Goal: Transaction & Acquisition: Purchase product/service

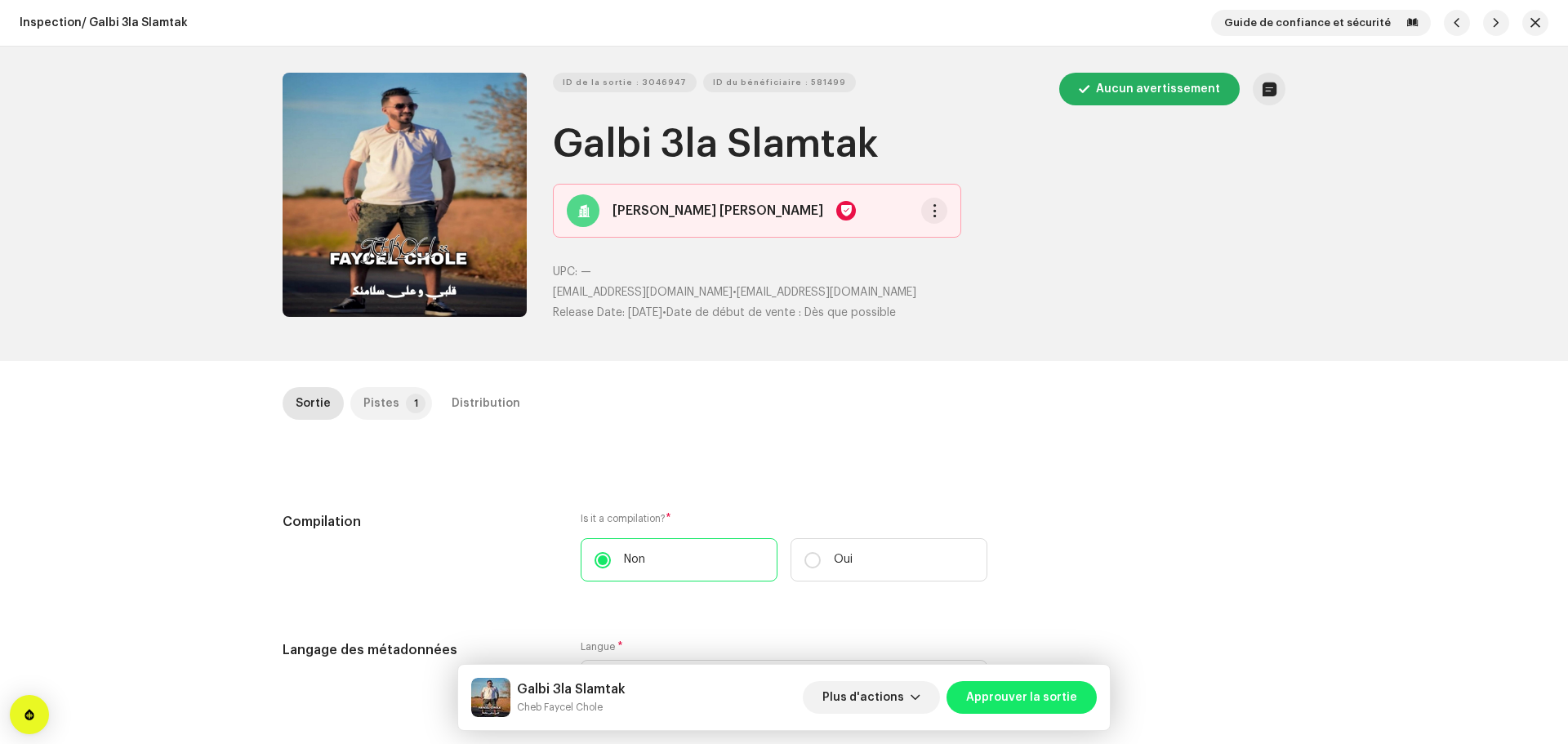
click at [391, 410] on p-tab "Pistes 1" at bounding box center [391, 403] width 82 height 32
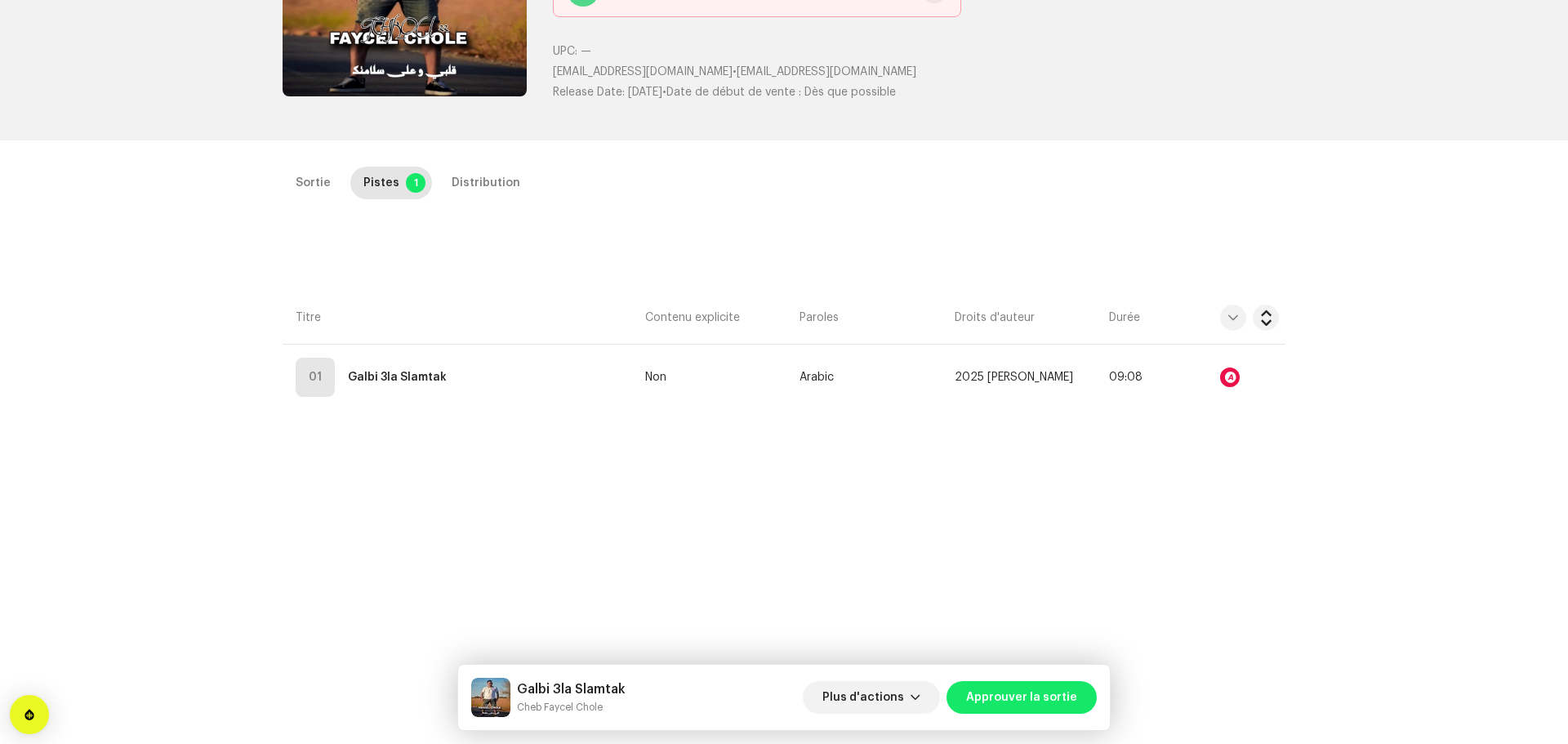
scroll to position [387, 0]
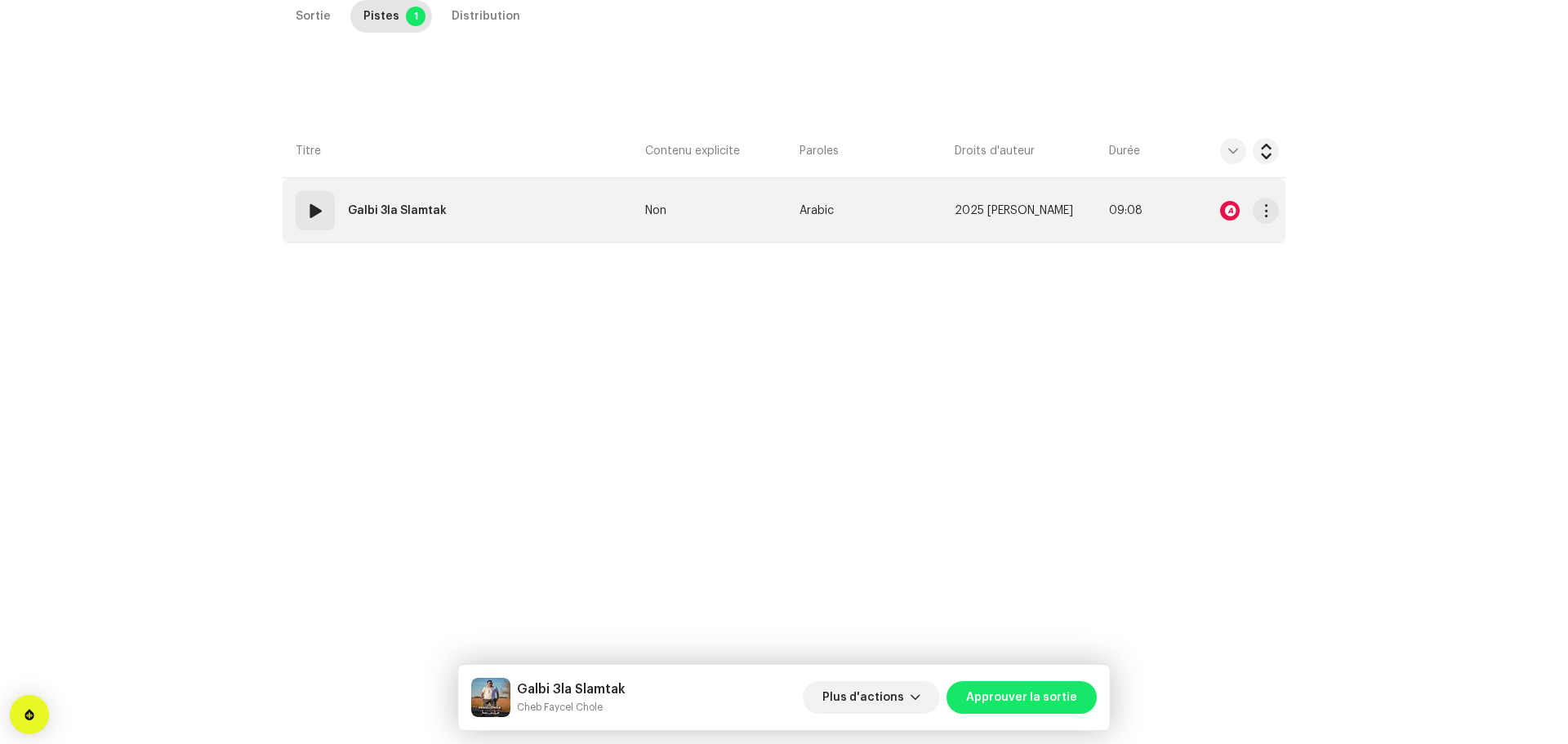
click at [489, 228] on td "01 Galbi 3la Slamtak" at bounding box center [460, 211] width 356 height 65
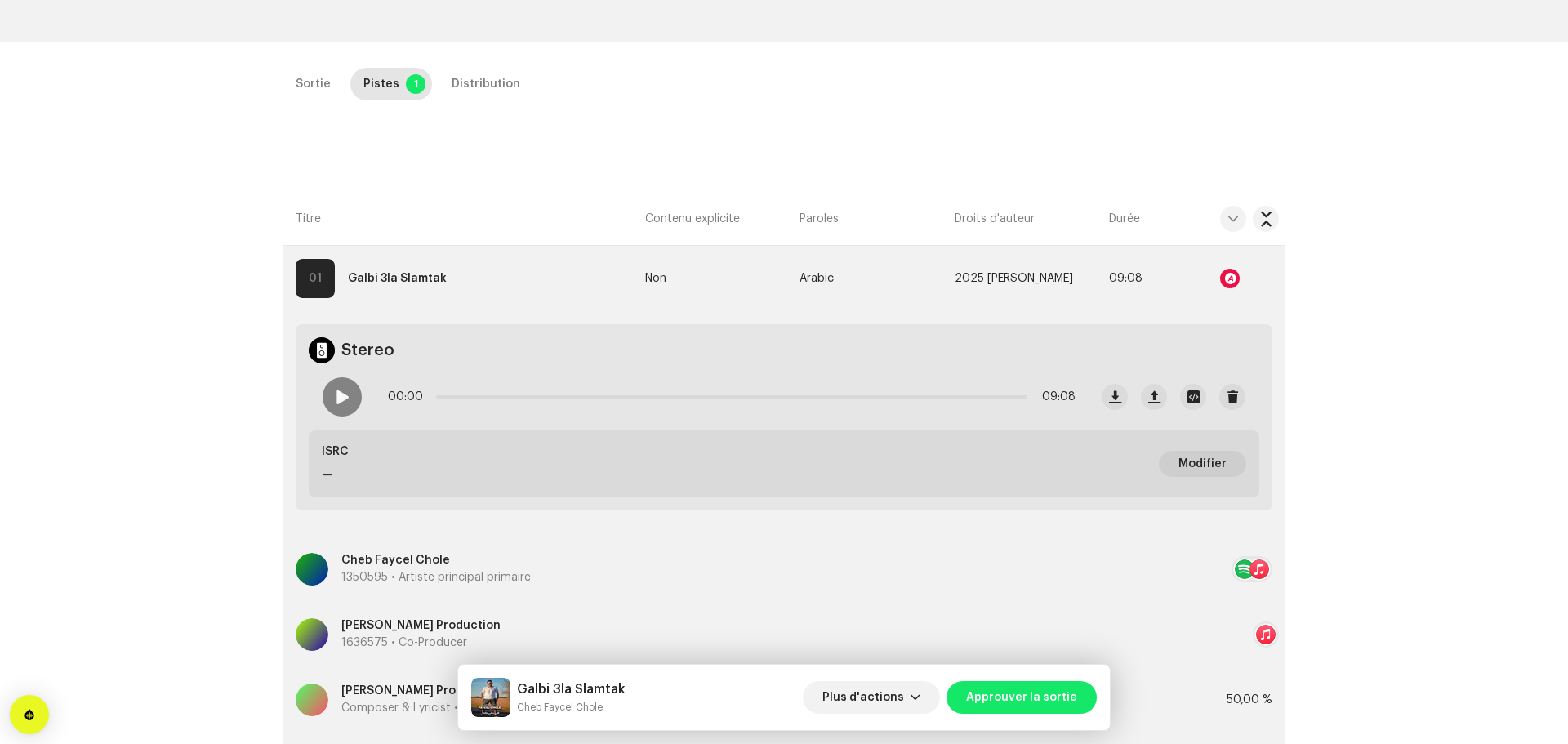
scroll to position [165, 0]
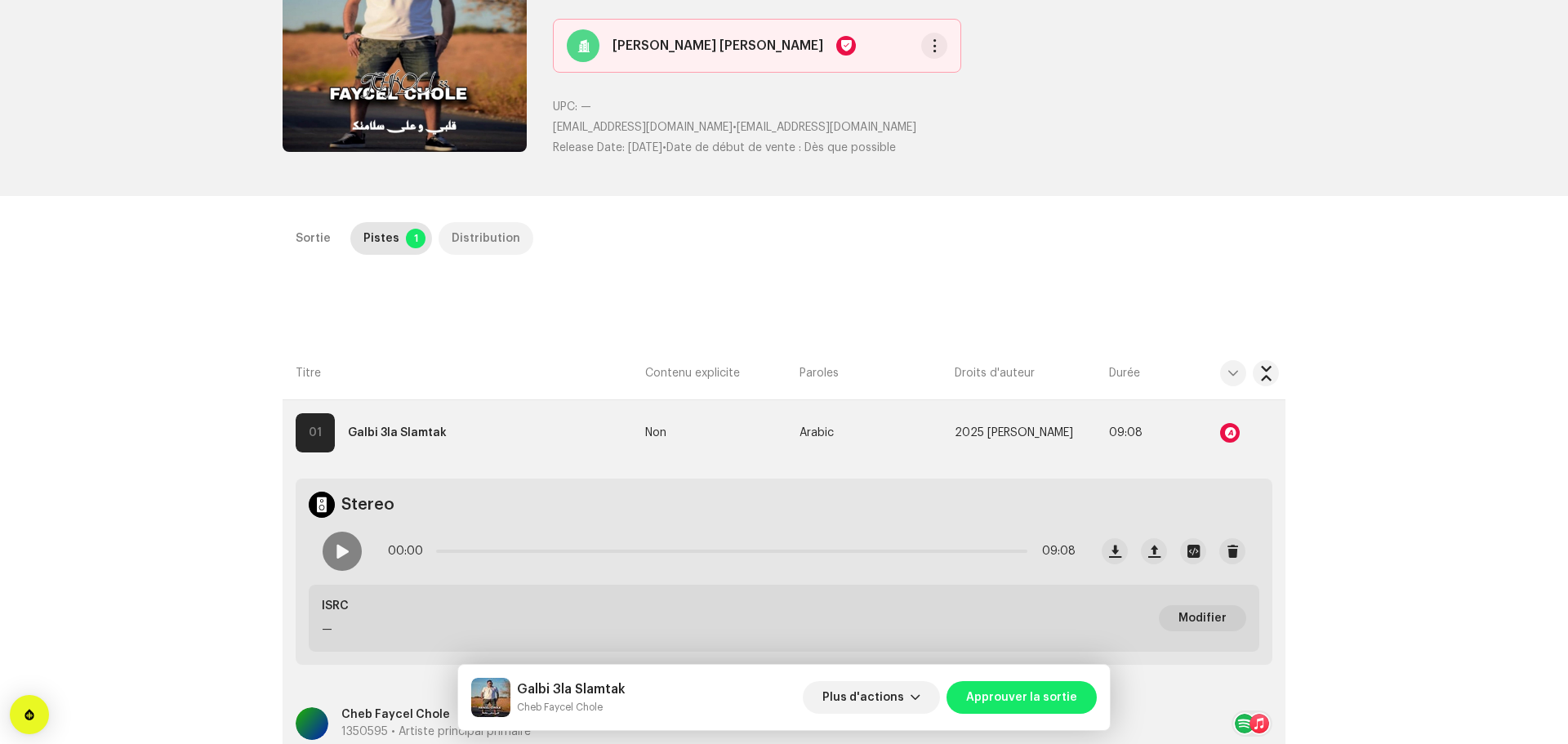
click at [462, 239] on div "Distribution" at bounding box center [486, 238] width 68 height 32
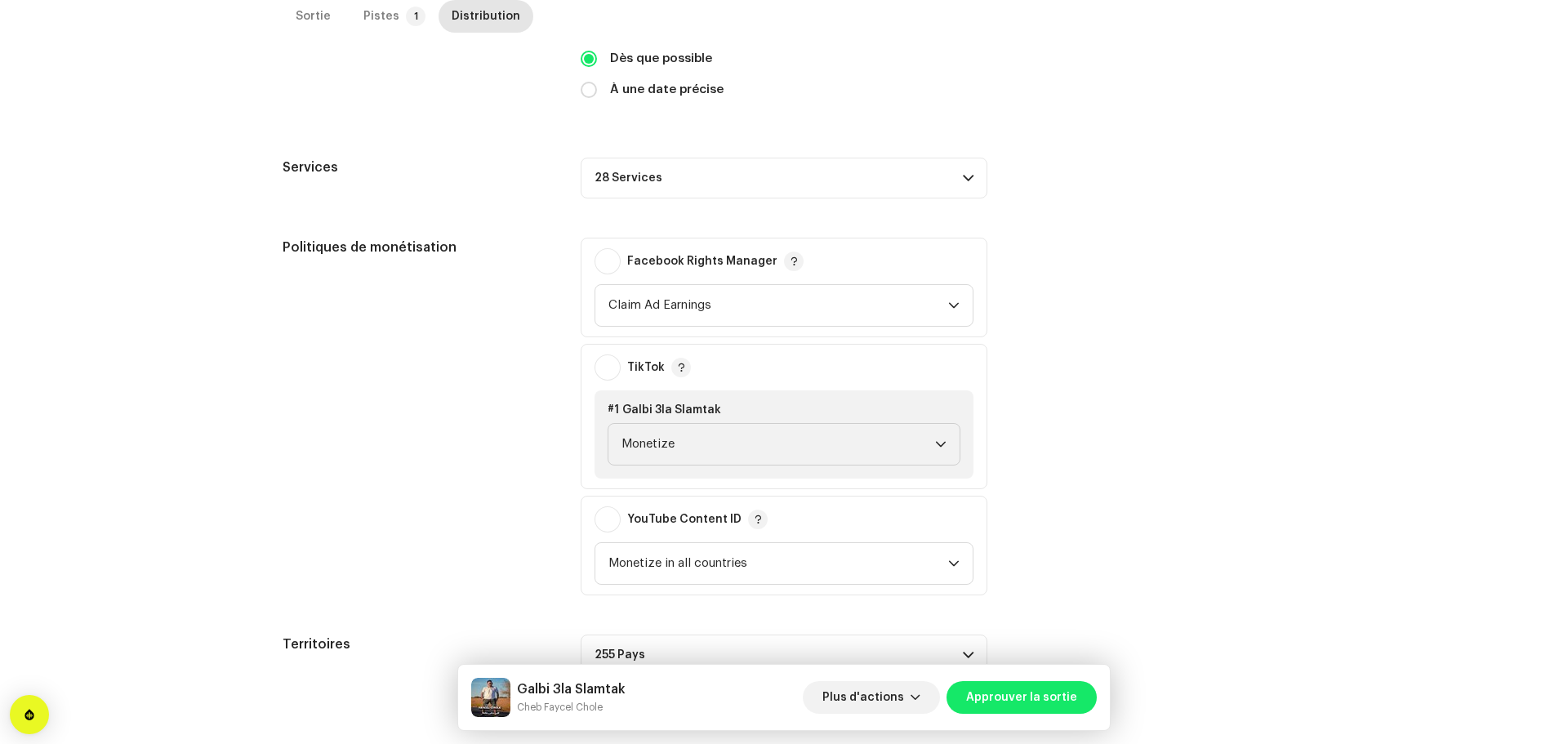
scroll to position [541, 0]
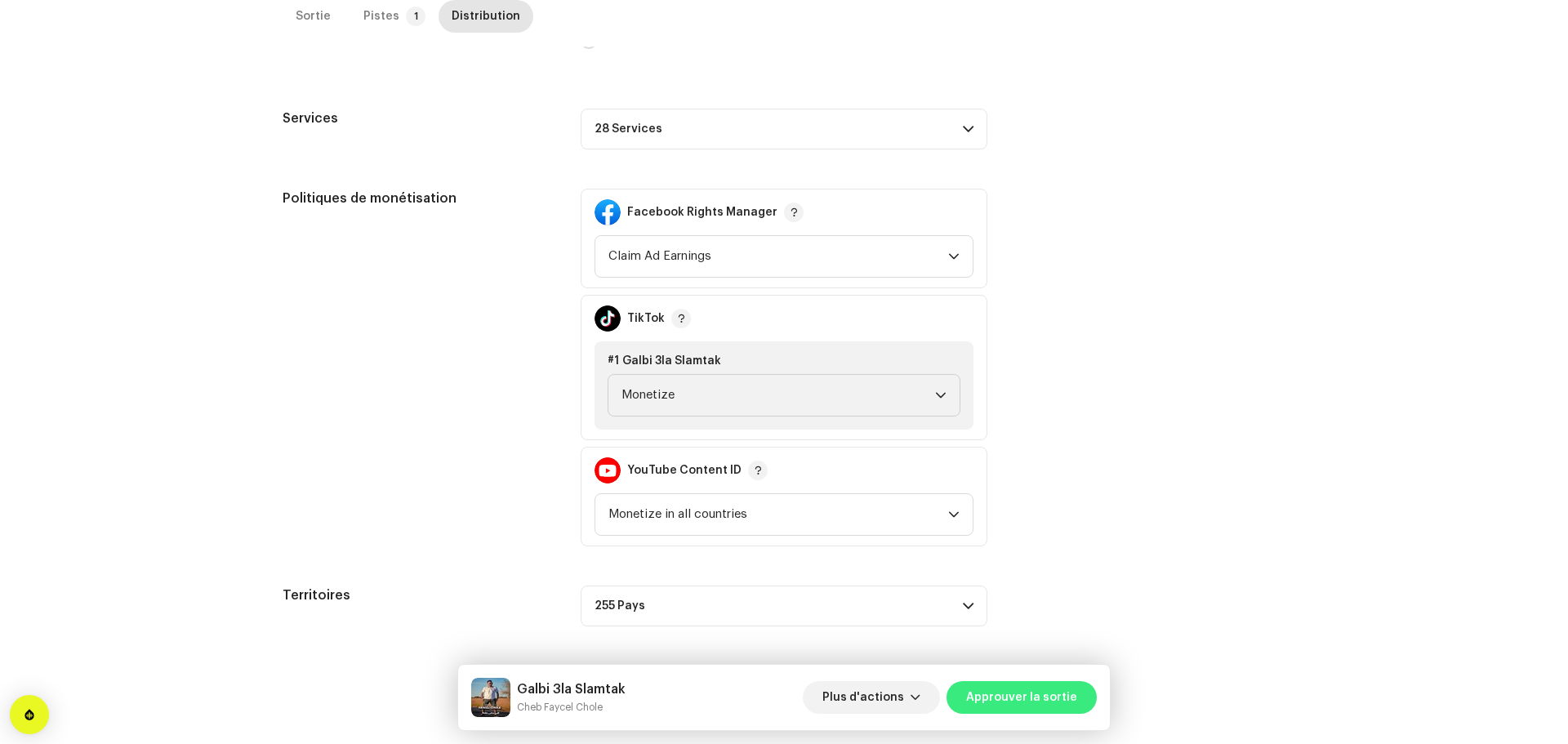
click at [1028, 695] on span "Approuver la sortie" at bounding box center [1021, 697] width 111 height 32
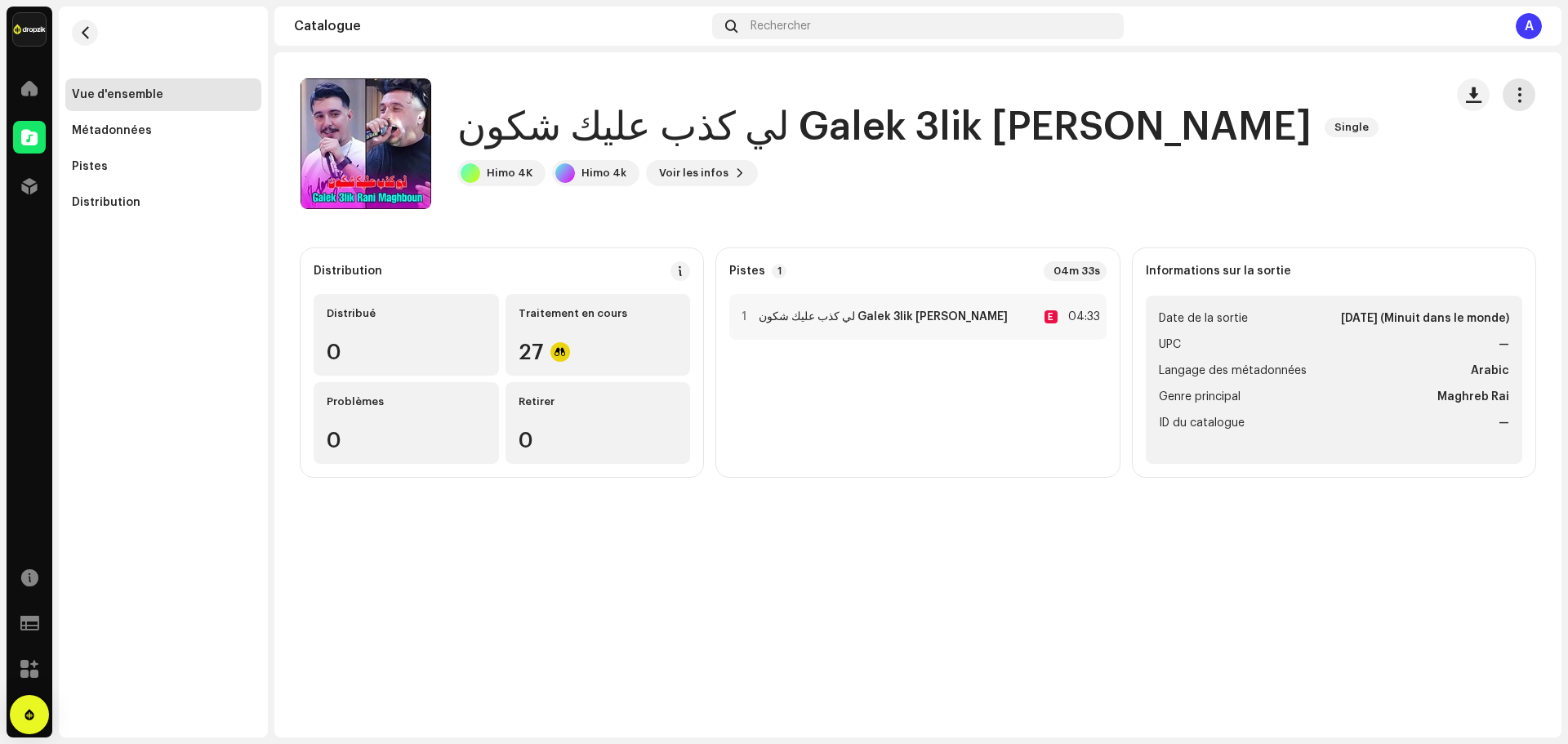
click at [1511, 97] on span "button" at bounding box center [1519, 95] width 16 height 13
click at [1416, 177] on div "Modifier" at bounding box center [1446, 167] width 165 height 32
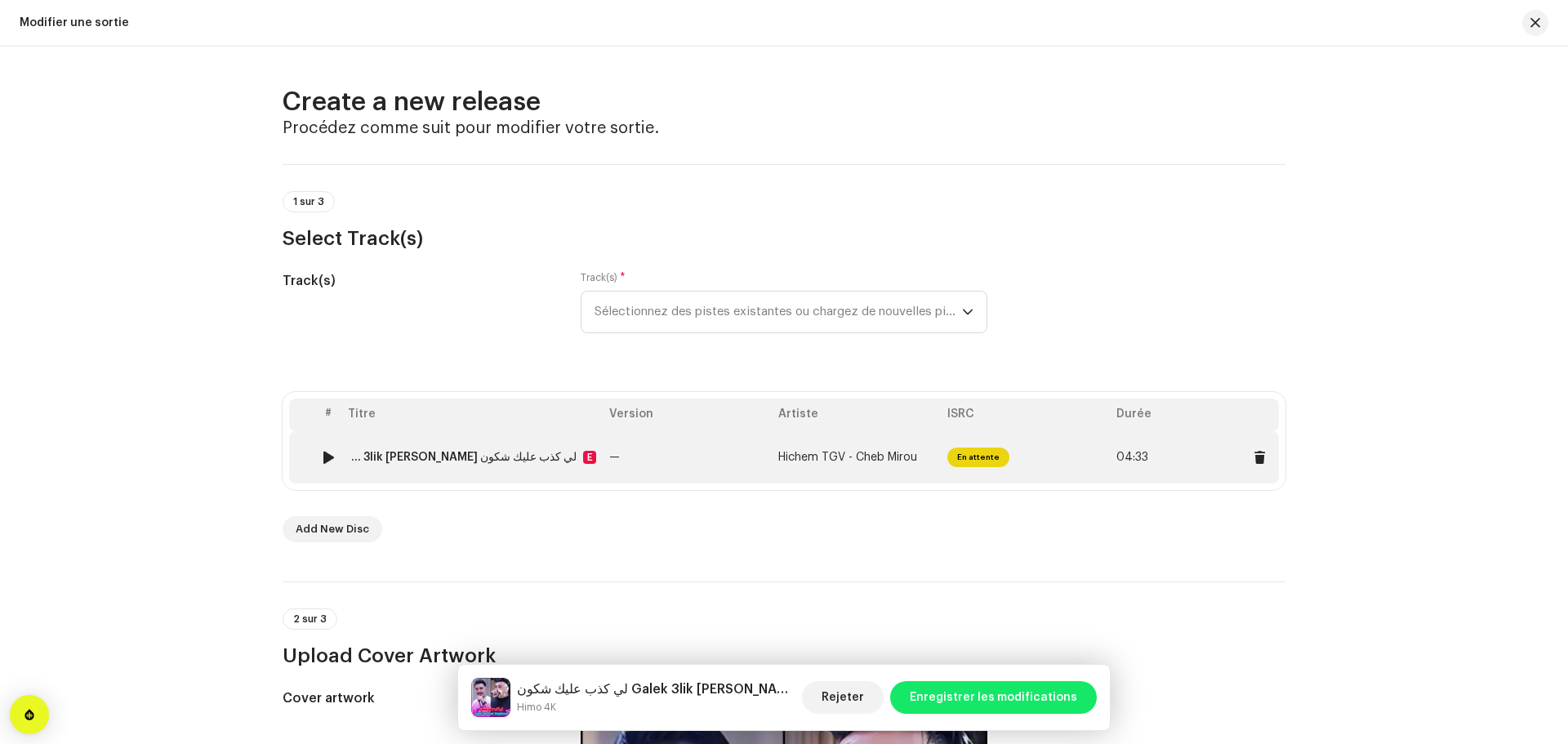
click at [672, 454] on td "—" at bounding box center [687, 457] width 169 height 52
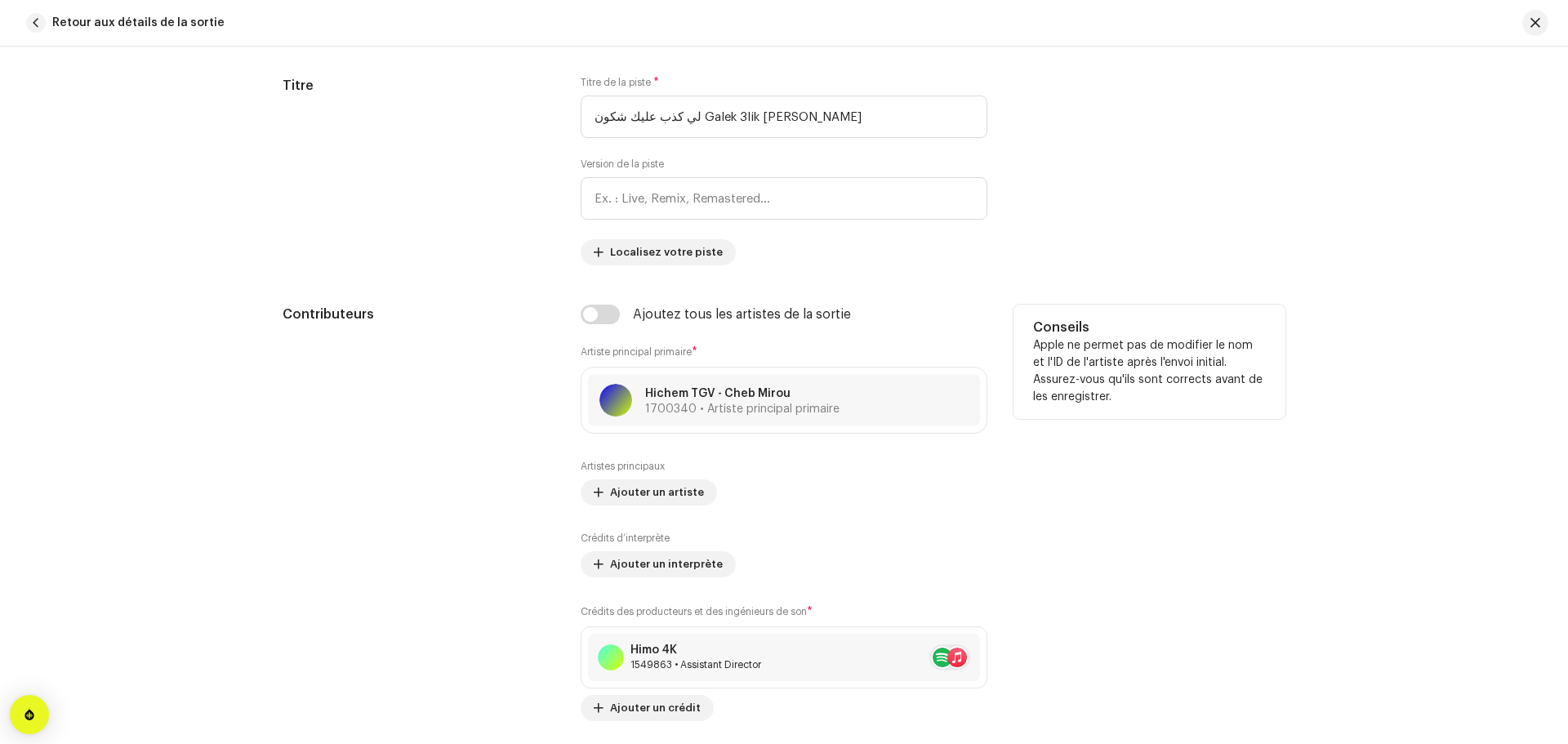
scroll to position [733, 0]
click at [746, 406] on span "1700340 • Artiste principal primaire" at bounding box center [742, 408] width 194 height 12
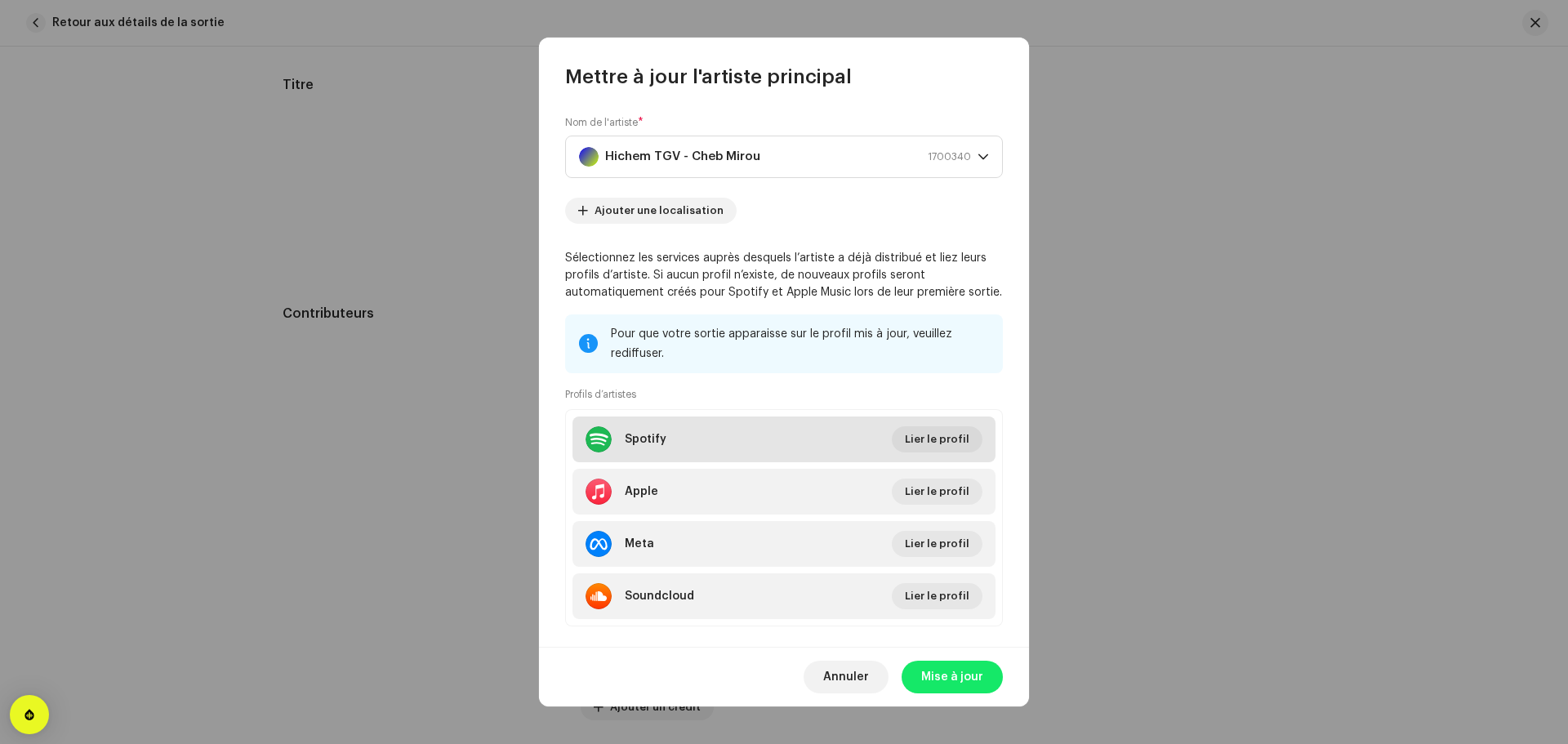
click at [782, 433] on li "Spotify Lier le profil" at bounding box center [784, 439] width 423 height 46
click at [645, 536] on div "Lier votre profil d'artiste Spotify ID de l'artiste * Accédez à votre page d'ar…" at bounding box center [784, 372] width 1568 height 744
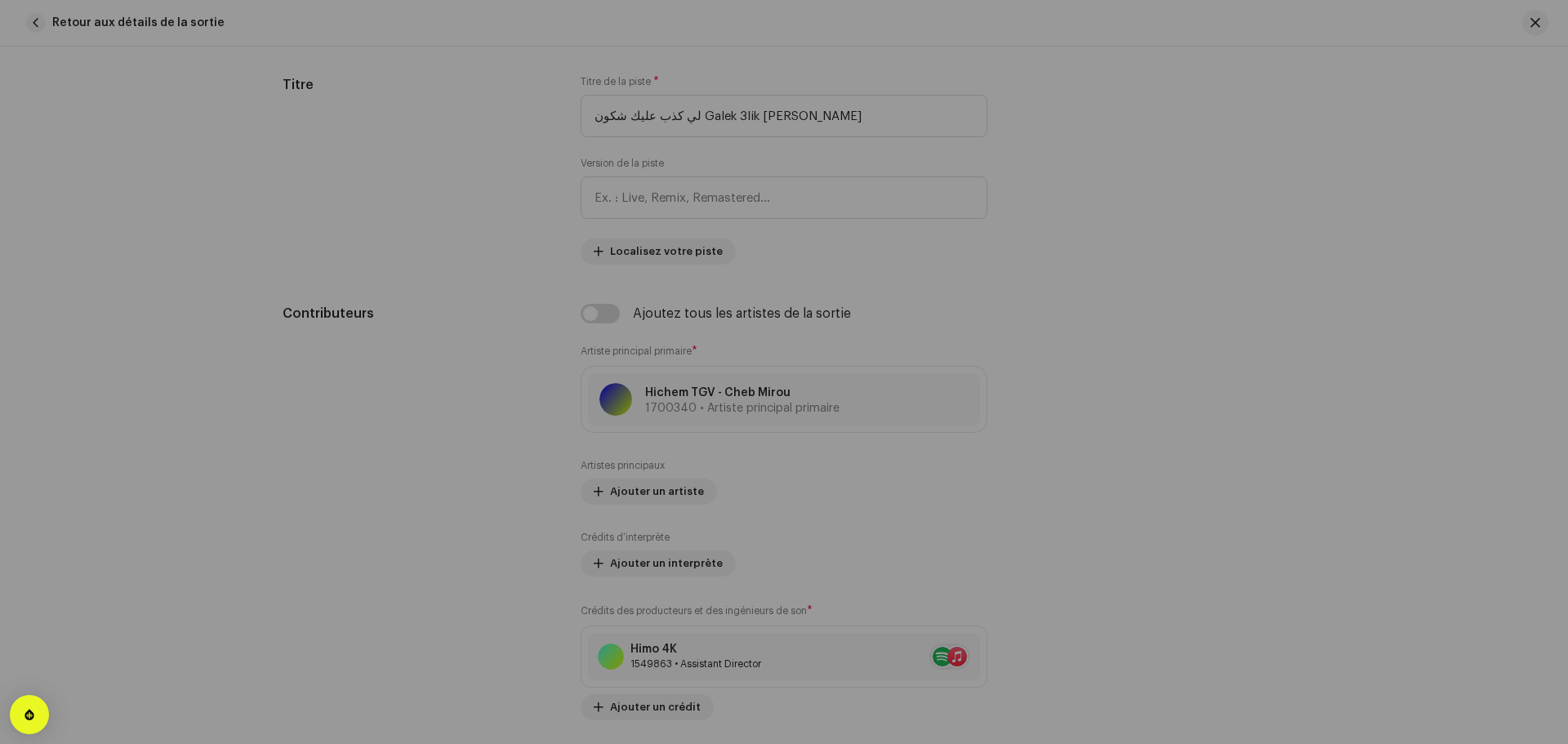
click at [463, 429] on div "Mettre à jour l'artiste principal Nom de l'artiste * Hichem TGV - Cheb Mirou 17…" at bounding box center [784, 372] width 1568 height 744
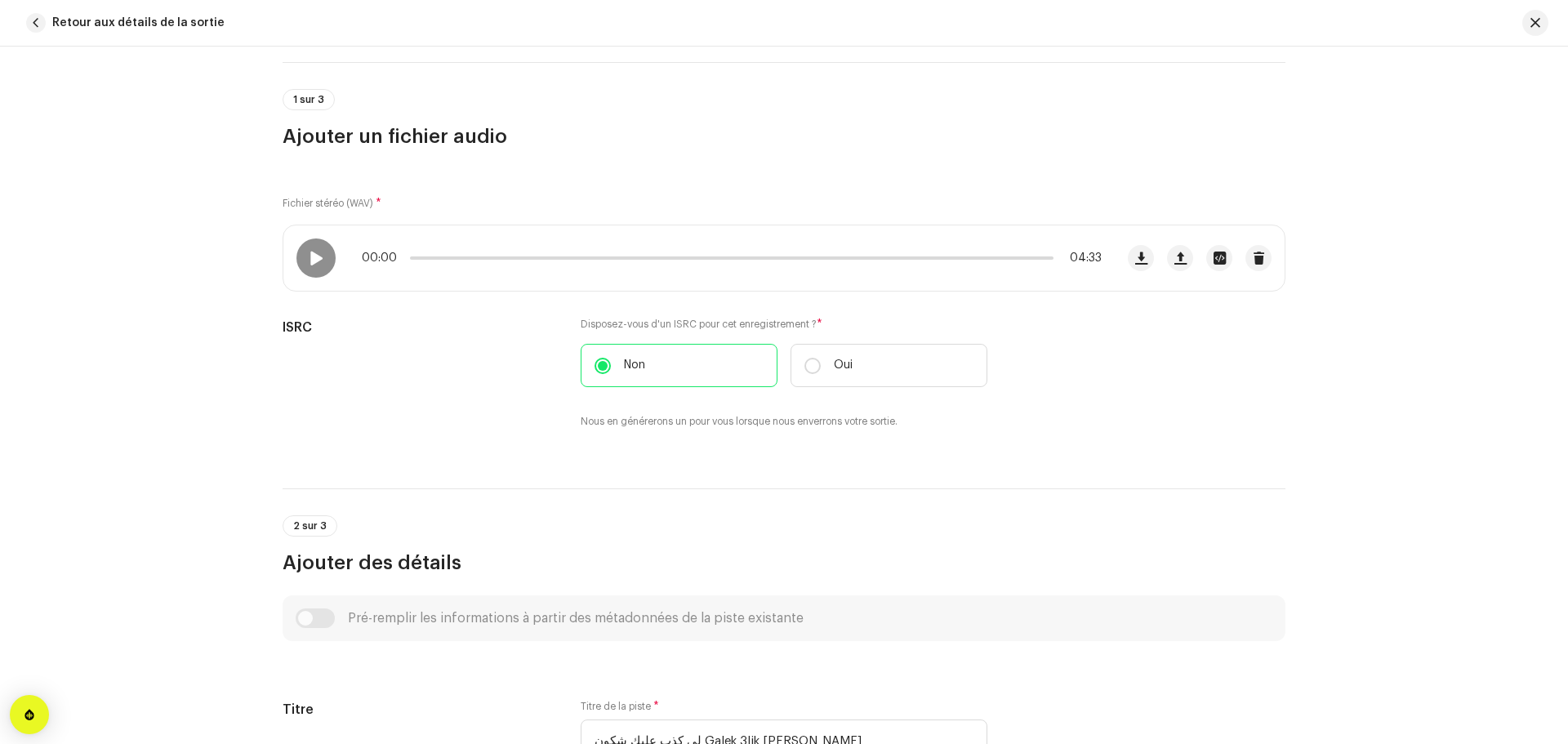
scroll to position [0, 0]
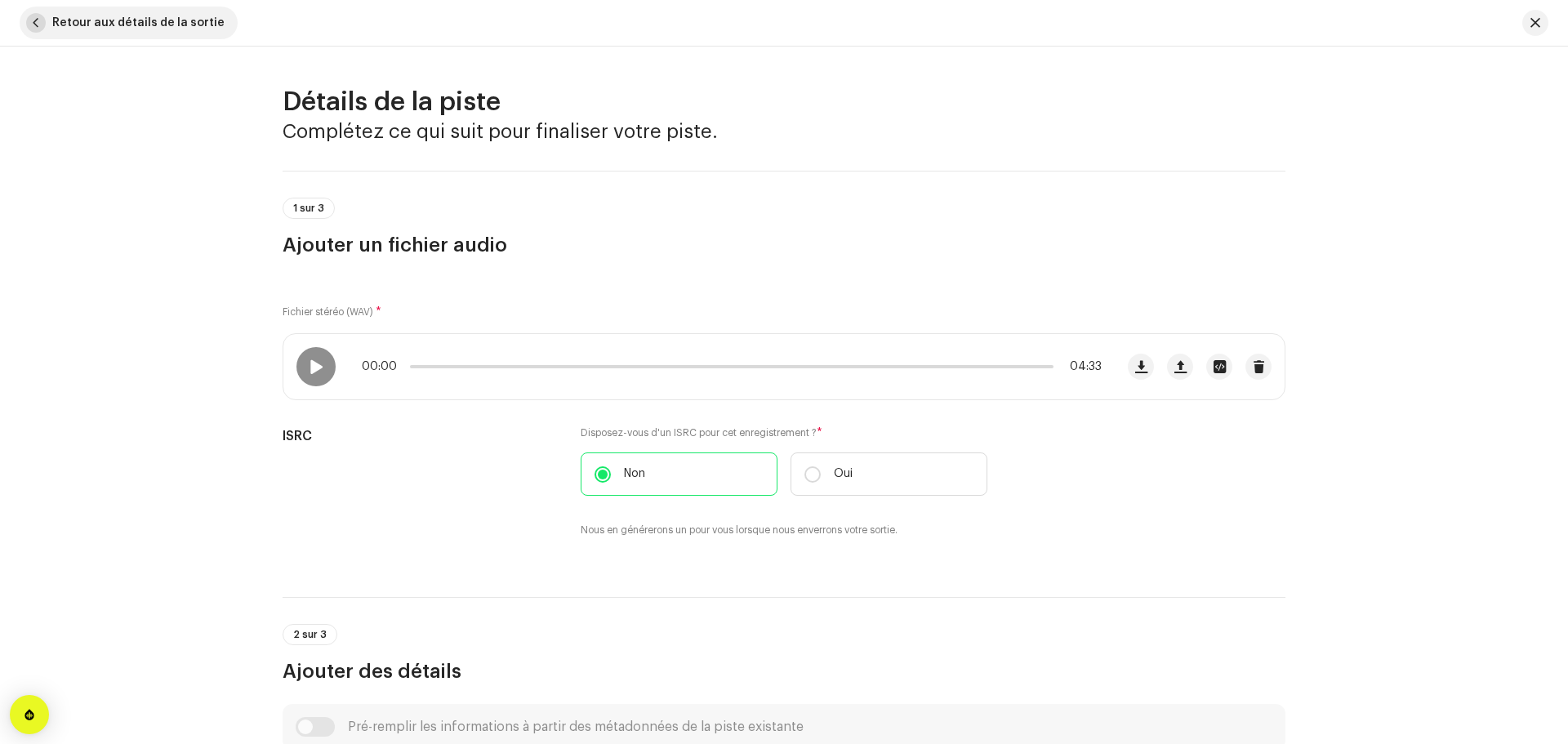
click at [66, 13] on span "Retour aux détails de la sortie" at bounding box center [138, 22] width 172 height 32
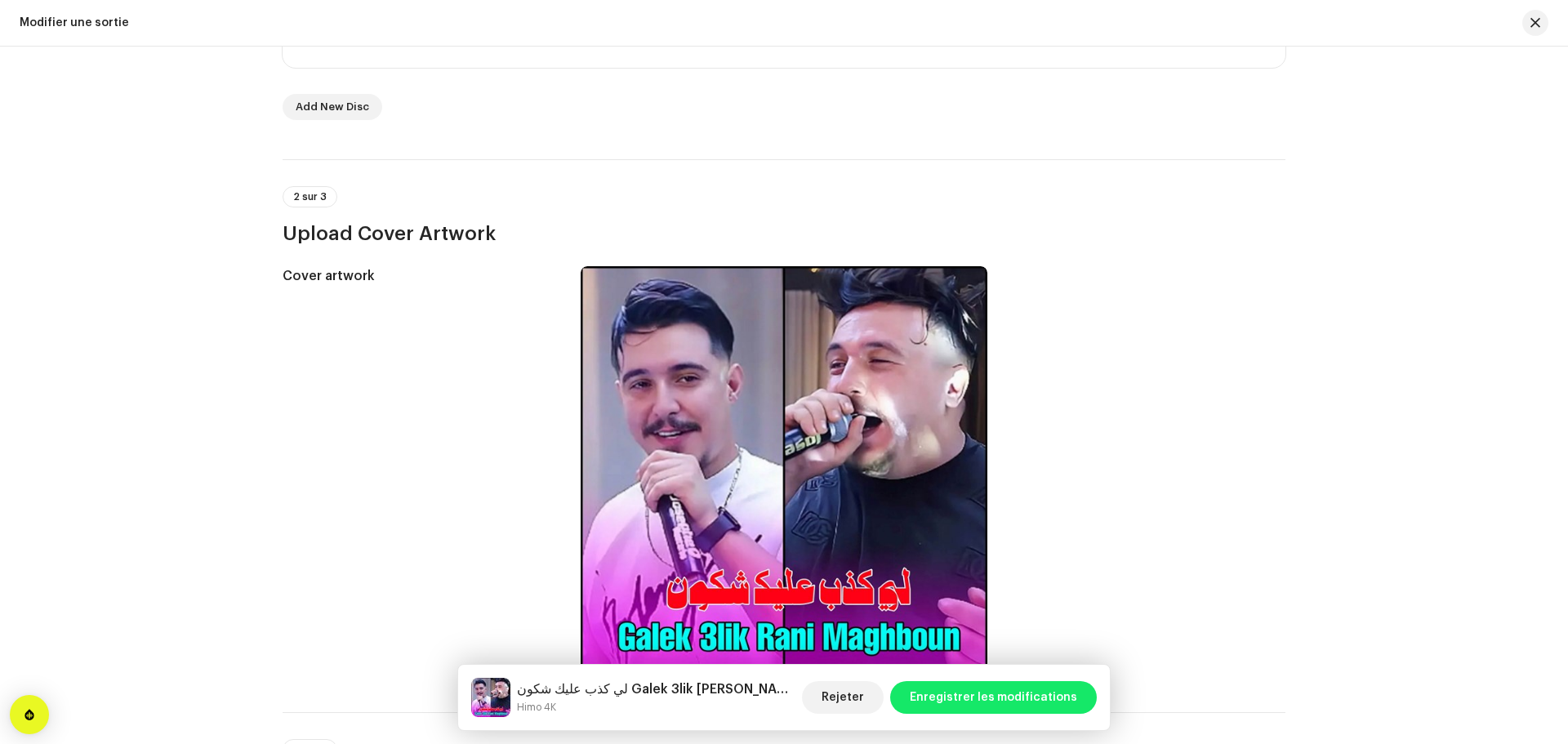
scroll to position [259, 0]
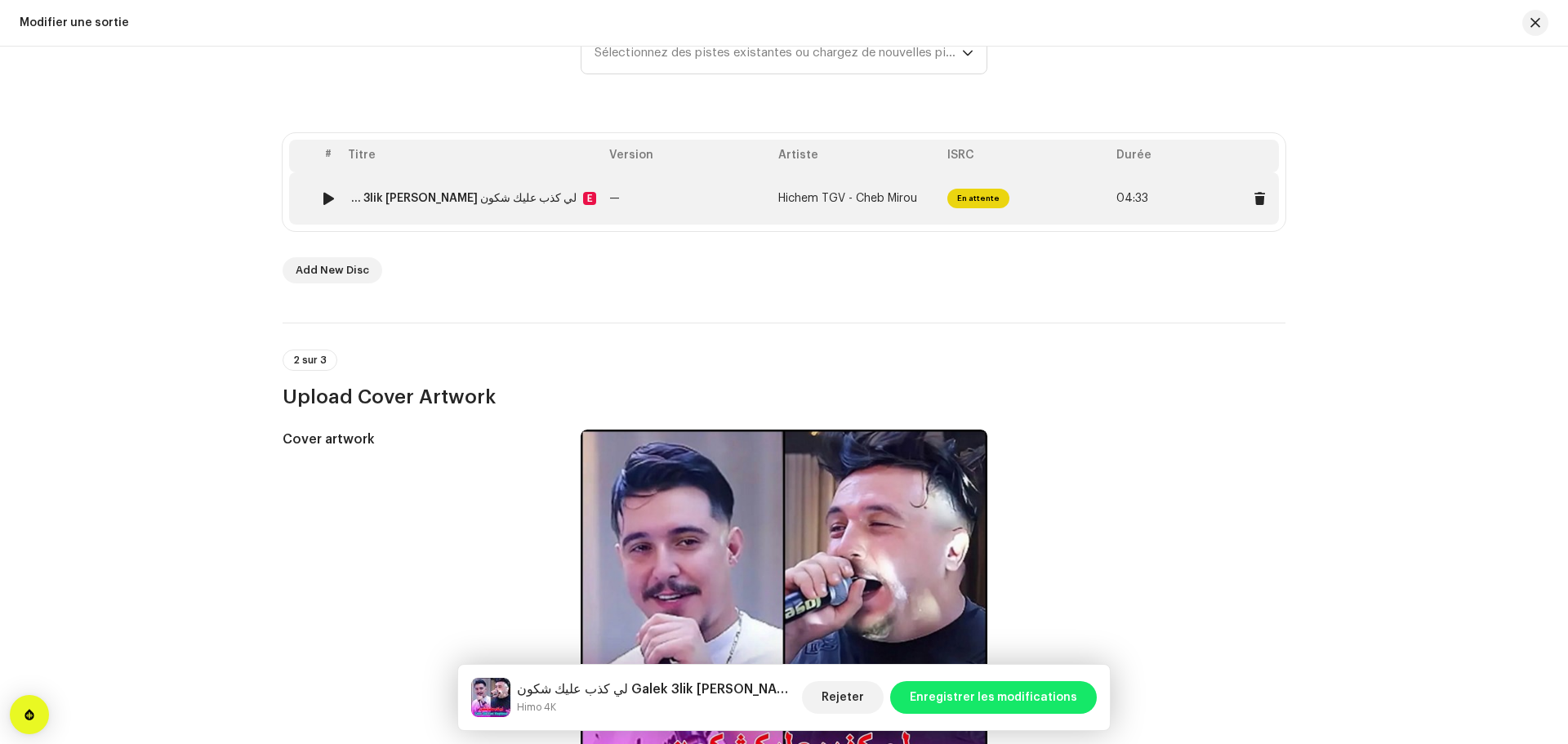
click at [548, 202] on div "لي كذب عليك شكون Galek 3lik [PERSON_NAME]" at bounding box center [462, 198] width 228 height 13
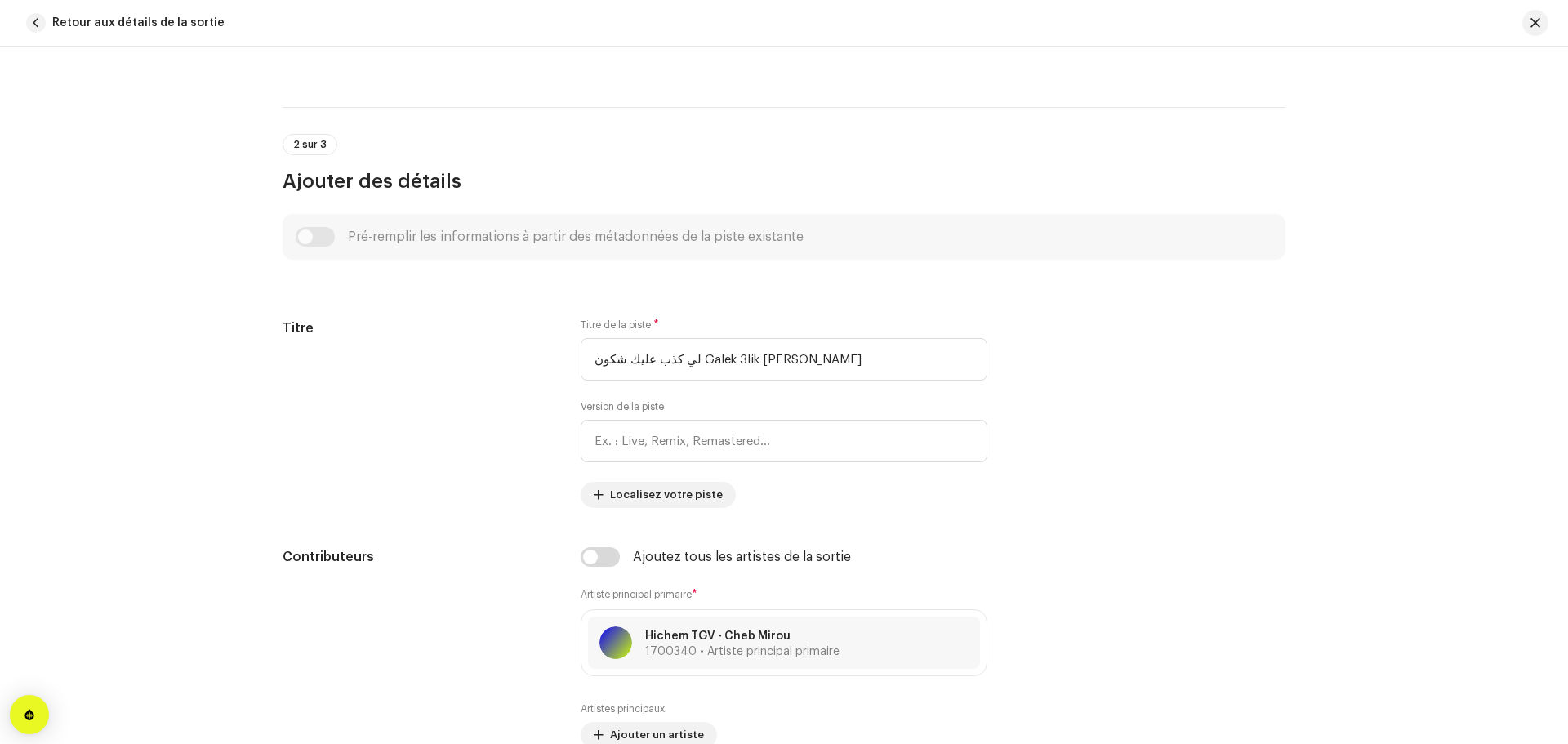
scroll to position [163, 0]
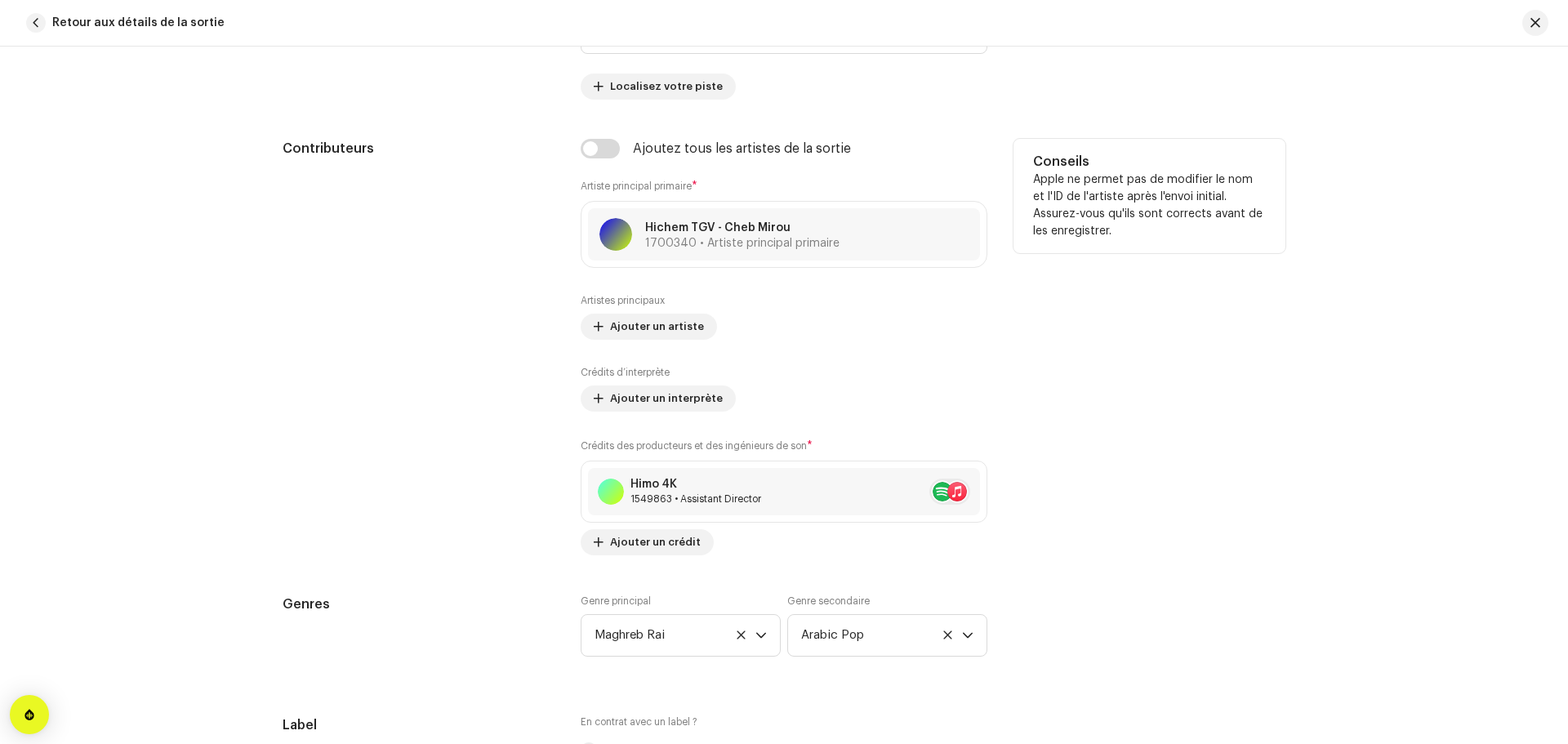
click at [1004, 356] on div "Contributeurs Ajoutez tous les artistes de la sortie Artiste principal primaire…" at bounding box center [784, 347] width 1003 height 417
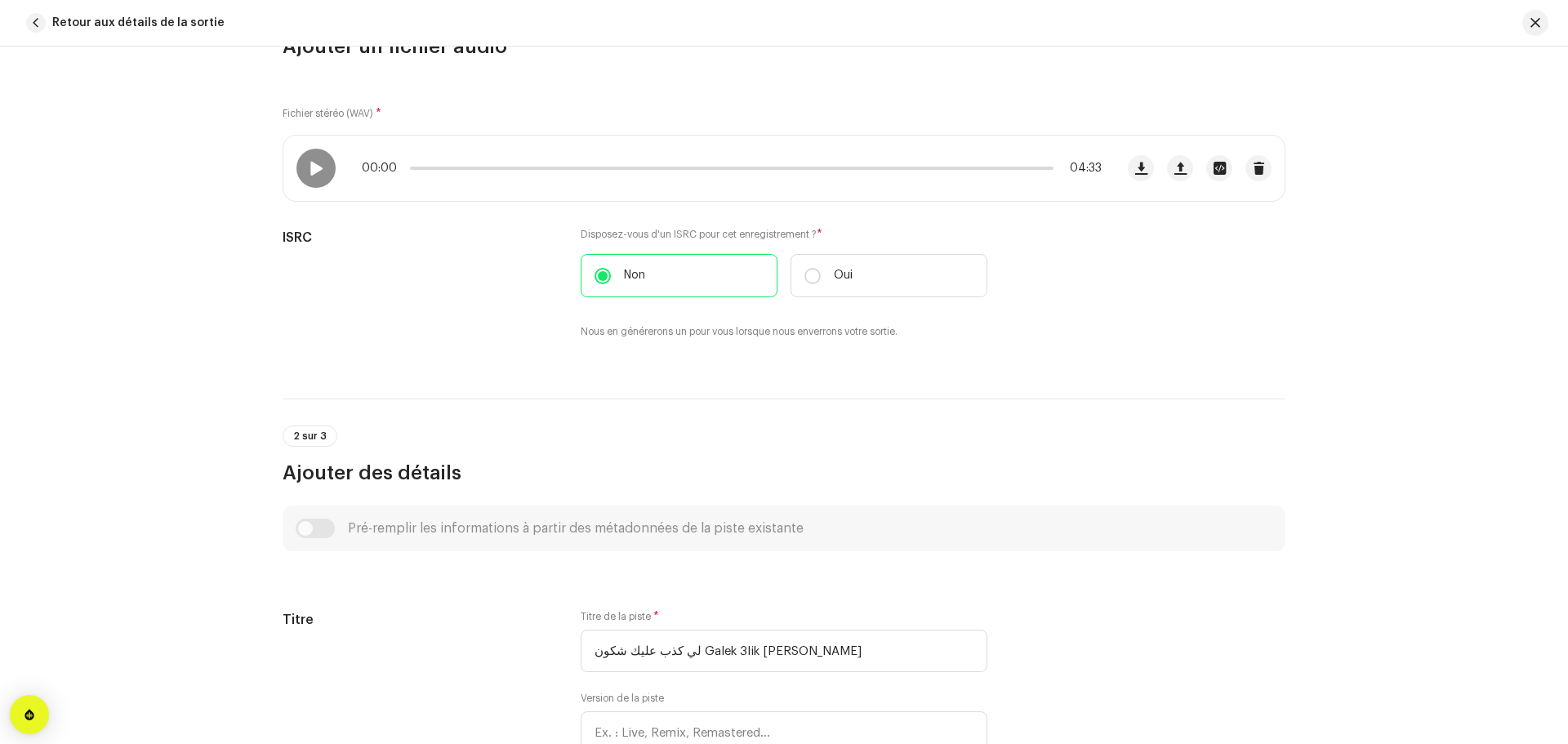
scroll to position [0, 0]
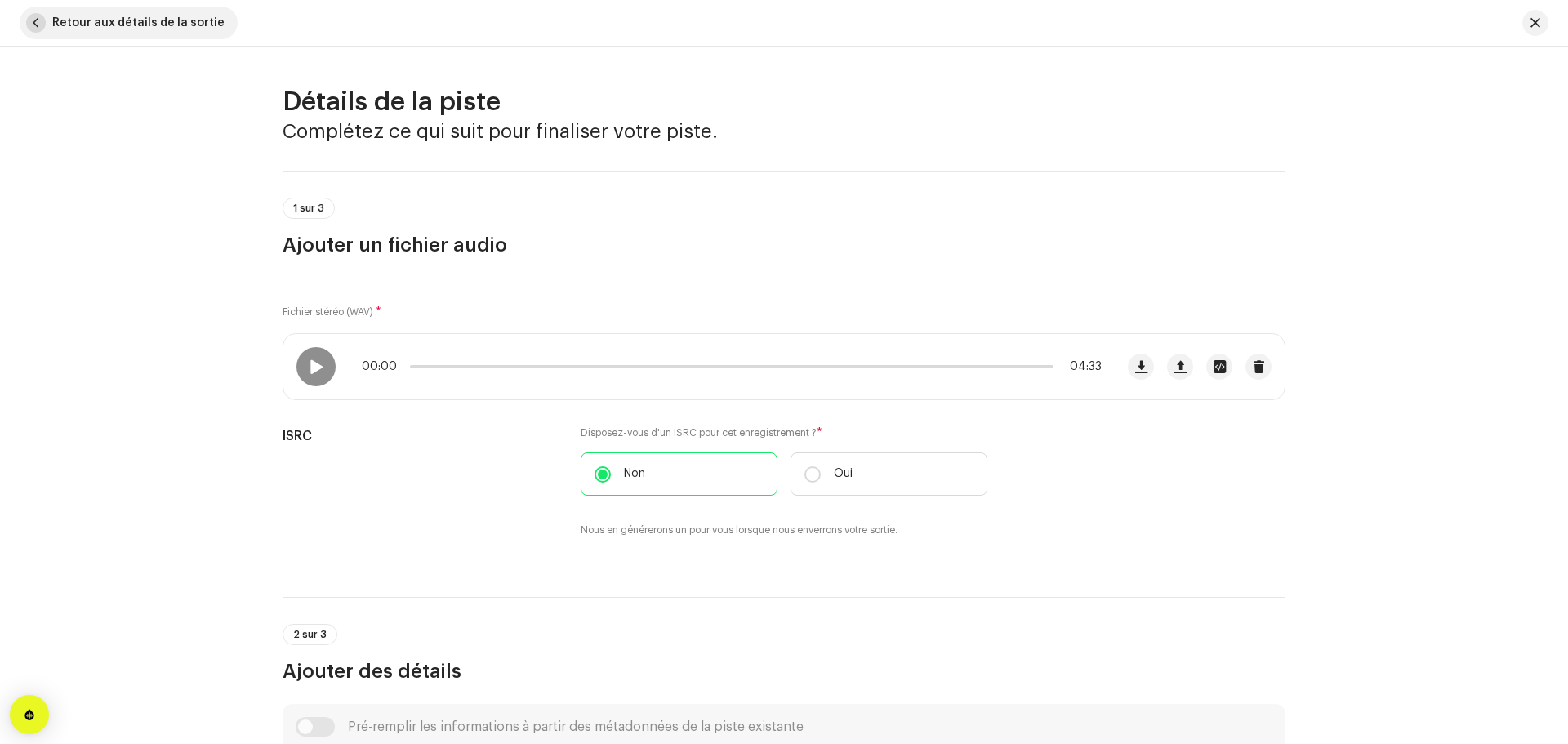
click at [112, 22] on span "Retour aux détails de la sortie" at bounding box center [138, 22] width 172 height 32
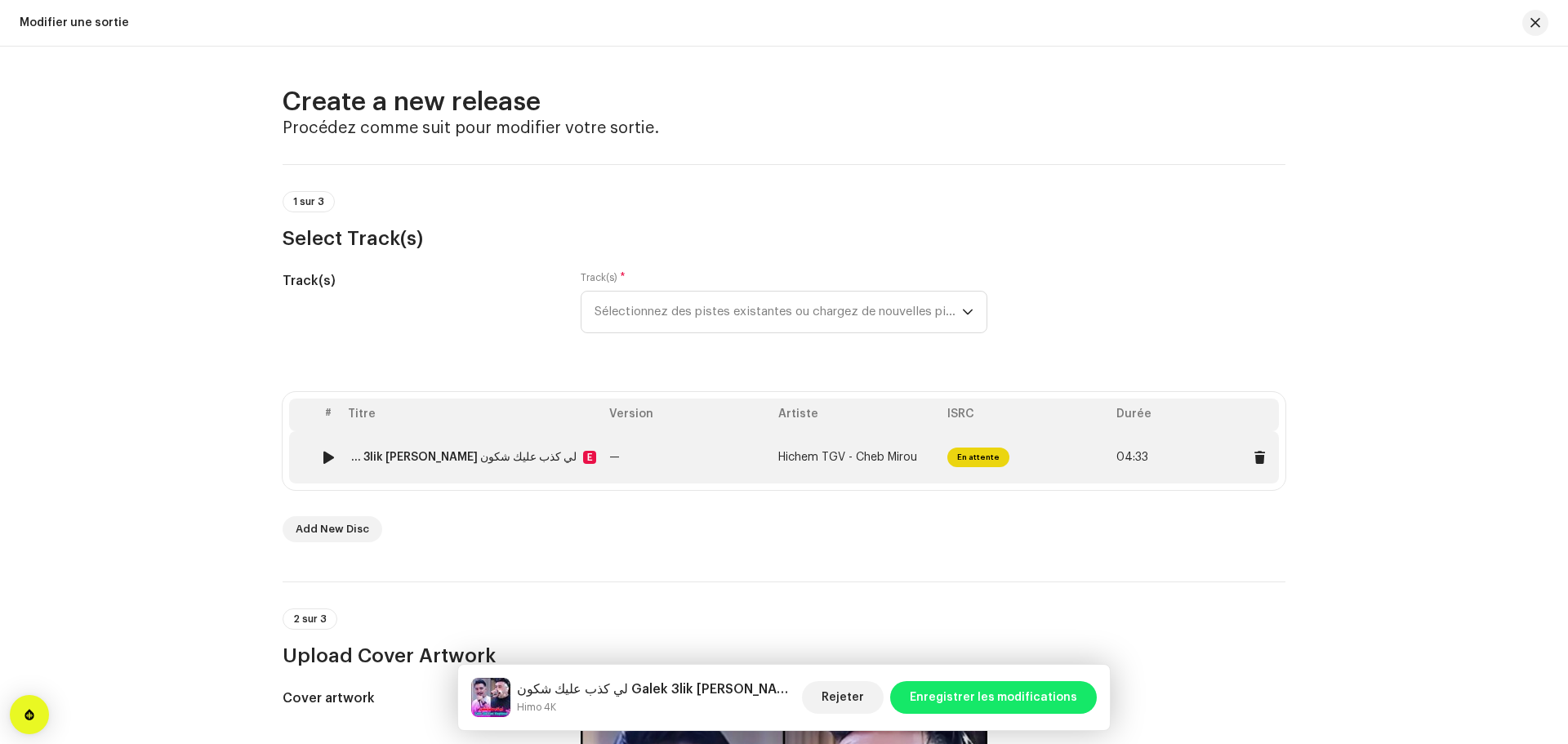
click at [658, 469] on td "—" at bounding box center [687, 457] width 169 height 52
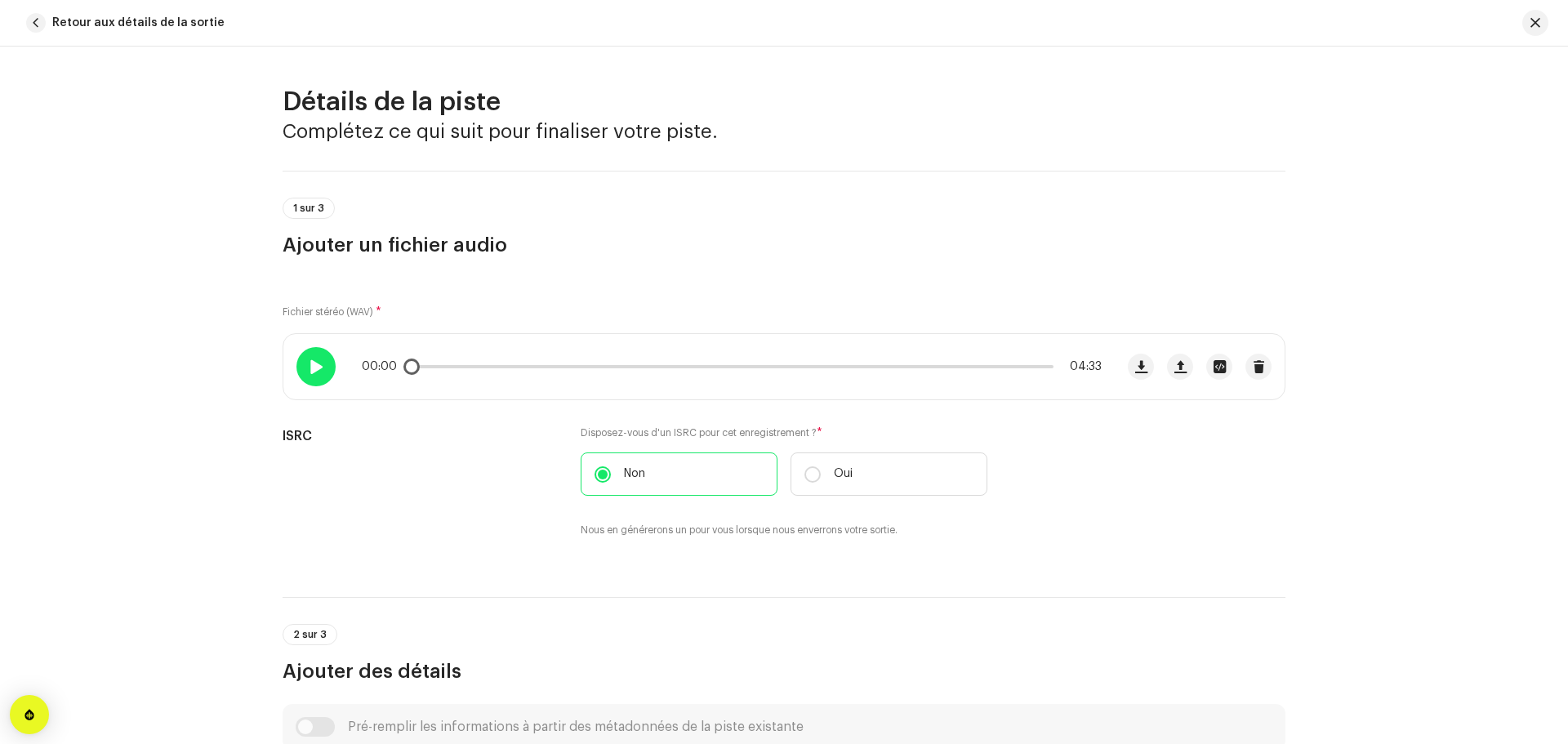
click at [316, 369] on span at bounding box center [315, 367] width 14 height 13
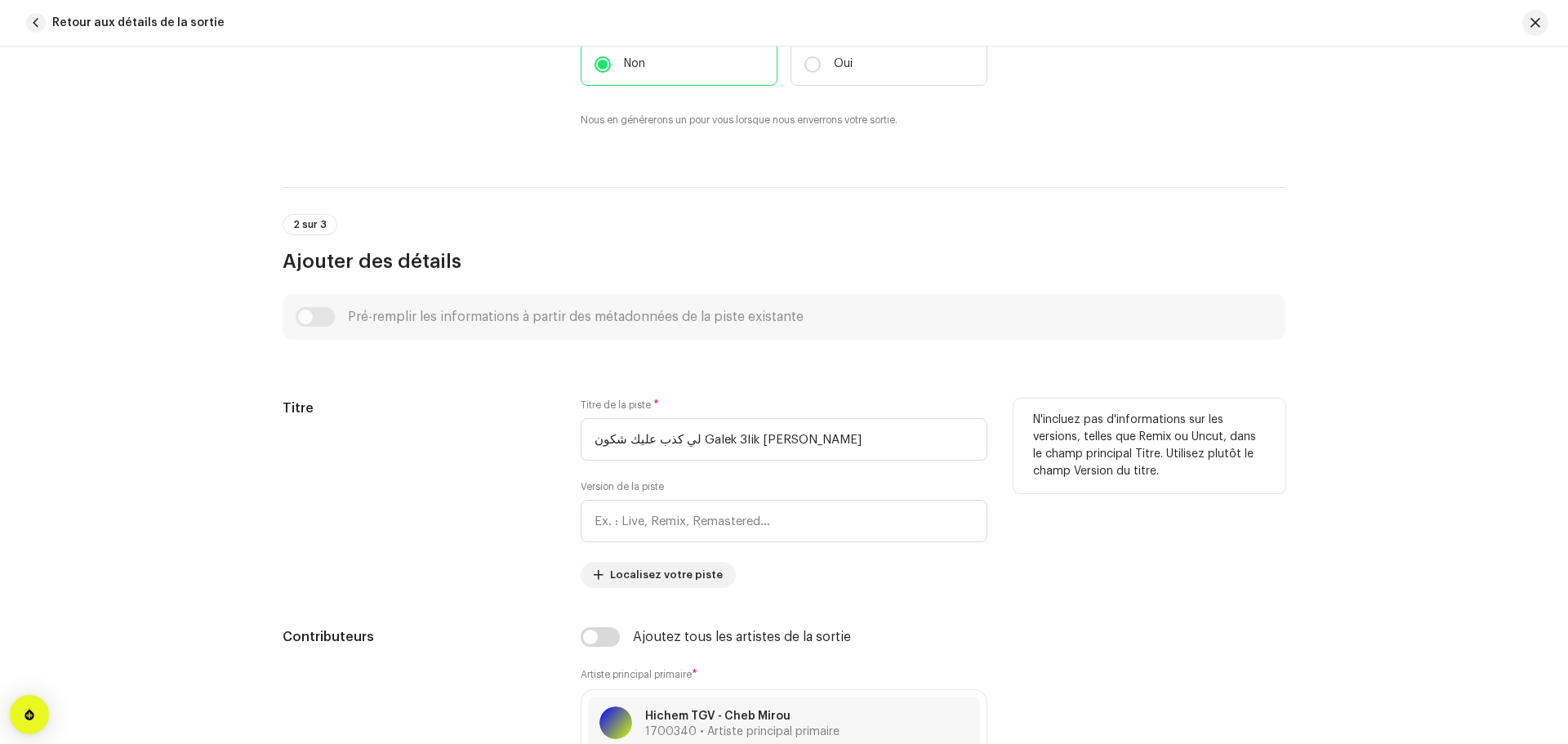
scroll to position [653, 0]
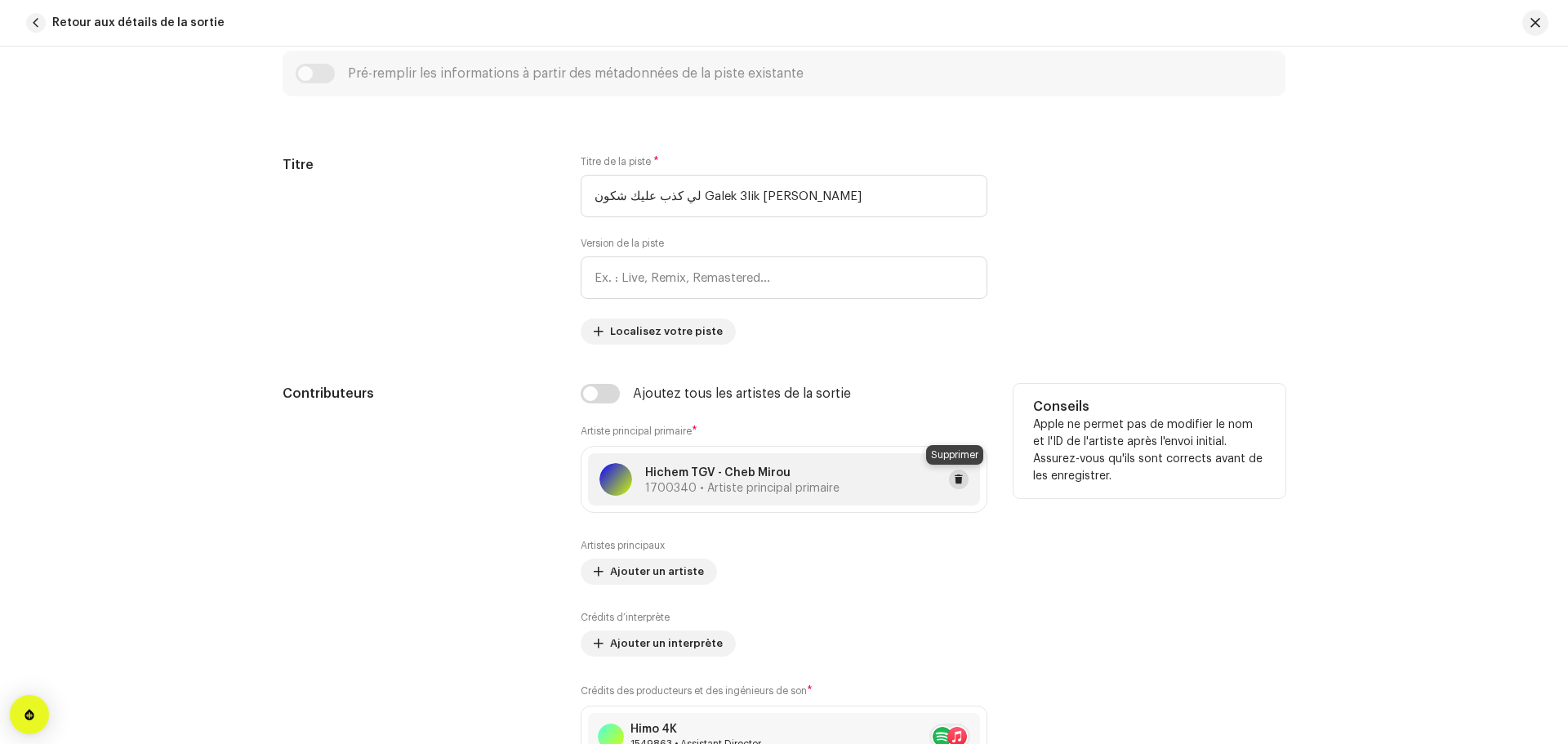
click at [954, 482] on span at bounding box center [959, 479] width 10 height 13
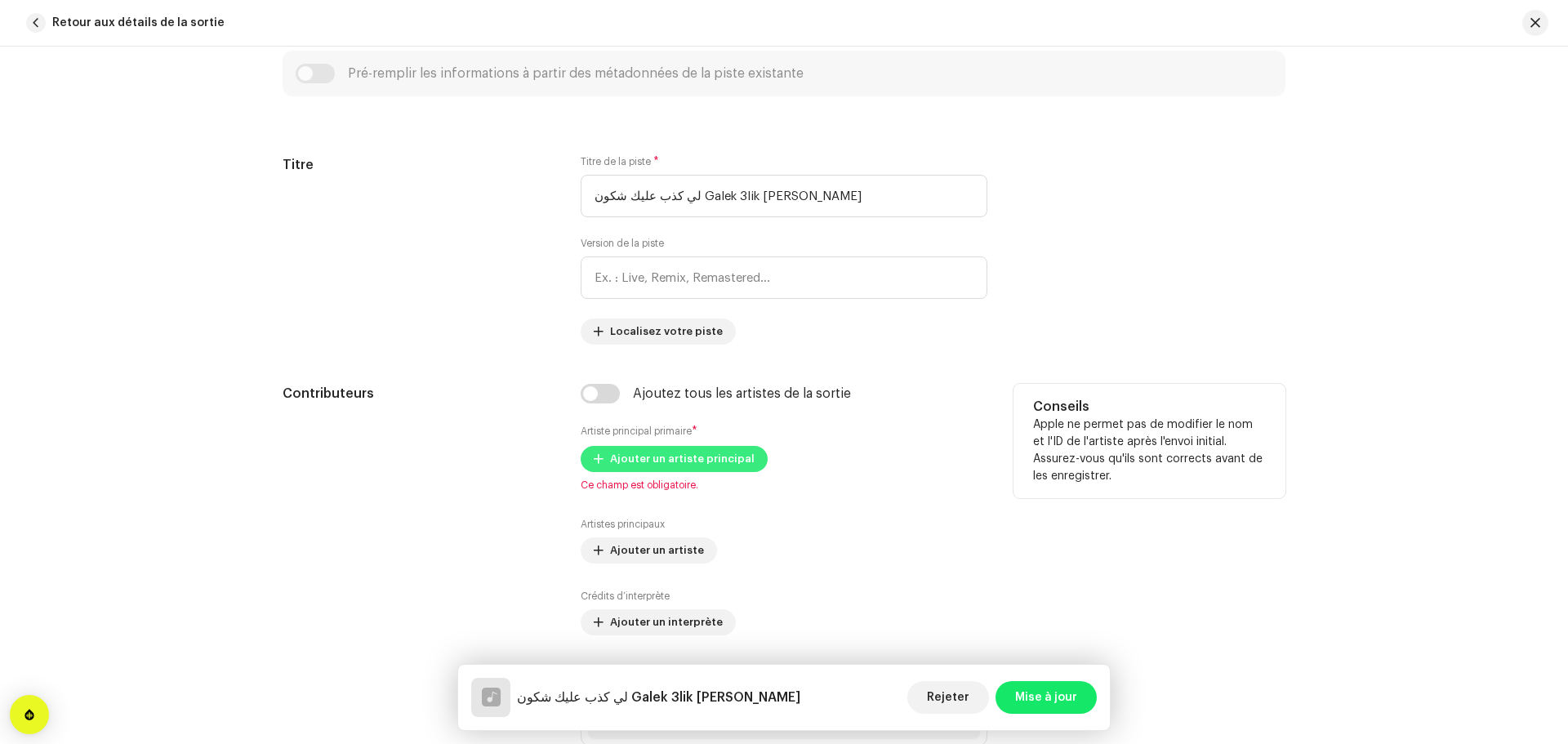
click at [704, 450] on span "Ajouter un artiste principal" at bounding box center [682, 458] width 144 height 32
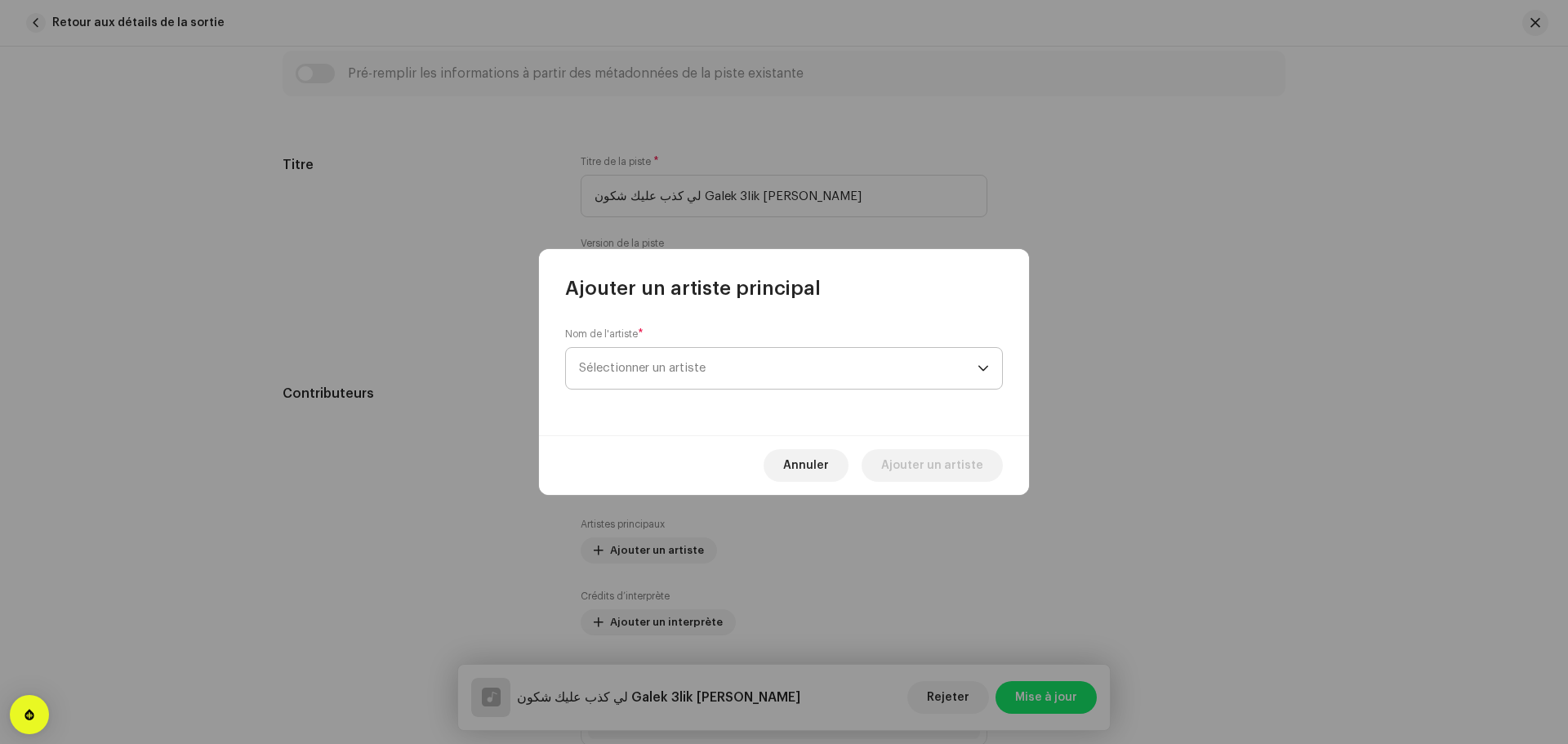
click at [731, 373] on span "Sélectionner un artiste" at bounding box center [778, 368] width 398 height 41
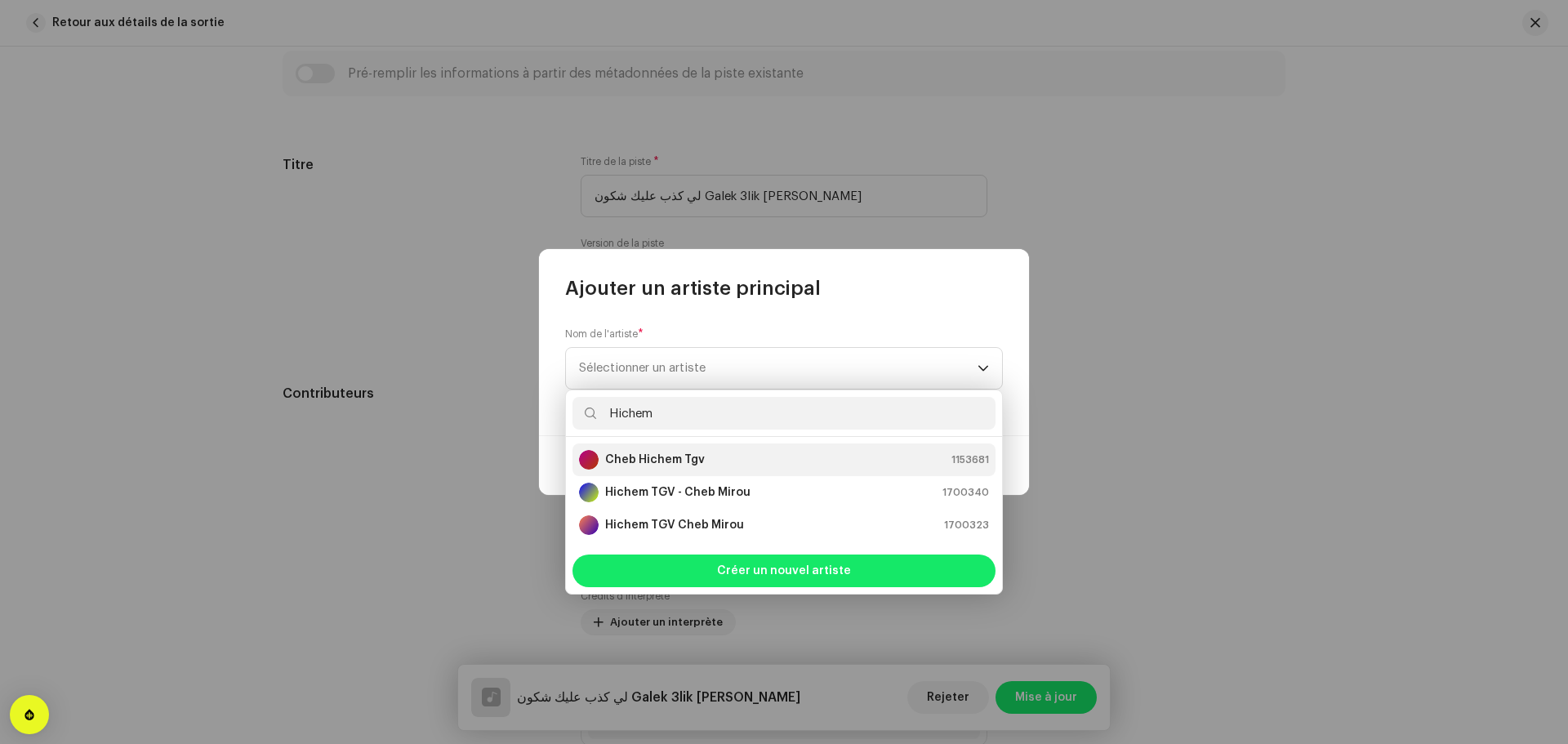
type input "Hichem"
click at [699, 462] on strong "Cheb Hichem Tgv" at bounding box center [655, 460] width 100 height 17
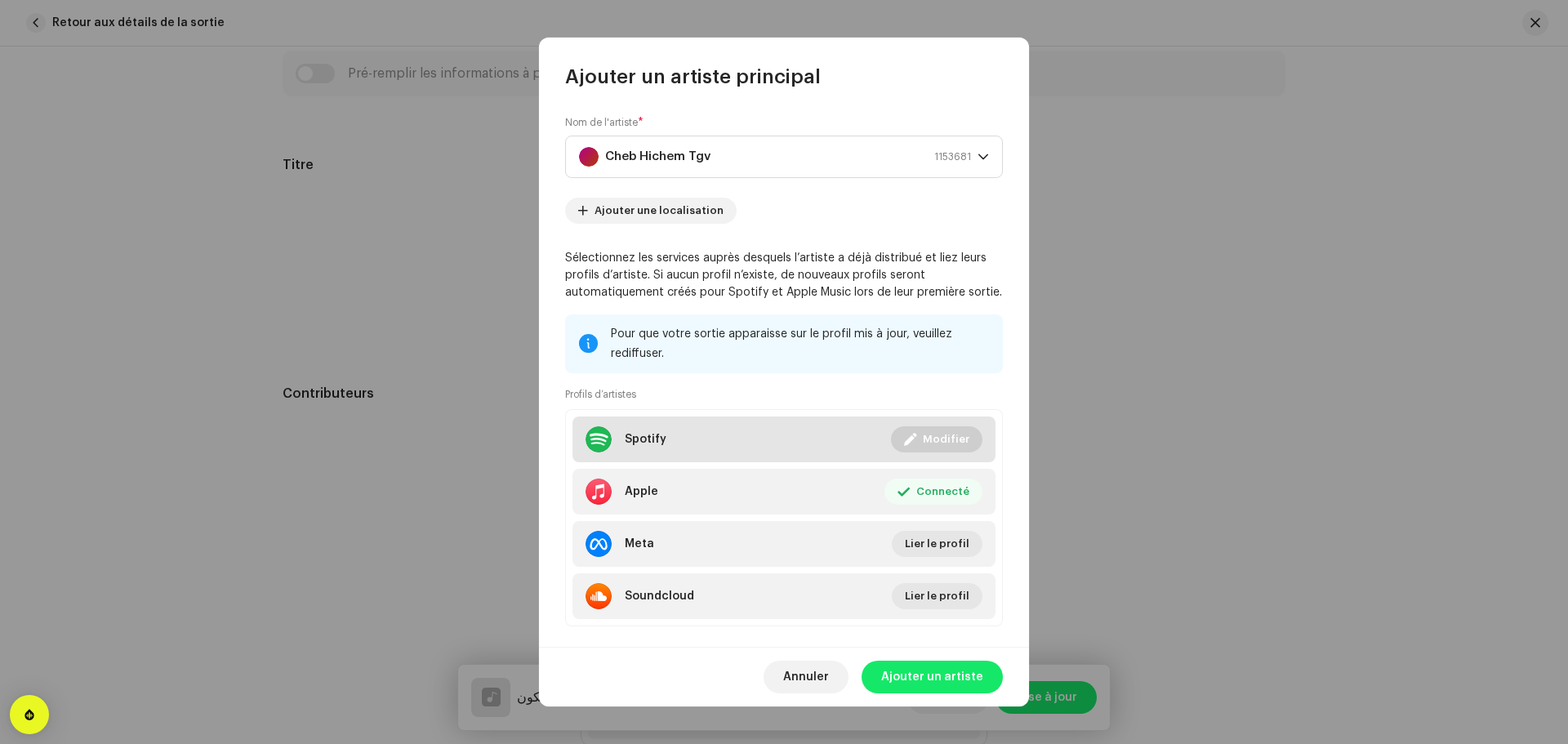
click at [753, 449] on li "Spotify Connecté Modifier" at bounding box center [784, 439] width 423 height 46
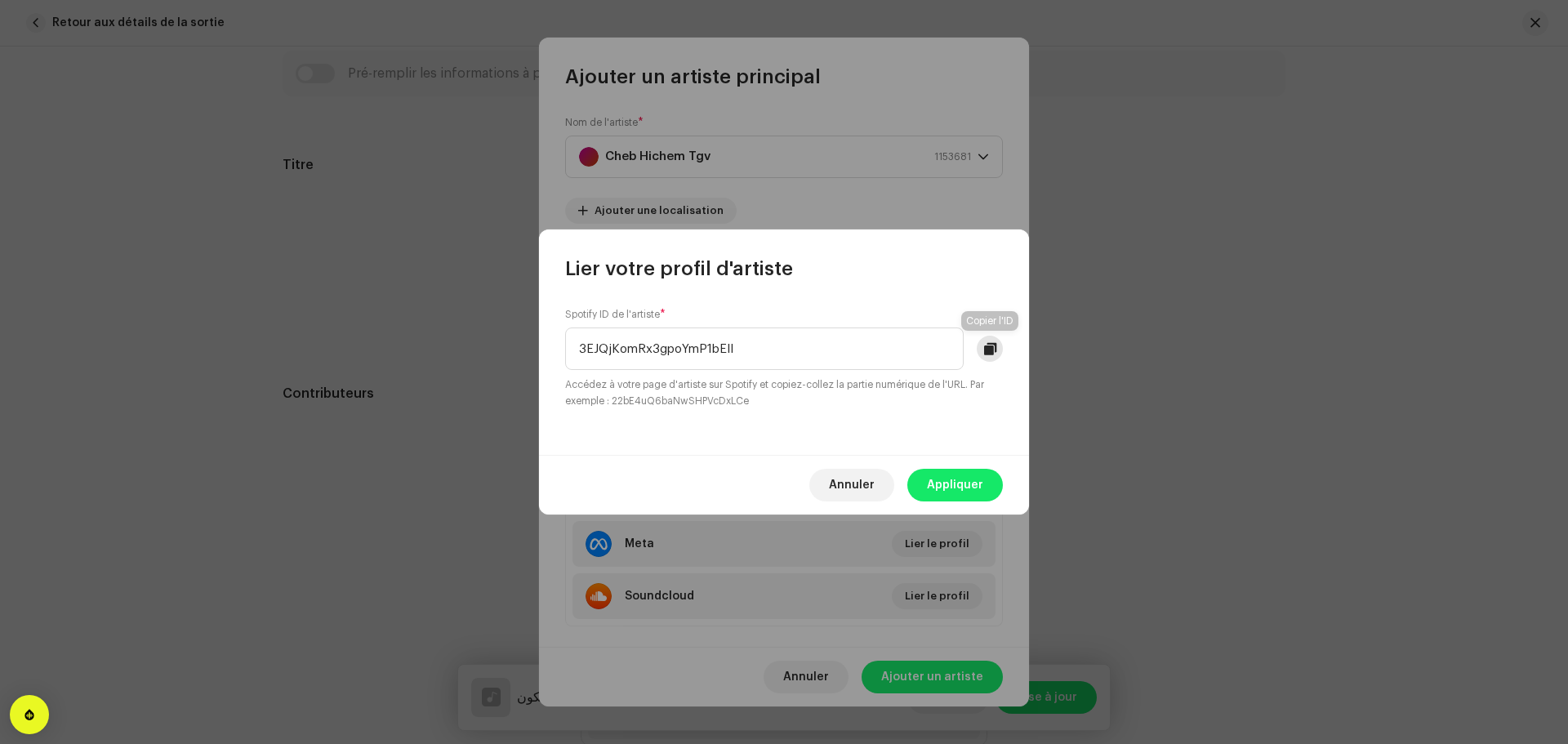
click at [991, 352] on span at bounding box center [990, 349] width 12 height 13
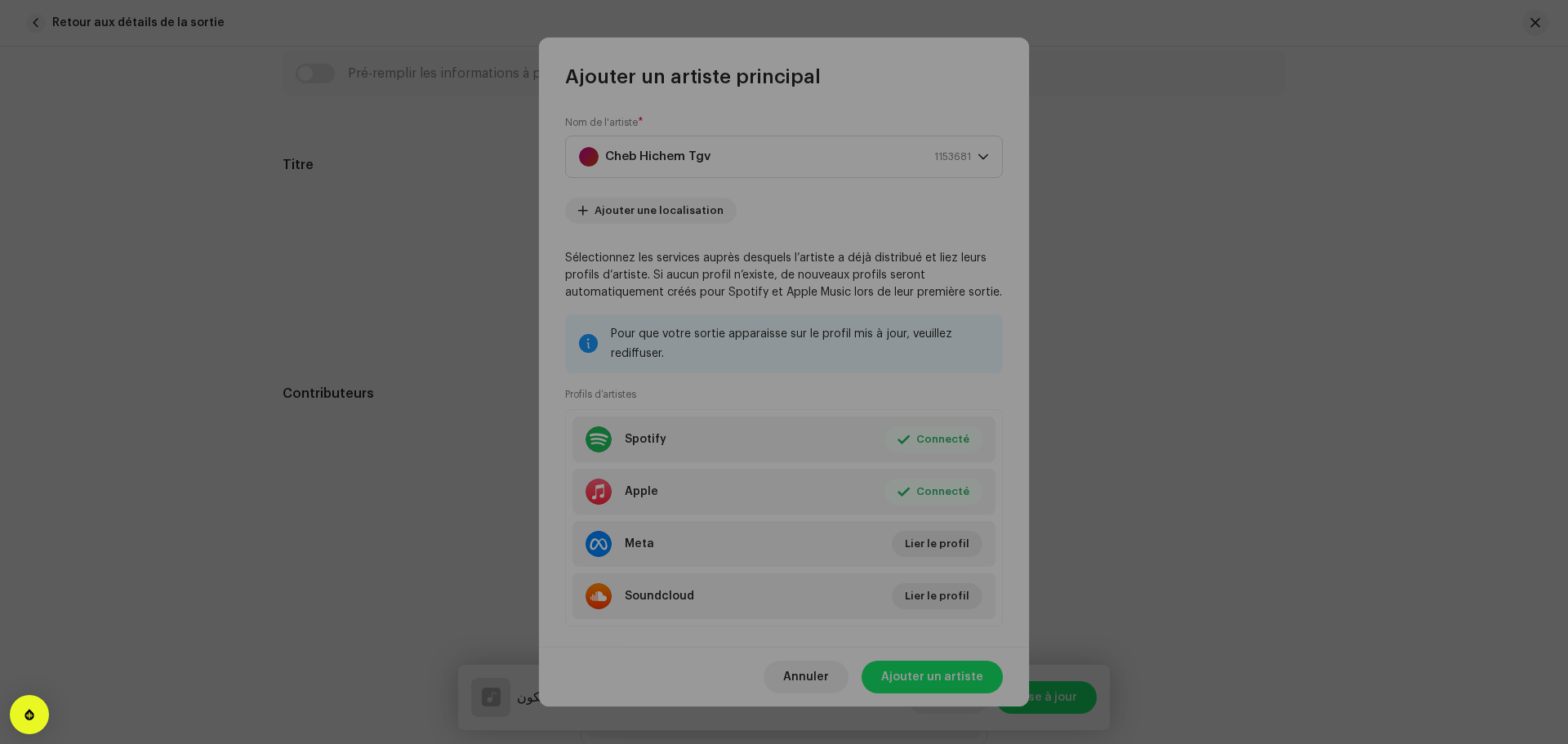
click at [664, 582] on div "Lier votre profil d'artiste Spotify ID de l'artiste * 3EJQjKomRx3gpoYmP1bEIl Ac…" at bounding box center [784, 372] width 1568 height 744
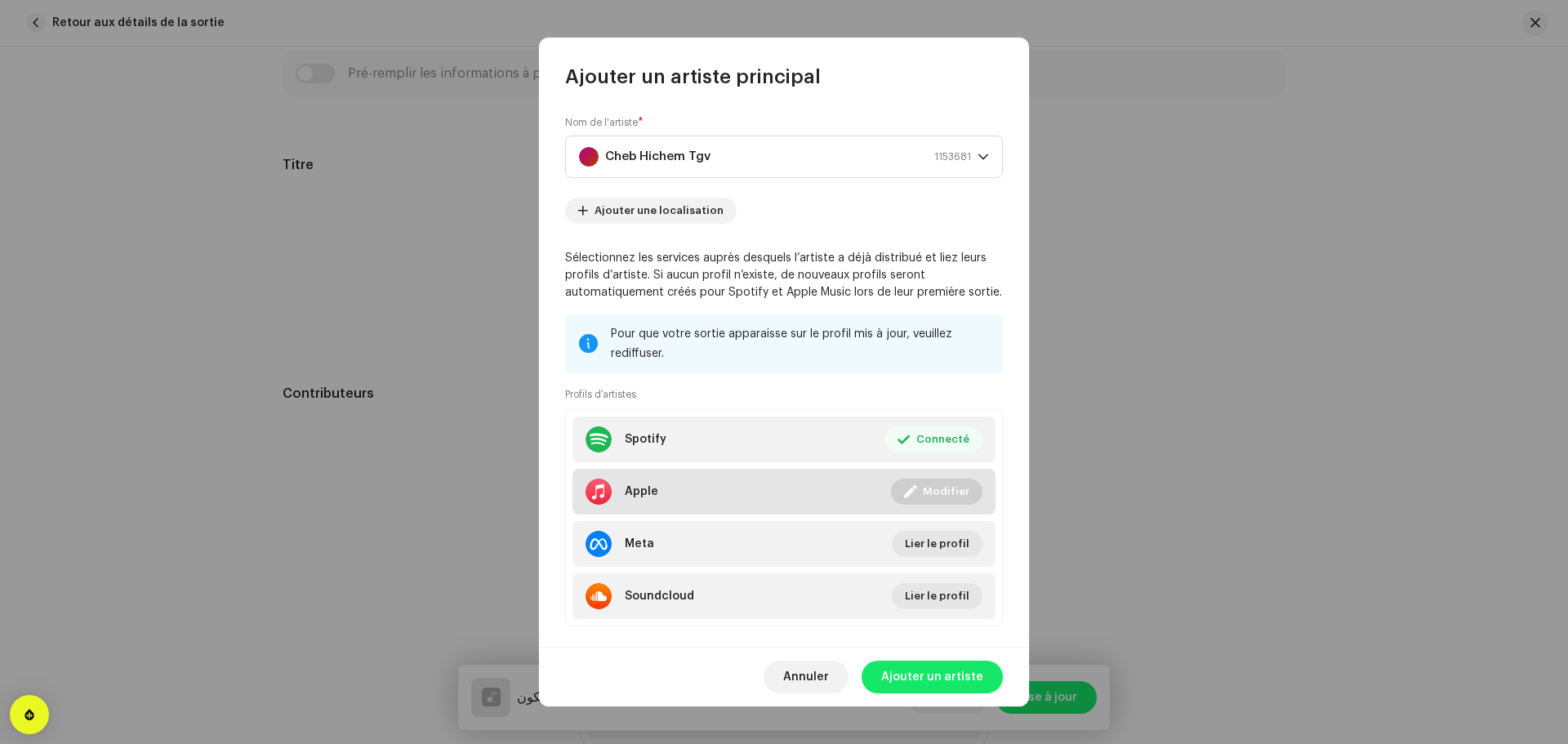
click at [694, 492] on li "Apple Connecté Modifier" at bounding box center [784, 492] width 423 height 46
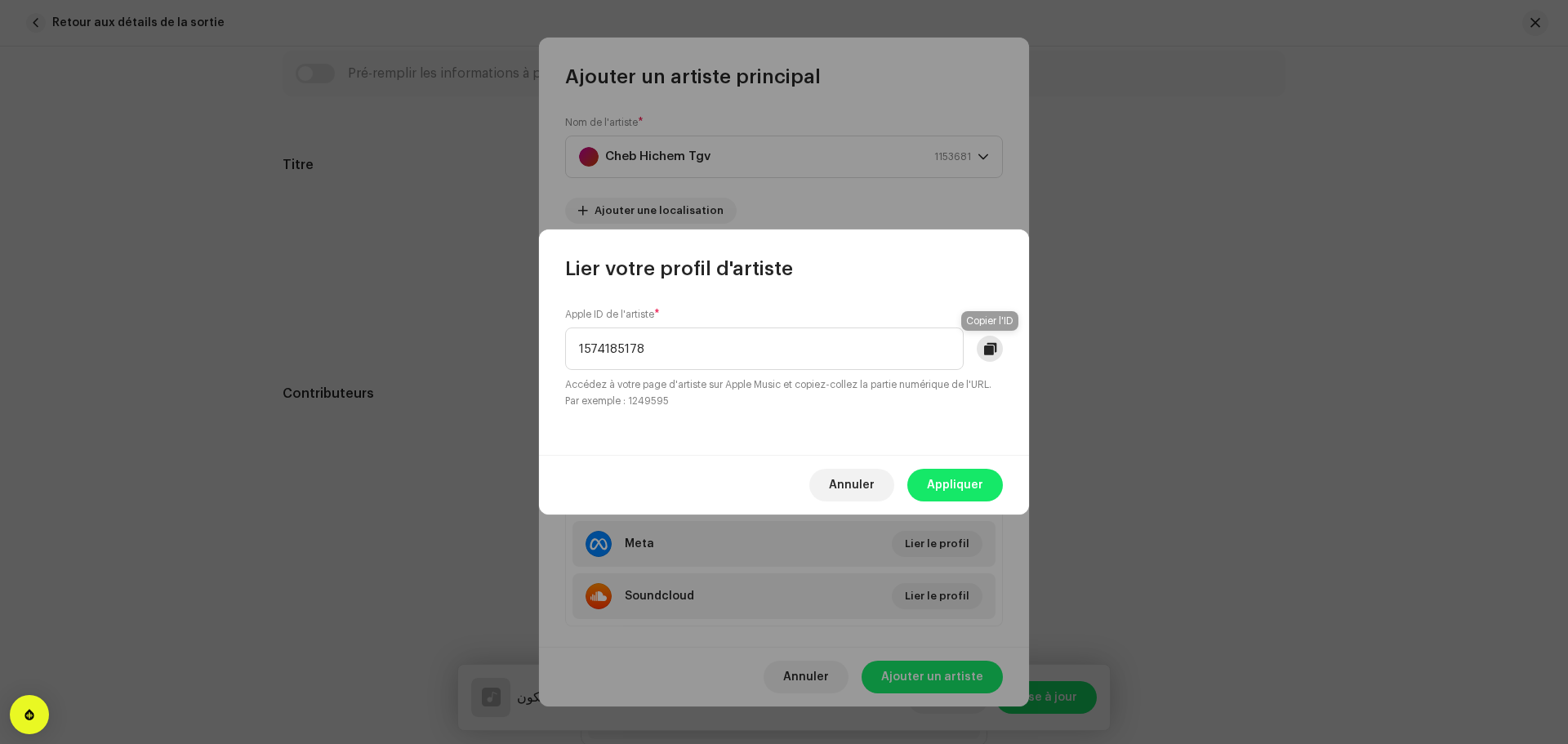
click at [993, 345] on span at bounding box center [990, 349] width 12 height 13
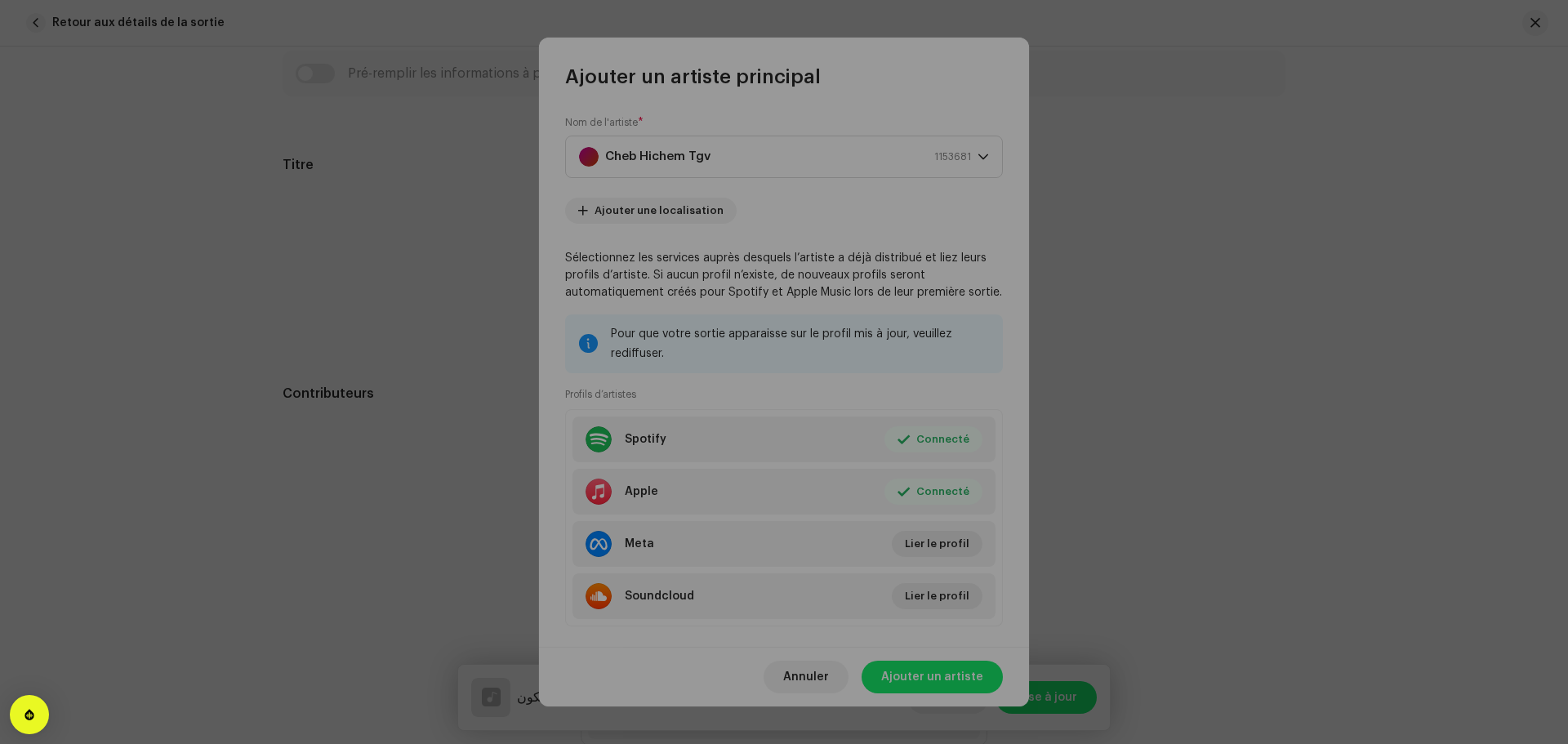
click at [699, 549] on div "Lier votre profil d'artiste Apple ID de l'artiste * 1574185178 Accédez à votre …" at bounding box center [784, 372] width 1568 height 744
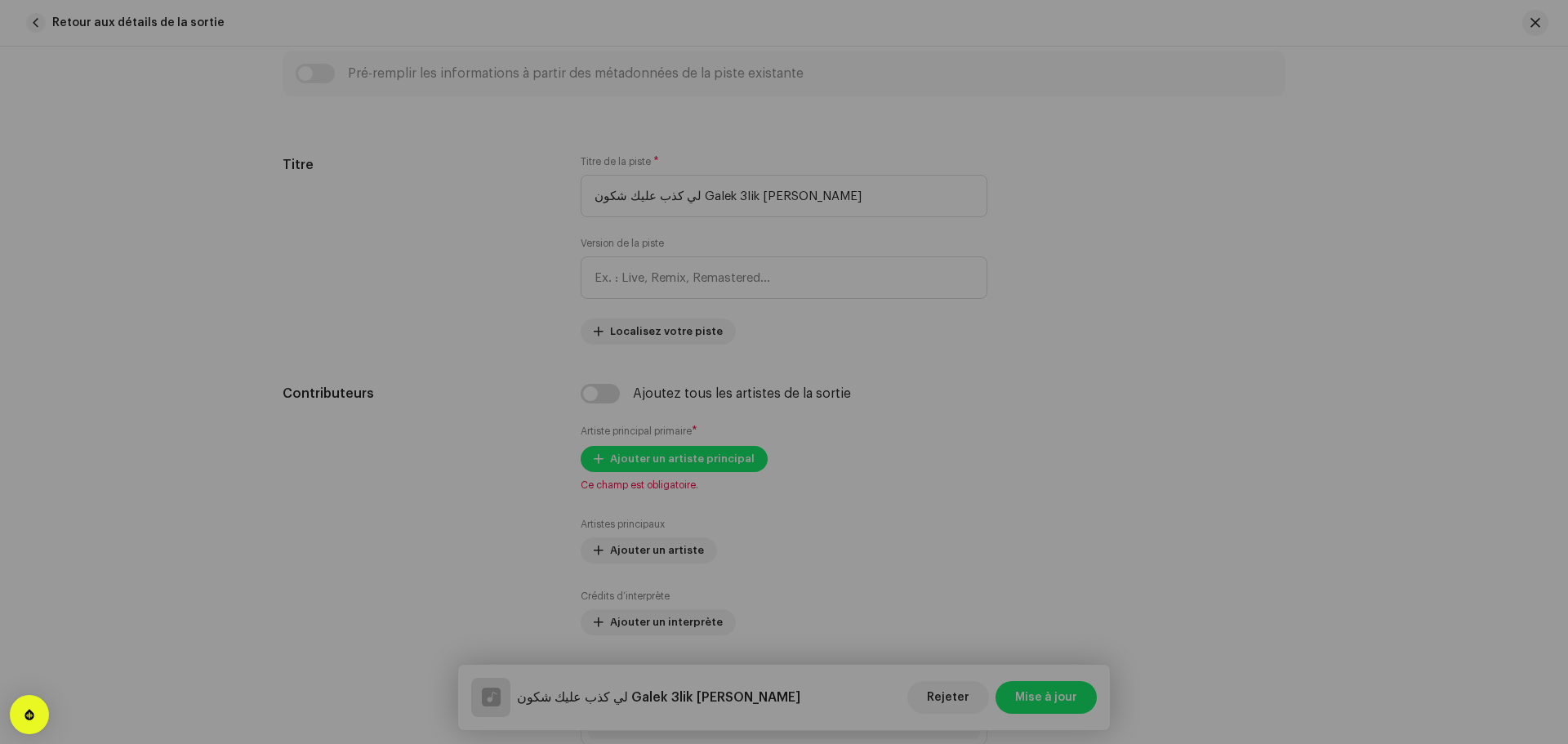
click at [502, 420] on div "Ajouter un artiste principal Nom de l'artiste * Cheb Hichem Tgv 1153681 Ajouter…" at bounding box center [784, 372] width 1568 height 744
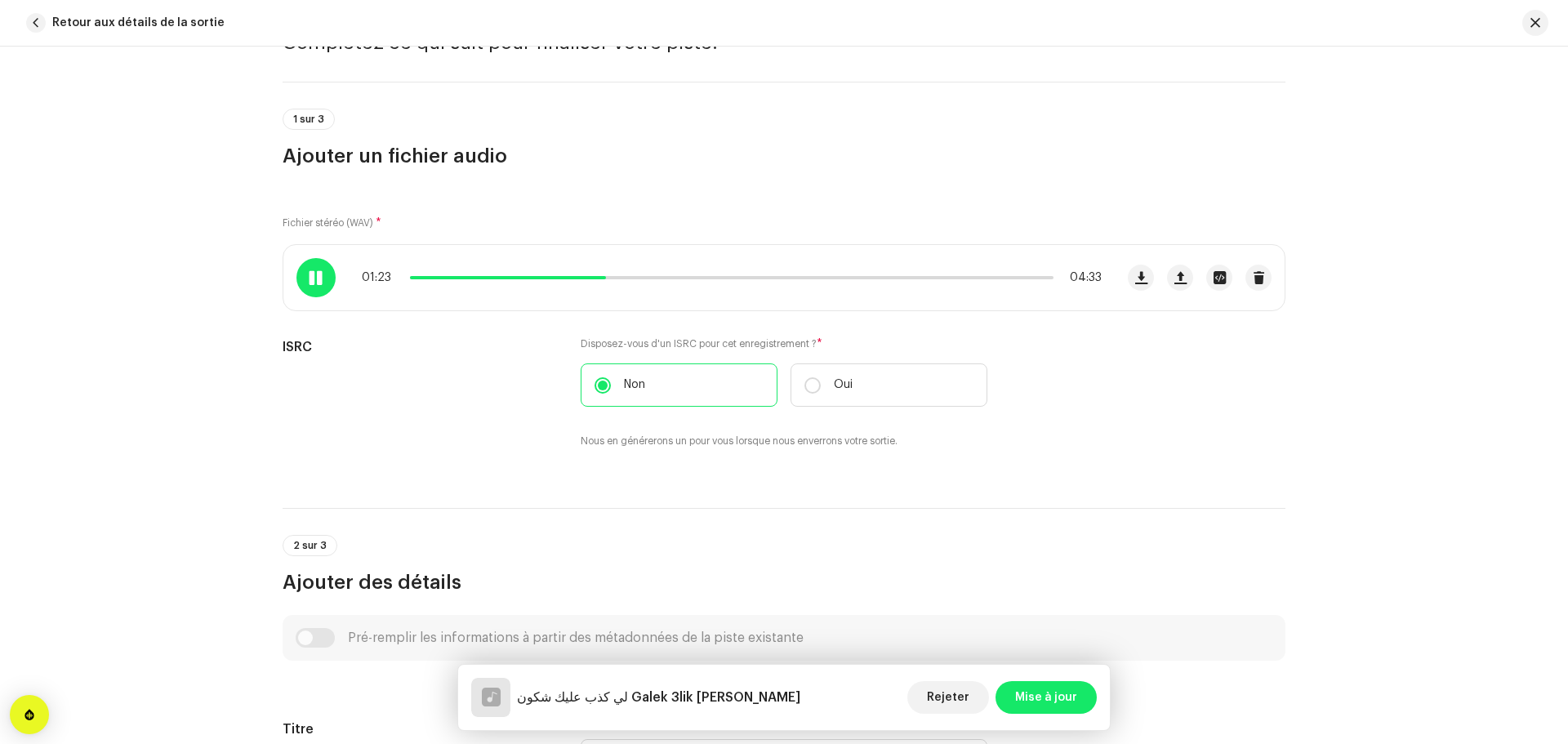
scroll to position [0, 0]
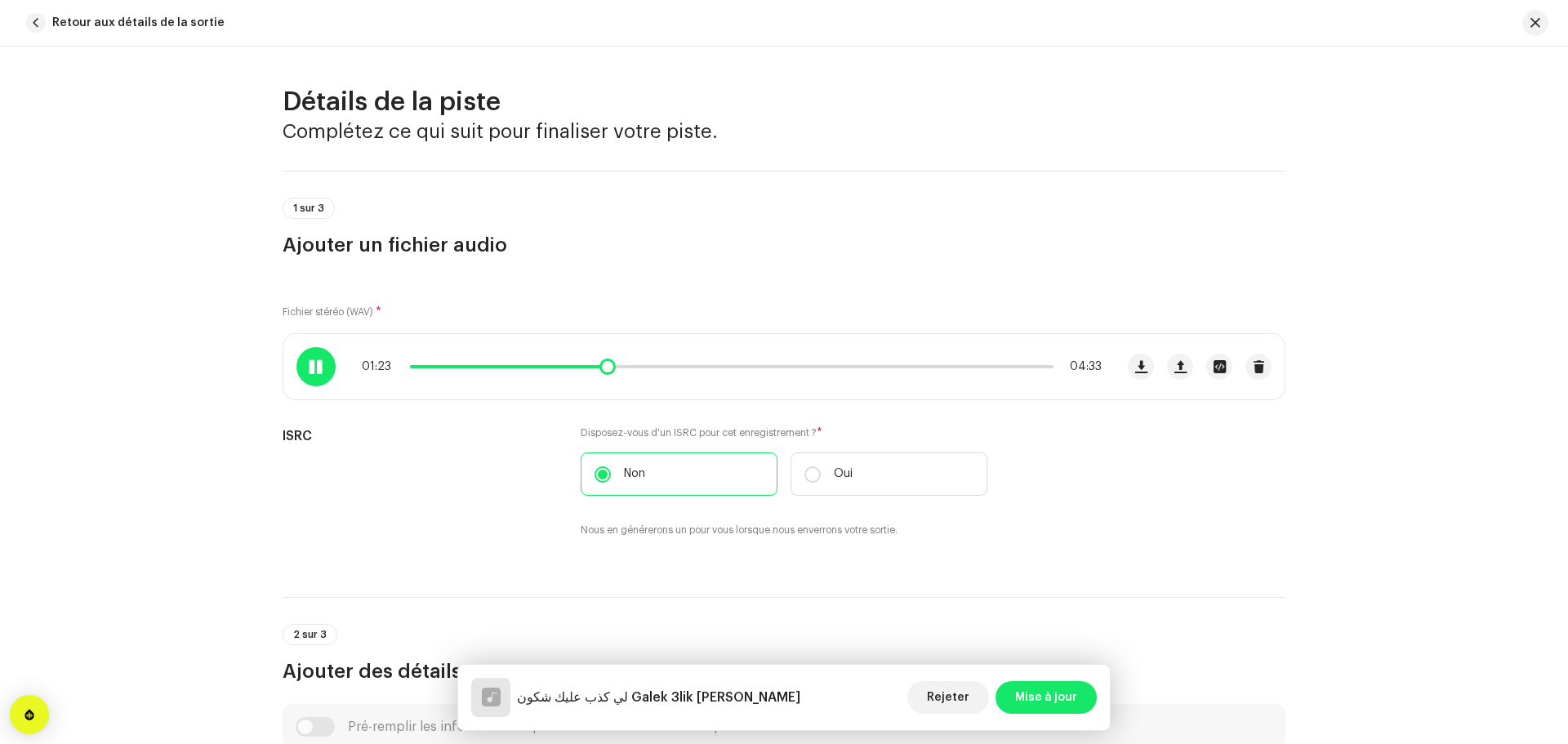
click at [324, 364] on div at bounding box center [316, 367] width 39 height 39
click at [154, 26] on span "Retour aux détails de la sortie" at bounding box center [138, 22] width 172 height 32
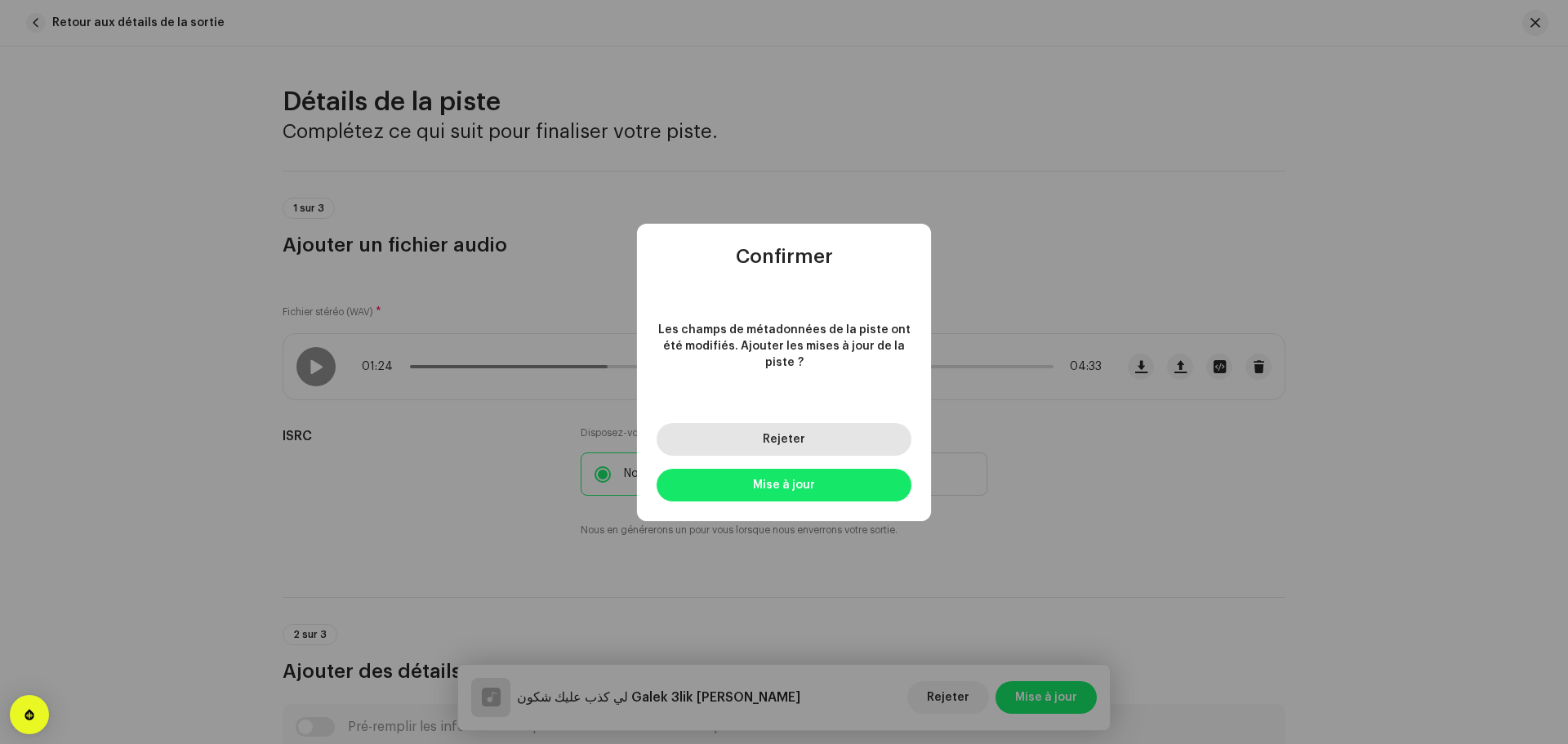
click at [758, 446] on button "Rejeter" at bounding box center [784, 439] width 255 height 32
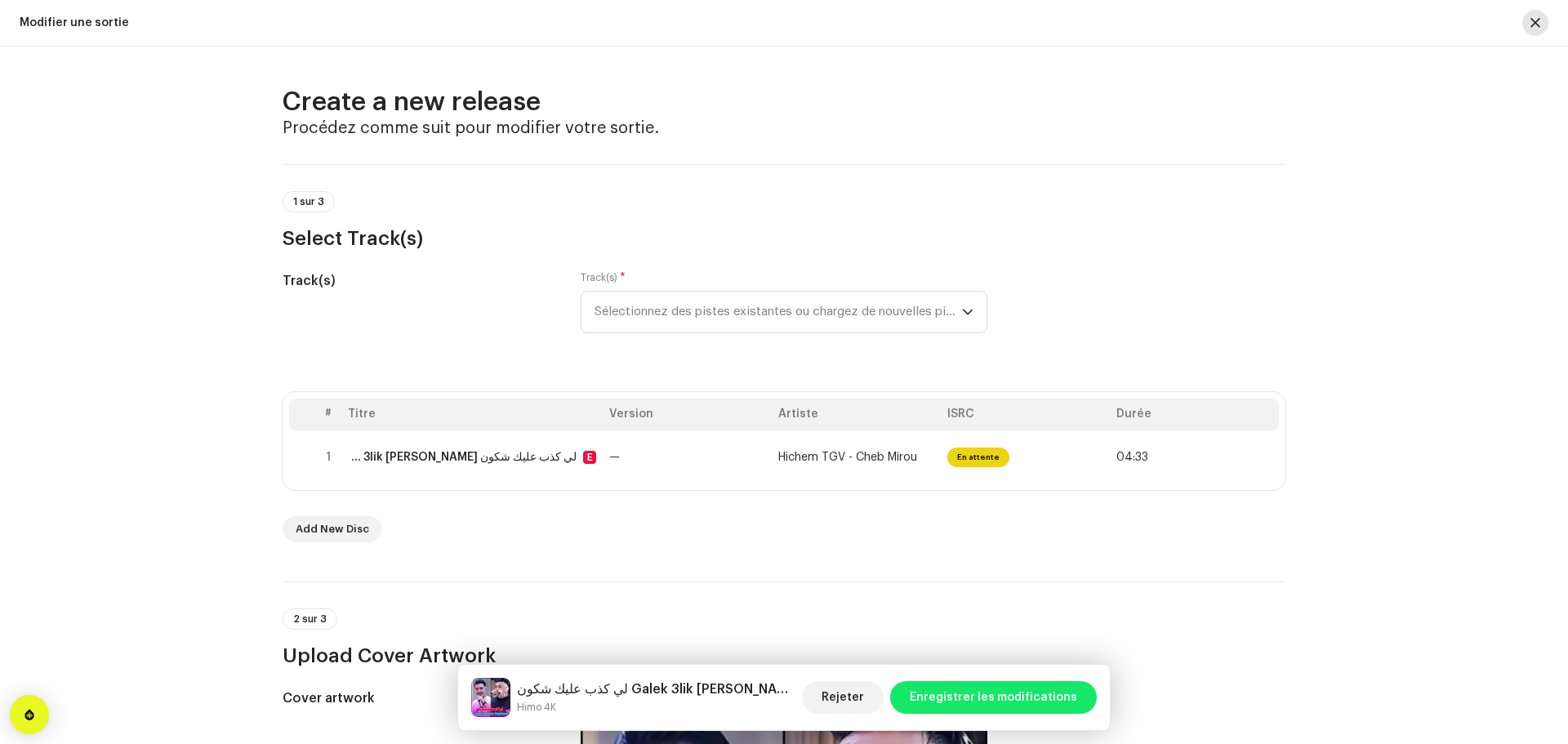
click at [1529, 27] on button "button" at bounding box center [1535, 22] width 26 height 26
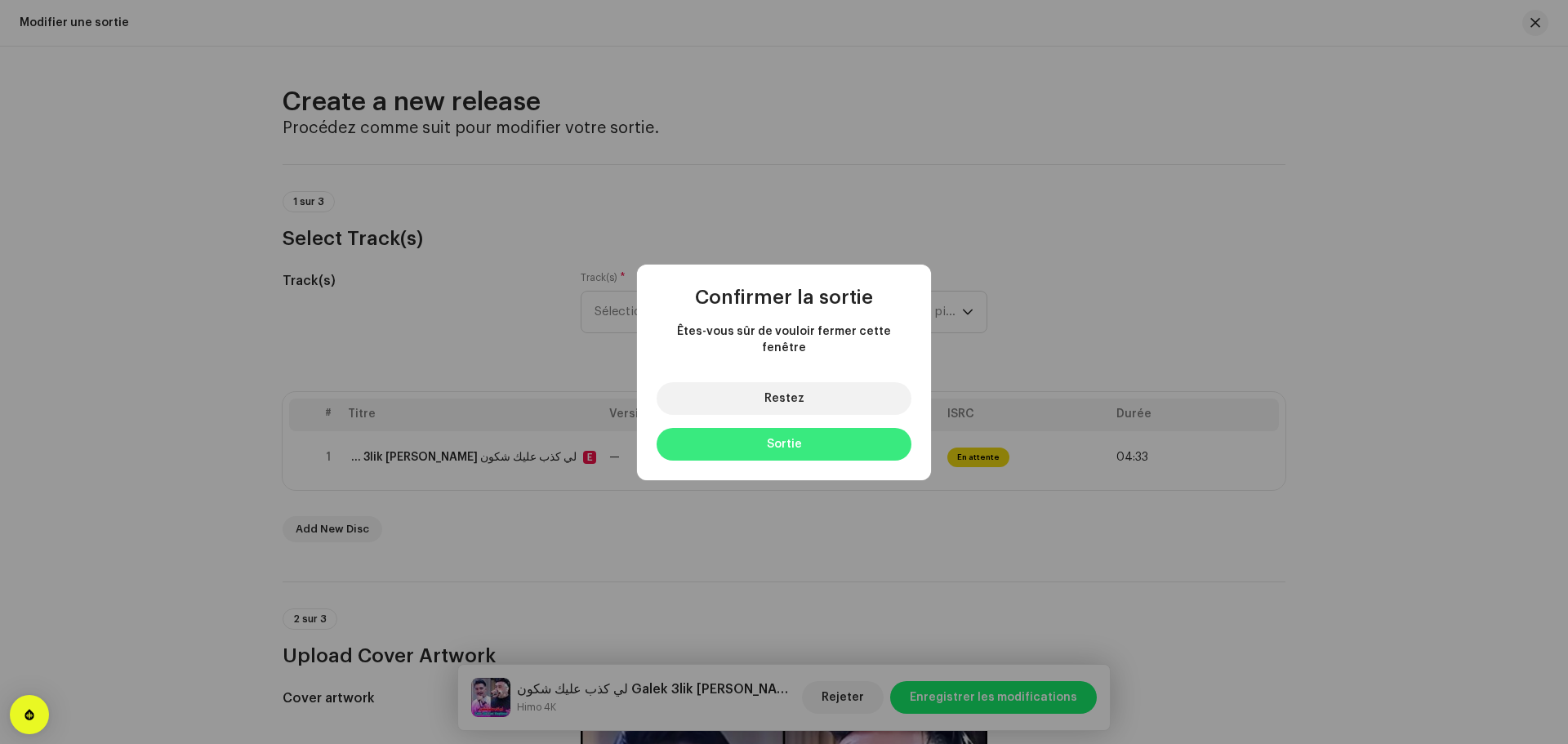
click at [818, 432] on button "Sortie" at bounding box center [784, 444] width 255 height 32
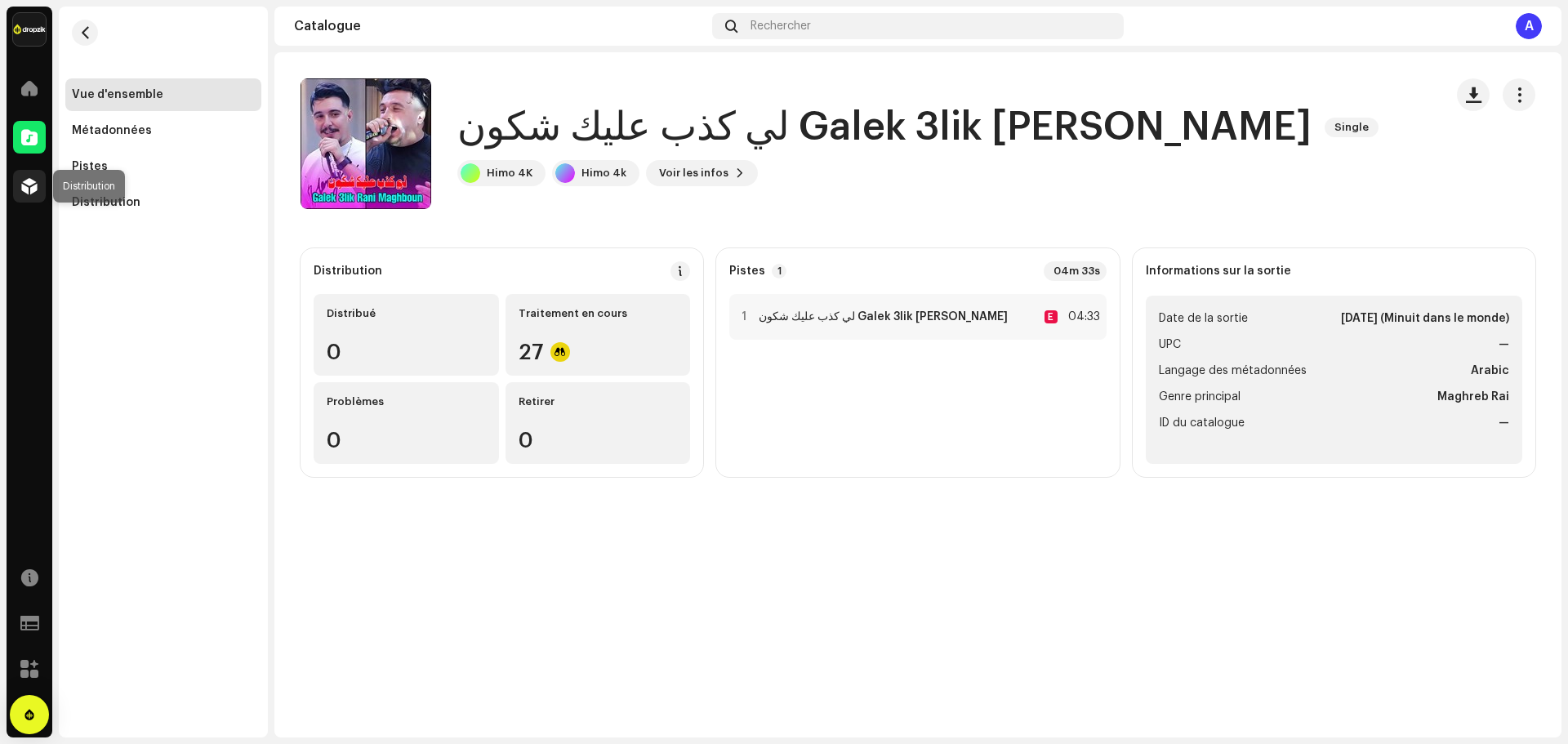
click at [33, 189] on span at bounding box center [29, 187] width 17 height 13
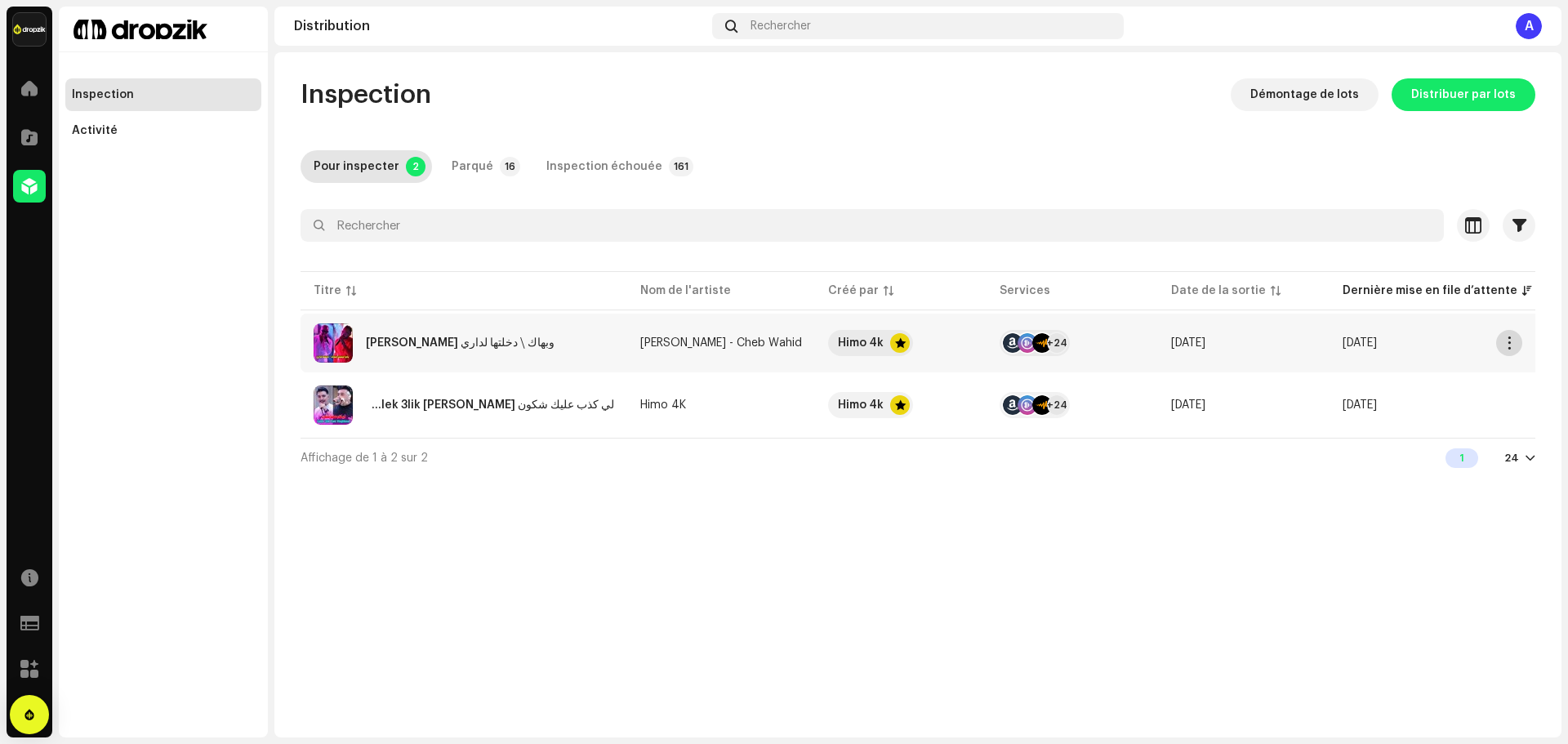
click at [1512, 346] on span "button" at bounding box center [1509, 343] width 12 height 13
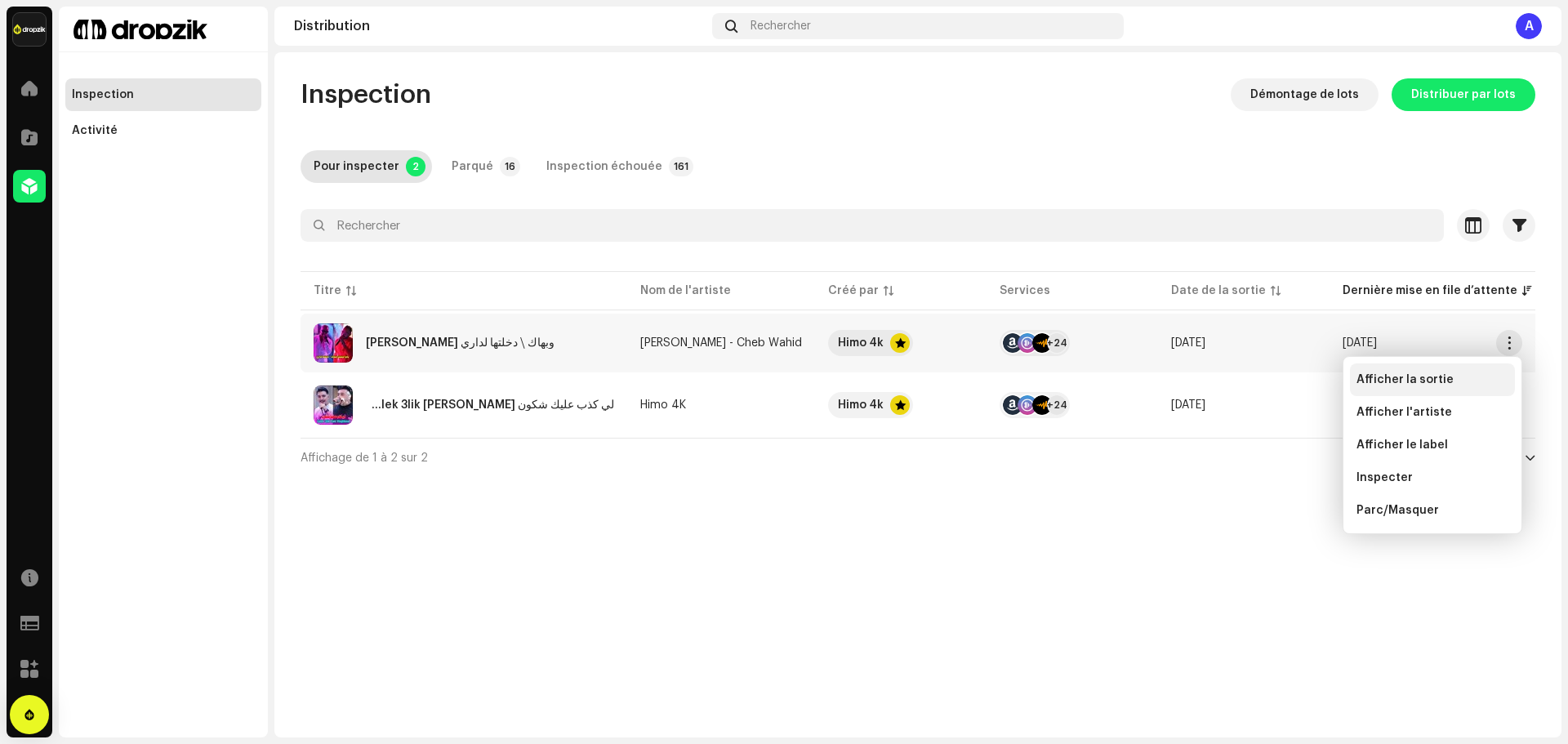
click at [1413, 388] on div "Afficher la sortie" at bounding box center [1432, 379] width 165 height 32
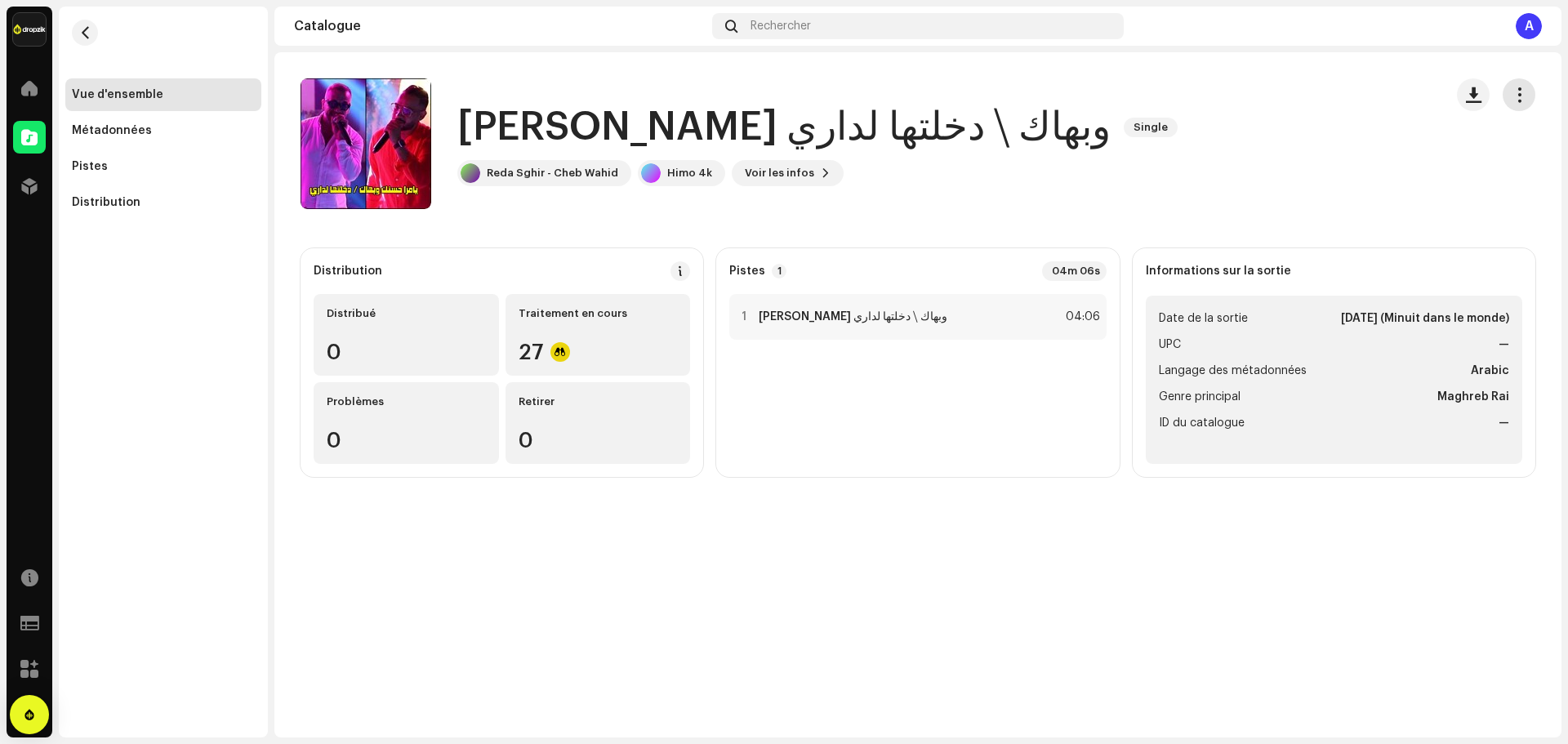
click at [1515, 100] on span "button" at bounding box center [1519, 95] width 16 height 13
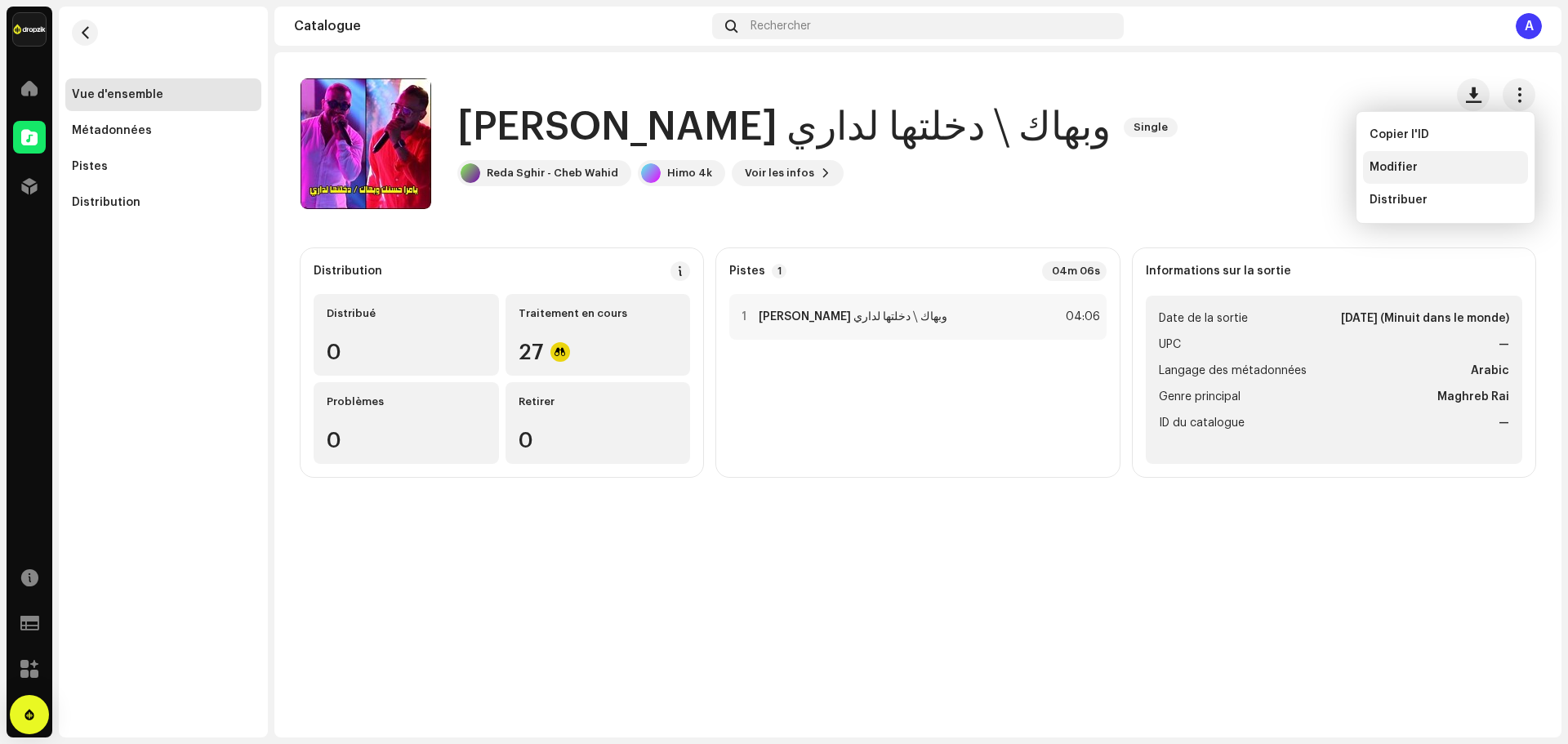
click at [1407, 165] on span "Modifier" at bounding box center [1394, 167] width 48 height 13
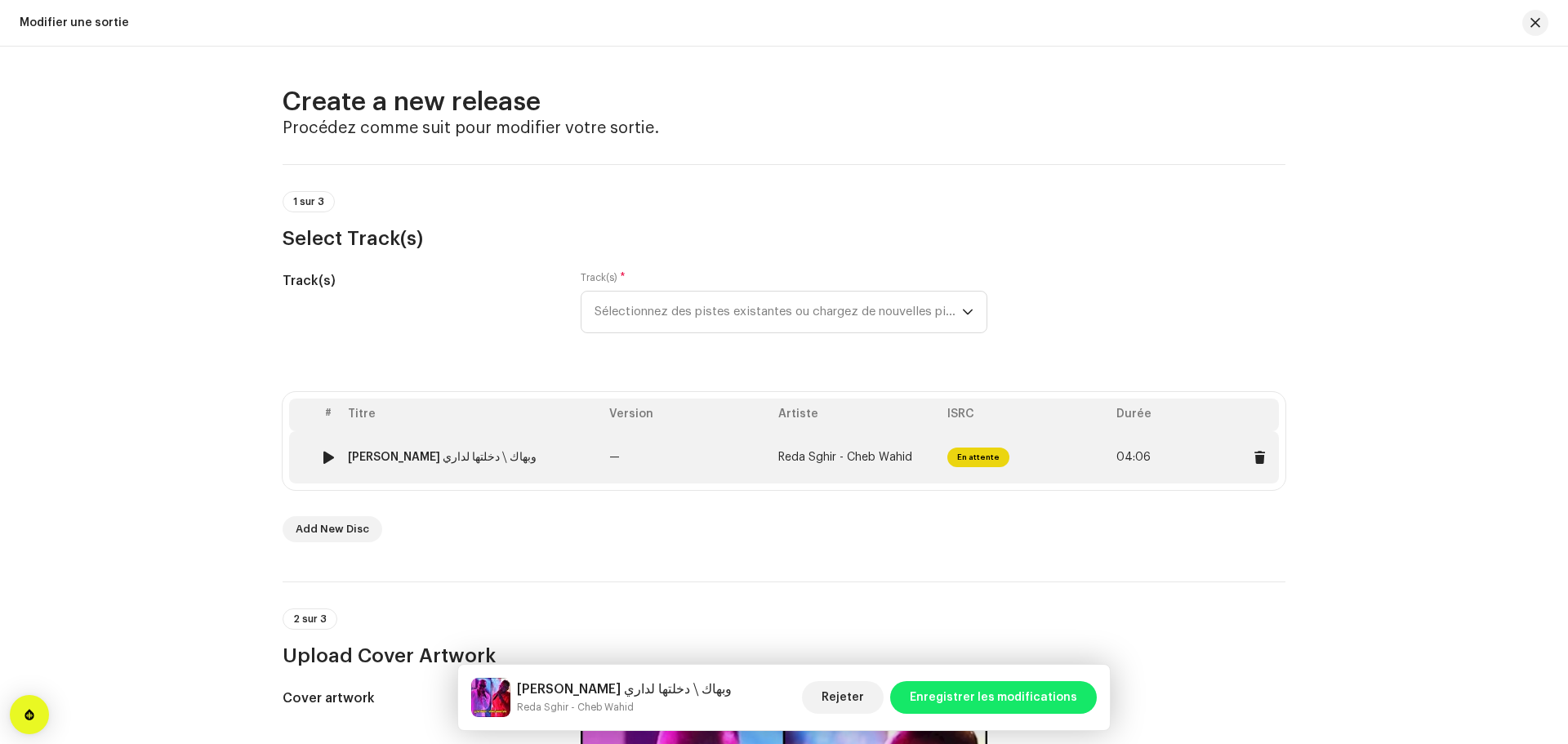
click at [707, 446] on td "—" at bounding box center [687, 457] width 169 height 52
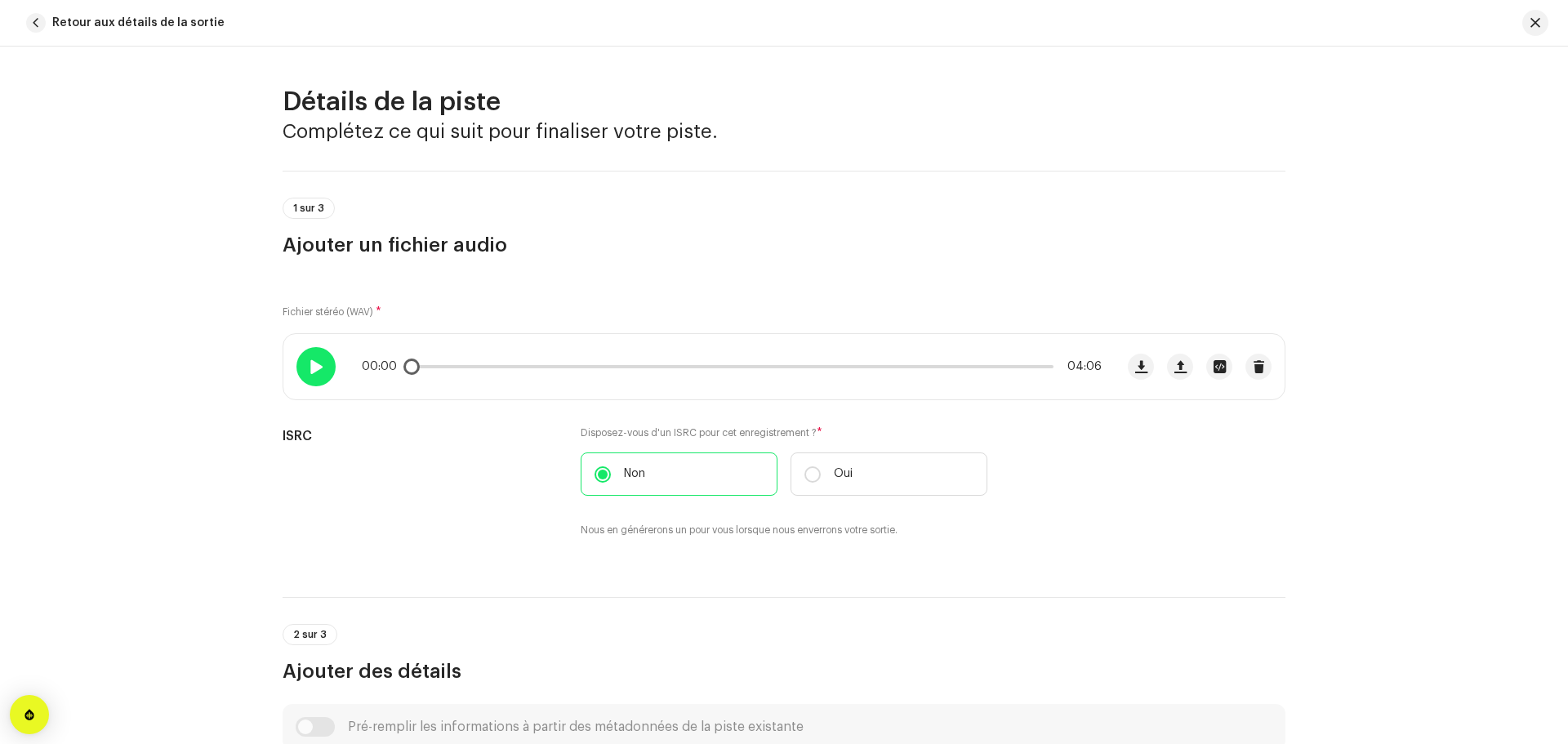
click at [320, 376] on div at bounding box center [316, 367] width 39 height 39
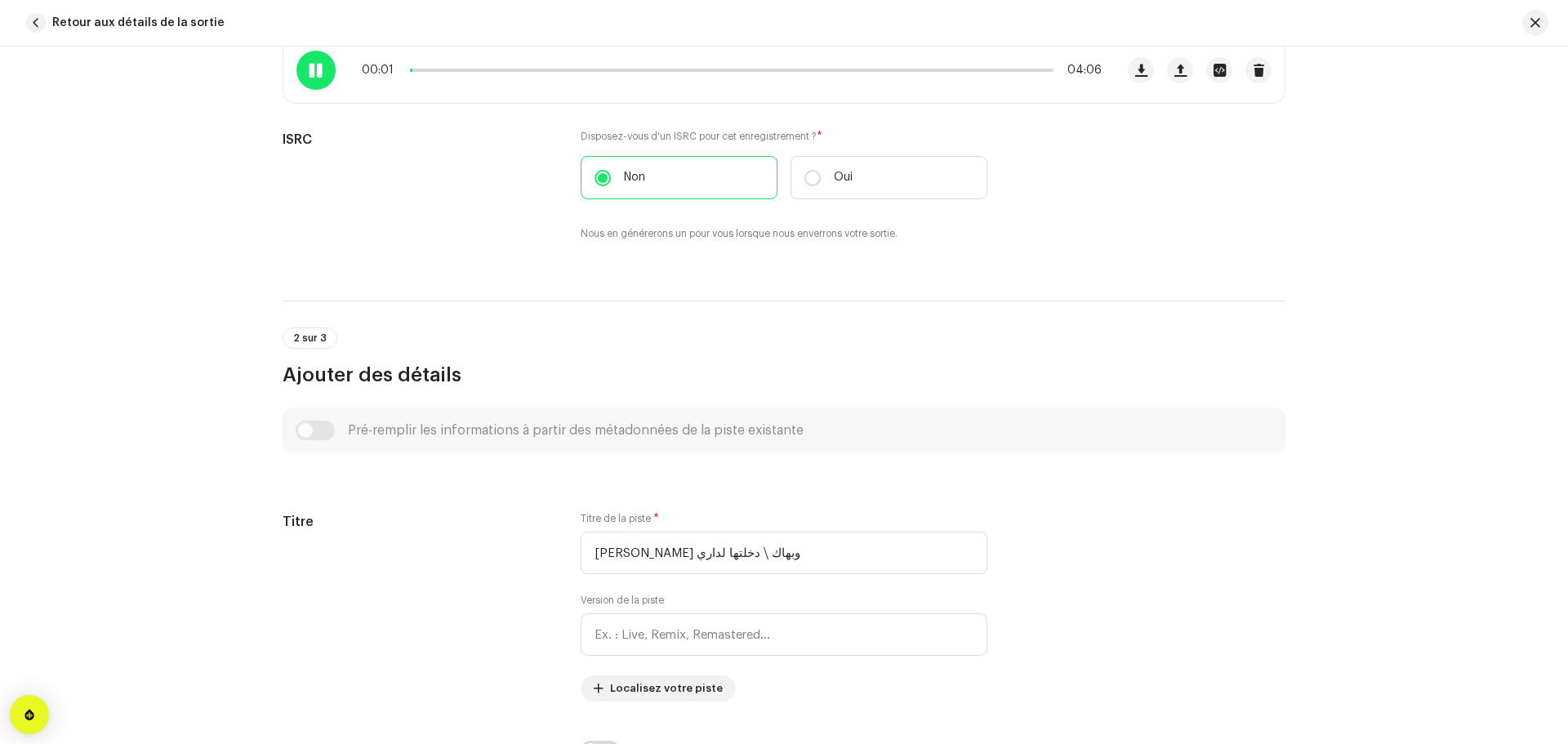
scroll to position [490, 0]
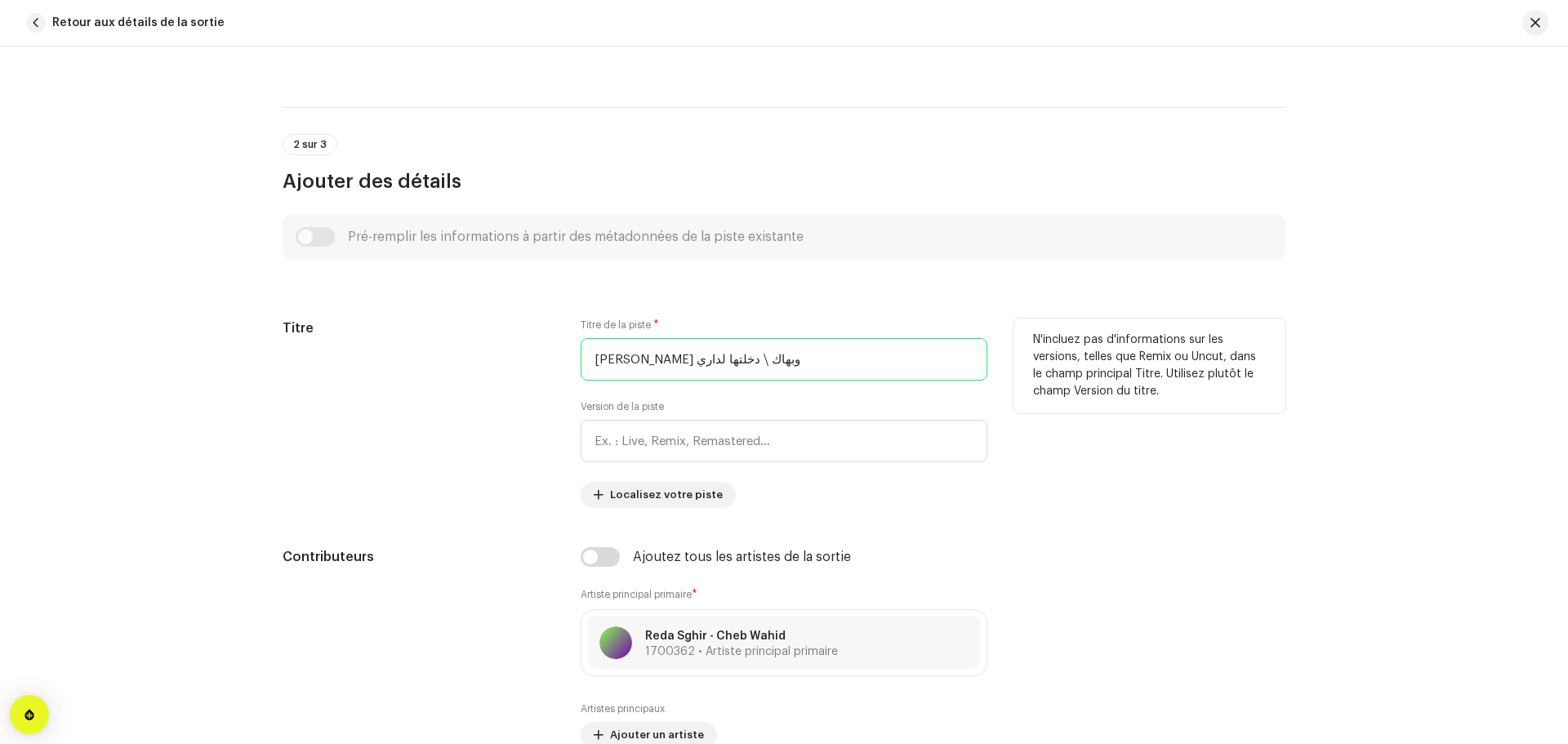
click at [653, 362] on input "[PERSON_NAME] وبهاك ⧸ دخلتها لداري" at bounding box center [784, 359] width 407 height 42
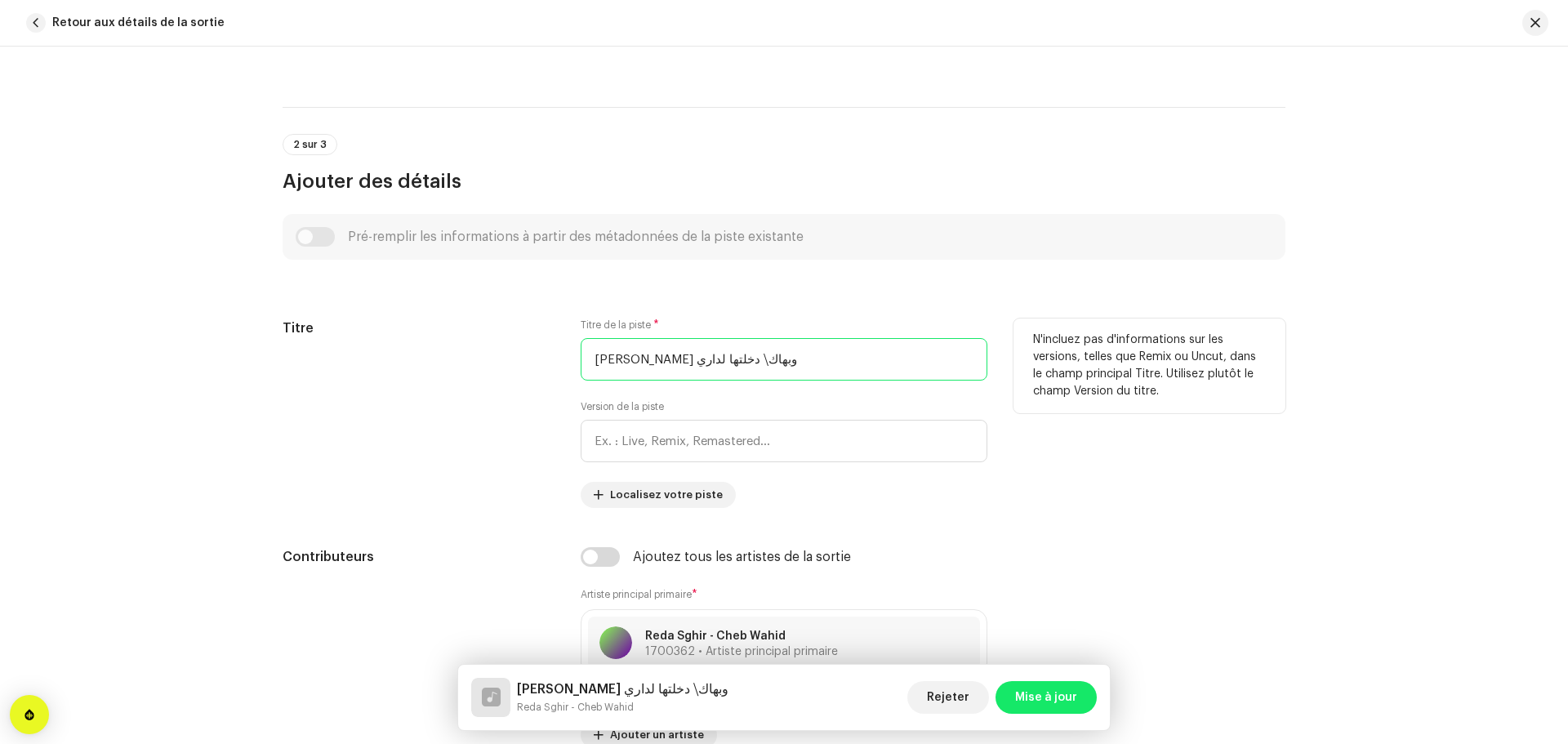
drag, startPoint x: 652, startPoint y: 364, endPoint x: 582, endPoint y: 363, distance: 70.0
click at [585, 364] on input "يامرا حسنك وبهاك⧸ دخلتها لداري" at bounding box center [784, 359] width 407 height 42
type input "يامرا حسنك وبهاك"
click at [541, 389] on div "Titre" at bounding box center [418, 412] width 272 height 189
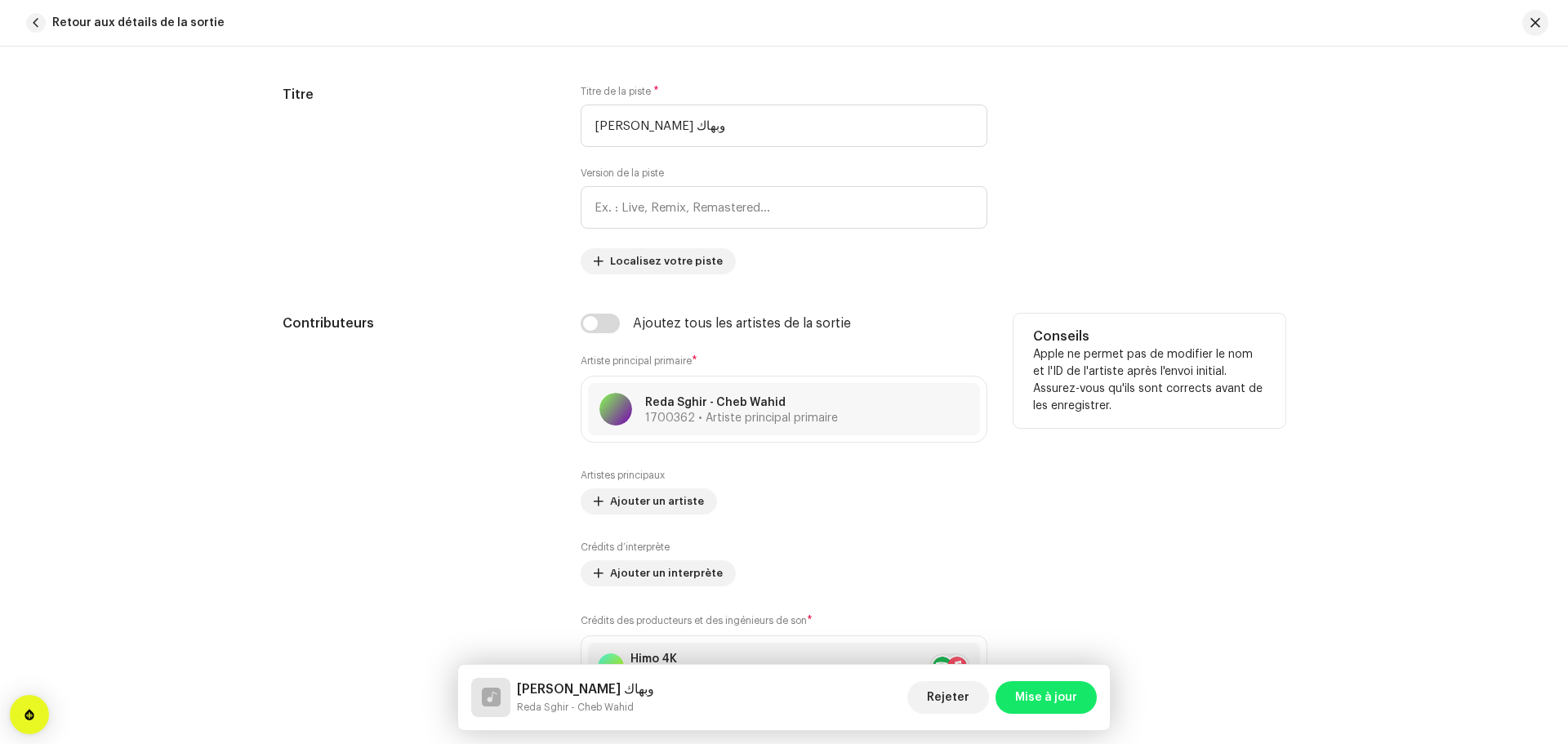
scroll to position [816, 0]
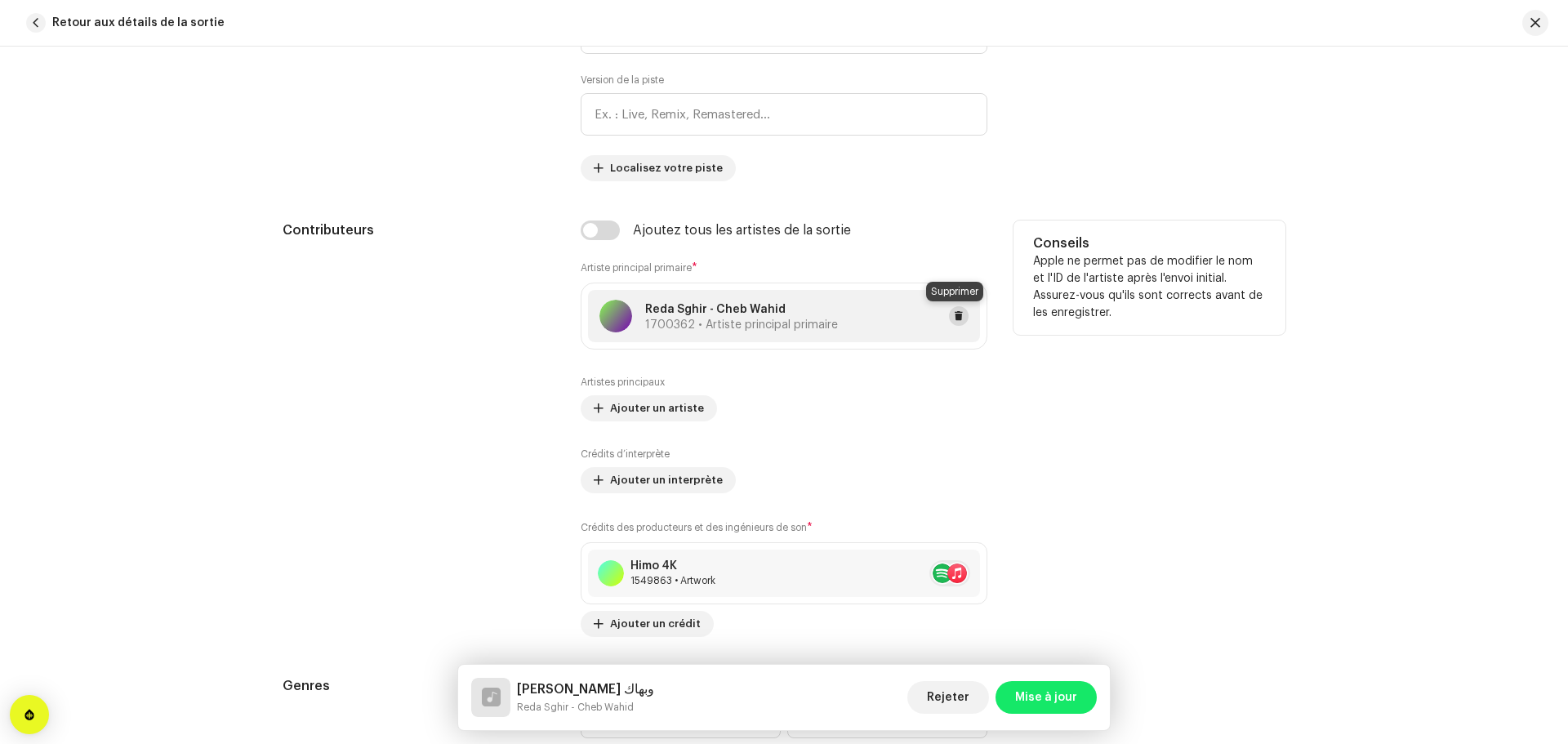
click at [959, 316] on span at bounding box center [959, 316] width 10 height 13
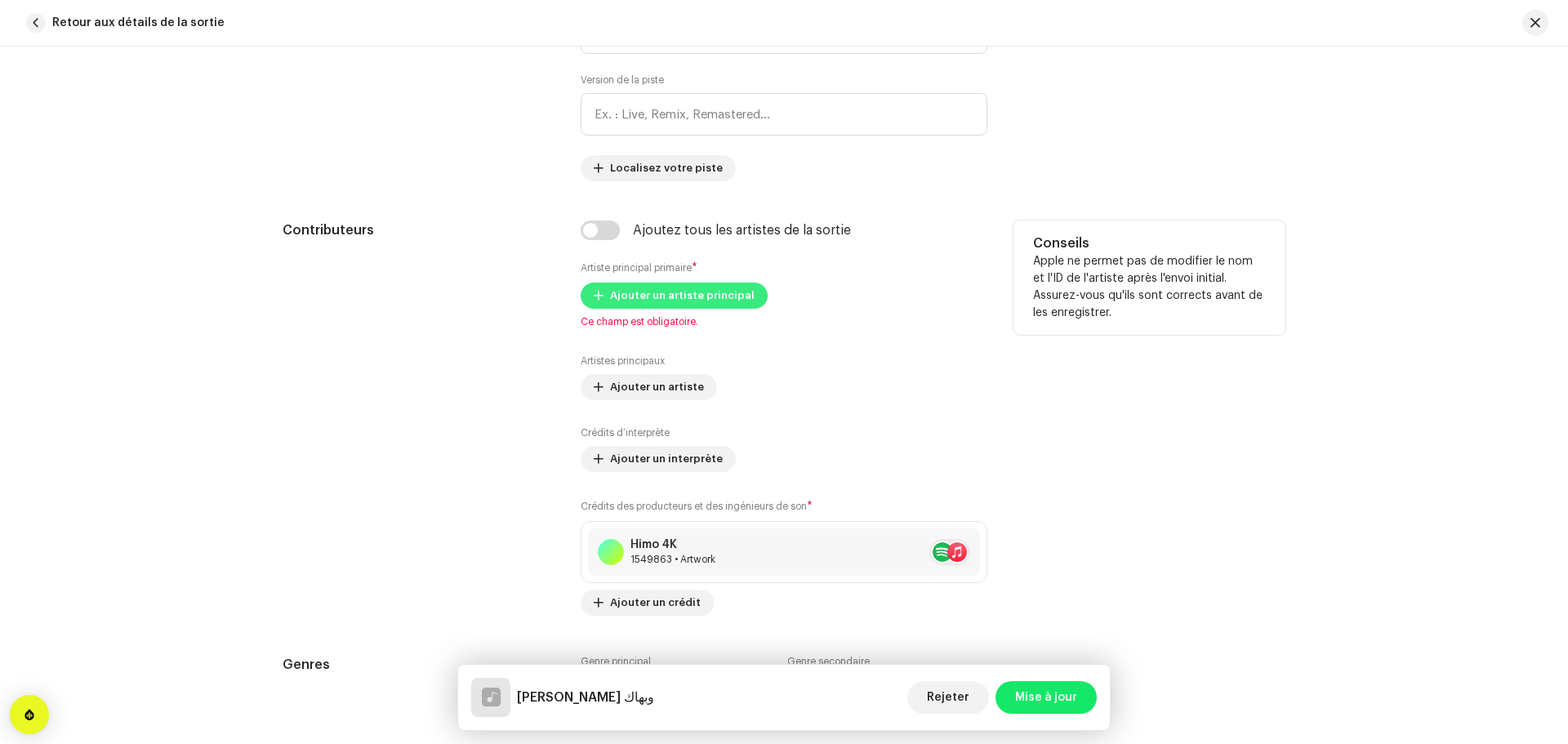
click at [712, 289] on span "Ajouter un artiste principal" at bounding box center [682, 295] width 144 height 32
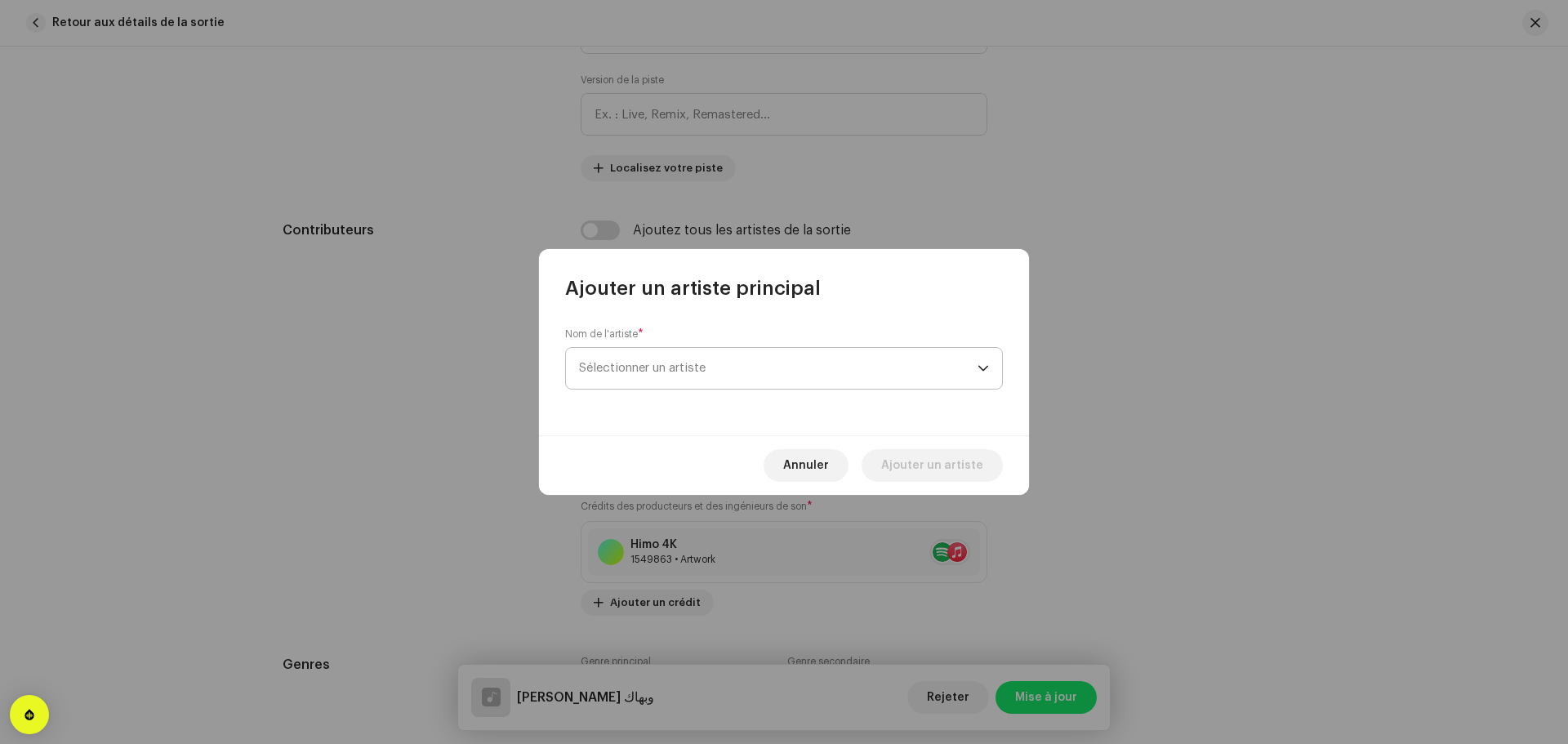
click at [779, 355] on span "Sélectionner un artiste" at bounding box center [778, 368] width 398 height 41
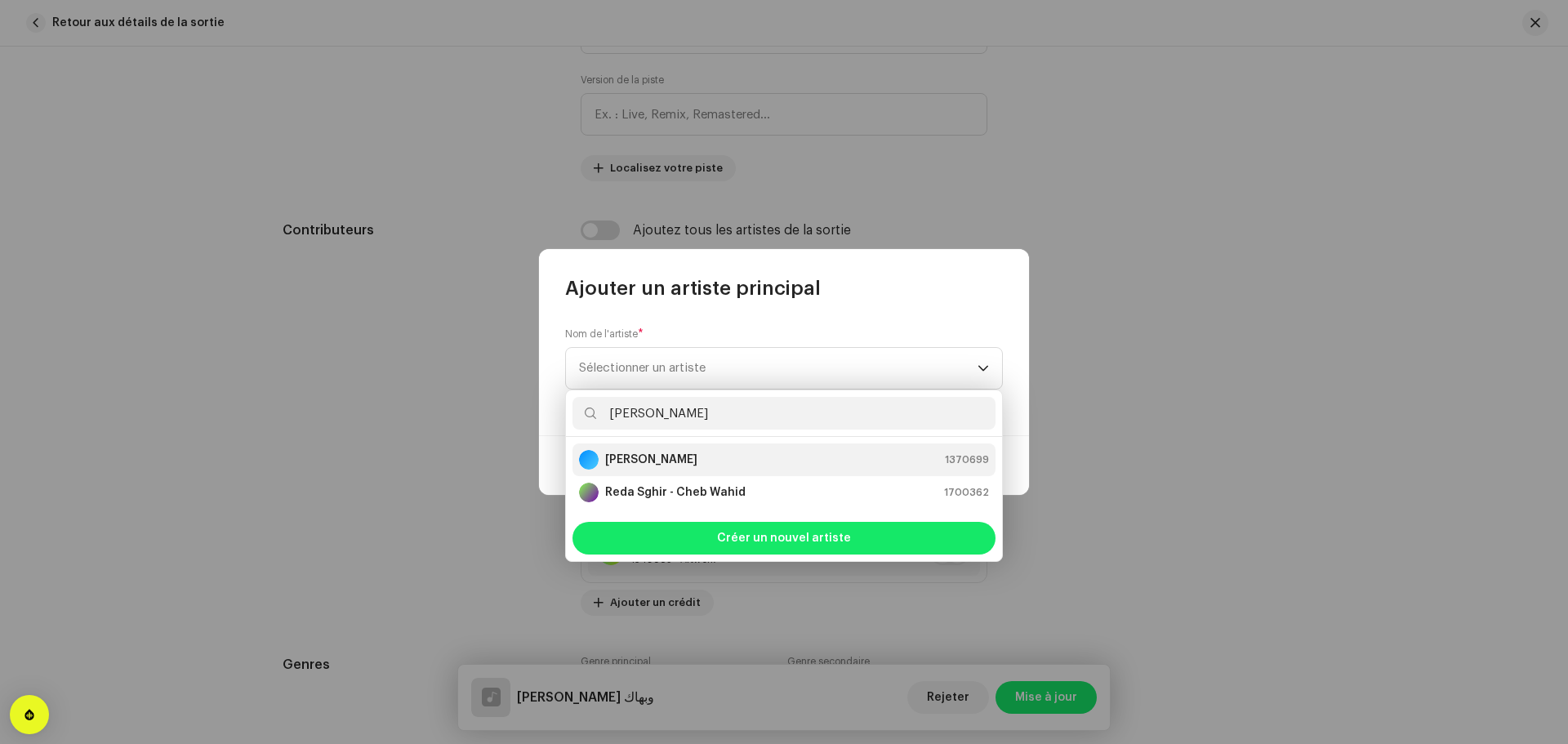
type input "Reda Sghir"
click at [664, 462] on strong "Reda Sghir" at bounding box center [651, 460] width 92 height 17
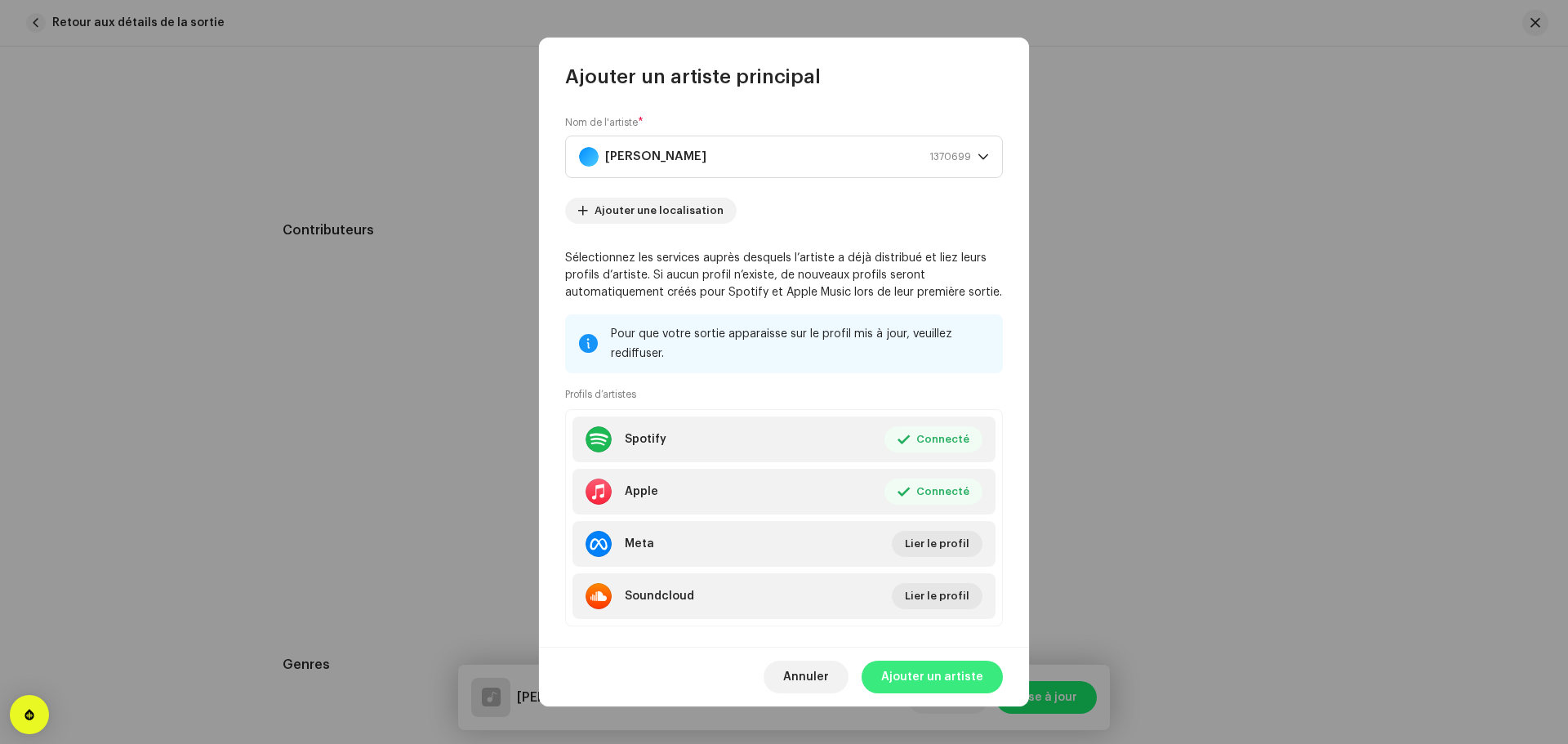
click at [958, 677] on span "Ajouter un artiste" at bounding box center [932, 677] width 102 height 32
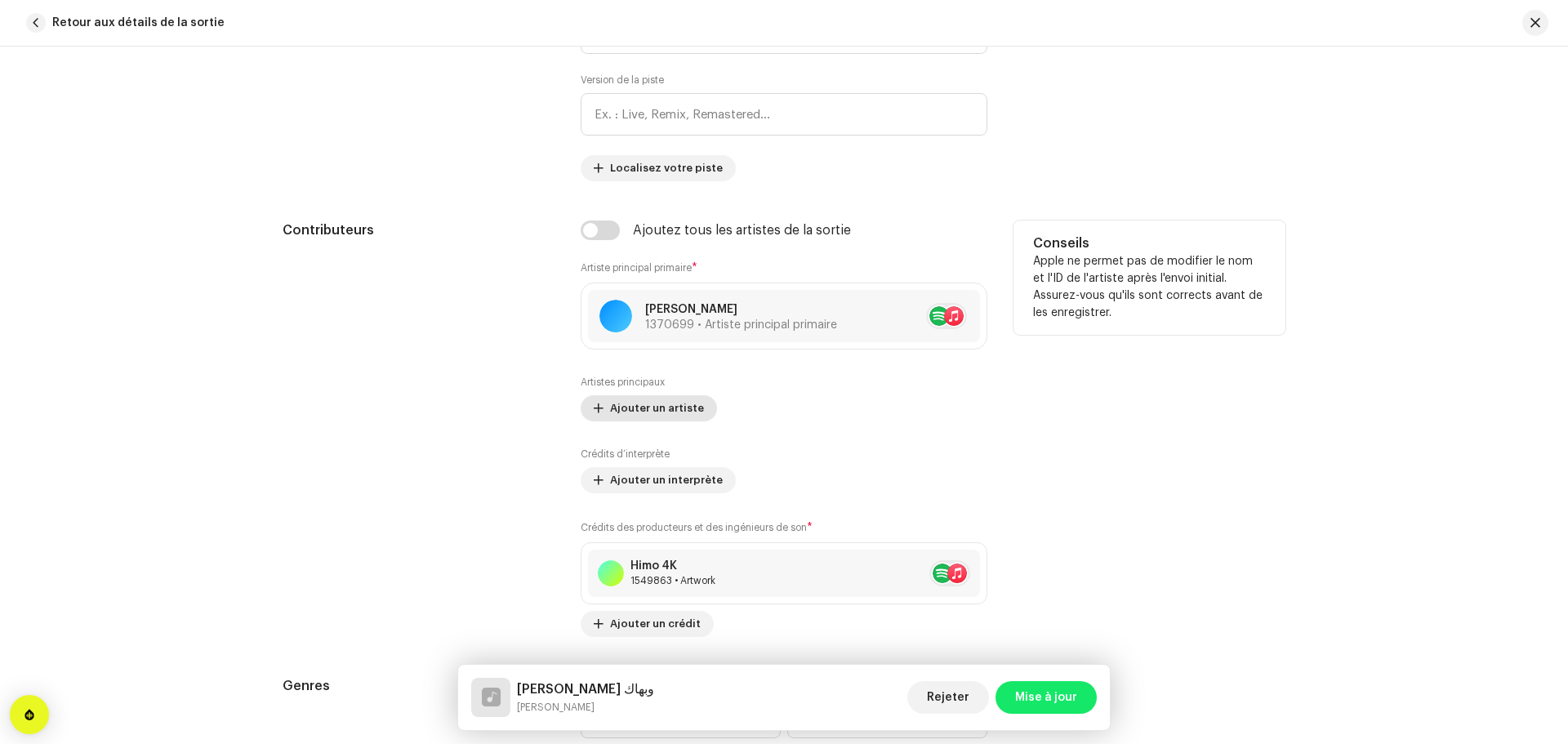
click at [686, 402] on span "Ajouter un artiste" at bounding box center [657, 407] width 94 height 32
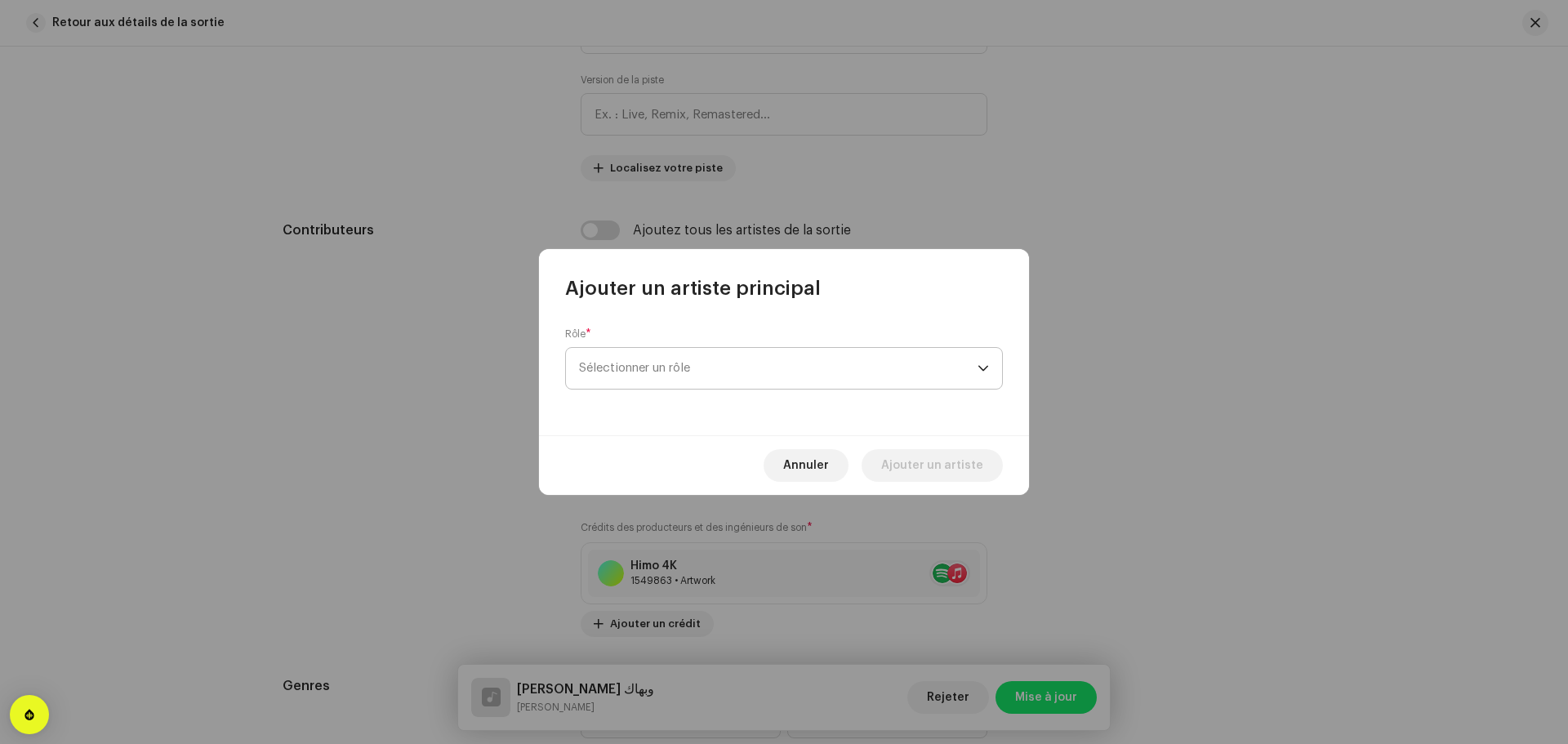
click at [760, 362] on span "Sélectionner un rôle" at bounding box center [778, 368] width 398 height 41
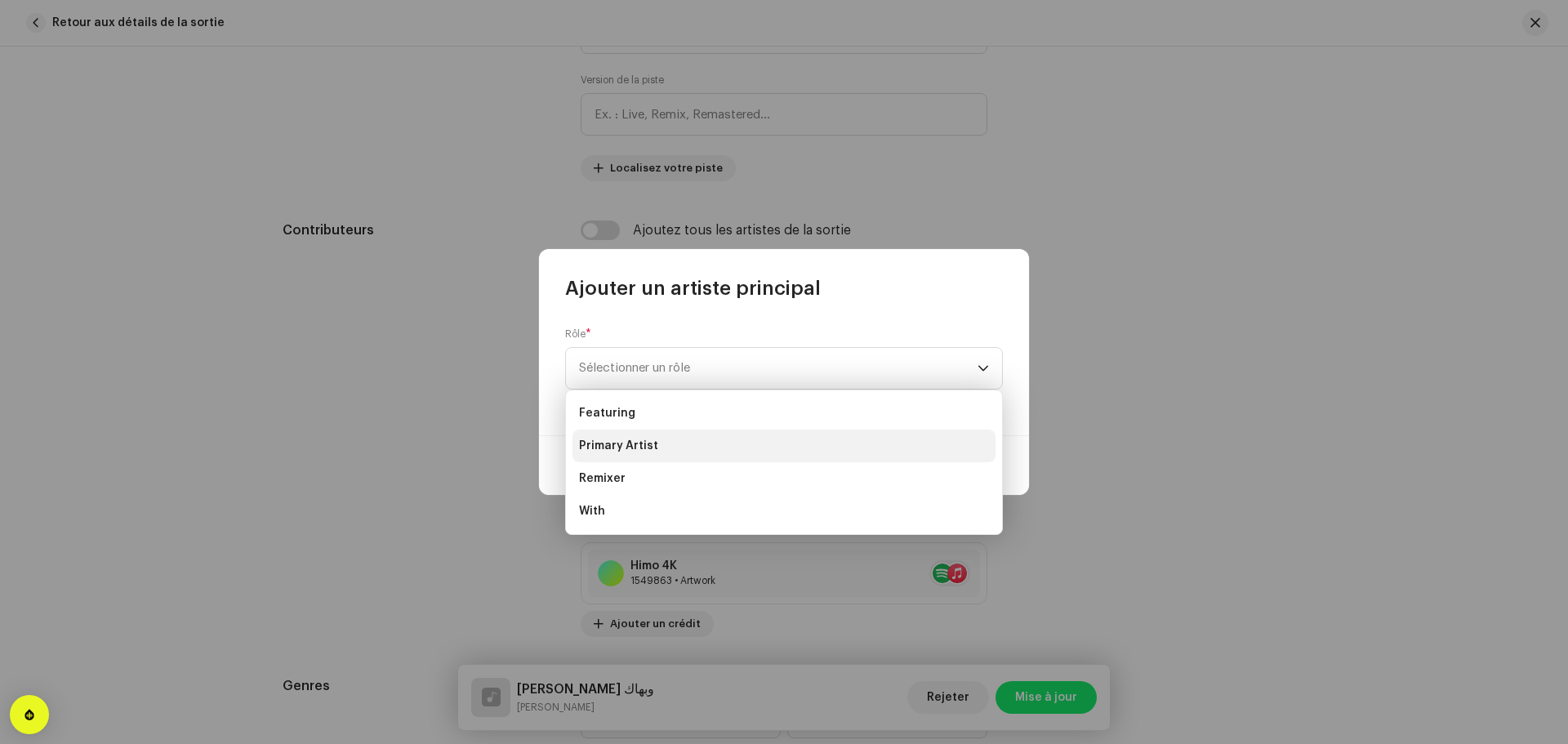
click at [632, 439] on span "Primary Artist" at bounding box center [618, 446] width 79 height 17
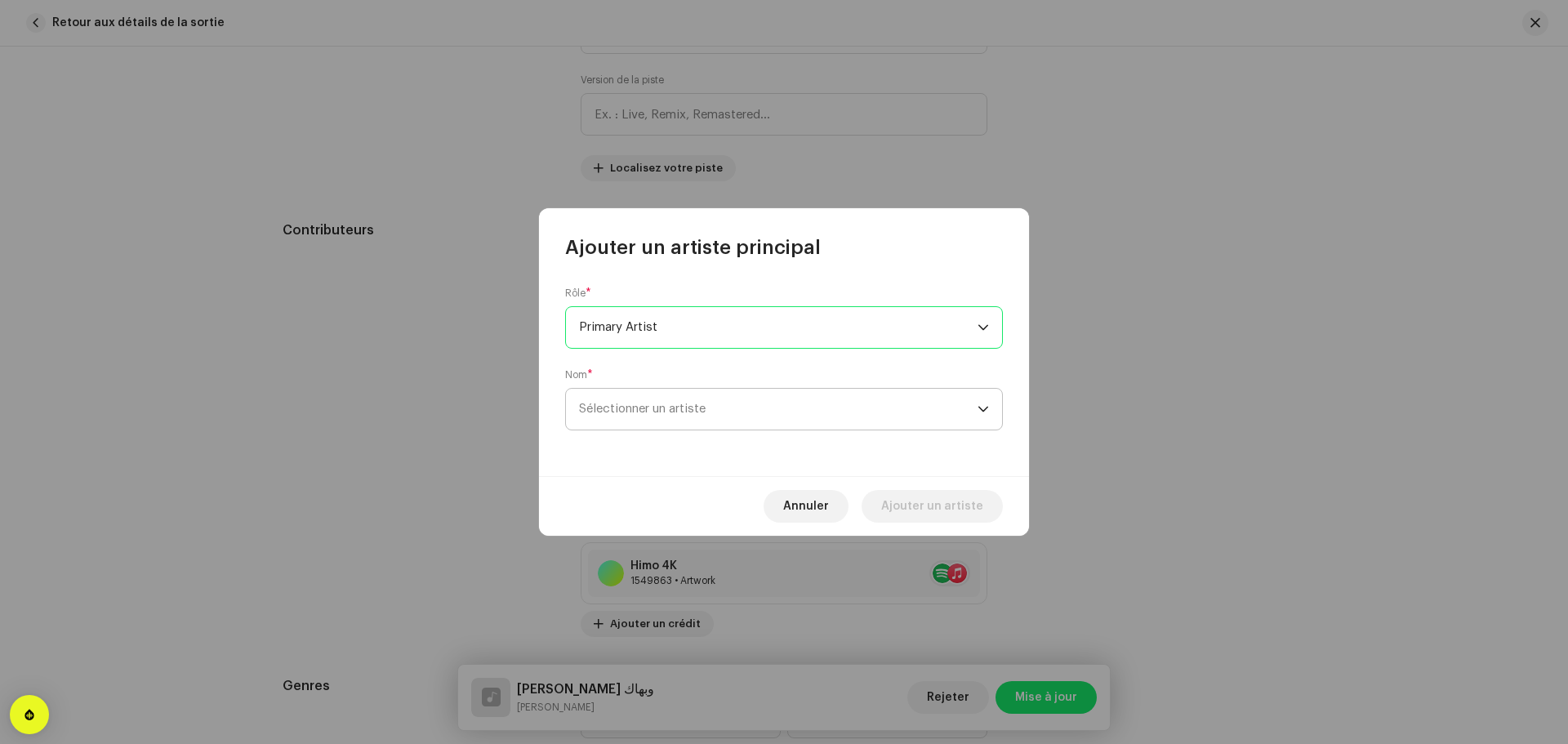
click at [718, 412] on span "Sélectionner un artiste" at bounding box center [778, 409] width 398 height 41
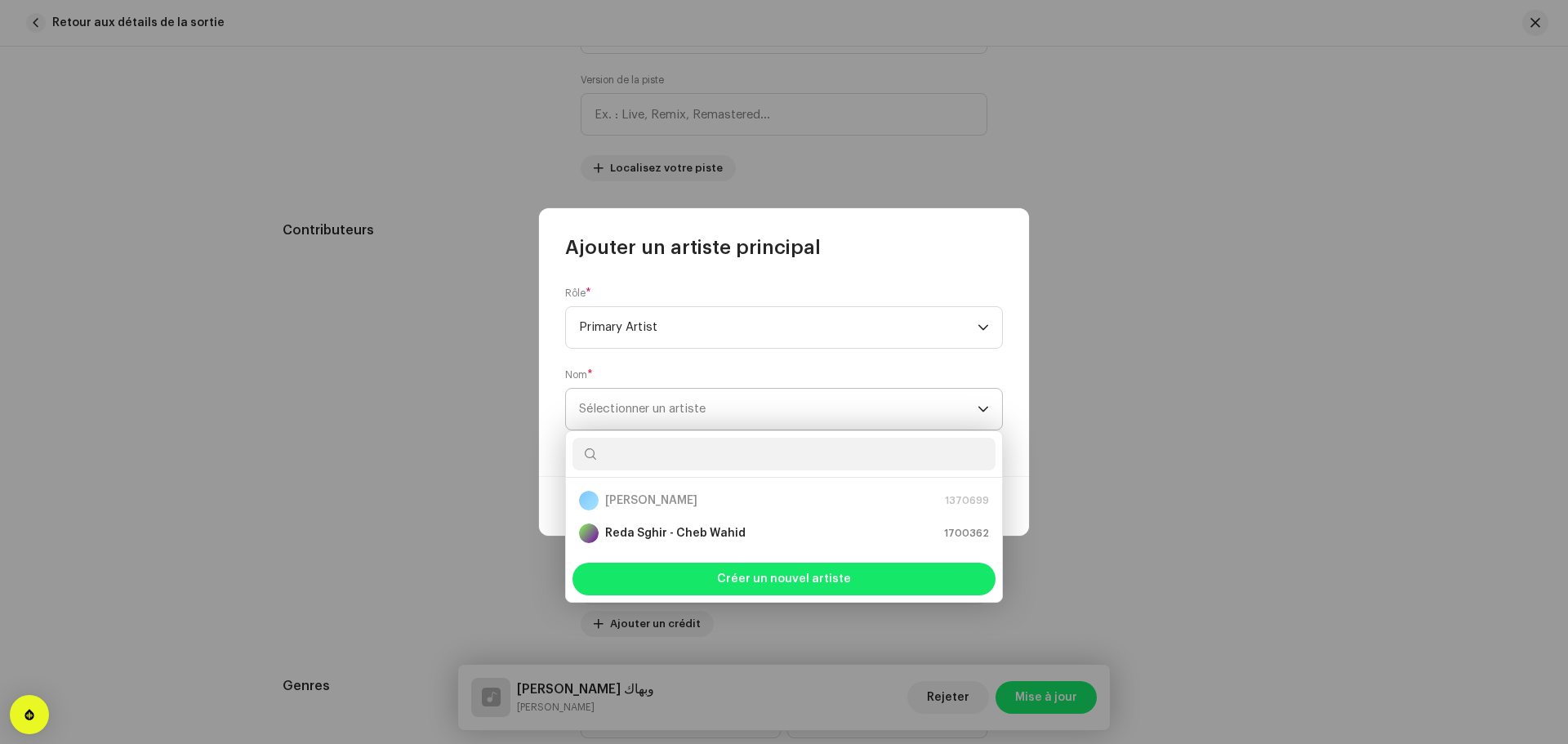
type input "h"
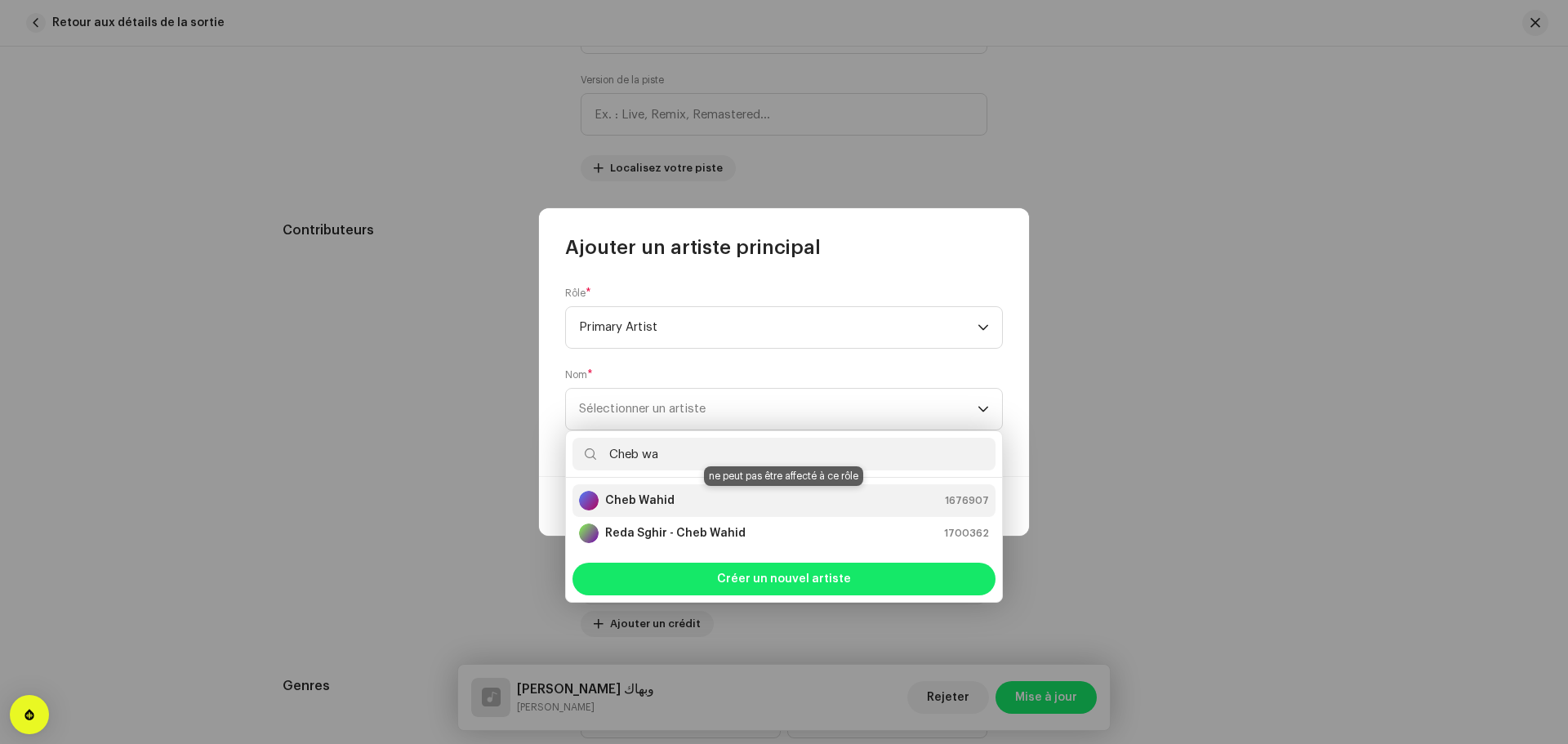
type input "Cheb wa"
click at [672, 502] on div "Cheb Wahid 1676907" at bounding box center [784, 501] width 410 height 20
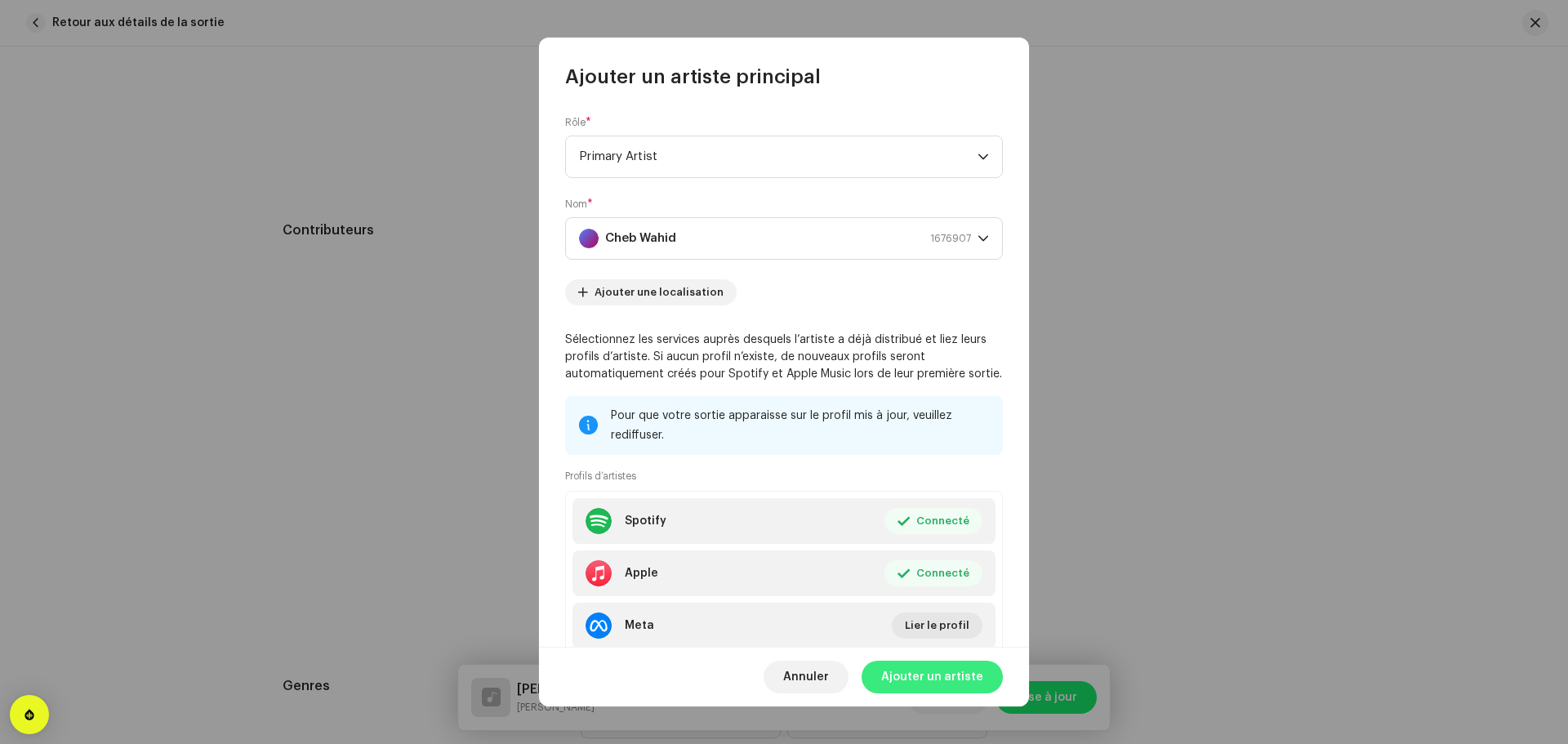
click at [938, 679] on span "Ajouter un artiste" at bounding box center [932, 677] width 102 height 32
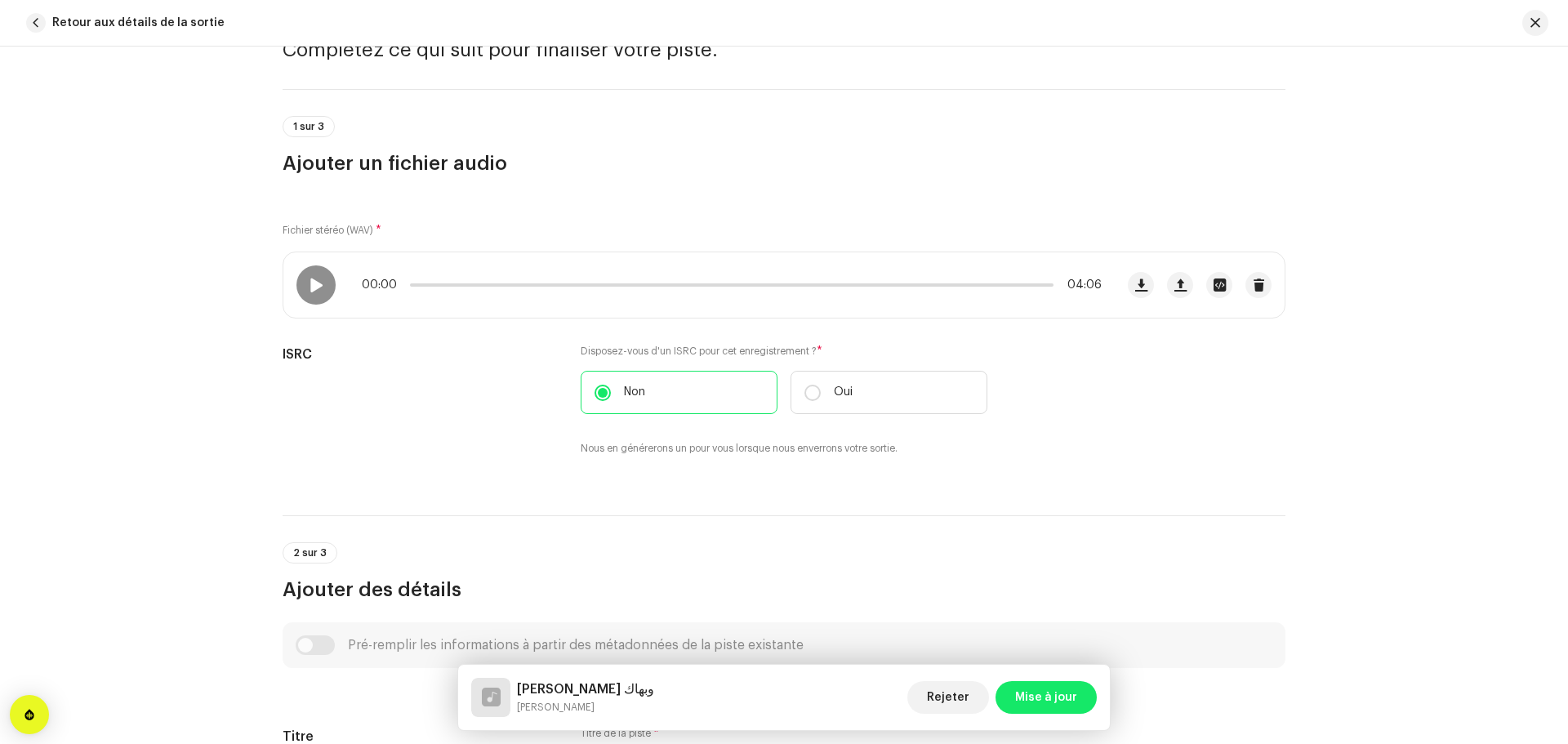
scroll to position [0, 0]
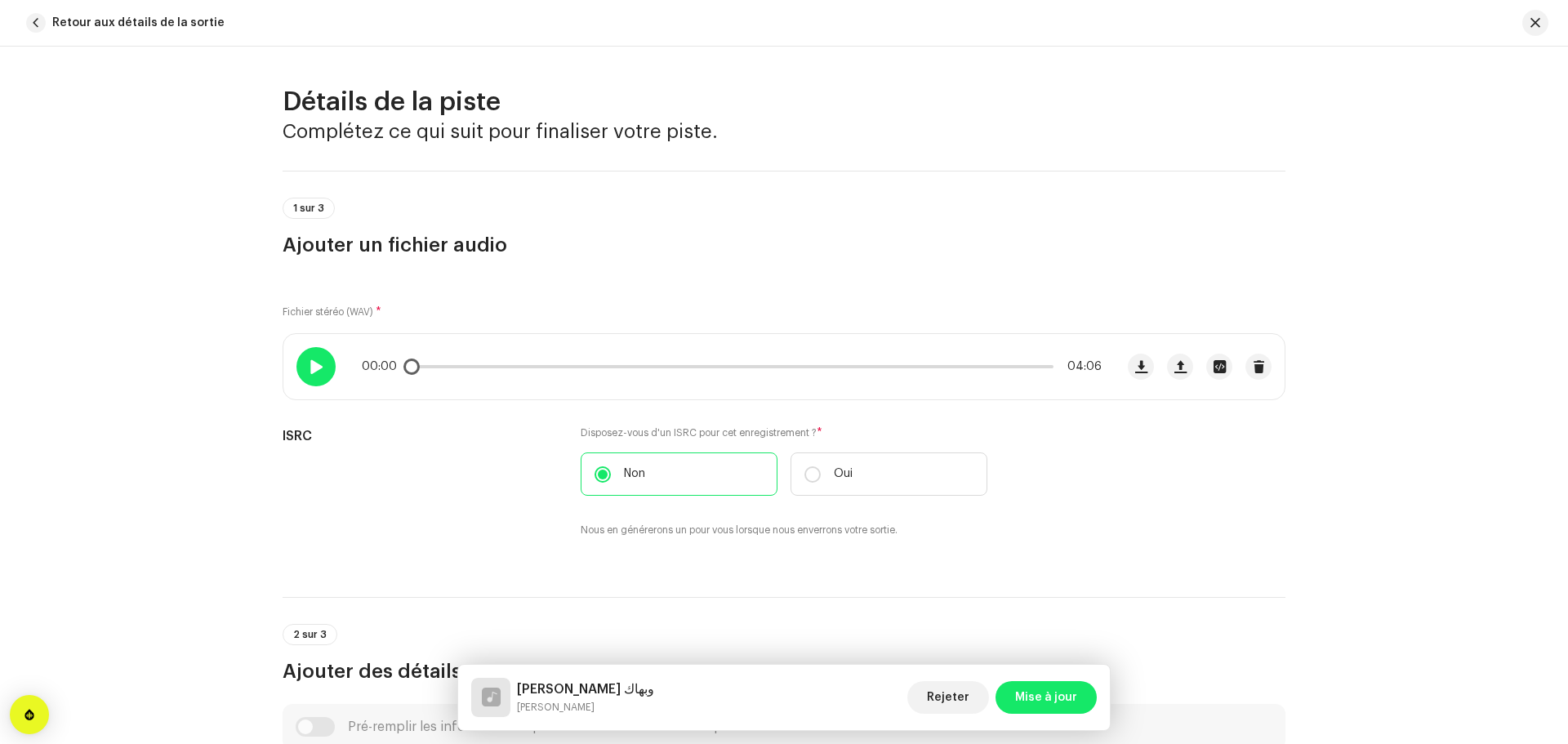
click at [312, 367] on span at bounding box center [315, 367] width 14 height 13
click at [318, 363] on span at bounding box center [315, 367] width 14 height 13
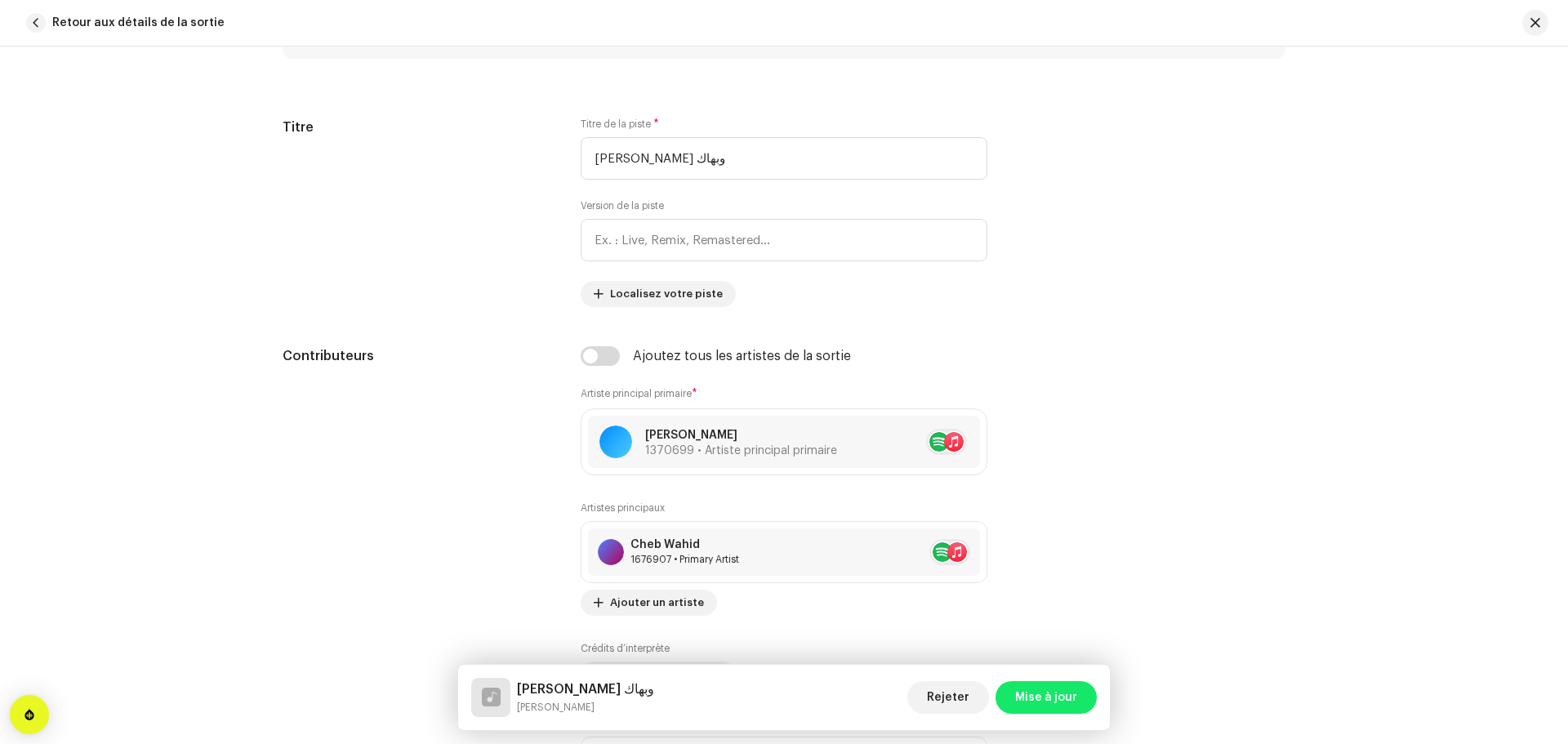
scroll to position [816, 0]
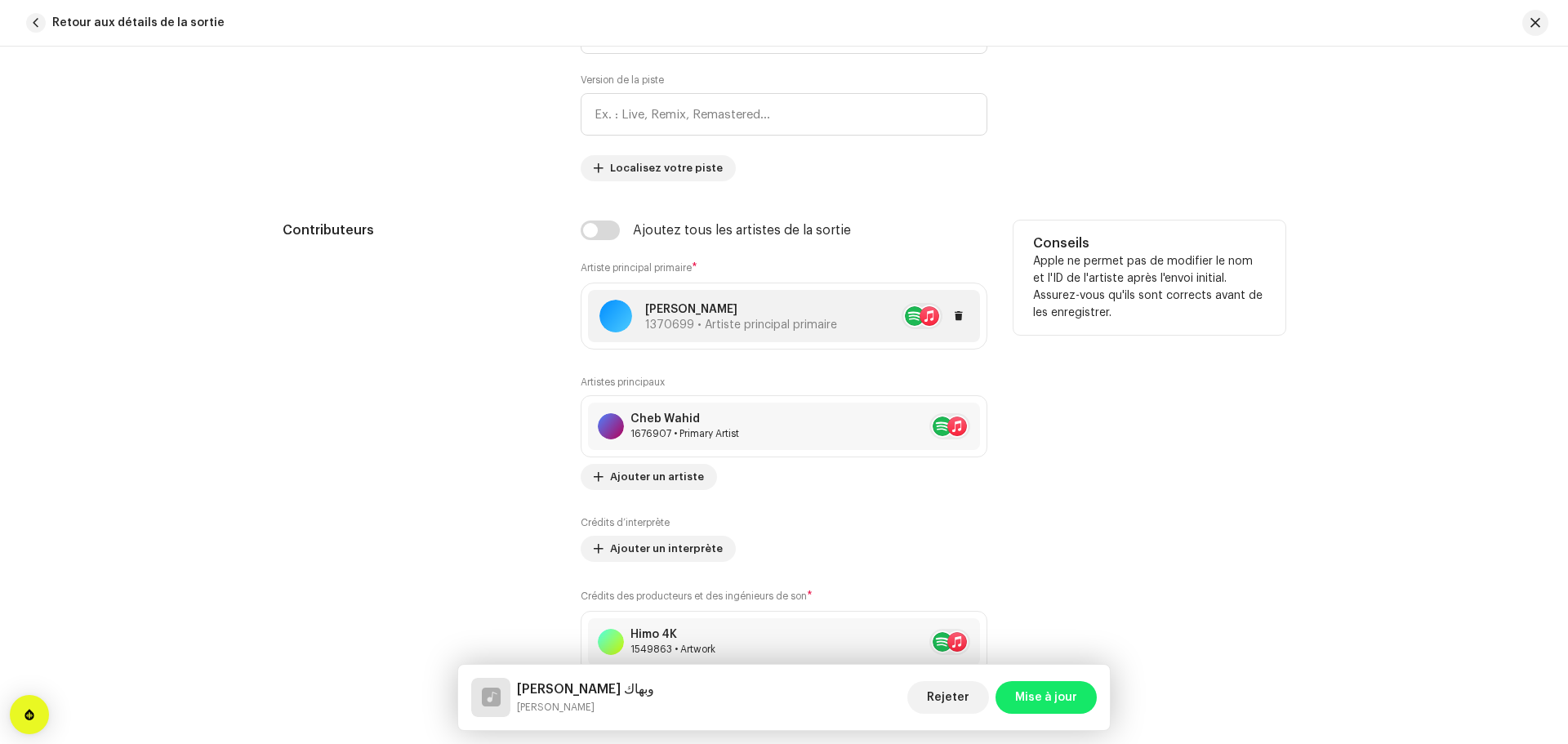
click at [742, 322] on span "1370699 • Artiste principal primaire" at bounding box center [741, 325] width 192 height 12
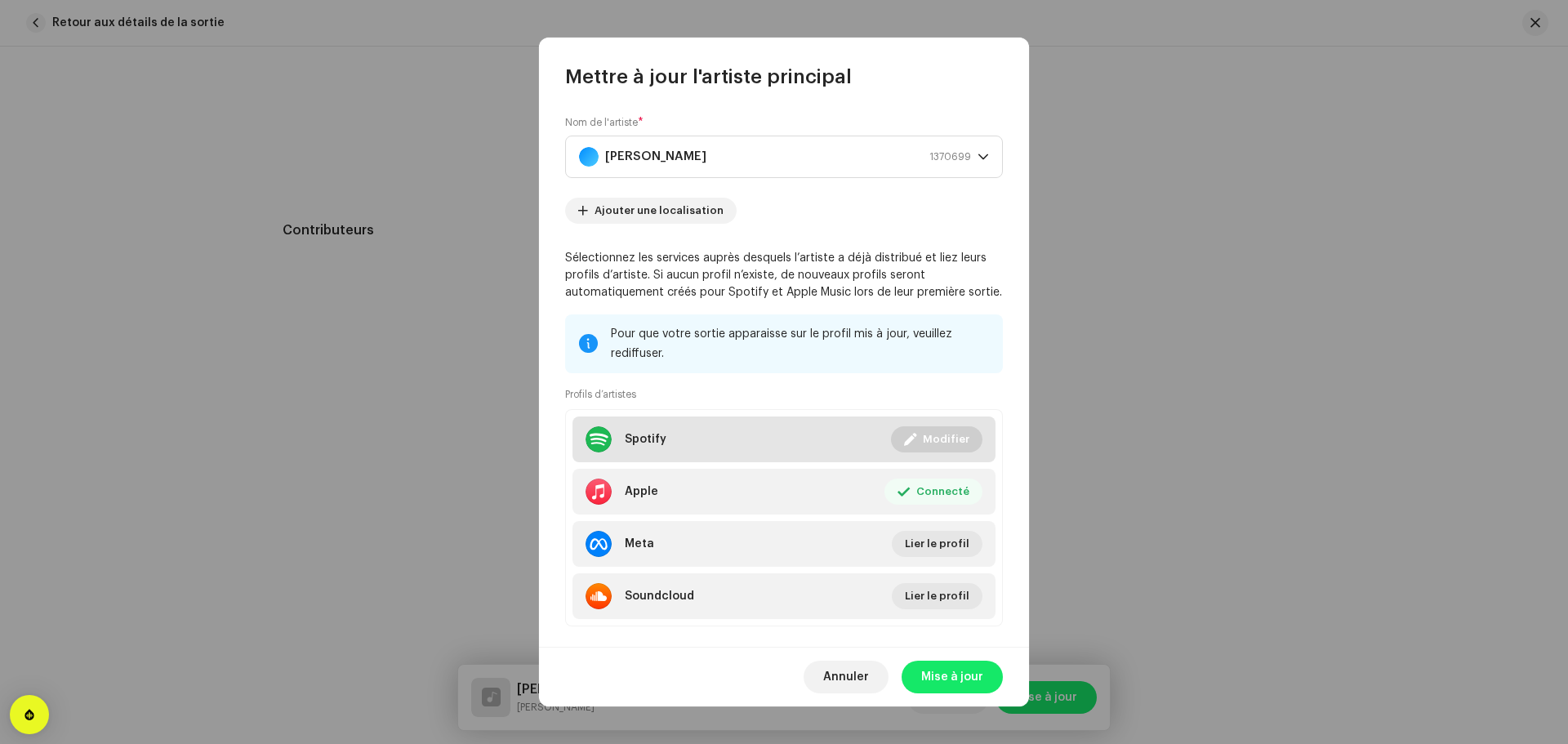
click at [747, 444] on li "Spotify Connecté Modifier" at bounding box center [784, 439] width 423 height 46
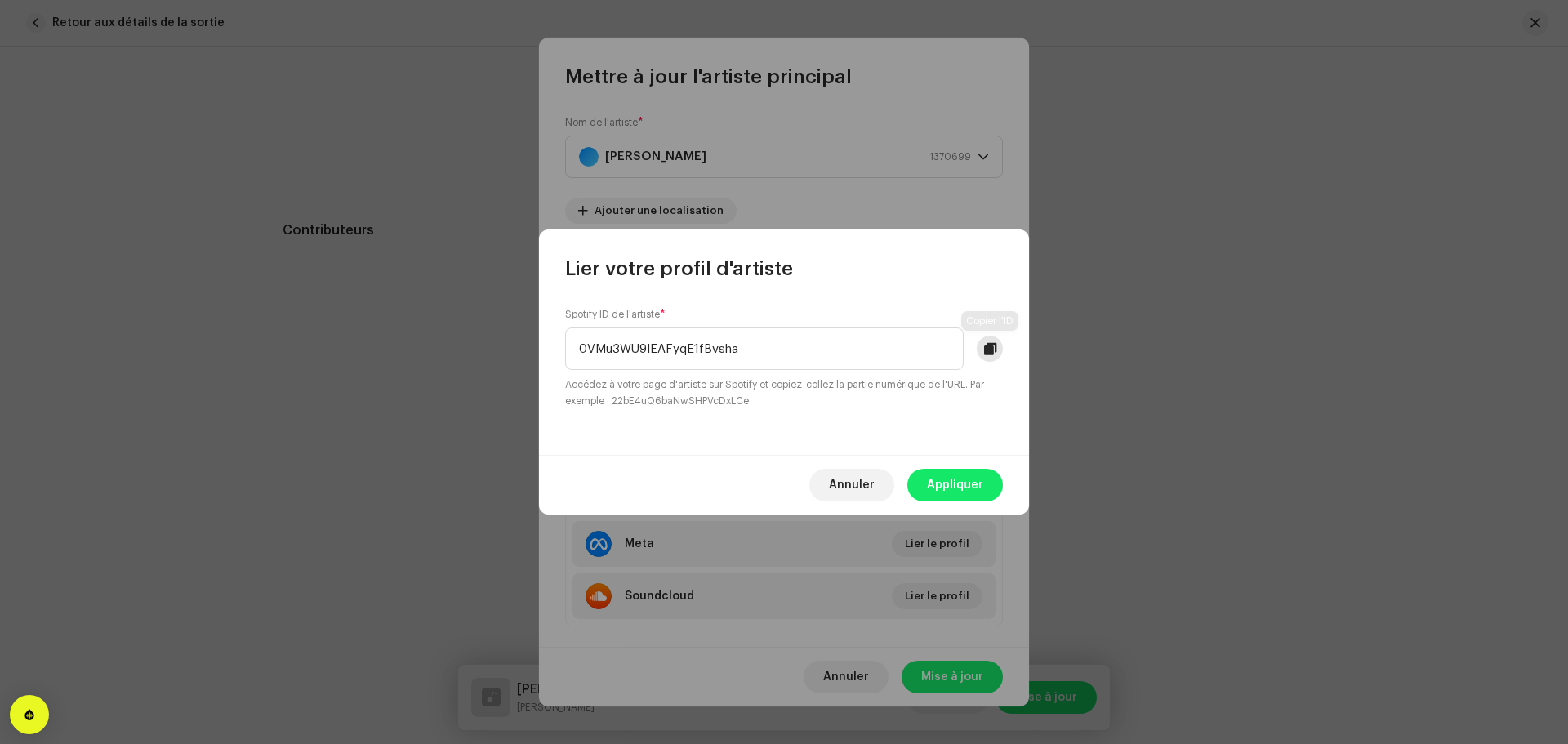
click at [978, 351] on button at bounding box center [989, 348] width 26 height 26
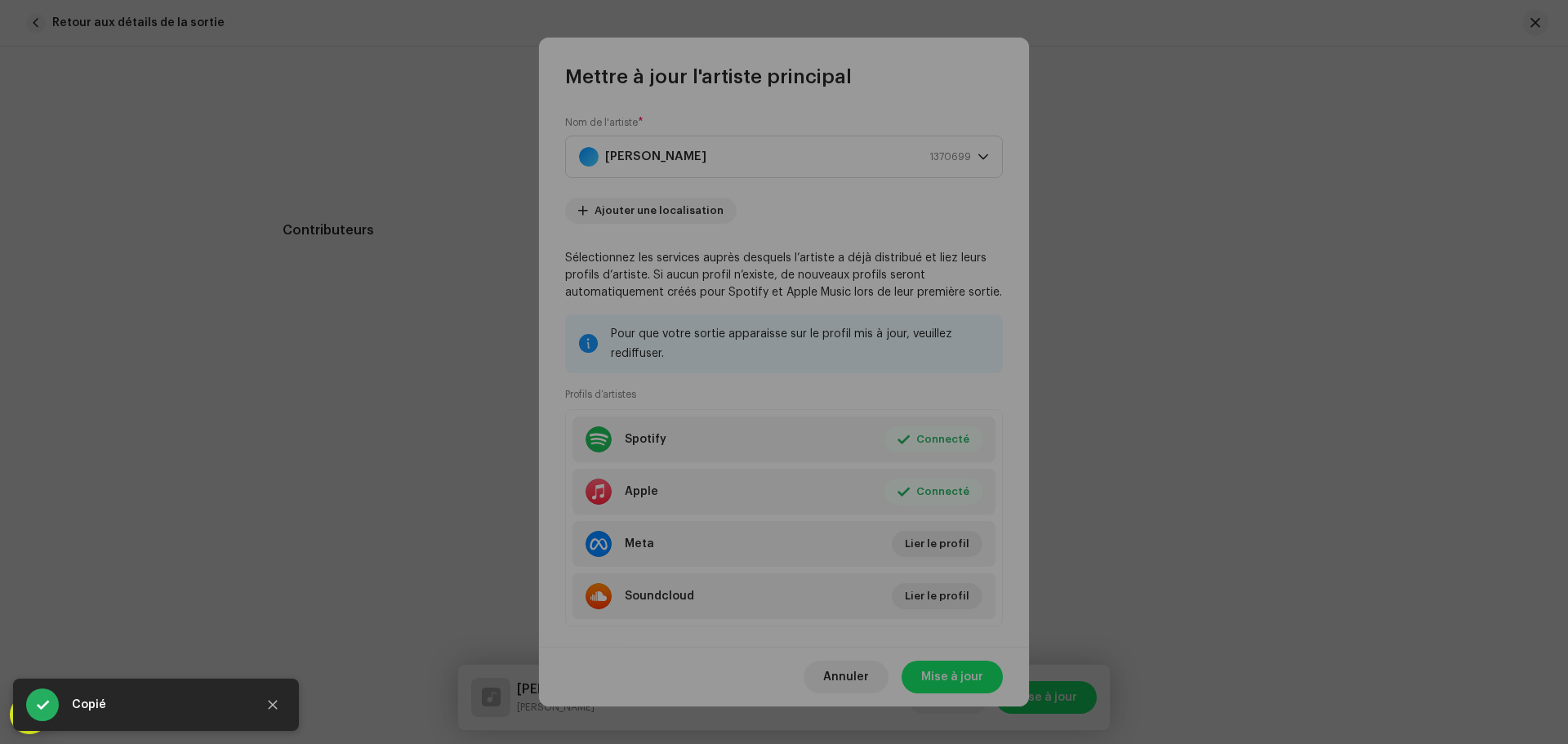
click at [692, 583] on div "Lier votre profil d'artiste Spotify ID de l'artiste * 0VMu3WU9lEAFyqE1fBvsha Ac…" at bounding box center [784, 372] width 1568 height 744
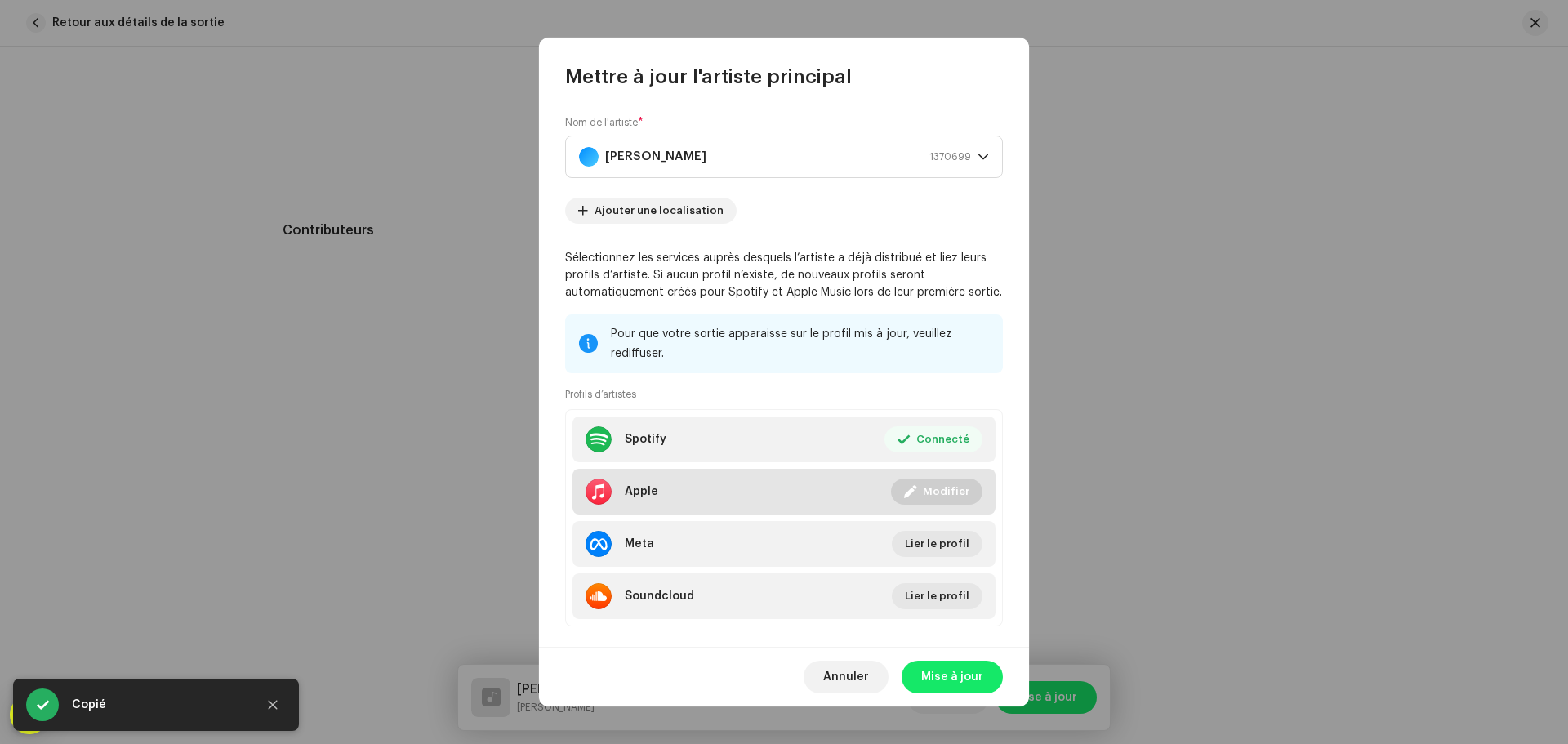
click at [698, 492] on li "Apple Connecté Modifier" at bounding box center [784, 492] width 423 height 46
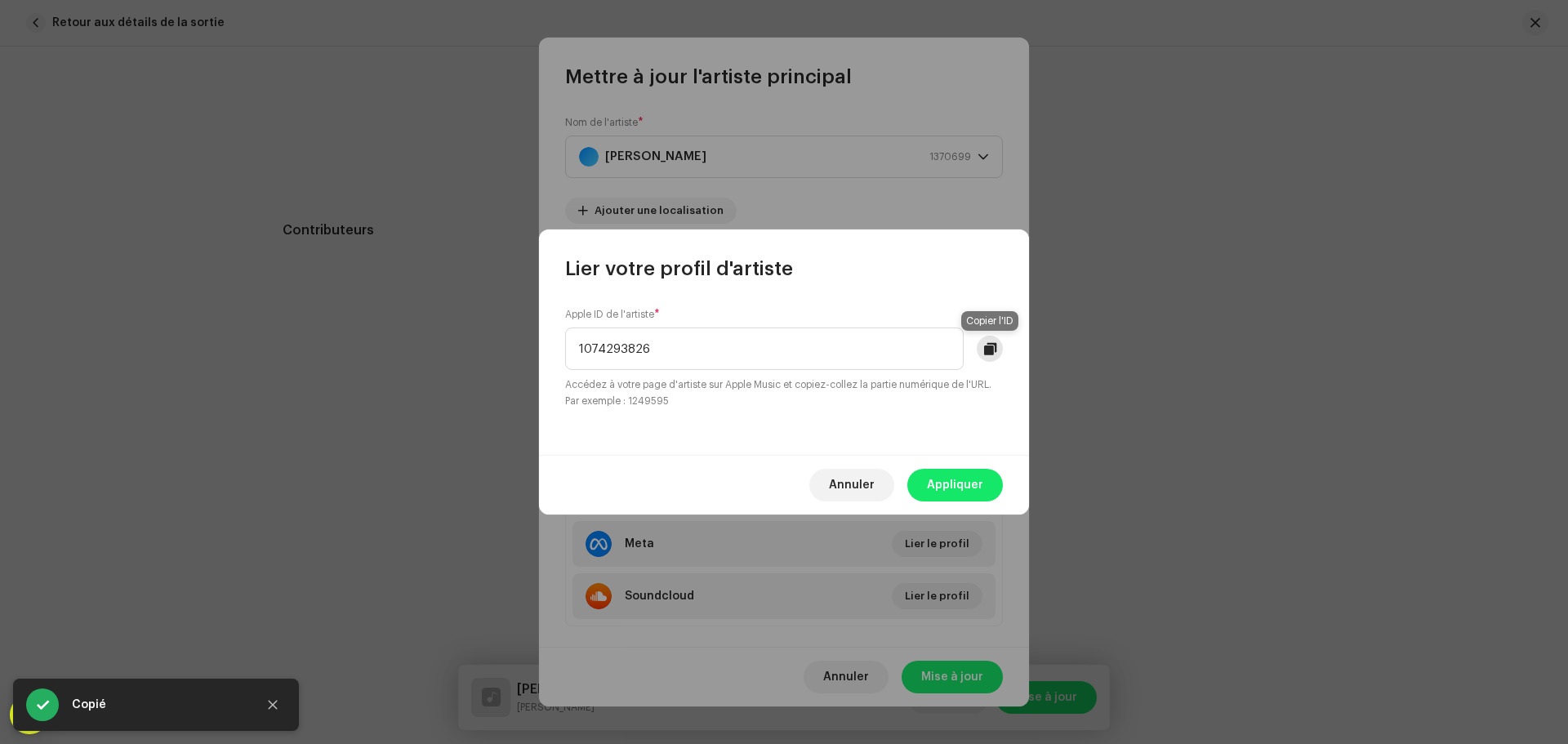
click at [996, 356] on button at bounding box center [989, 348] width 26 height 26
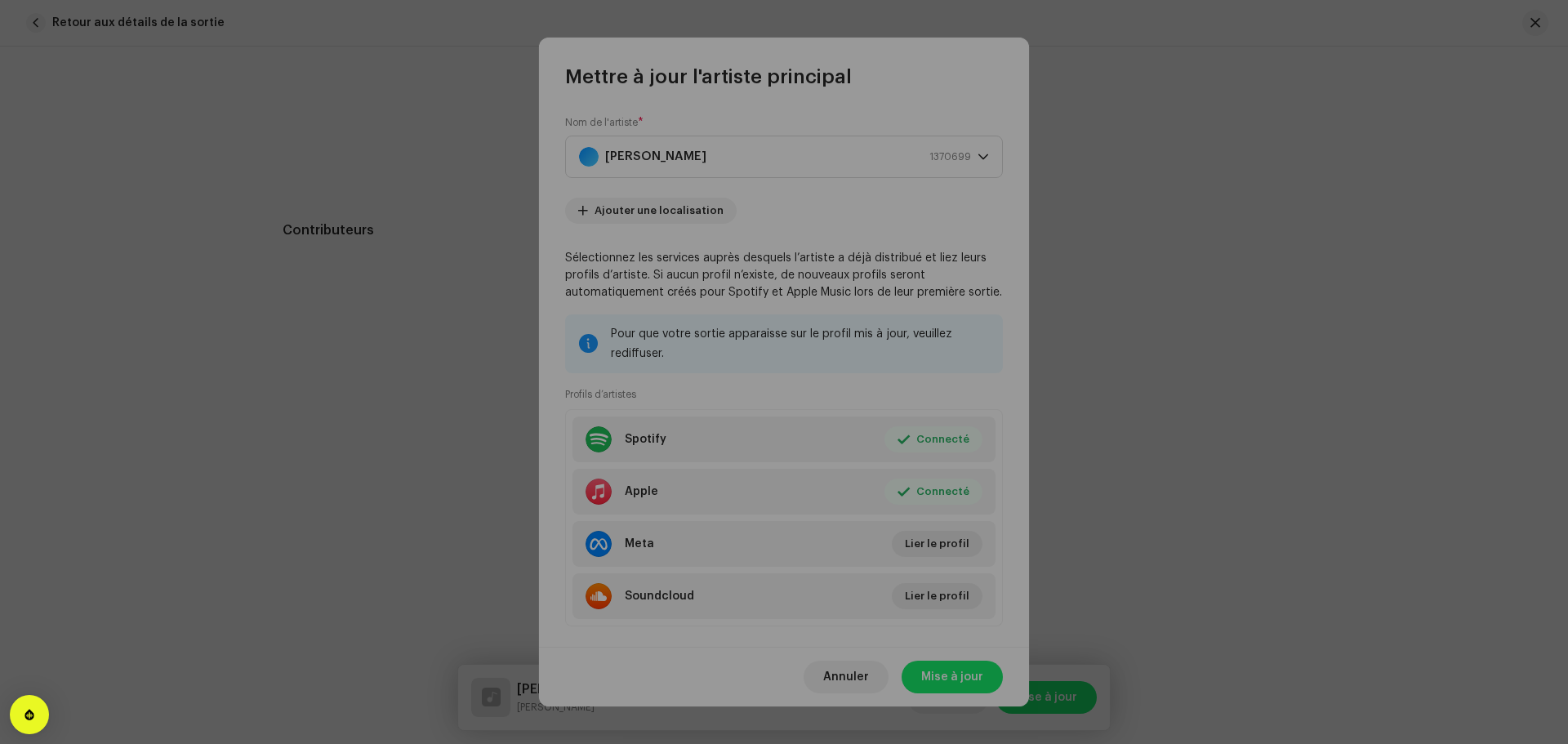
click at [447, 346] on div "Lier votre profil d'artiste Apple ID de l'artiste * 1074293826 Accédez à votre …" at bounding box center [784, 372] width 1568 height 744
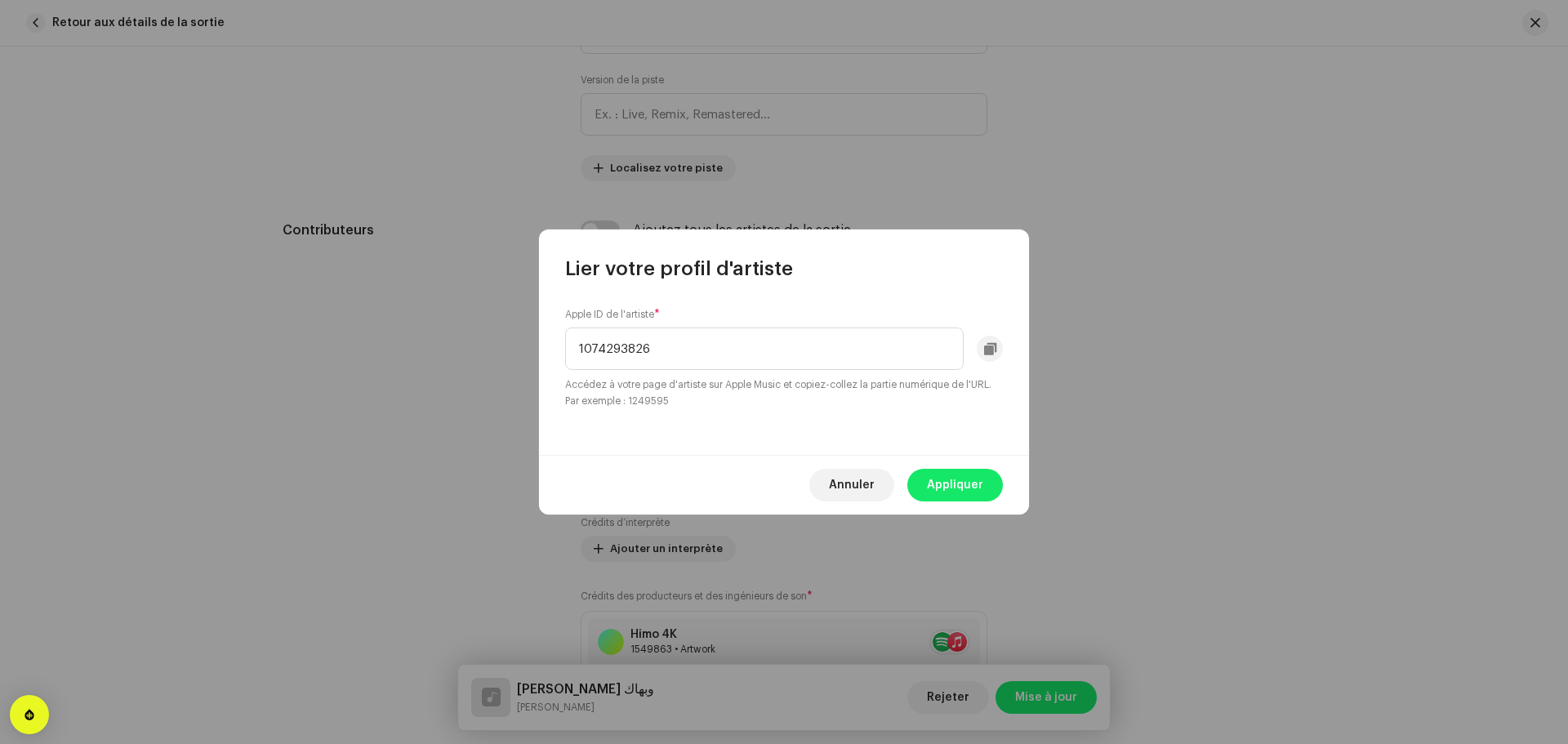
click at [448, 347] on div "Mettre à jour l'artiste principal Nom de l'artiste * Reda Sghir 1370699 Ajouter…" at bounding box center [784, 372] width 1568 height 744
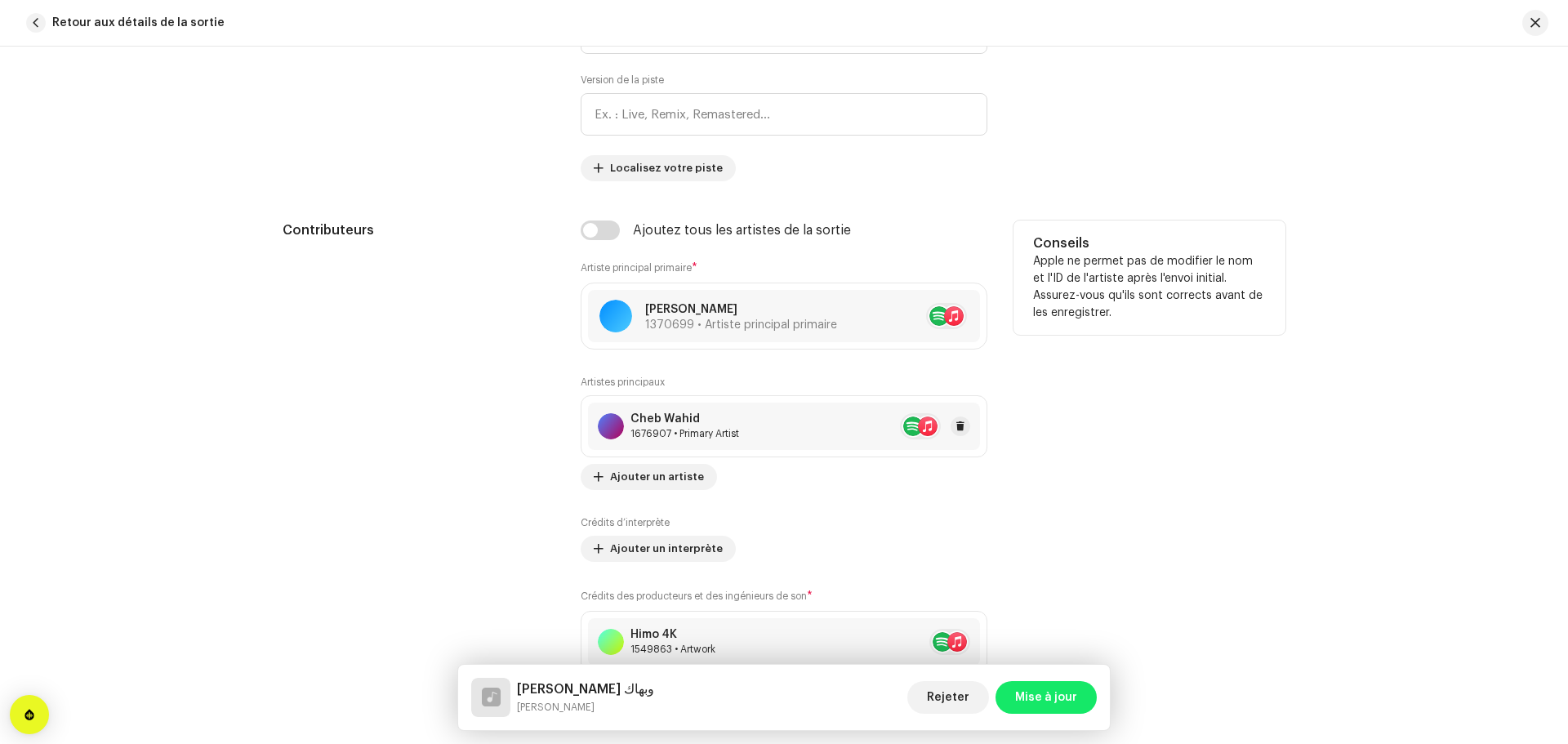
click at [771, 431] on div "Cheb Wahid 1676907 • Primary Artist" at bounding box center [784, 426] width 392 height 47
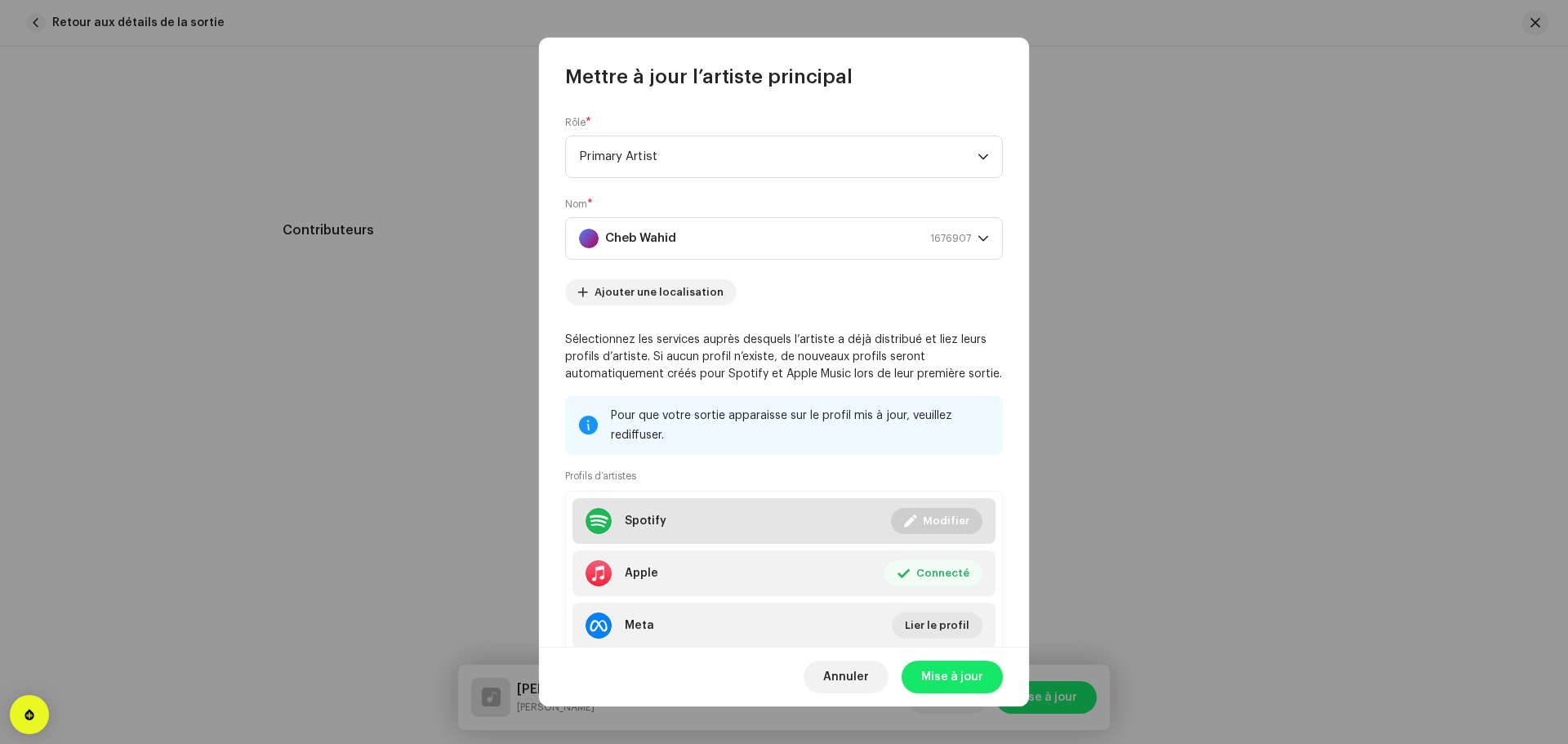
click at [747, 513] on li "Spotify Connecté Modifier" at bounding box center [784, 521] width 423 height 46
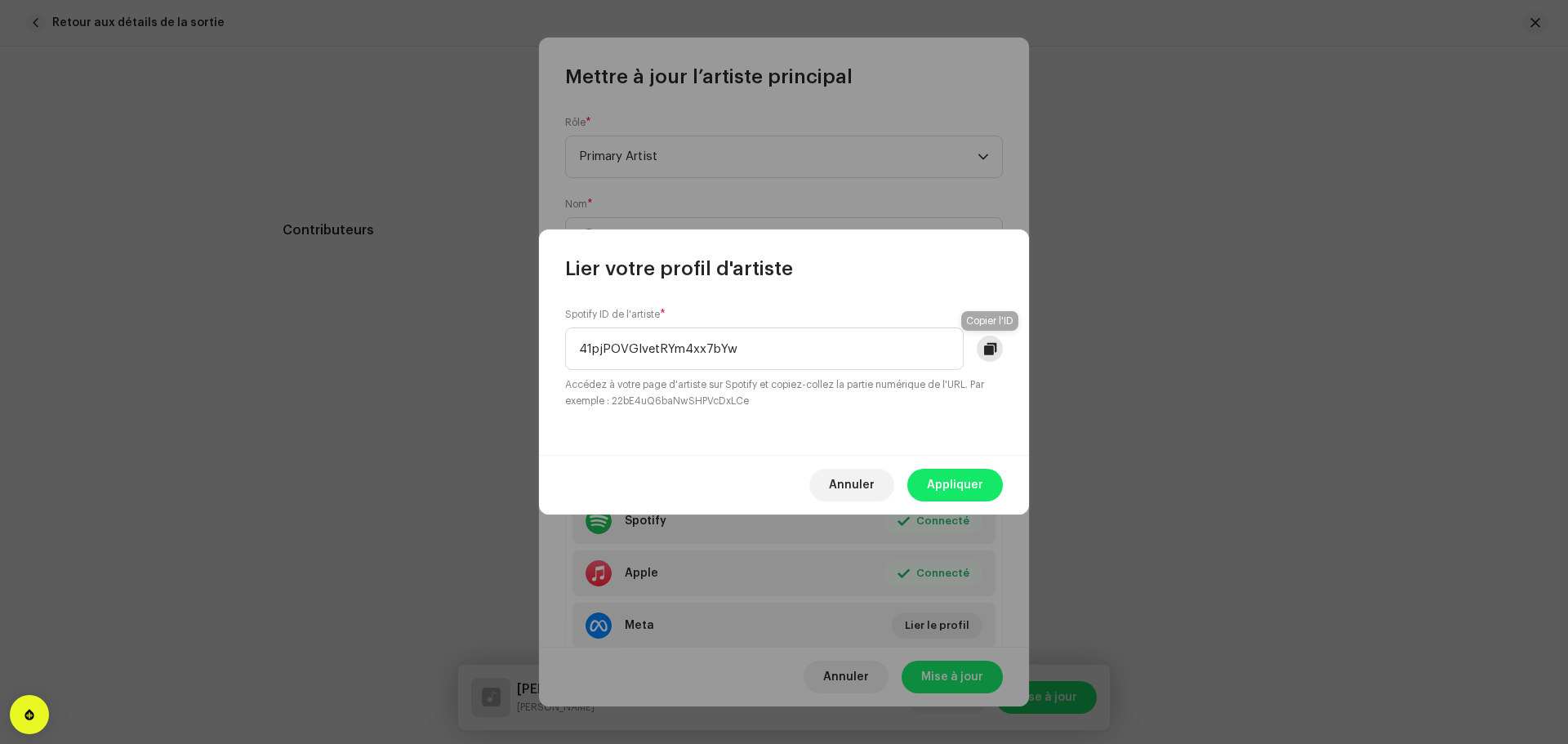
click at [981, 352] on button at bounding box center [989, 348] width 26 height 26
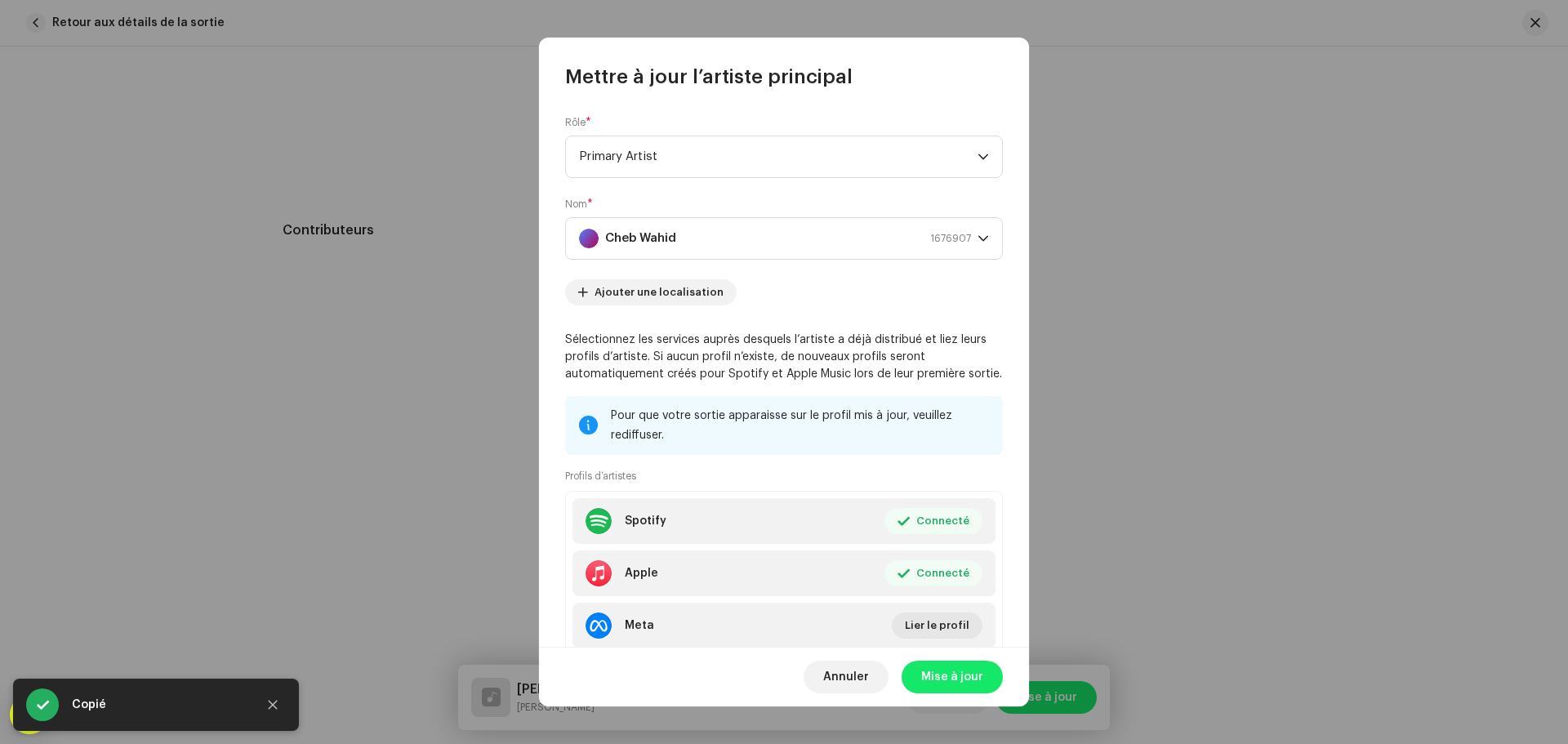
click at [715, 629] on div "Lier votre profil d'artiste Spotify ID de l'artiste * 41pjPOVGlvetRYm4xx7bYw Ac…" at bounding box center [784, 372] width 1568 height 744
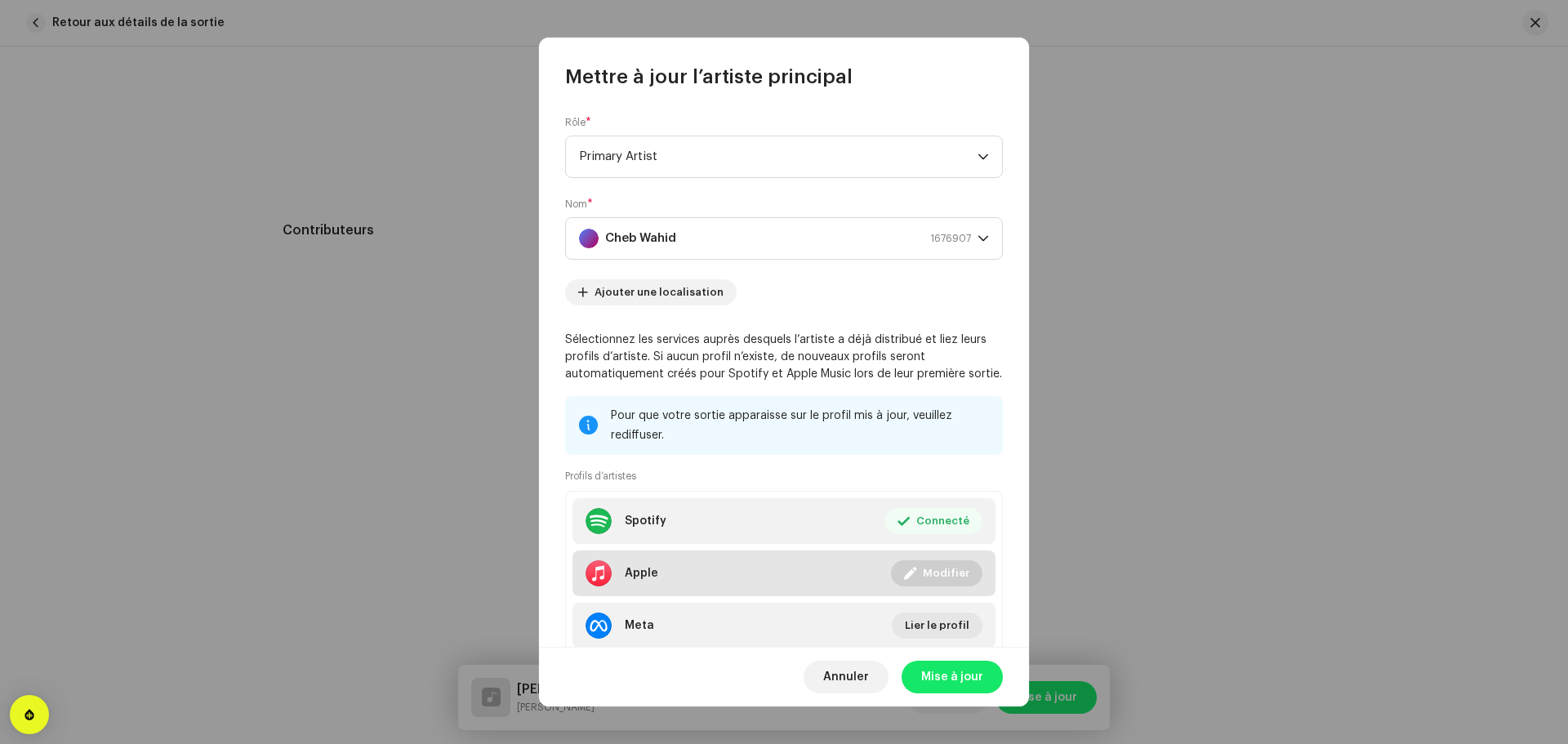
click at [704, 576] on li "Apple Connecté Modifier" at bounding box center [784, 573] width 423 height 46
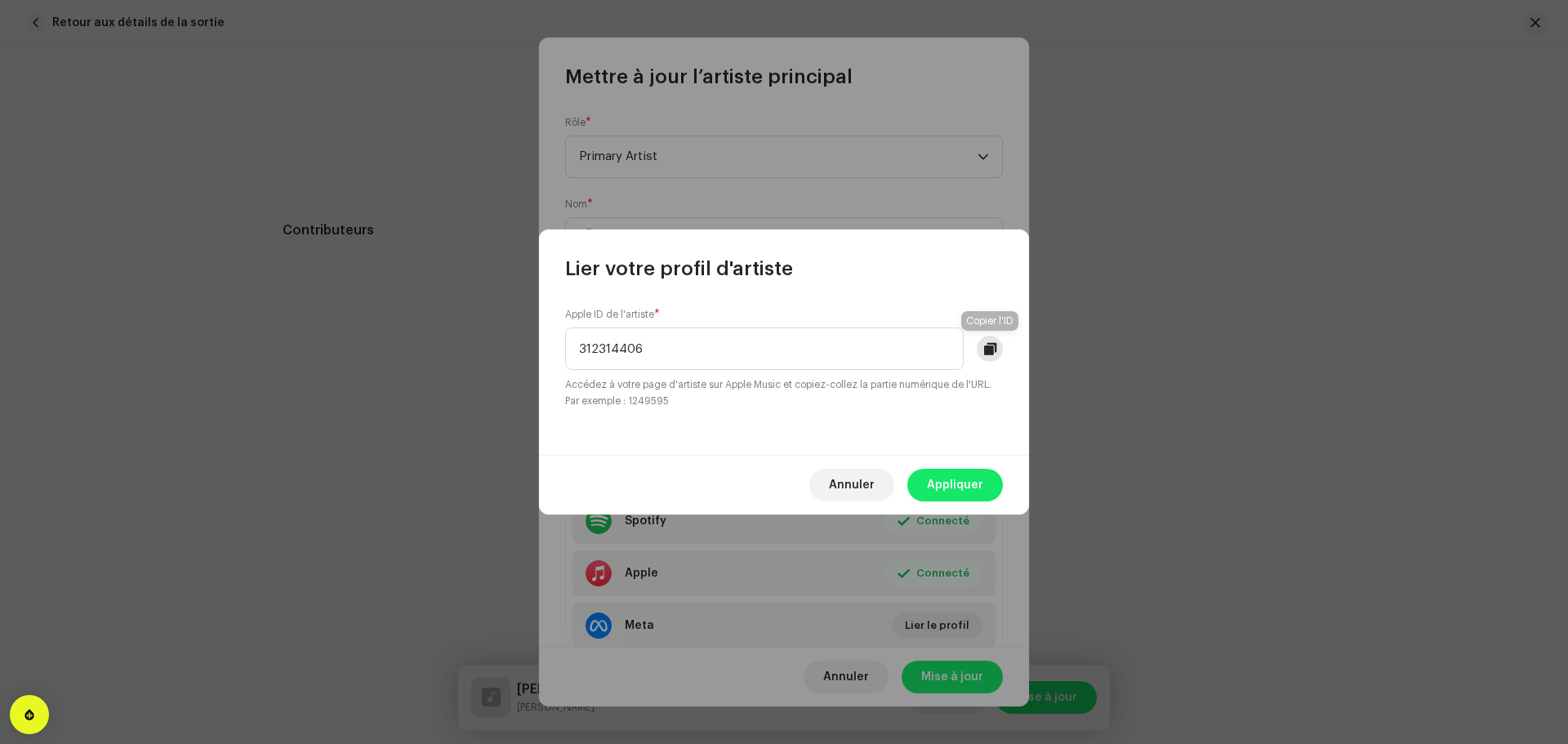
click at [986, 351] on span at bounding box center [990, 349] width 12 height 13
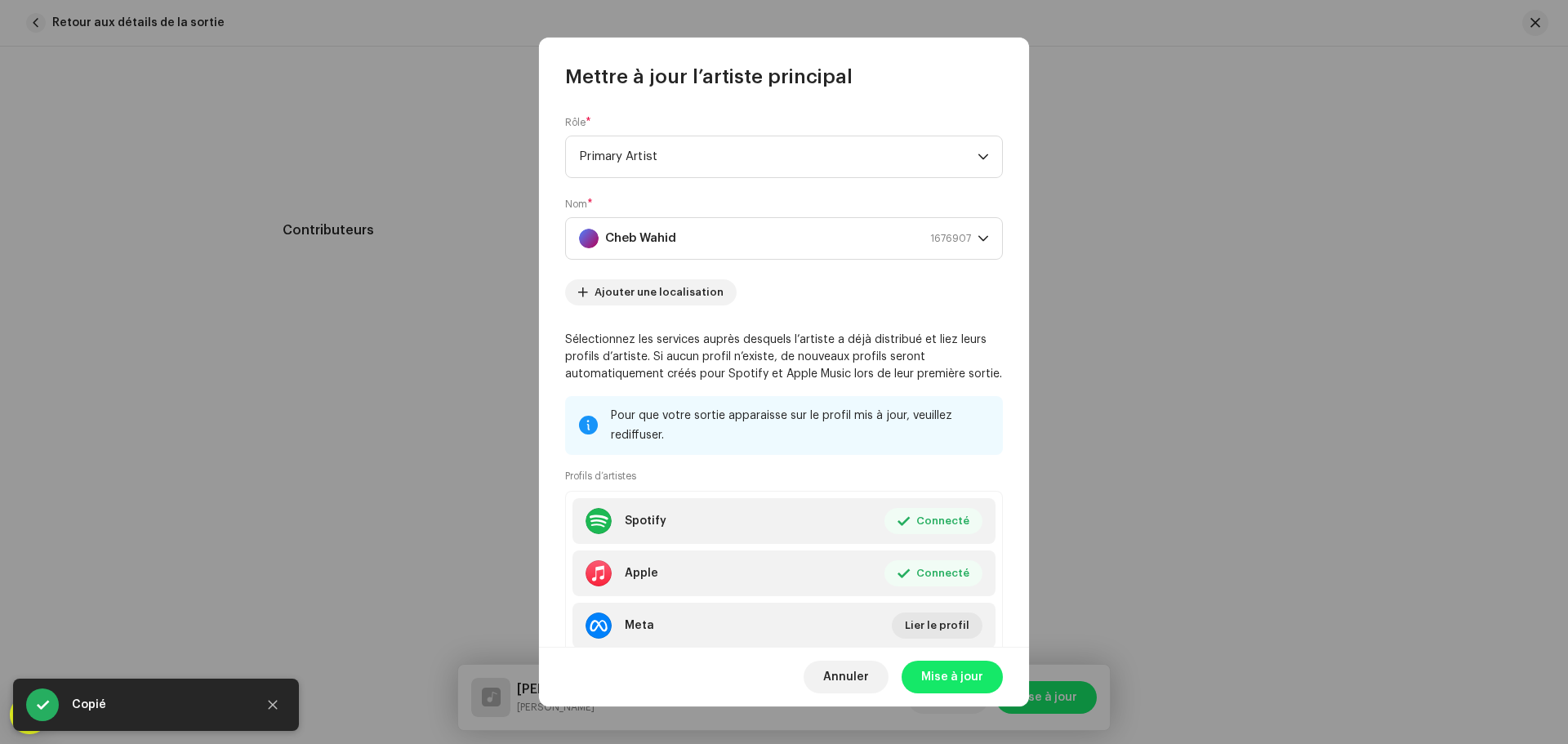
click at [410, 412] on div "Lier votre profil d'artiste Apple ID de l'artiste * 312314406 Accédez à votre p…" at bounding box center [784, 372] width 1568 height 744
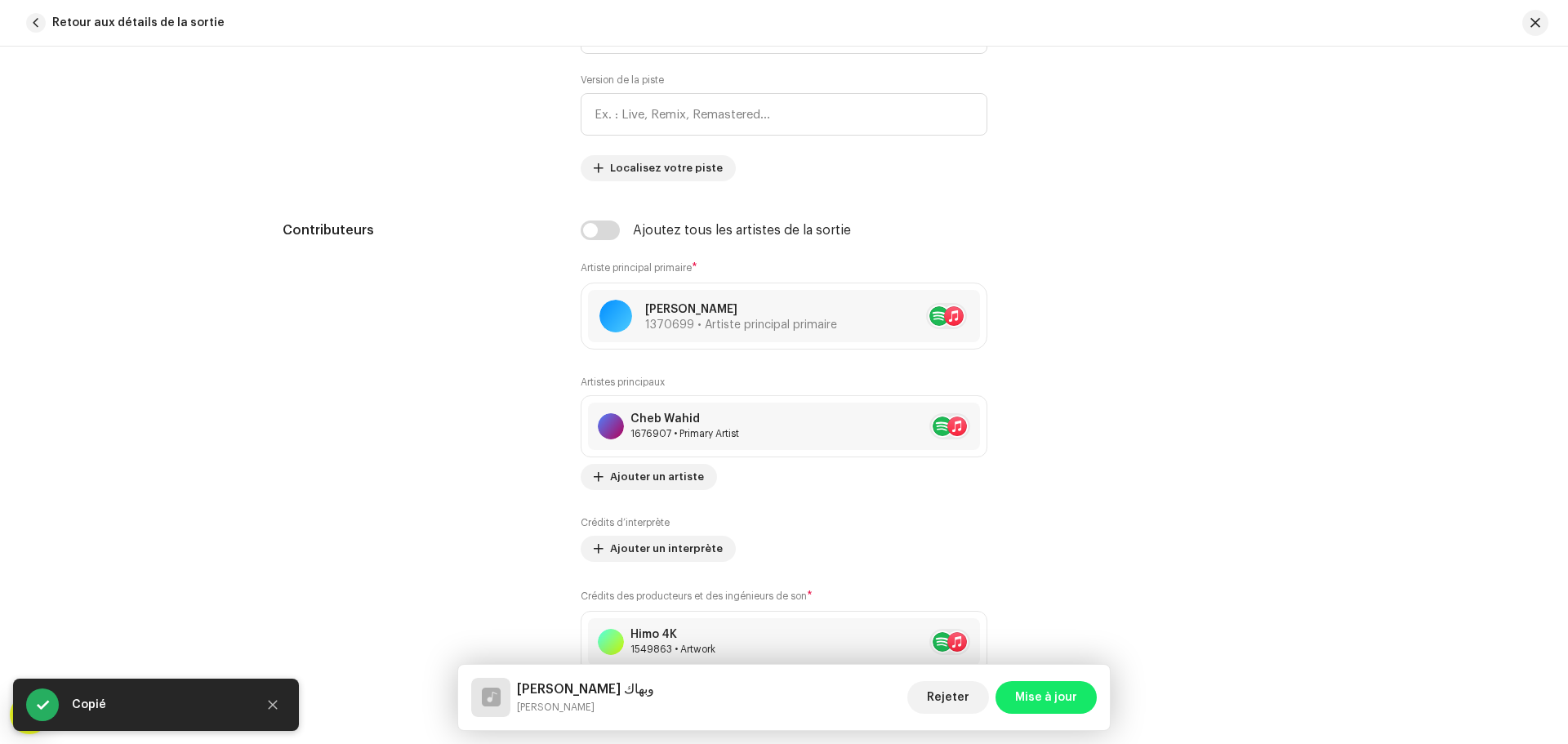
click at [410, 412] on div "Mettre à jour l’artiste principal Rôle * Primary Artist Nom * Cheb Wahid 167690…" at bounding box center [784, 372] width 1568 height 744
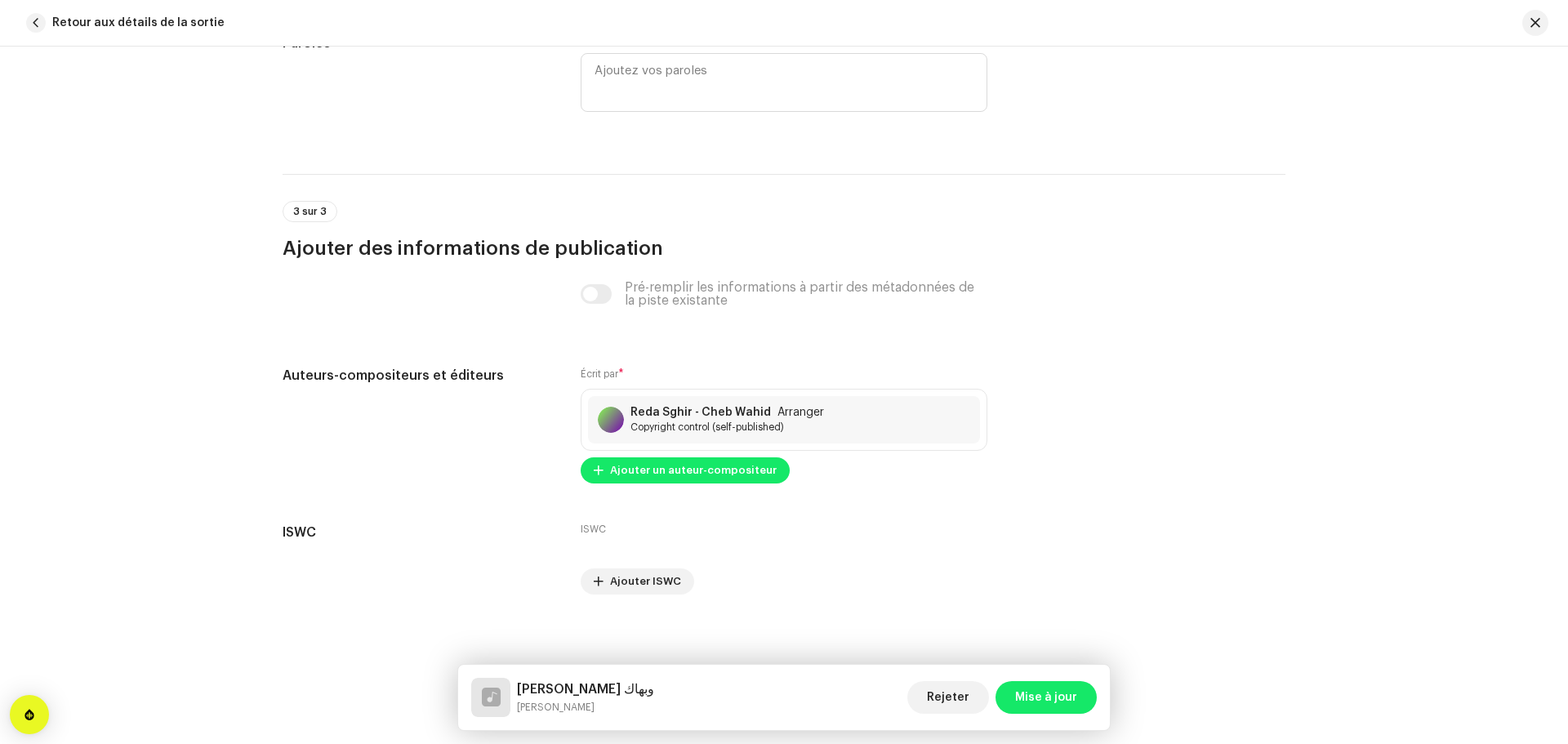
scroll to position [3218, 0]
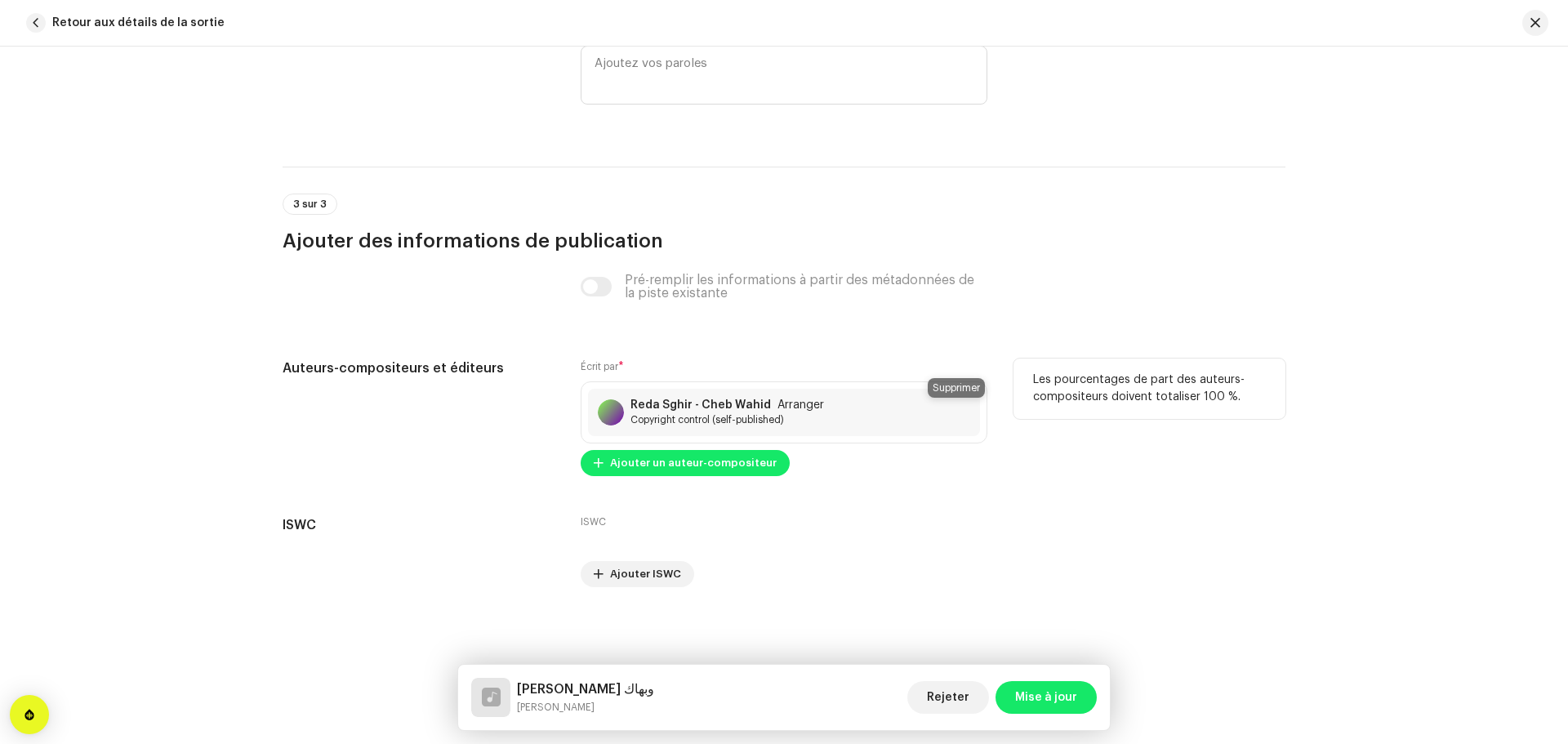
click at [985, 408] on span at bounding box center [990, 412] width 10 height 13
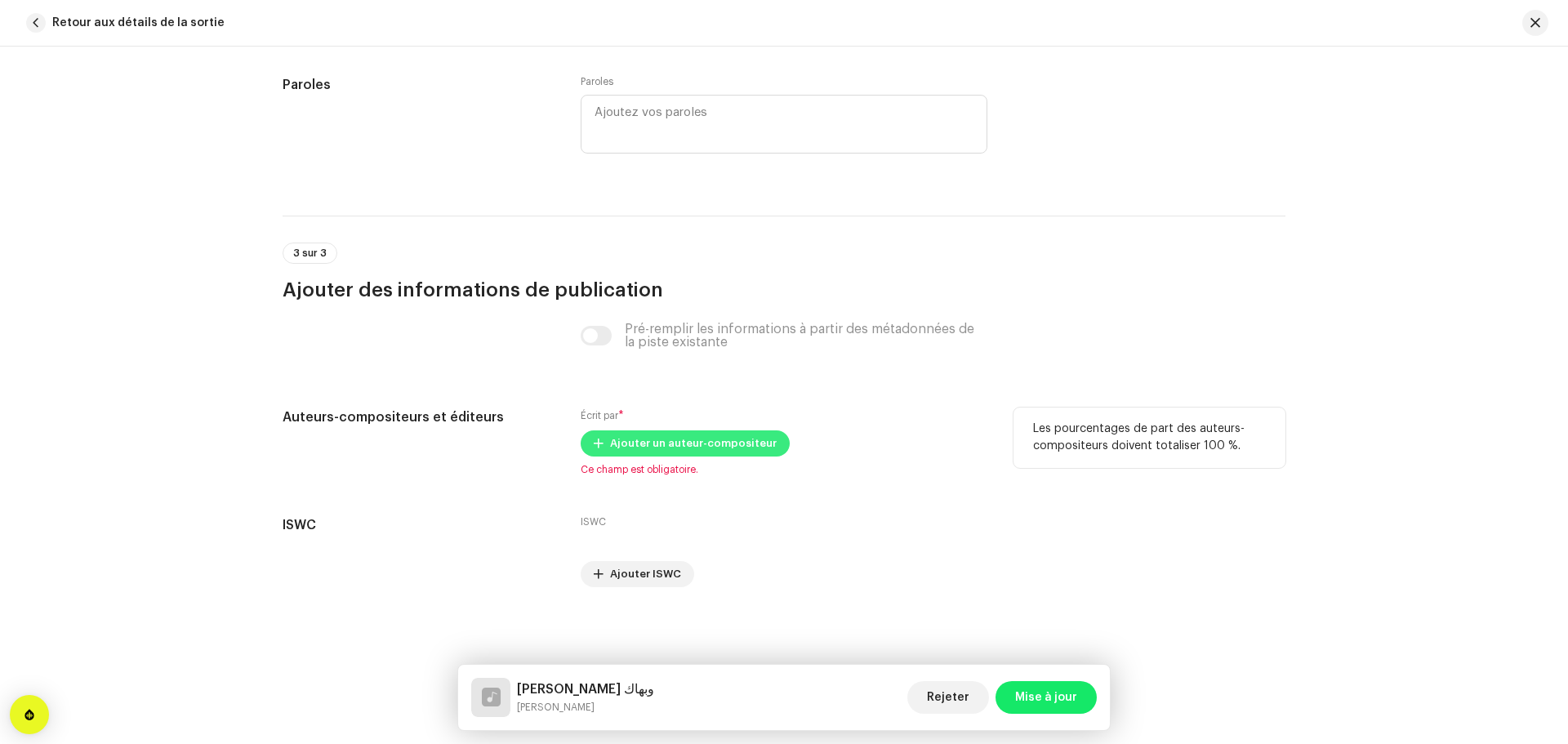
click at [660, 441] on span "Ajouter un auteur-compositeur" at bounding box center [693, 443] width 167 height 32
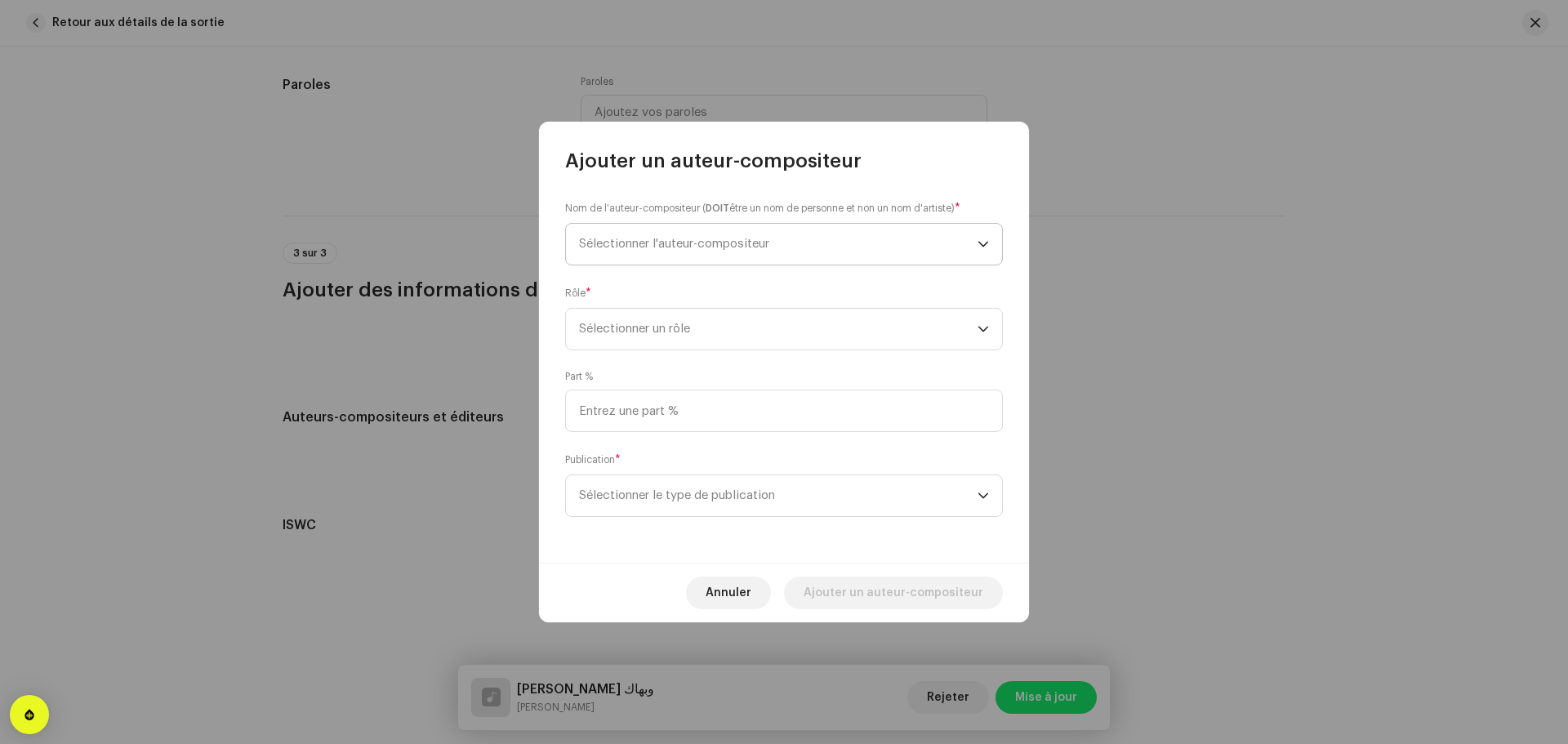
click at [814, 256] on span "Sélectionner l'auteur-compositeur" at bounding box center [778, 244] width 398 height 41
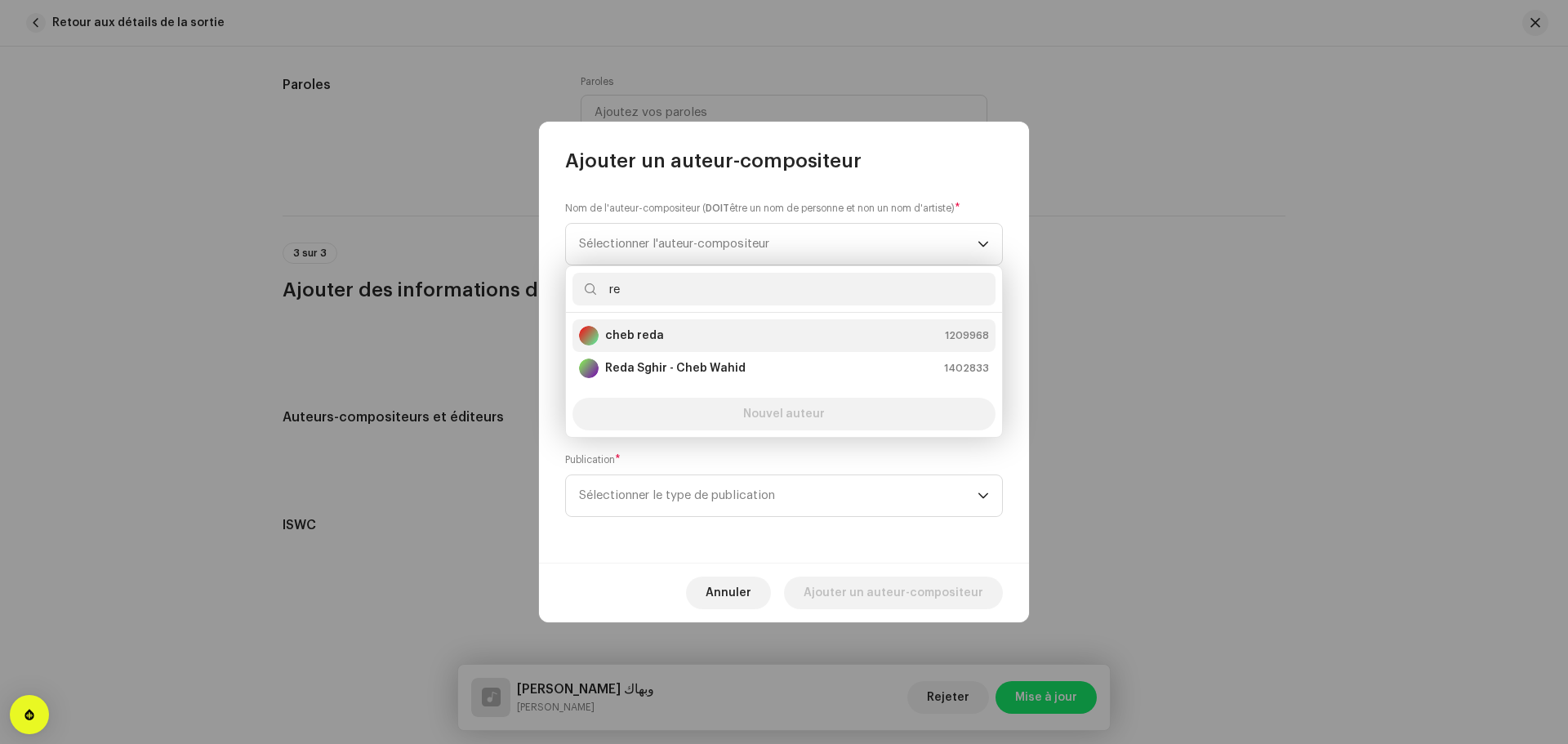
type input "r"
type input "R"
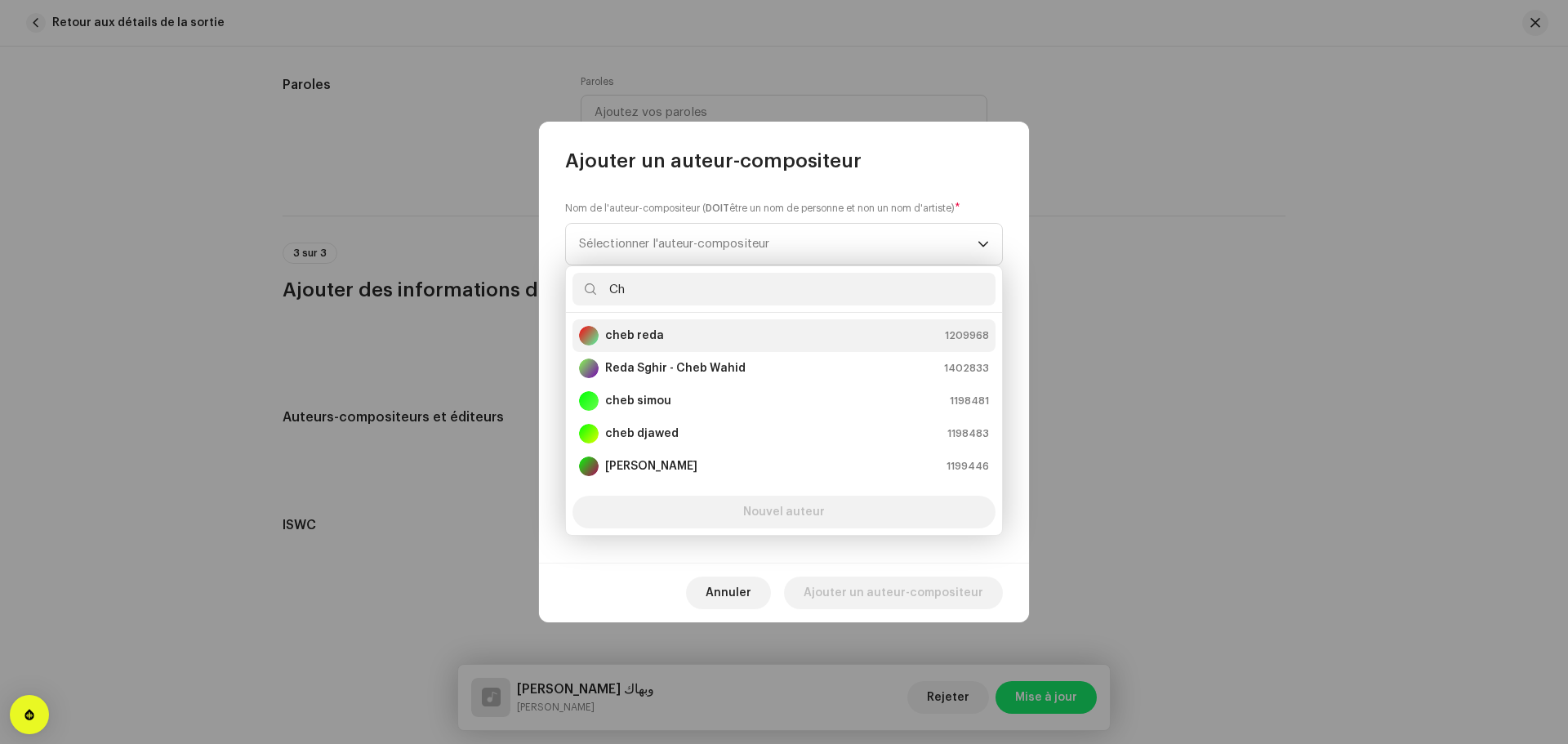
type input "C"
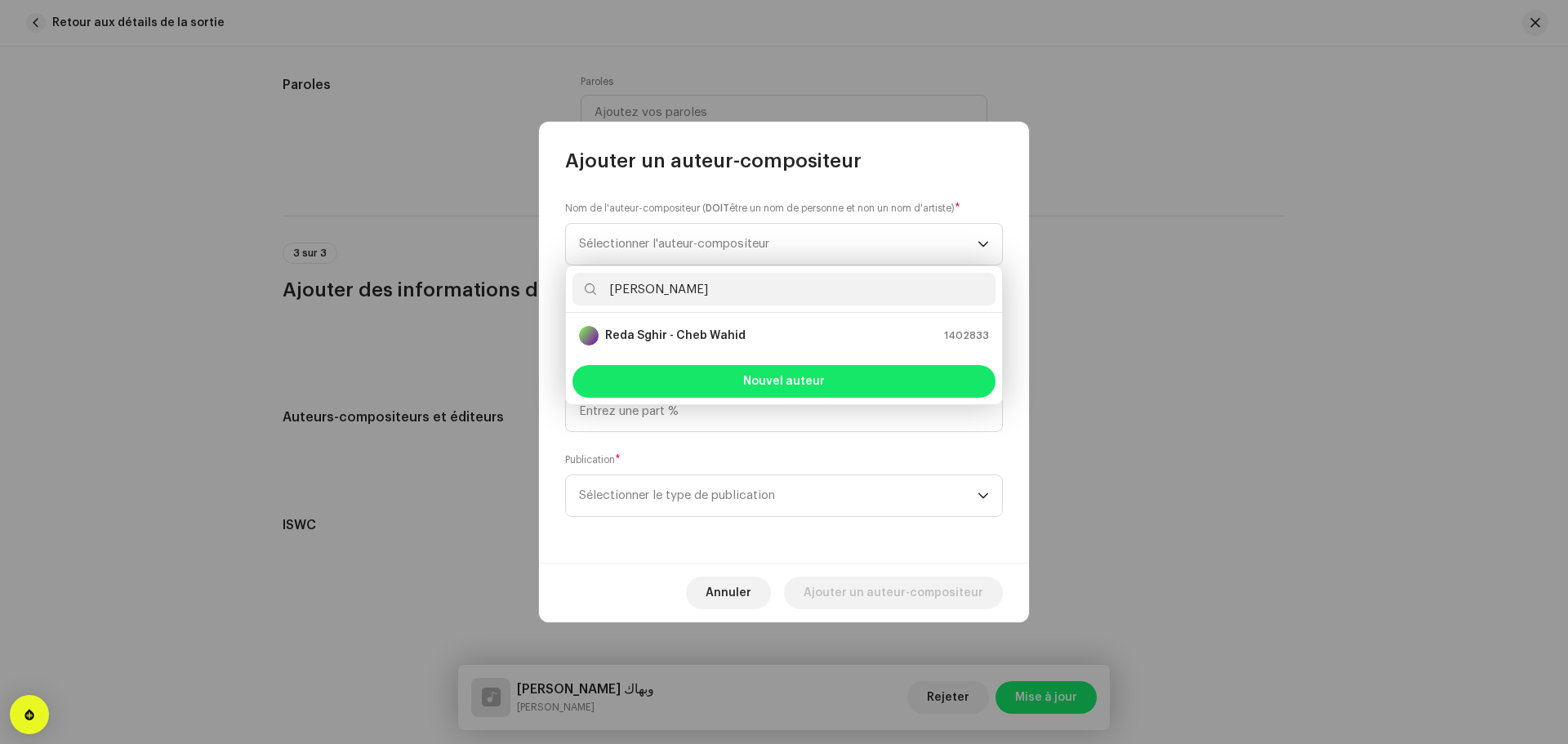
drag, startPoint x: 696, startPoint y: 289, endPoint x: 561, endPoint y: 289, distance: 135.0
click at [565, 289] on div "Reda Sghir Reda Sghir - Cheb Wahid 1402833 Nouvel auteur" at bounding box center [783, 336] width 437 height 140
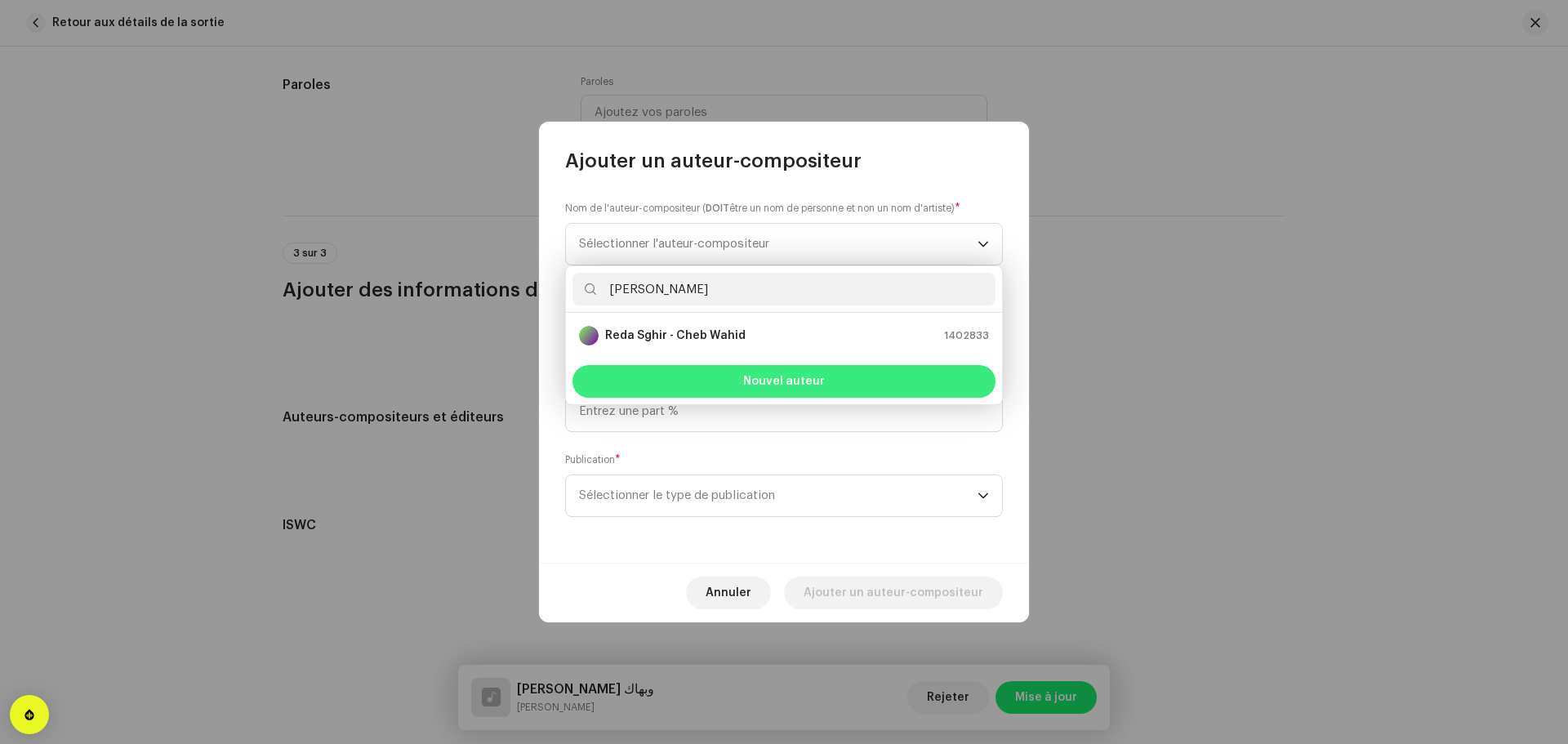
type input "Reda Sghir"
click at [782, 390] on button "Nouvel auteur" at bounding box center [784, 381] width 423 height 32
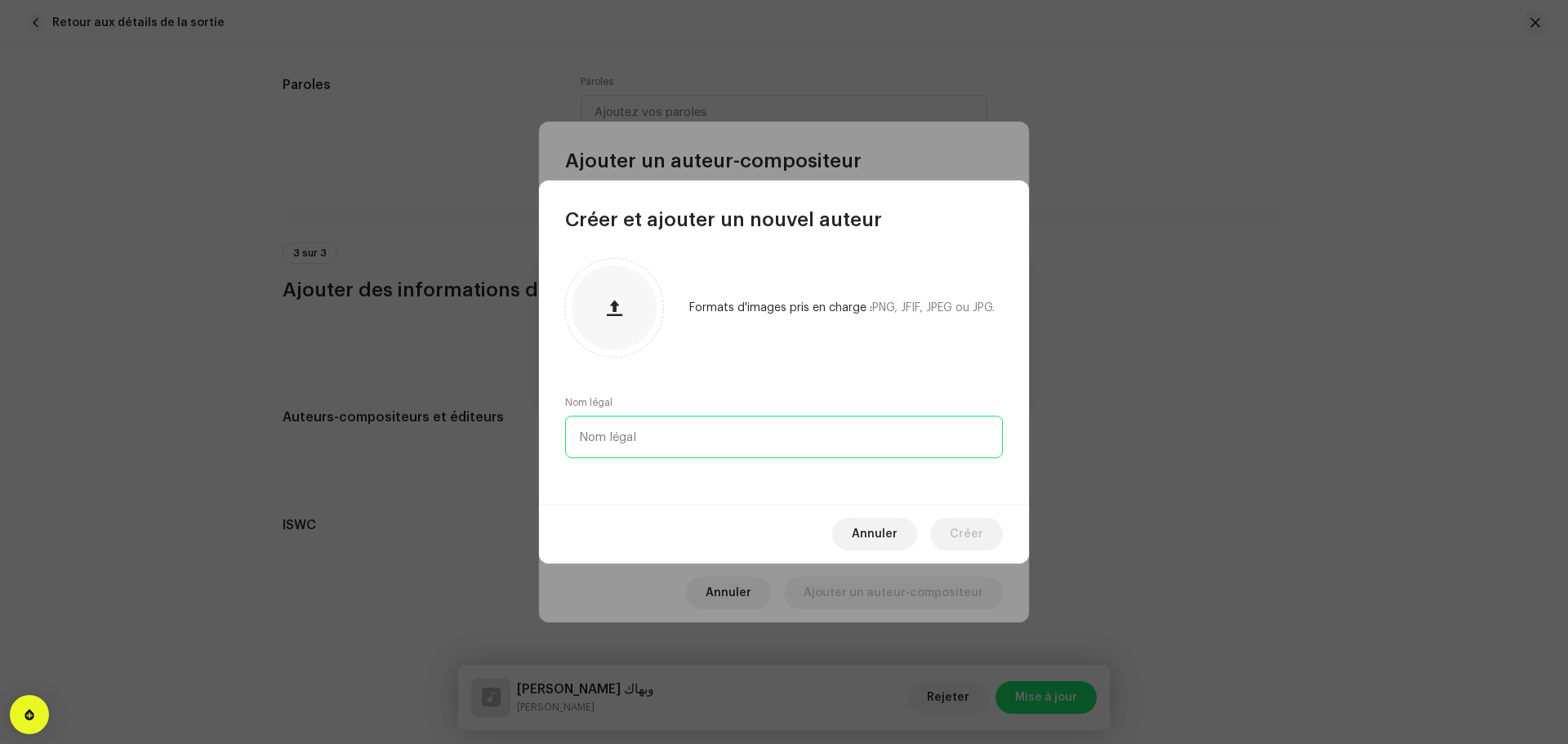
click at [700, 437] on input "text" at bounding box center [783, 437] width 437 height 42
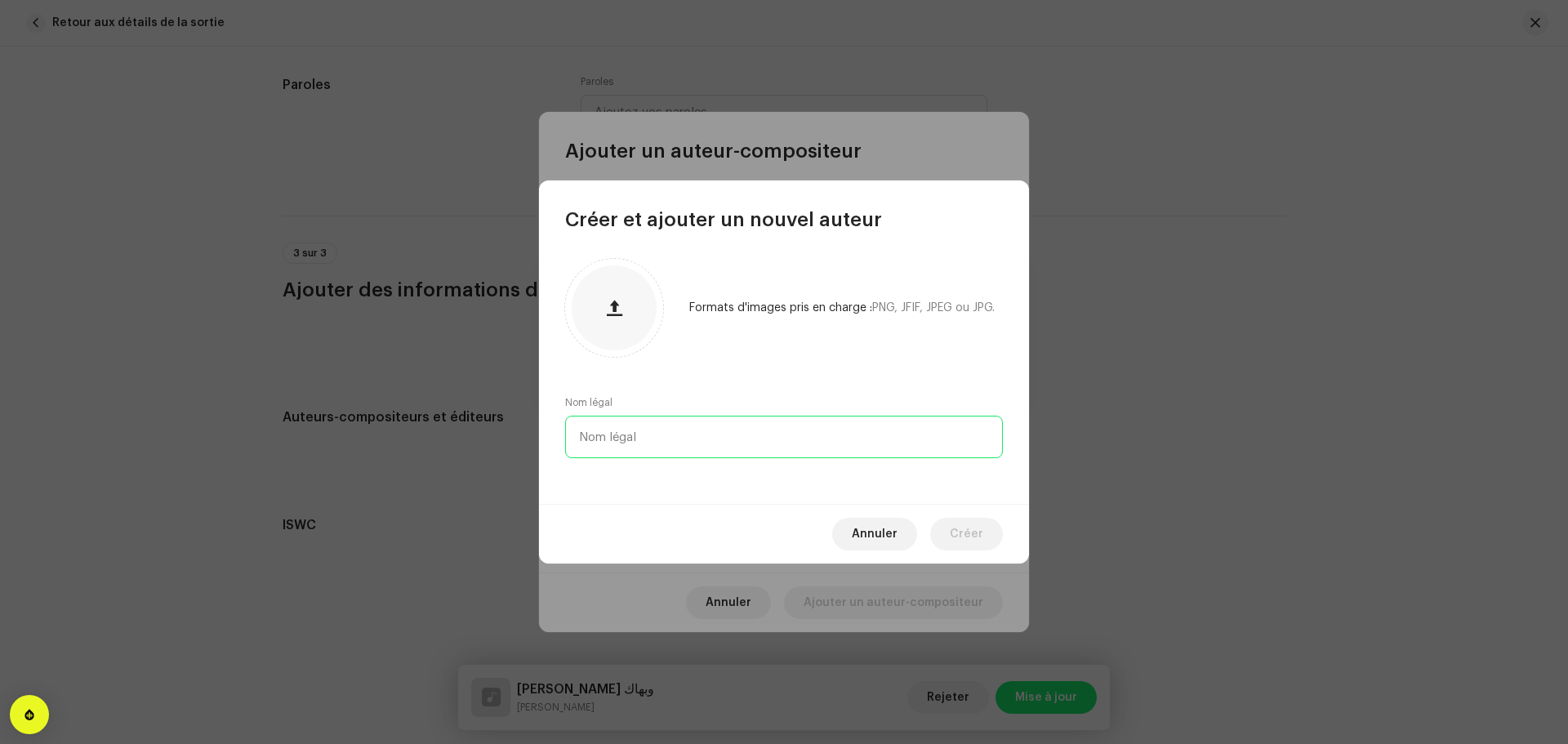
paste input "Reda Sghir"
type input "Reda Sghir"
click at [961, 527] on span "Créer" at bounding box center [966, 533] width 33 height 32
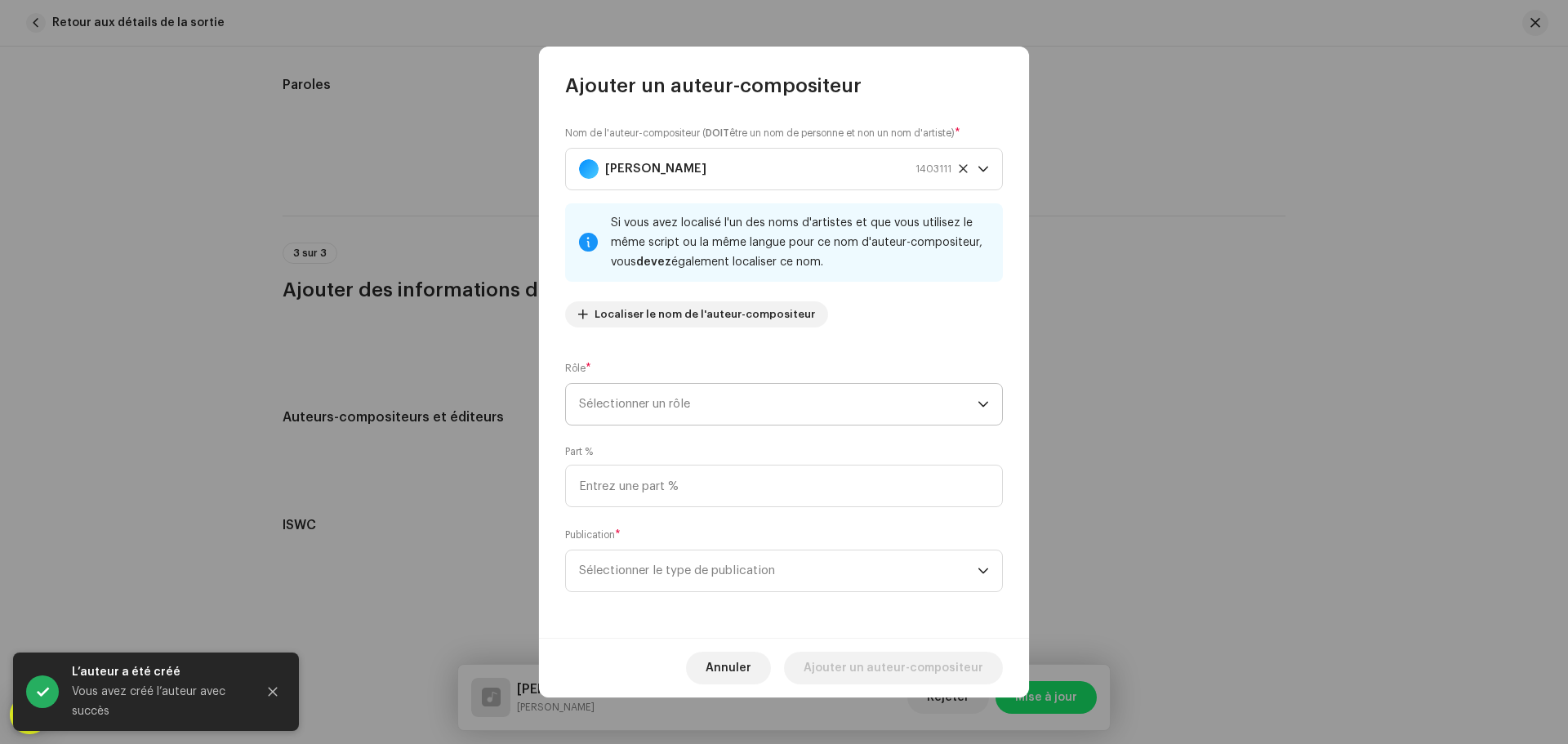
click at [823, 411] on span "Sélectionner un rôle" at bounding box center [778, 404] width 398 height 41
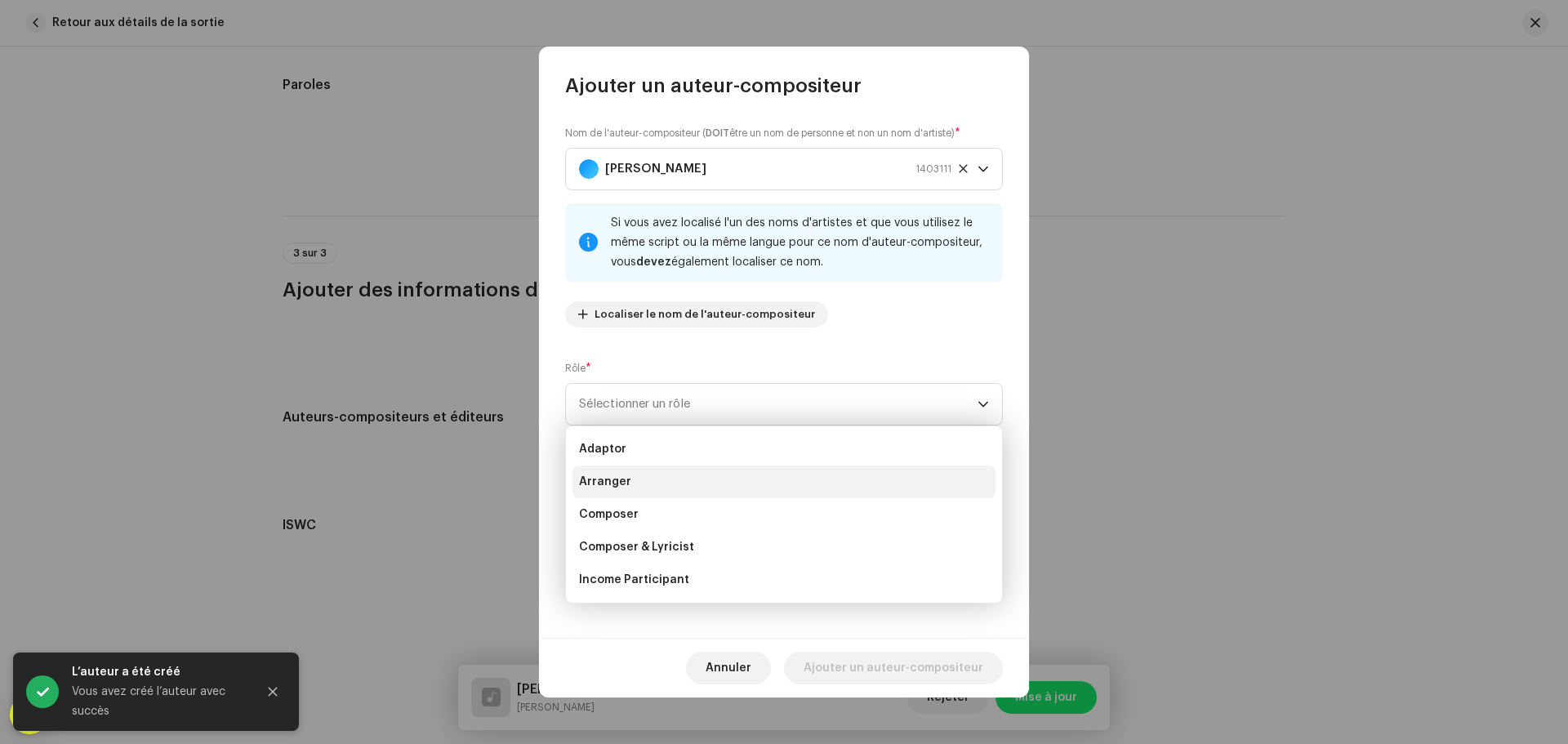
click at [636, 485] on li "Arranger" at bounding box center [784, 482] width 423 height 32
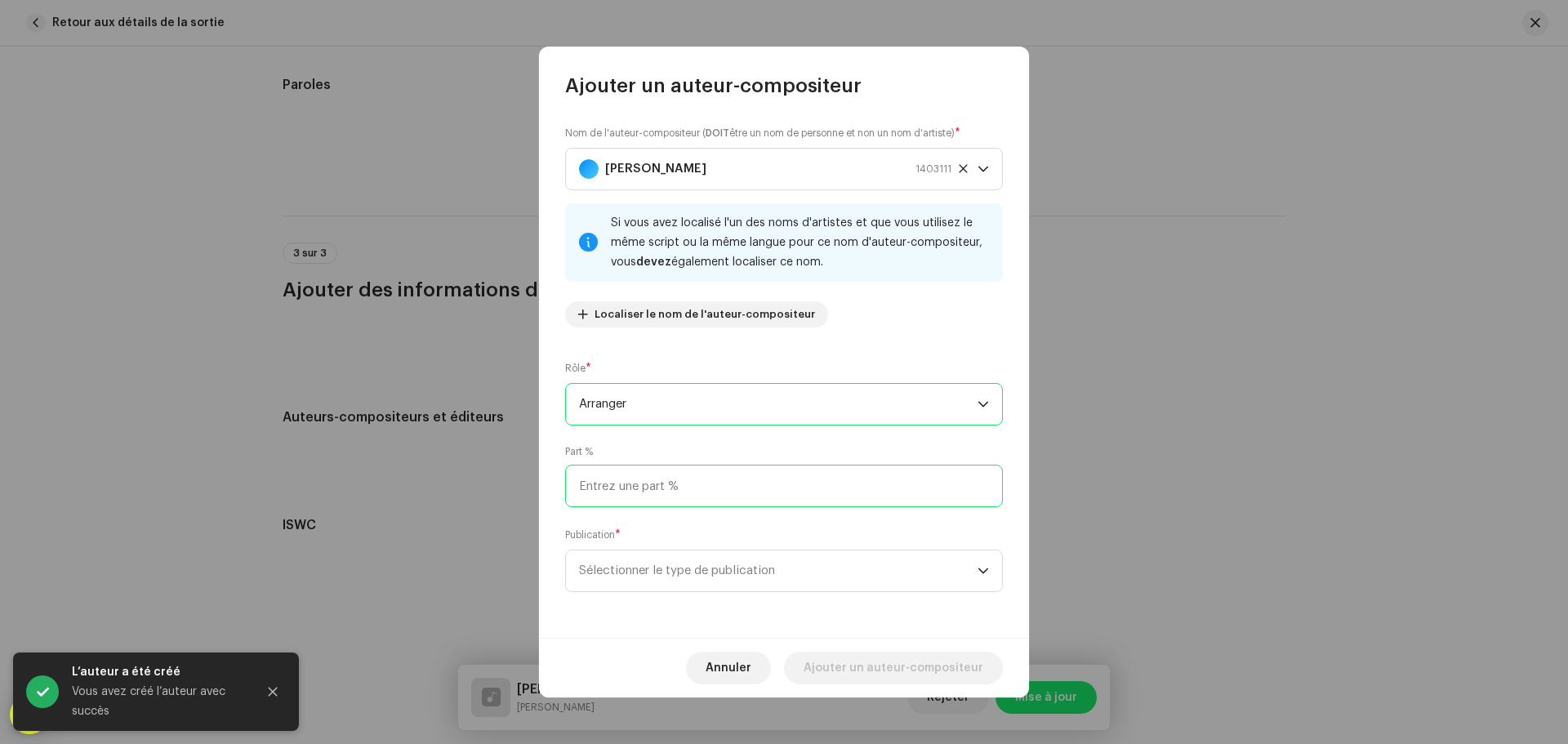
click at [674, 490] on input at bounding box center [783, 486] width 437 height 42
type input "50,00"
click at [810, 577] on span "Sélectionner le type de publication" at bounding box center [778, 571] width 398 height 41
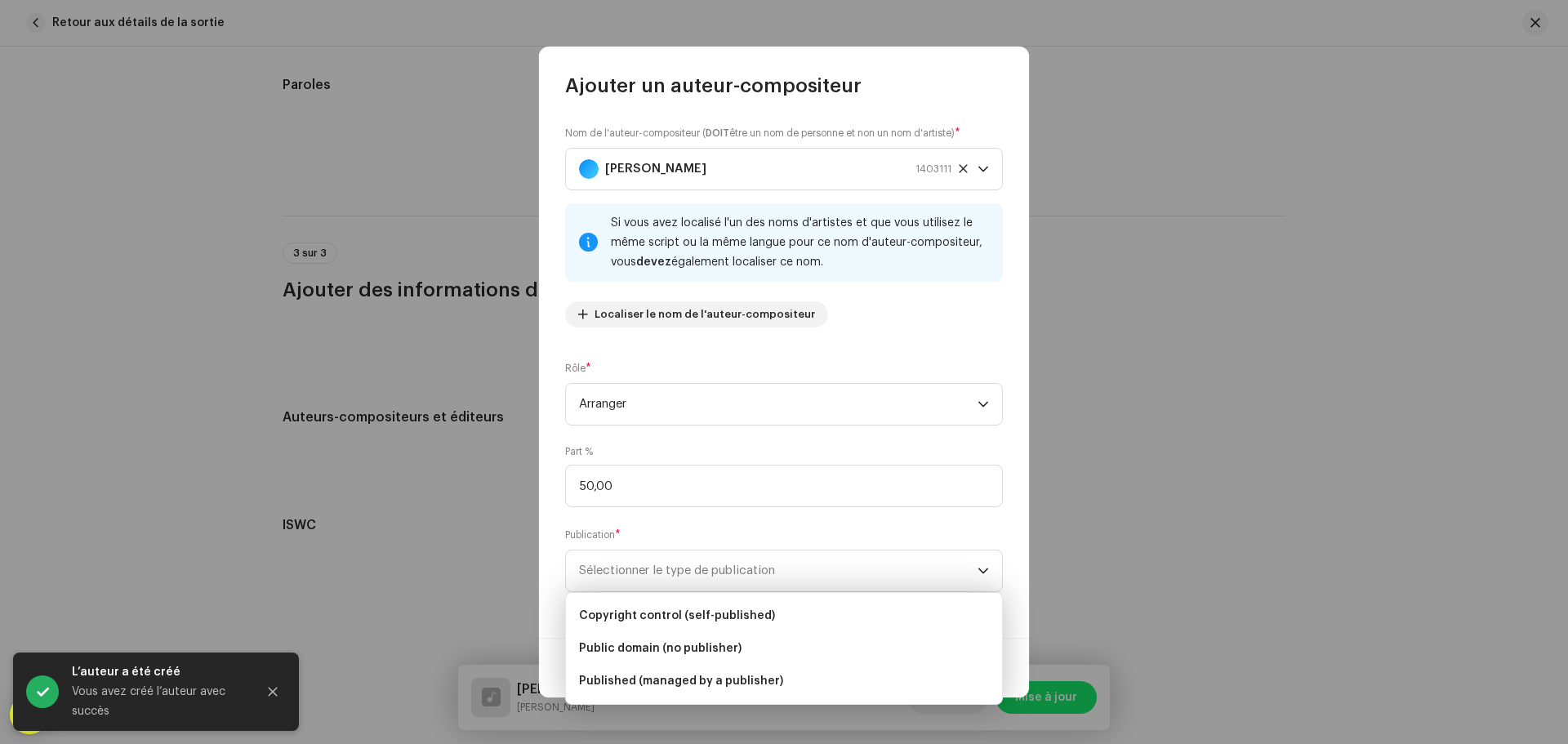
click at [766, 623] on li "Copyright control (self-published)" at bounding box center [784, 615] width 423 height 32
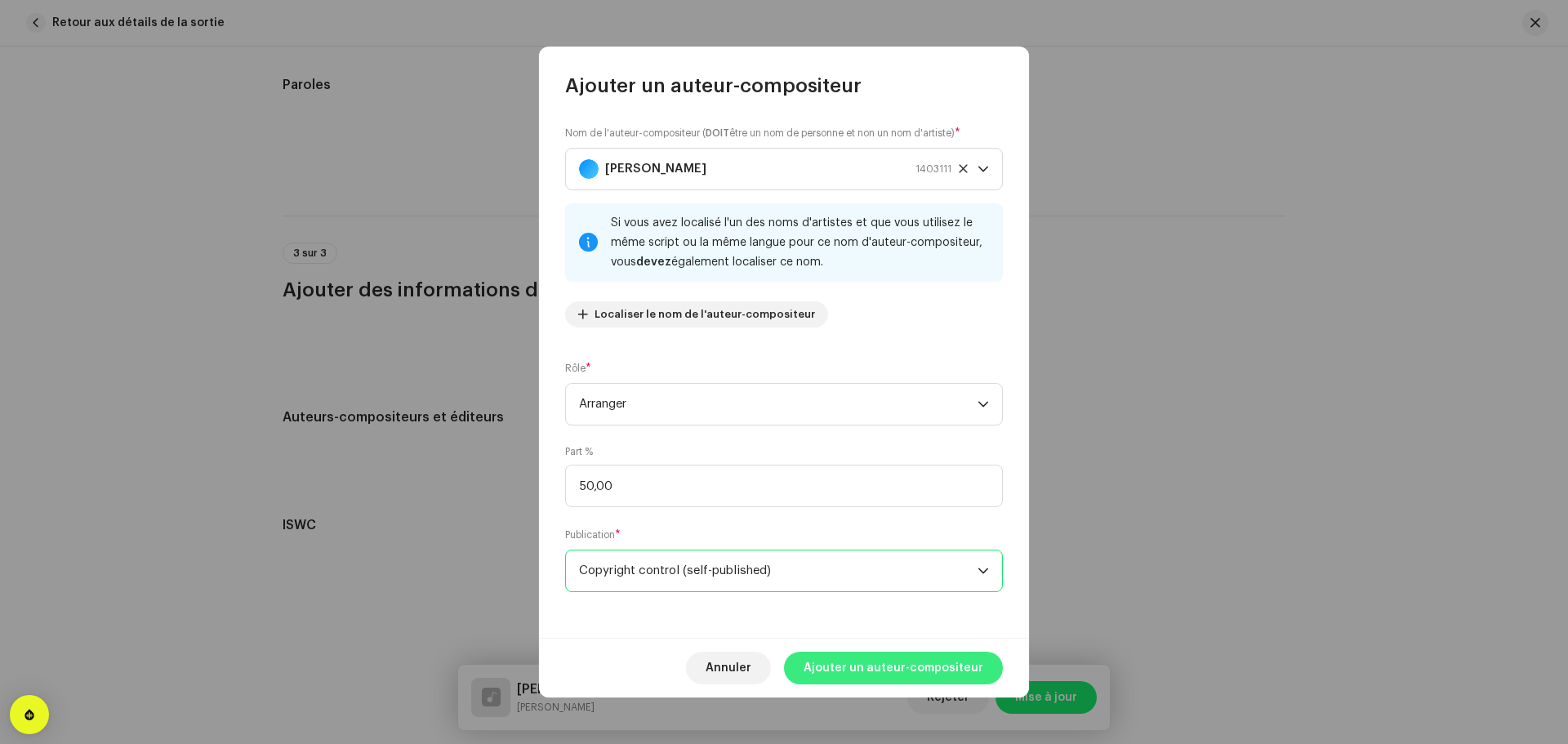
click at [871, 671] on span "Ajouter un auteur-compositeur" at bounding box center [893, 667] width 180 height 32
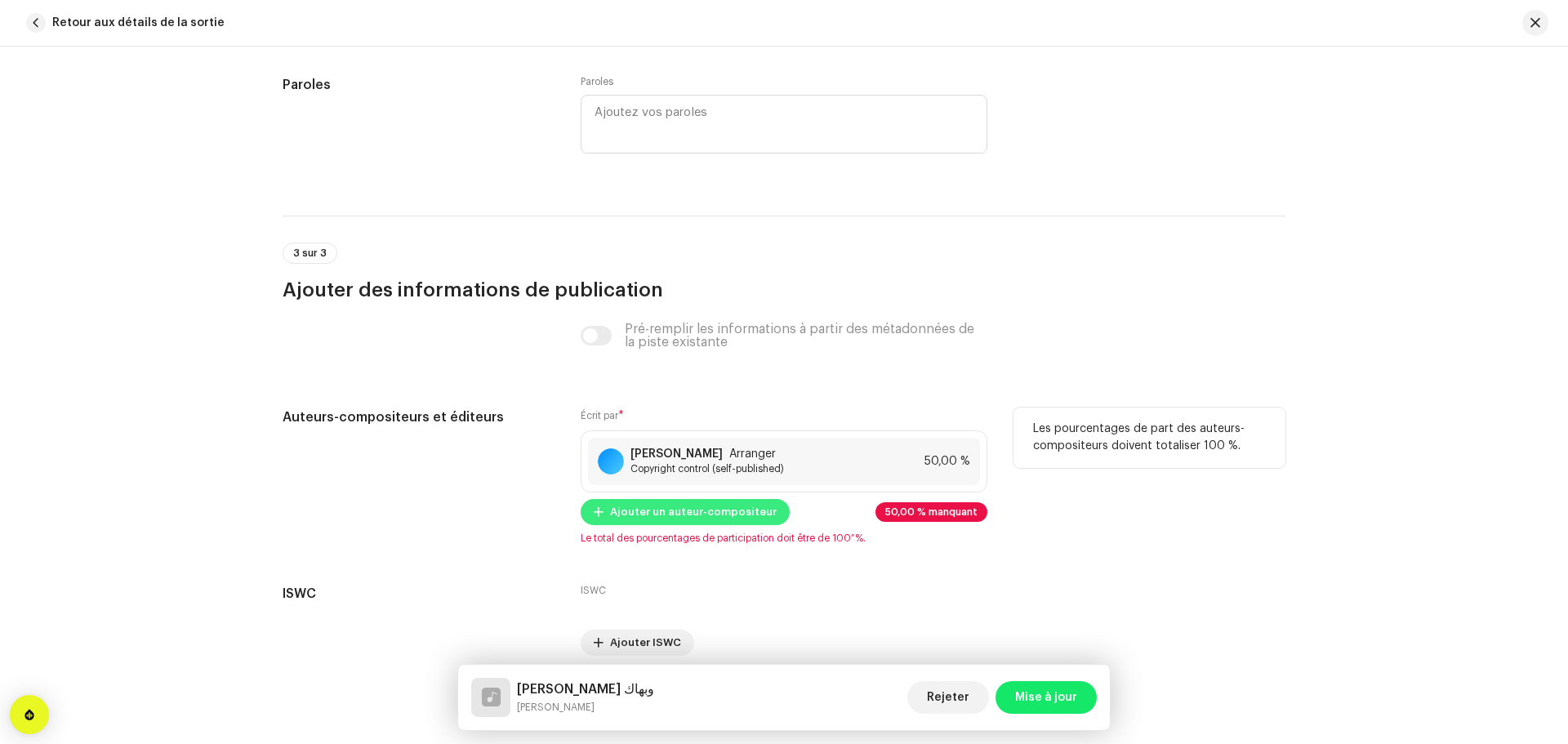
click at [674, 517] on span "Ajouter un auteur-compositeur" at bounding box center [693, 512] width 167 height 32
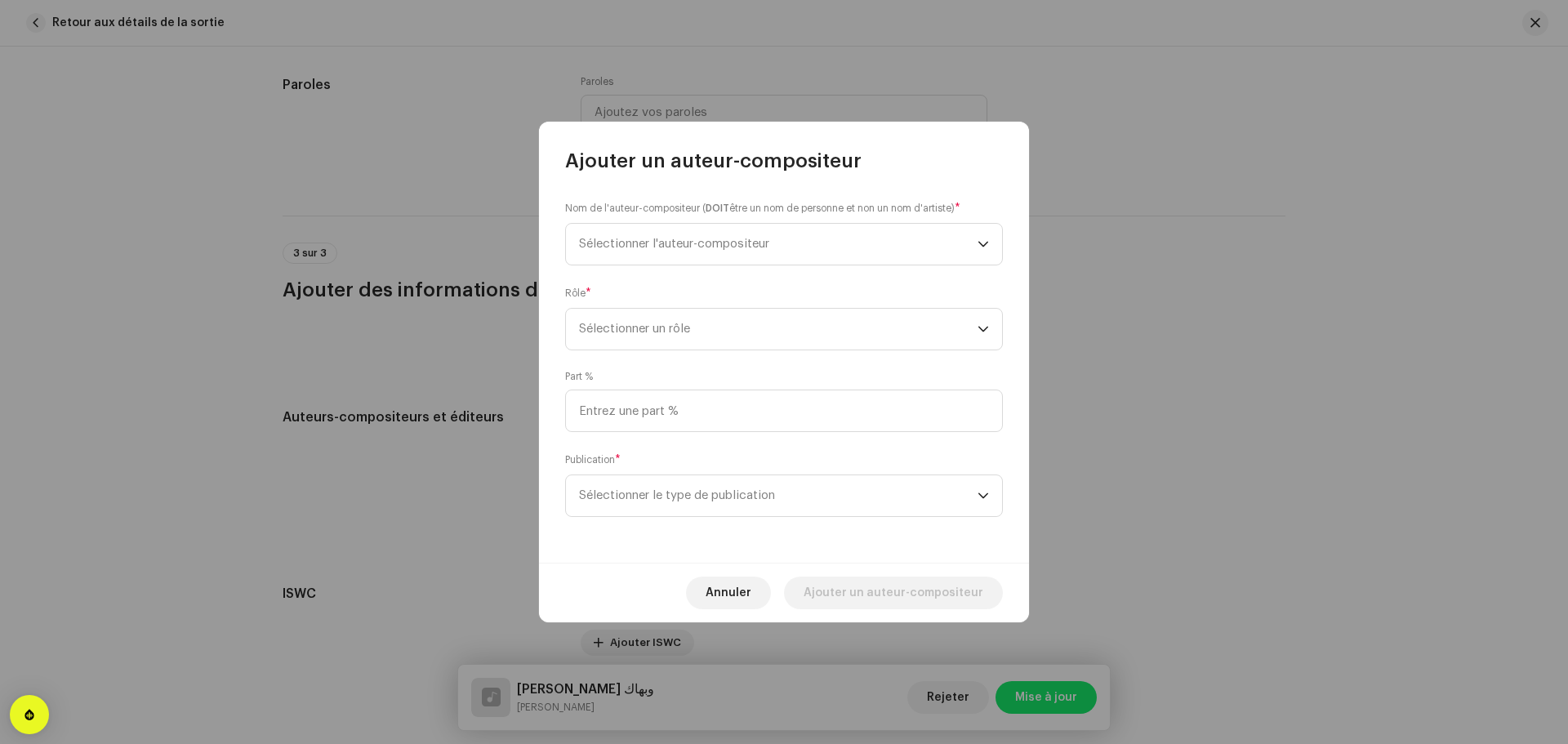
click at [773, 210] on small "Nom de l'auteur-compositeur ( DOIT être un nom de personne et non un nom d'arti…" at bounding box center [759, 208] width 389 height 17
click at [772, 236] on span "Sélectionner l'auteur-compositeur" at bounding box center [778, 244] width 398 height 41
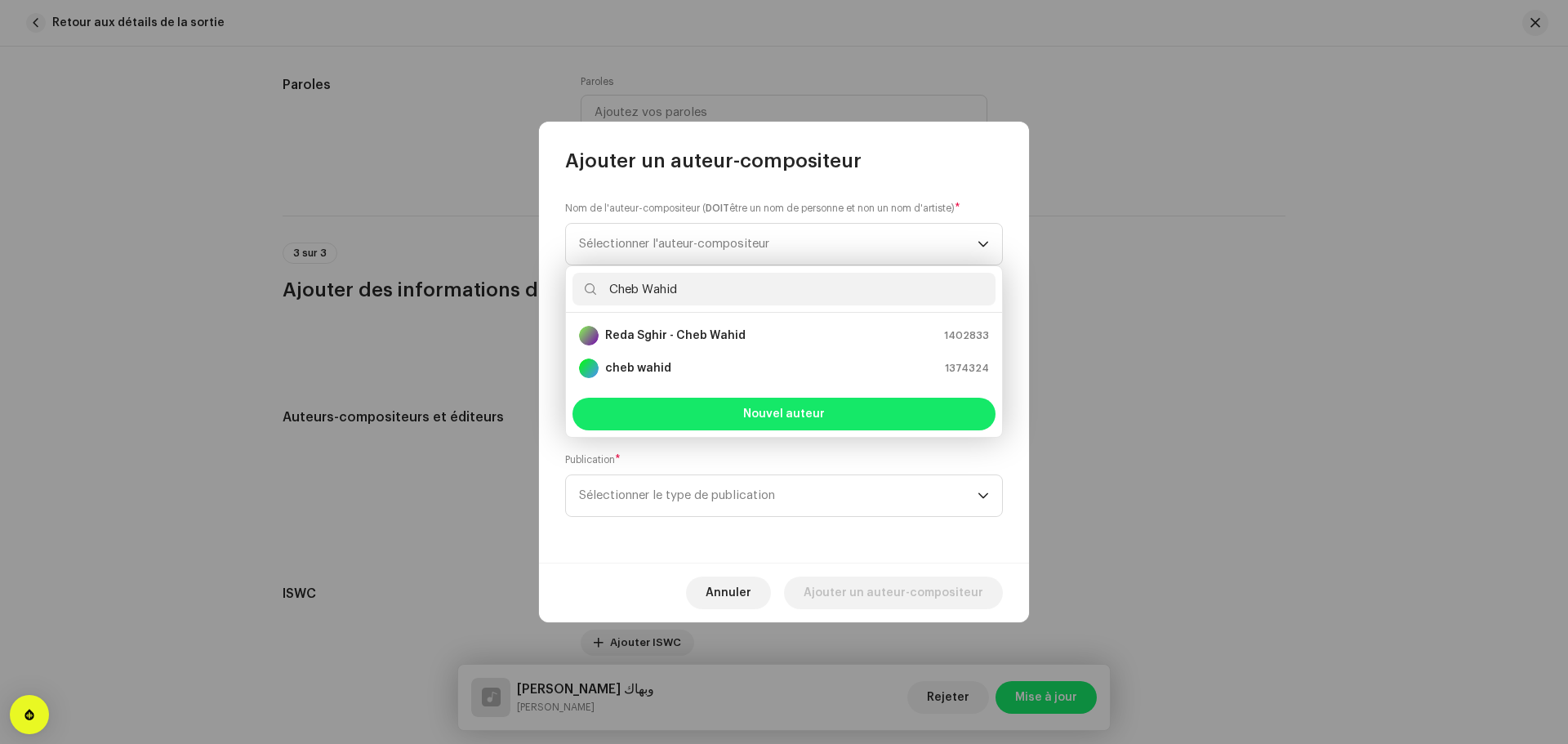
click at [747, 297] on input "Cheb Wahid" at bounding box center [784, 288] width 423 height 32
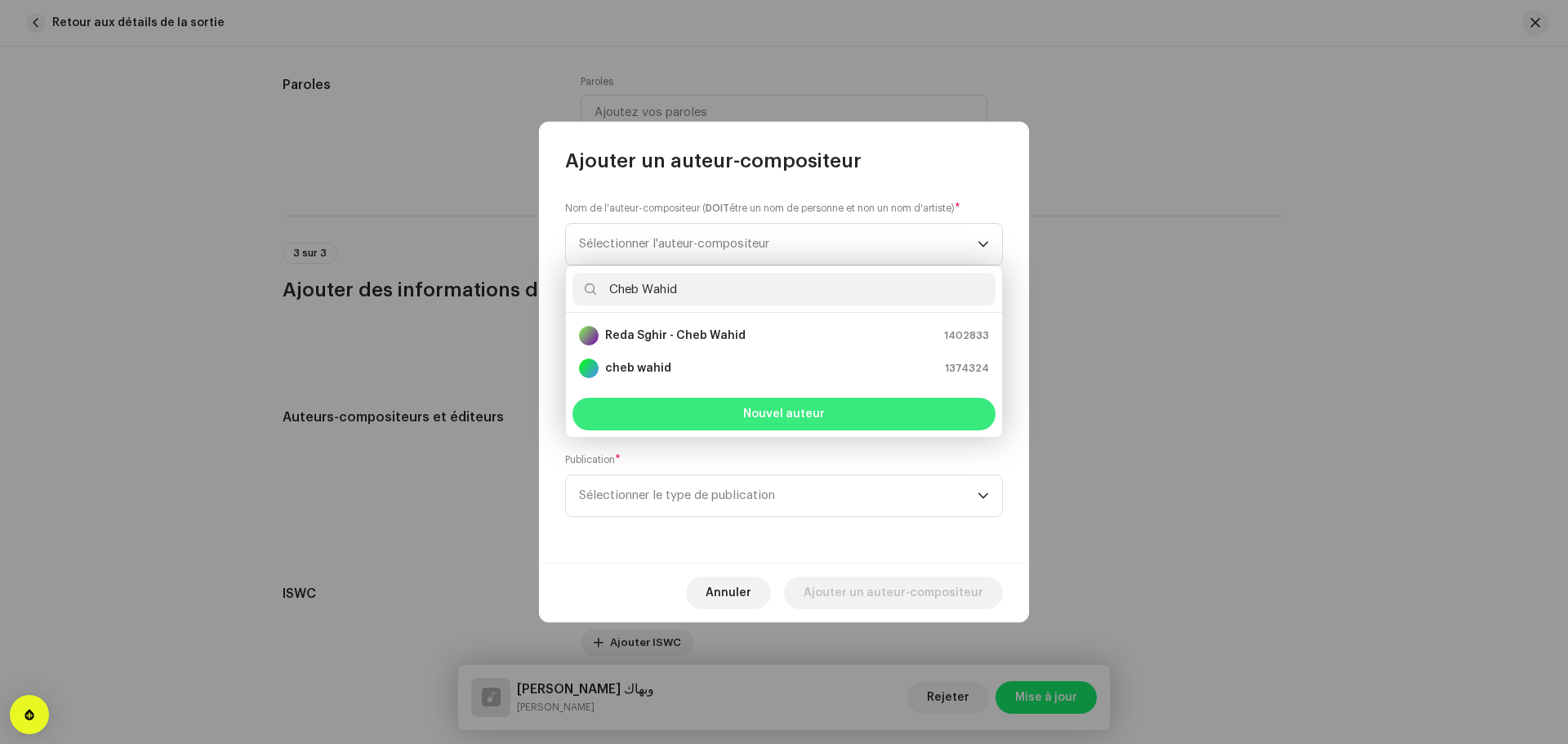
type input "Cheb Wahid"
click at [806, 421] on button "Nouvel auteur" at bounding box center [784, 413] width 423 height 32
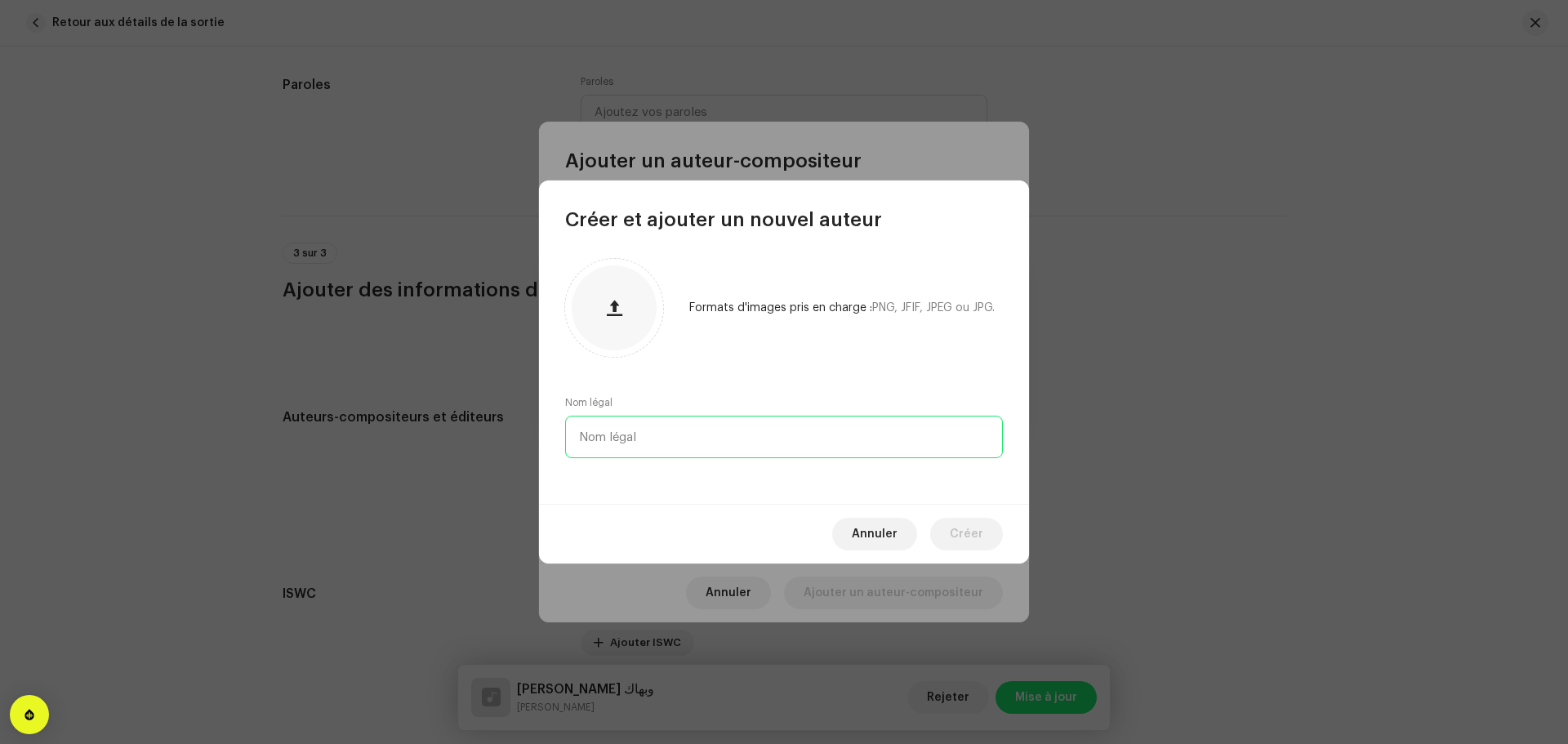
click at [731, 431] on input "text" at bounding box center [783, 437] width 437 height 42
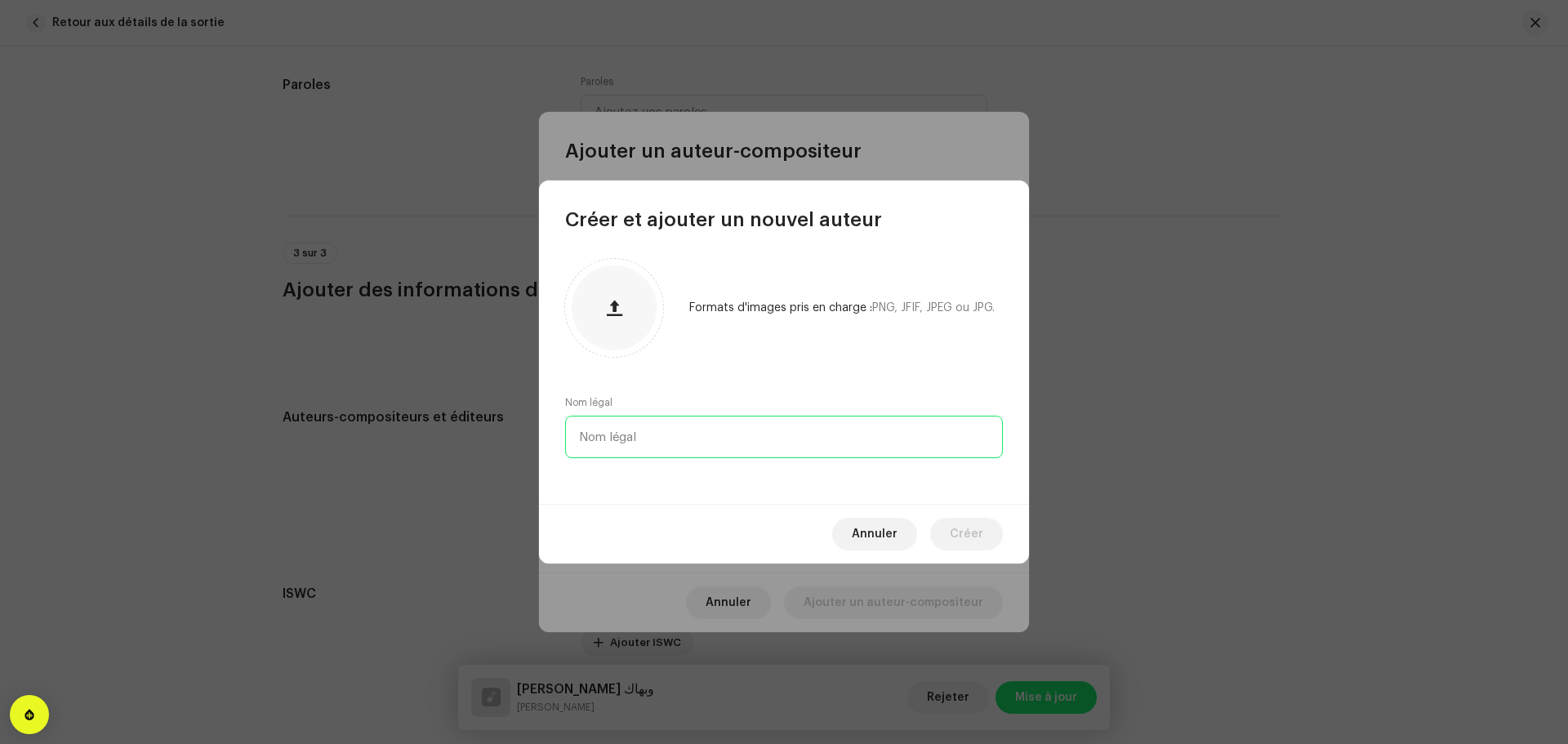
paste input "Cheb Wahid"
type input "Cheb Wahid"
click at [926, 528] on div "Annuler Créer" at bounding box center [784, 534] width 490 height 60
click at [950, 532] on button "Créer" at bounding box center [966, 533] width 72 height 32
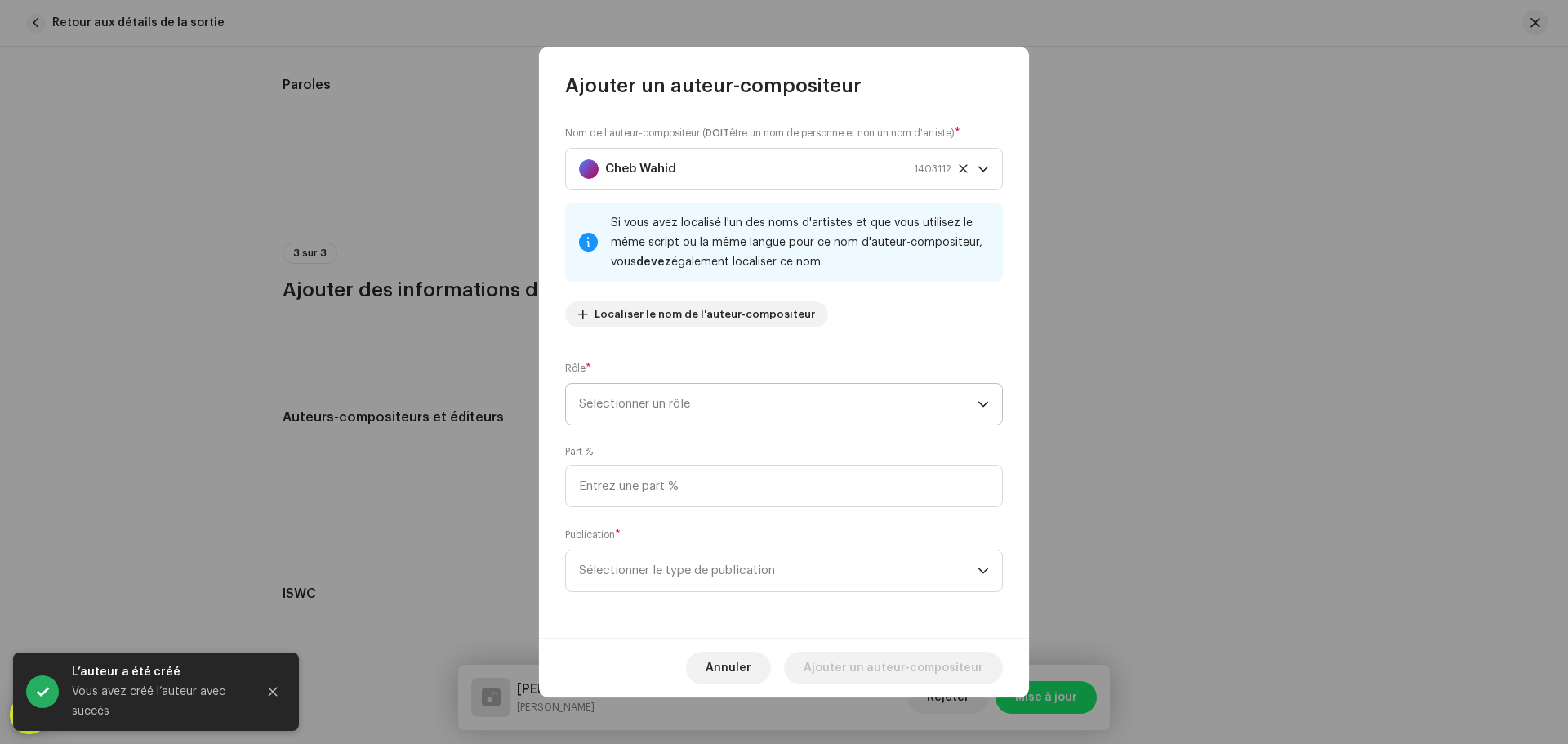
click at [768, 397] on span "Sélectionner un rôle" at bounding box center [778, 404] width 398 height 41
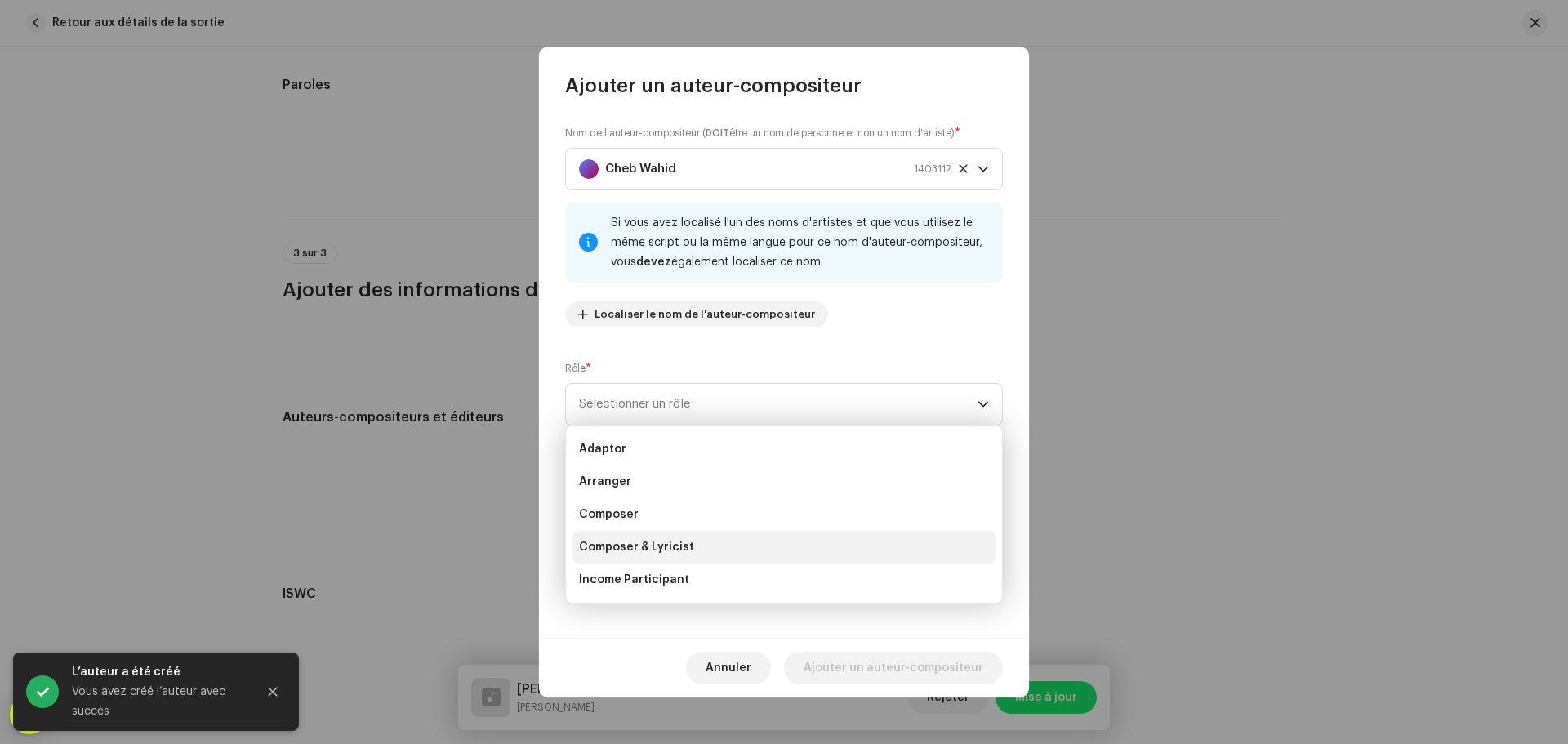
click at [662, 540] on span "Composer & Lyricist" at bounding box center [637, 547] width 115 height 17
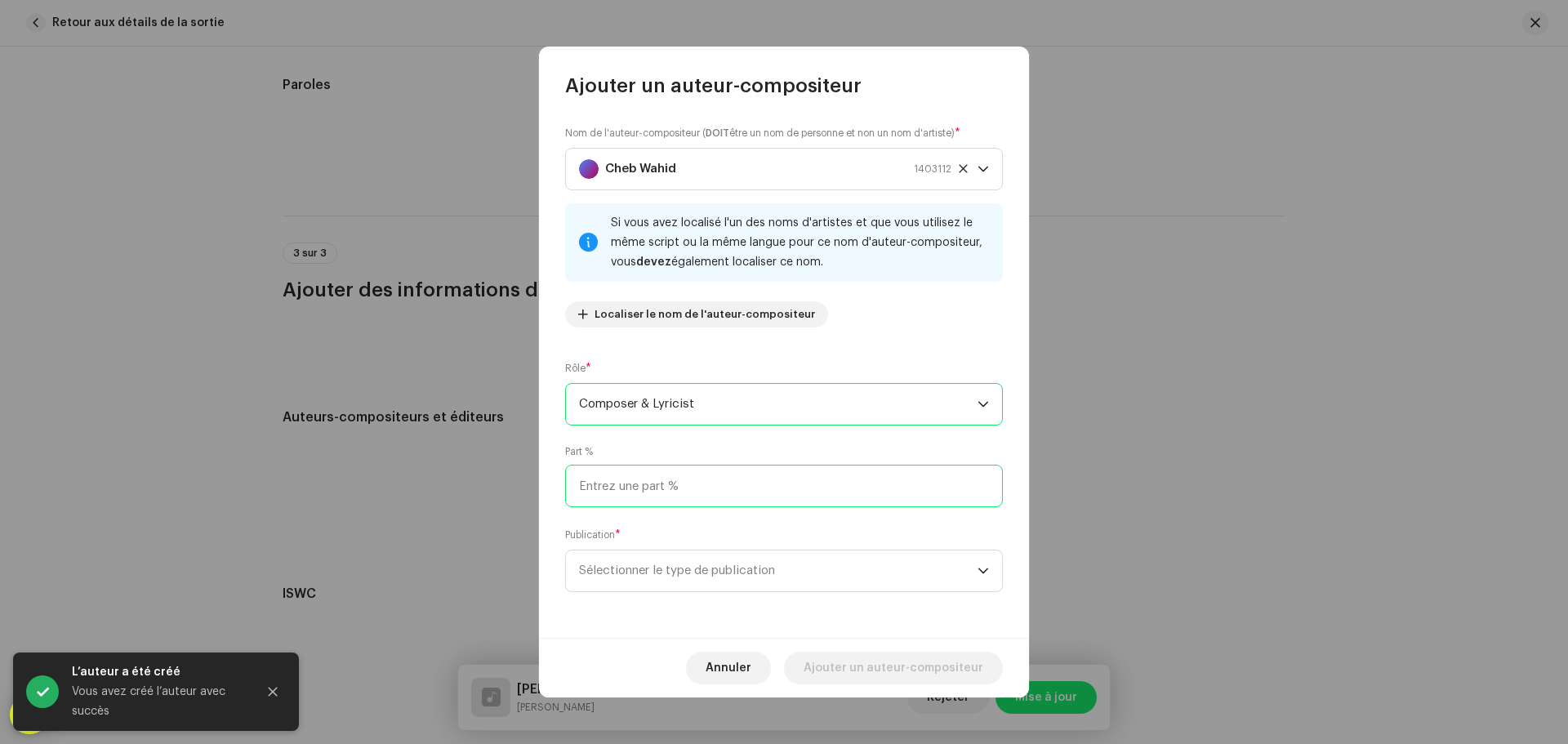
click at [724, 498] on input at bounding box center [783, 486] width 437 height 42
type input "50,00"
click at [808, 577] on span "Sélectionner le type de publication" at bounding box center [778, 571] width 398 height 41
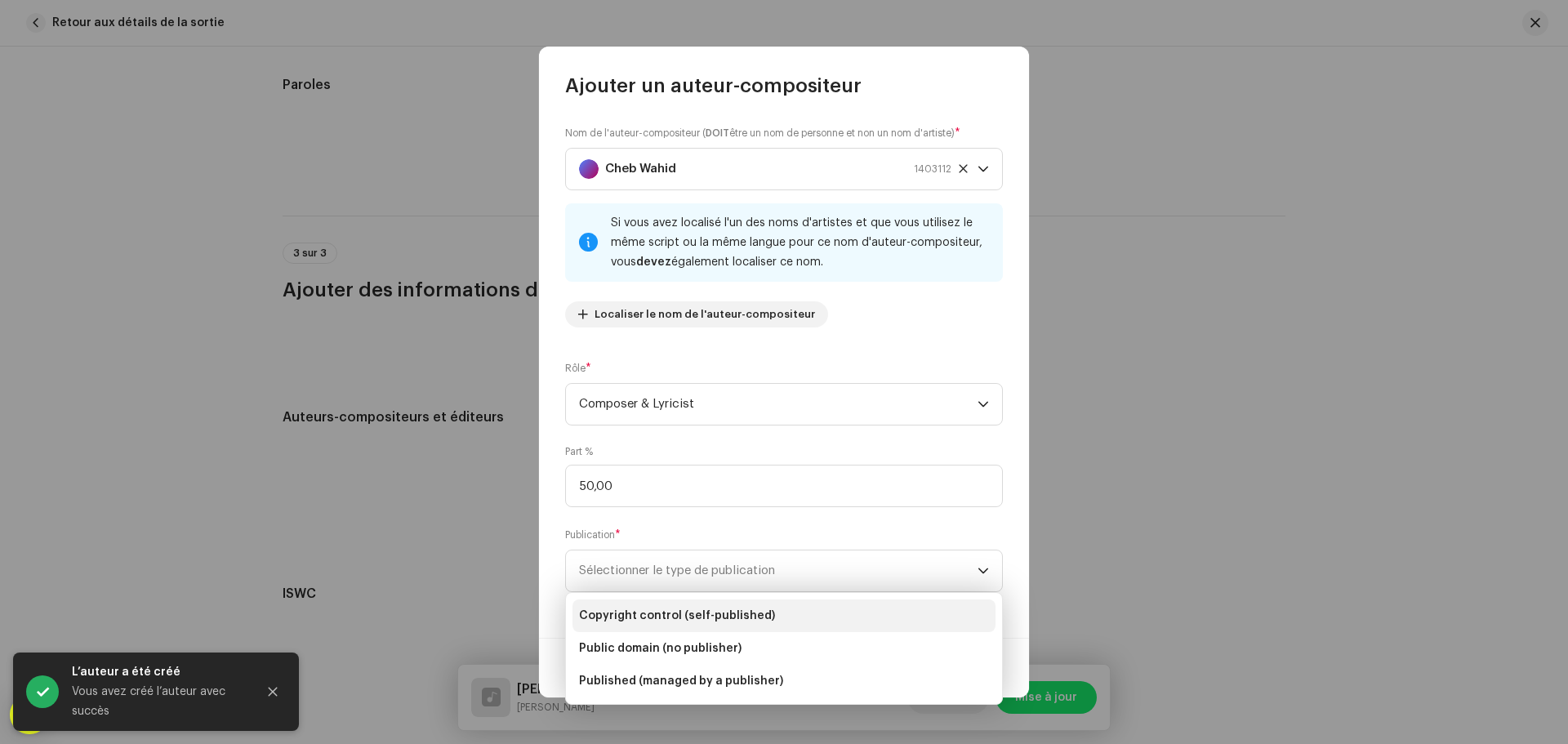
click at [792, 632] on li "Copyright control (self-published)" at bounding box center [784, 615] width 423 height 32
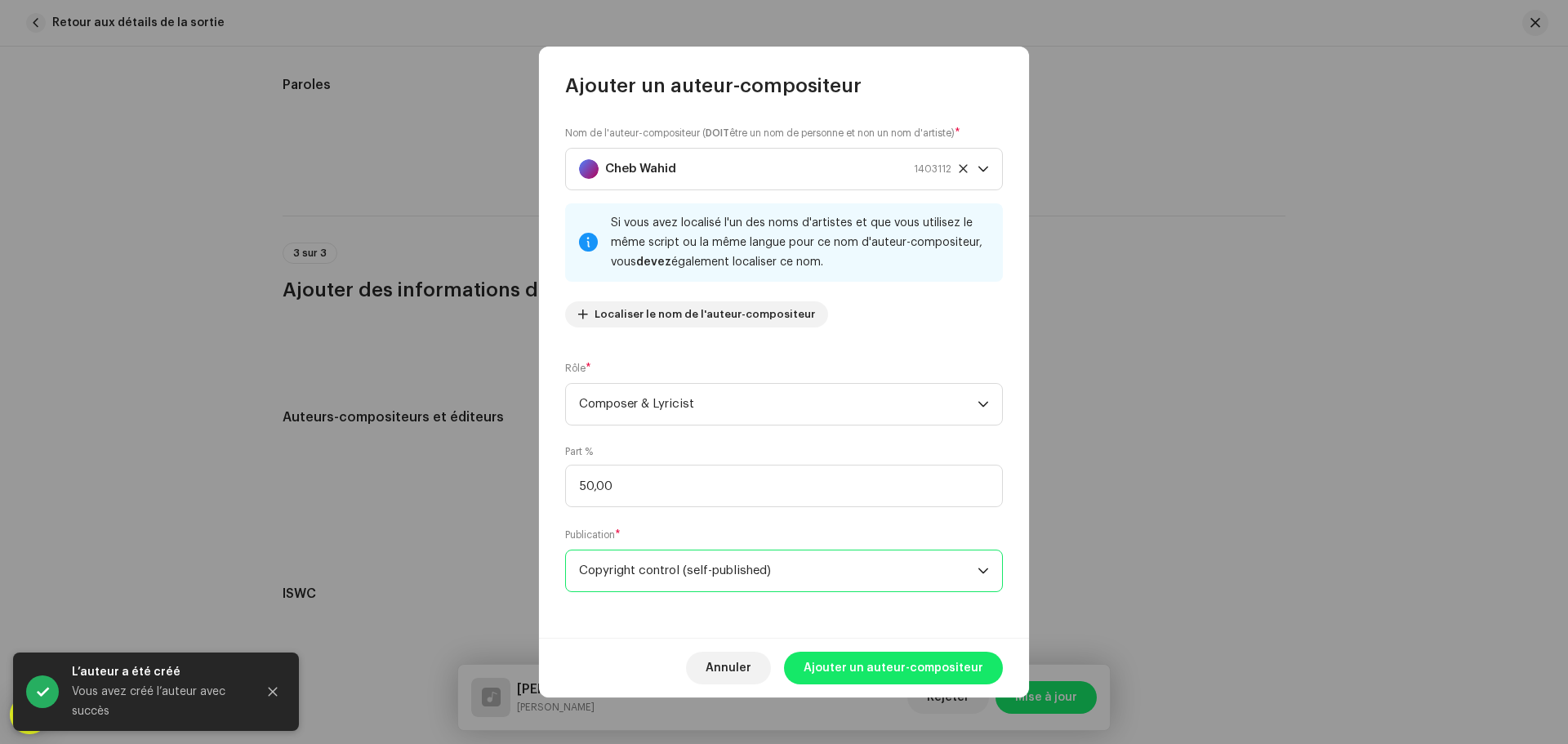
click at [901, 669] on span "Ajouter un auteur-compositeur" at bounding box center [893, 667] width 180 height 32
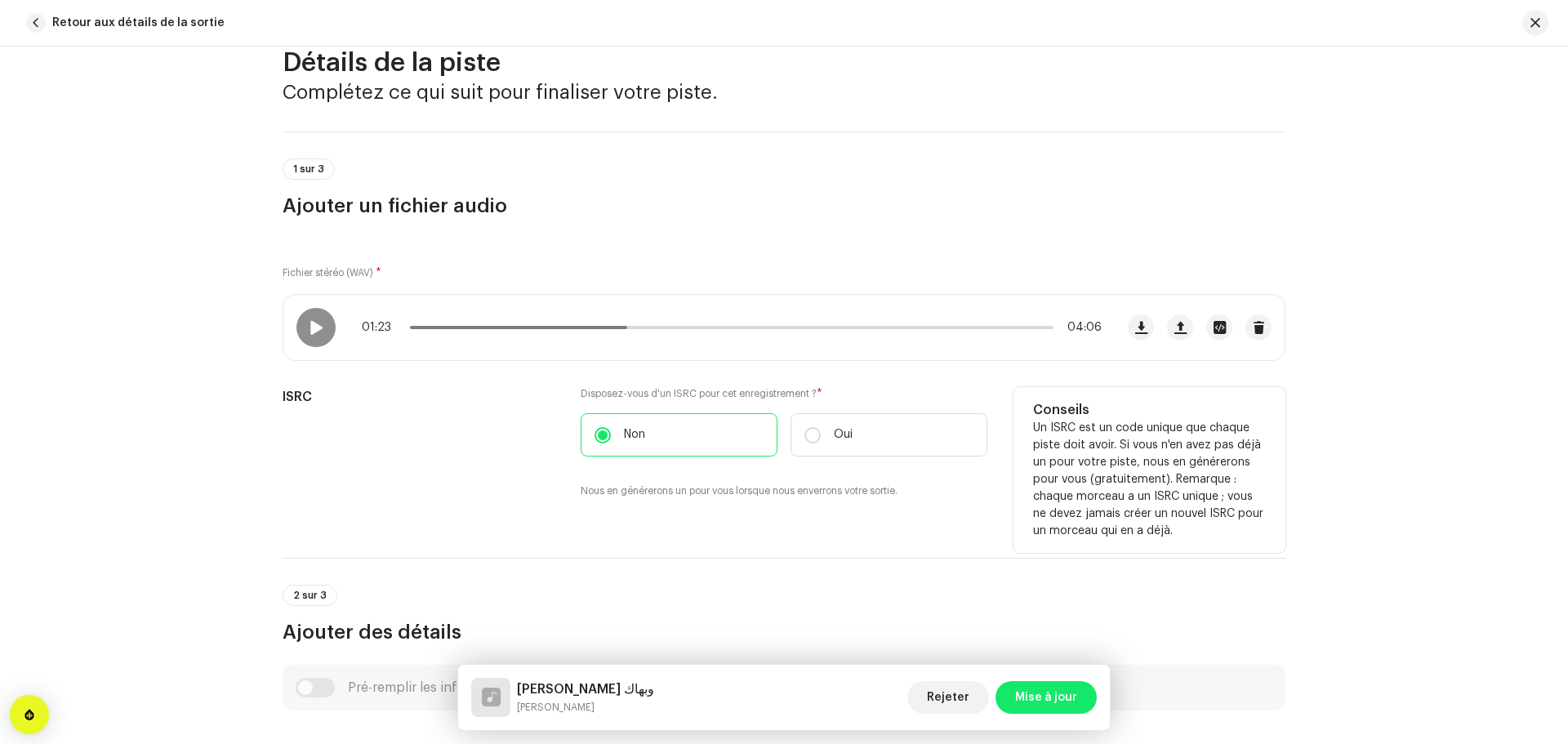
scroll to position [0, 0]
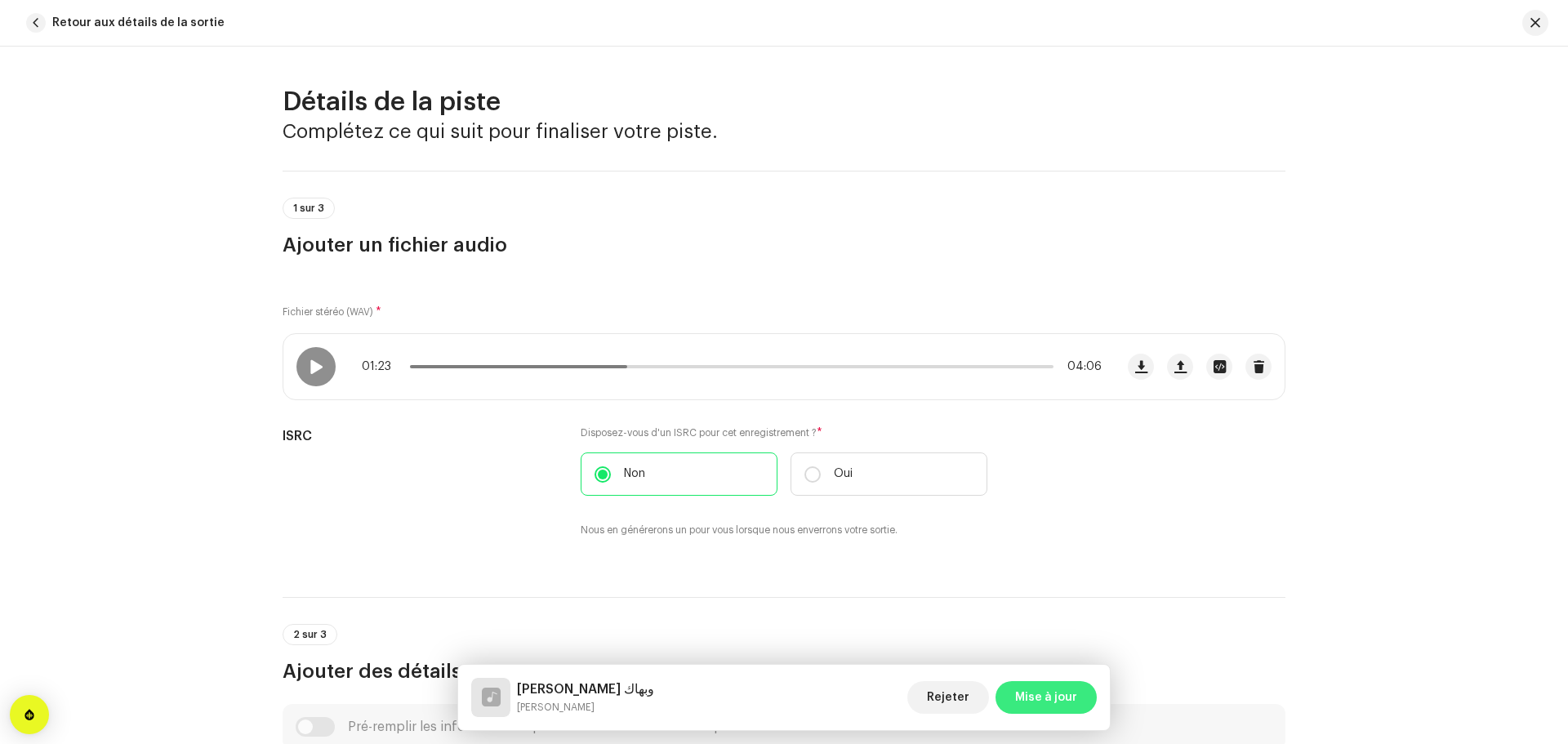
click at [1053, 702] on span "Mise à jour" at bounding box center [1046, 697] width 62 height 32
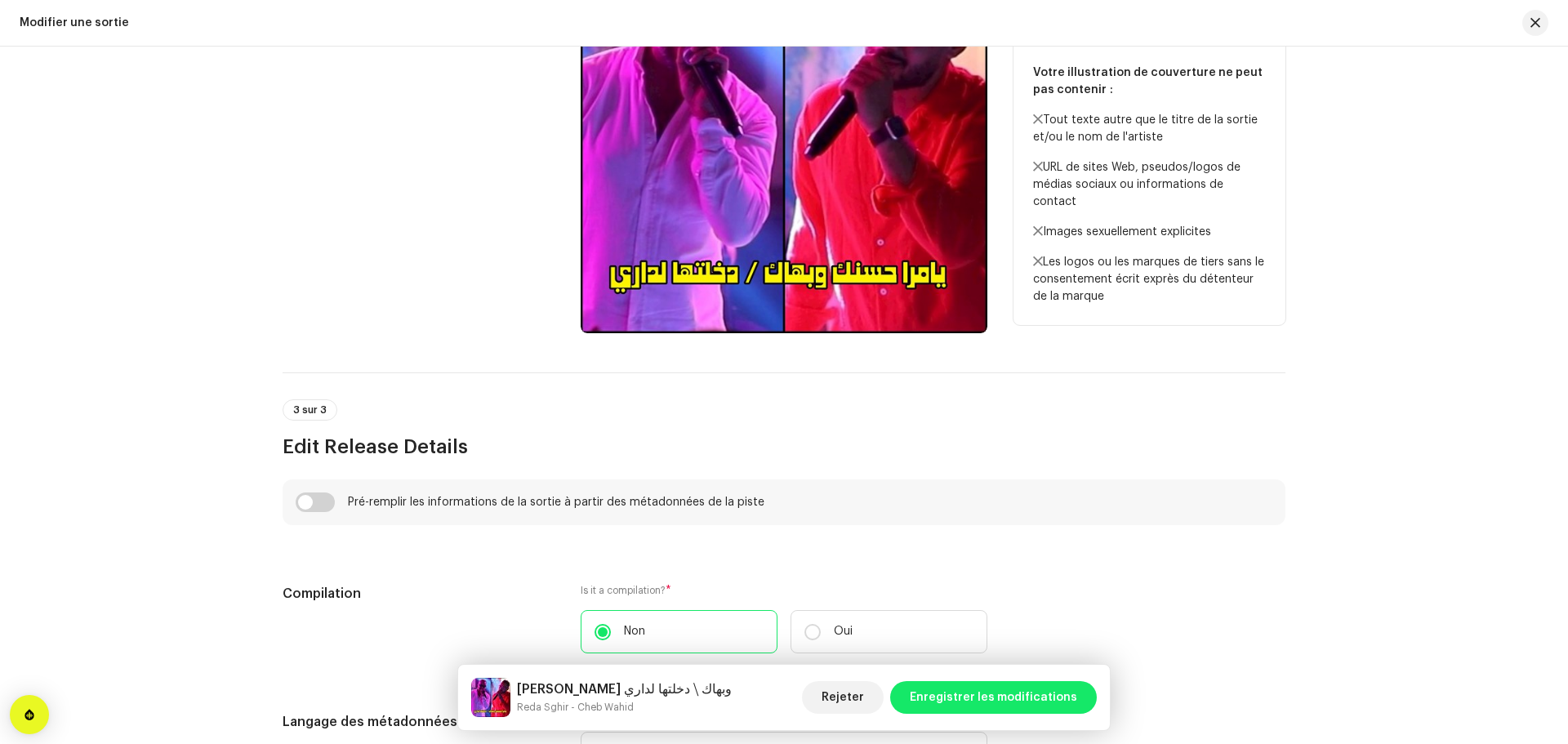
scroll to position [898, 0]
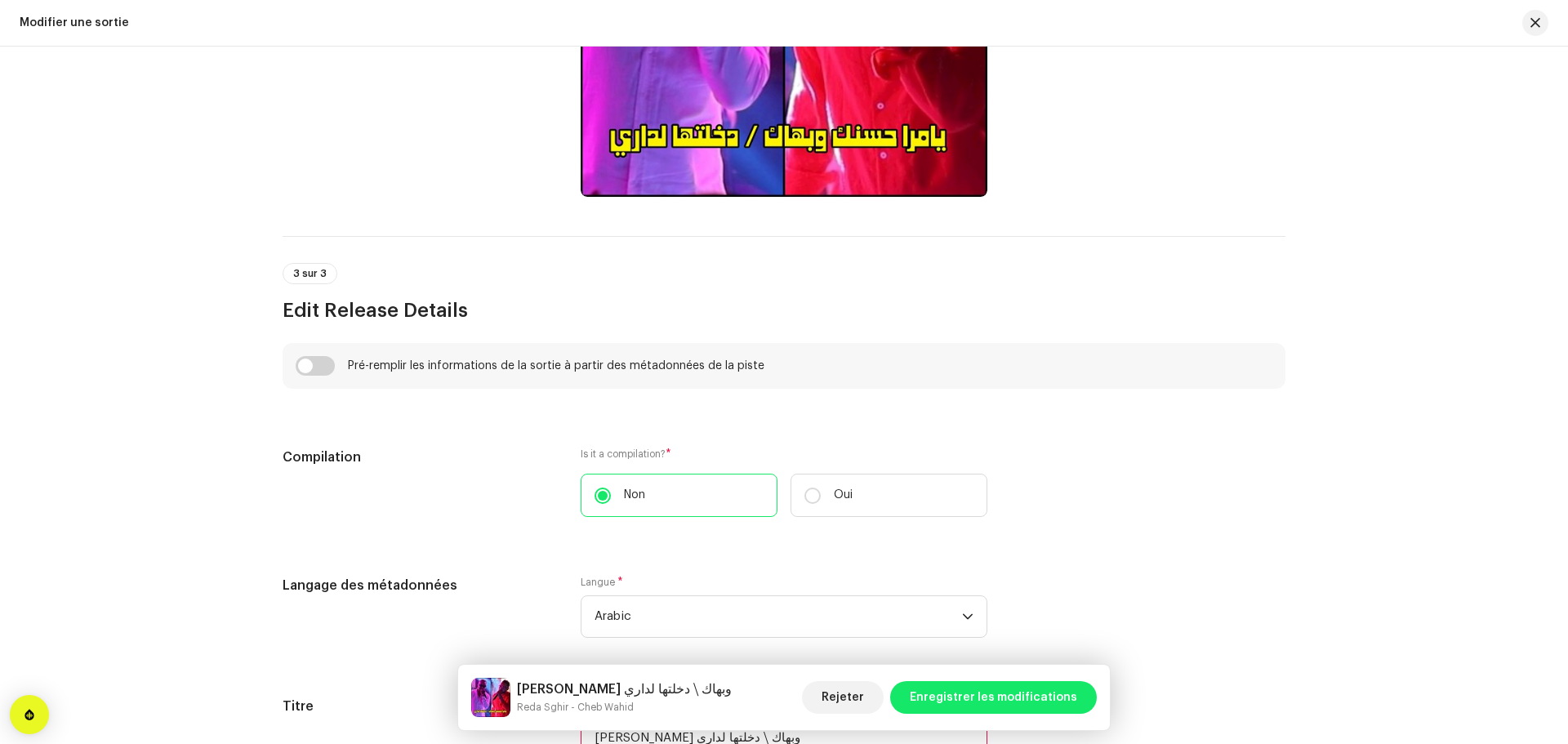
drag, startPoint x: 322, startPoint y: 367, endPoint x: 954, endPoint y: 320, distance: 633.7
click at [322, 367] on input "checkbox" at bounding box center [315, 366] width 39 height 20
checkbox input "true"
type input "يامرا حسنك وبهاك"
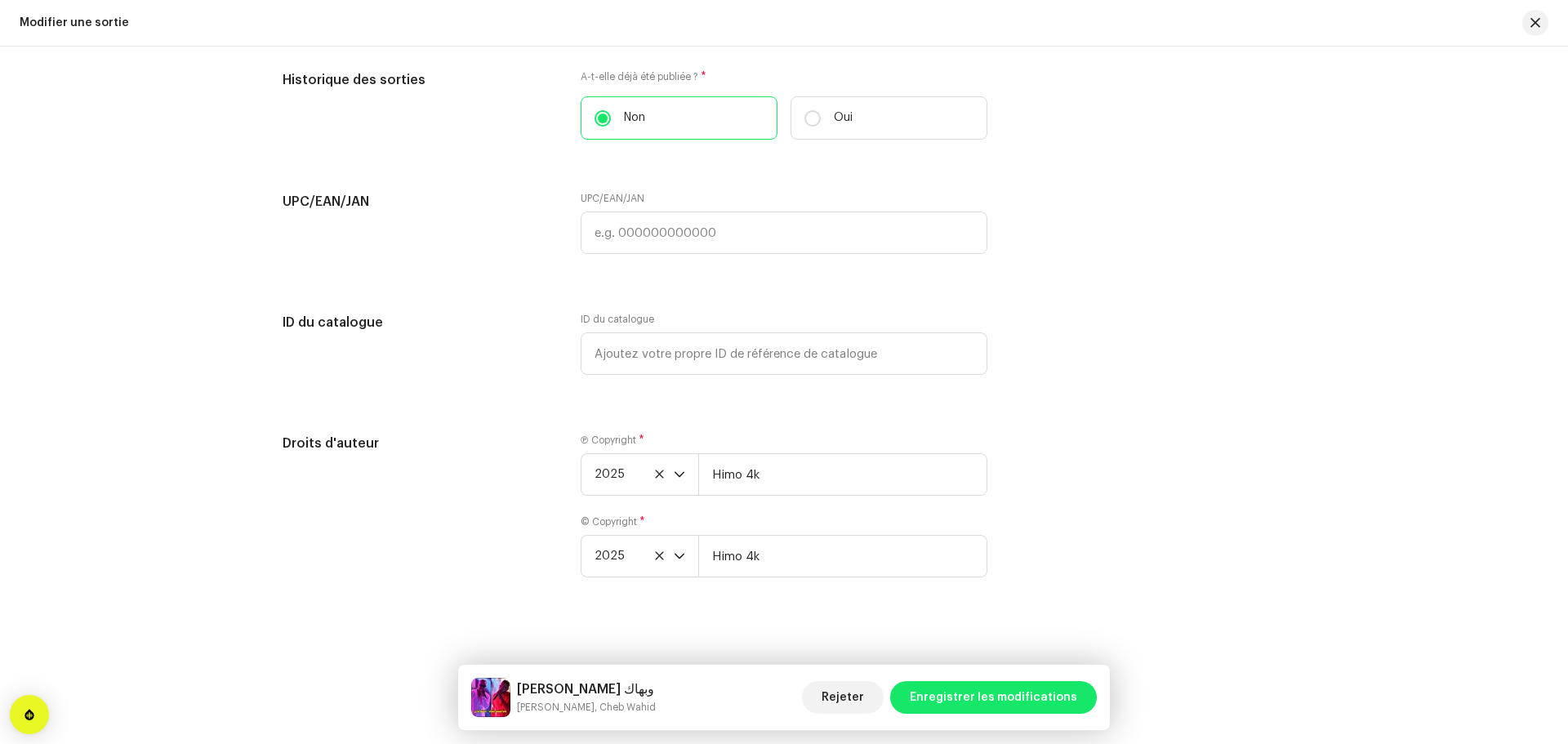
scroll to position [2940, 0]
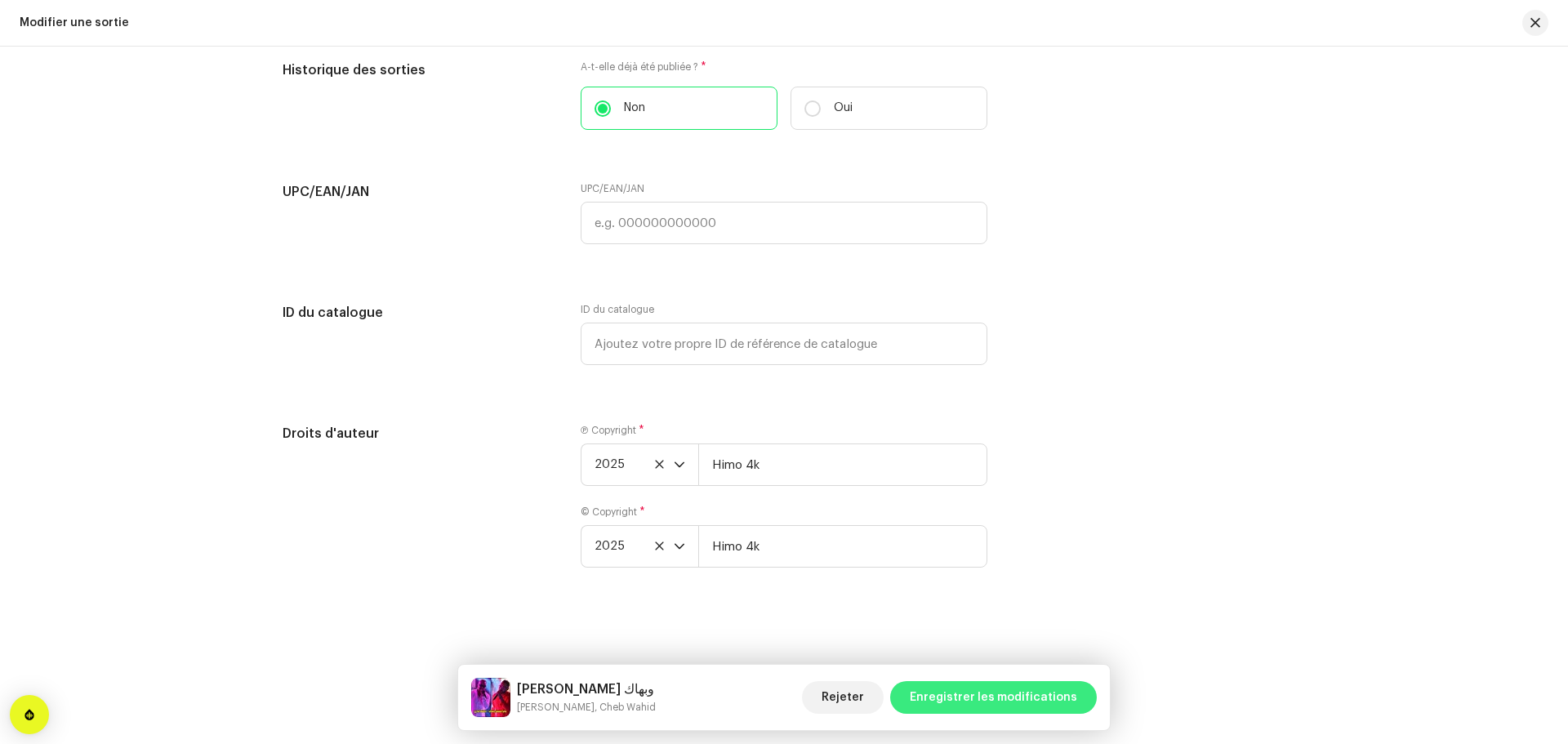
click at [964, 703] on span "Enregistrer les modifications" at bounding box center [993, 697] width 167 height 32
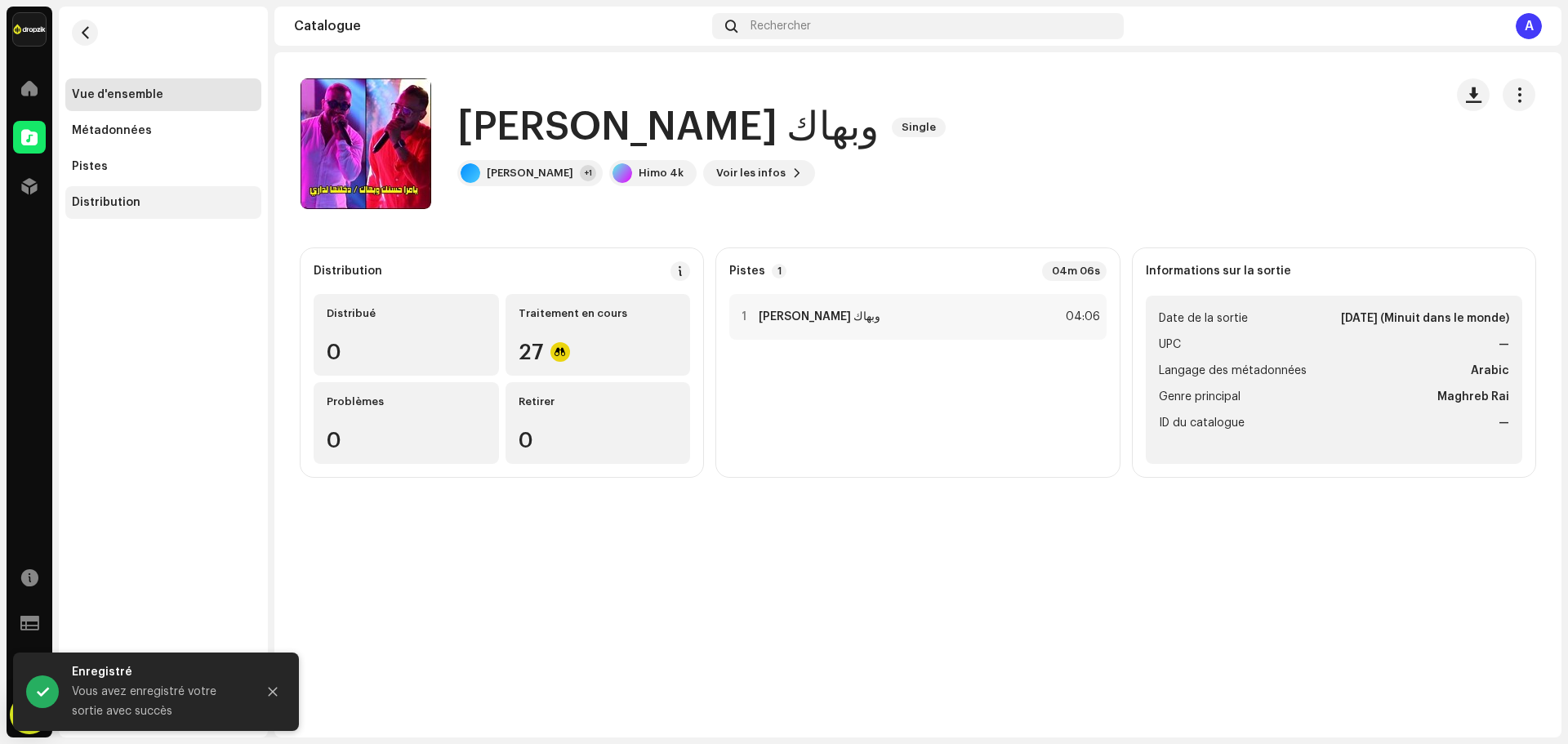
click at [128, 194] on div "Distribution" at bounding box center [162, 202] width 196 height 32
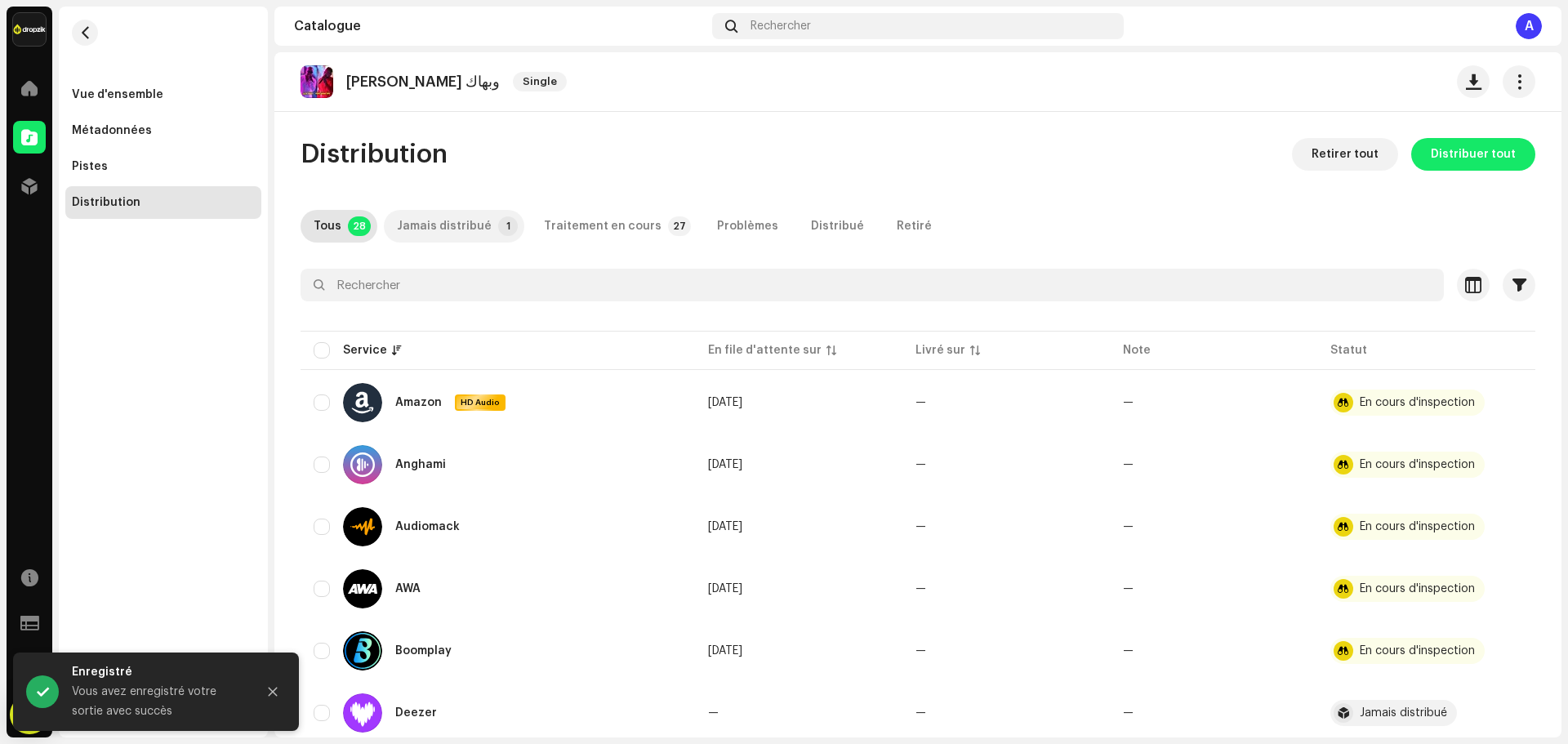
click at [415, 232] on div "Jamais distribué" at bounding box center [444, 226] width 95 height 32
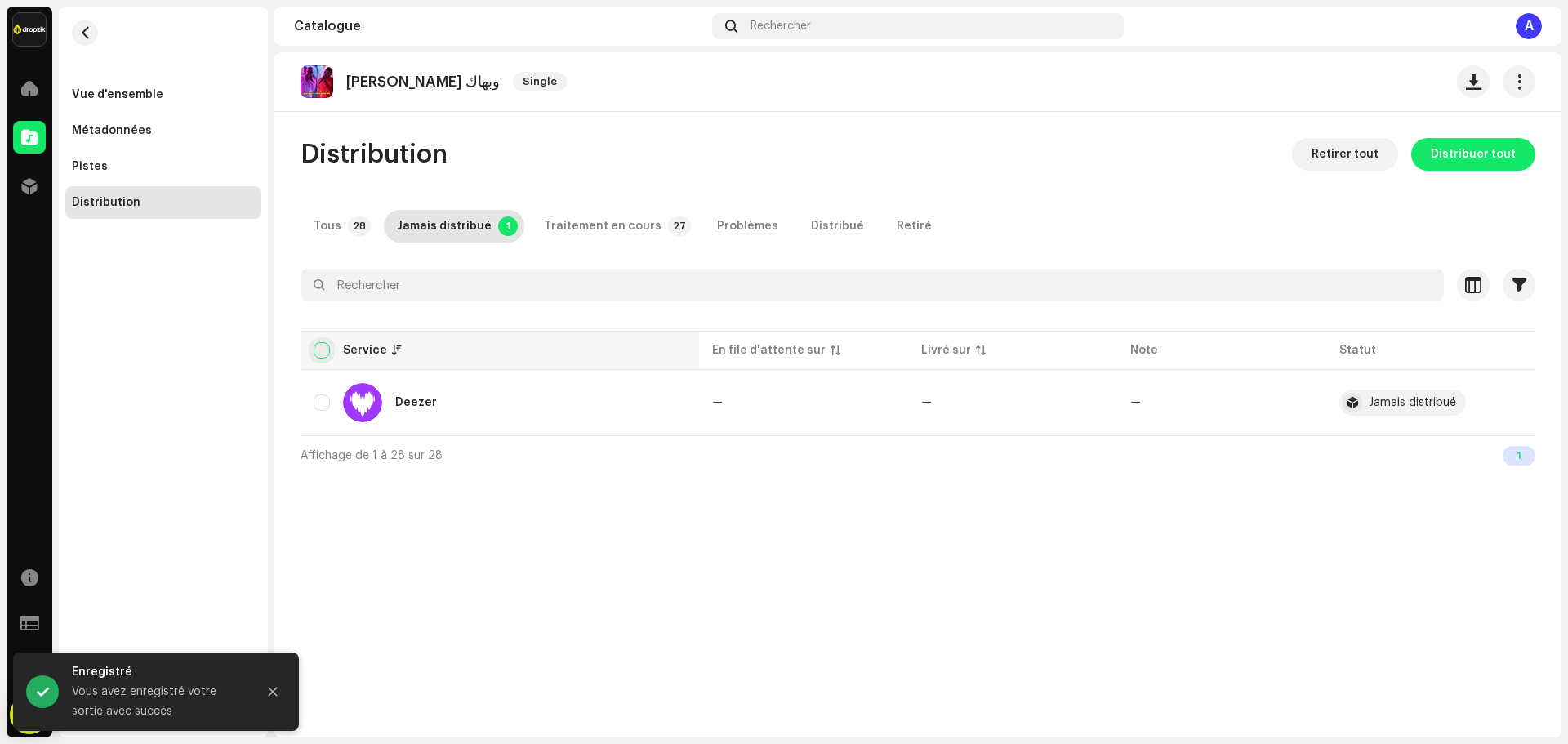
click at [318, 351] on input "checkbox" at bounding box center [322, 351] width 17 height 17
checkbox input "true"
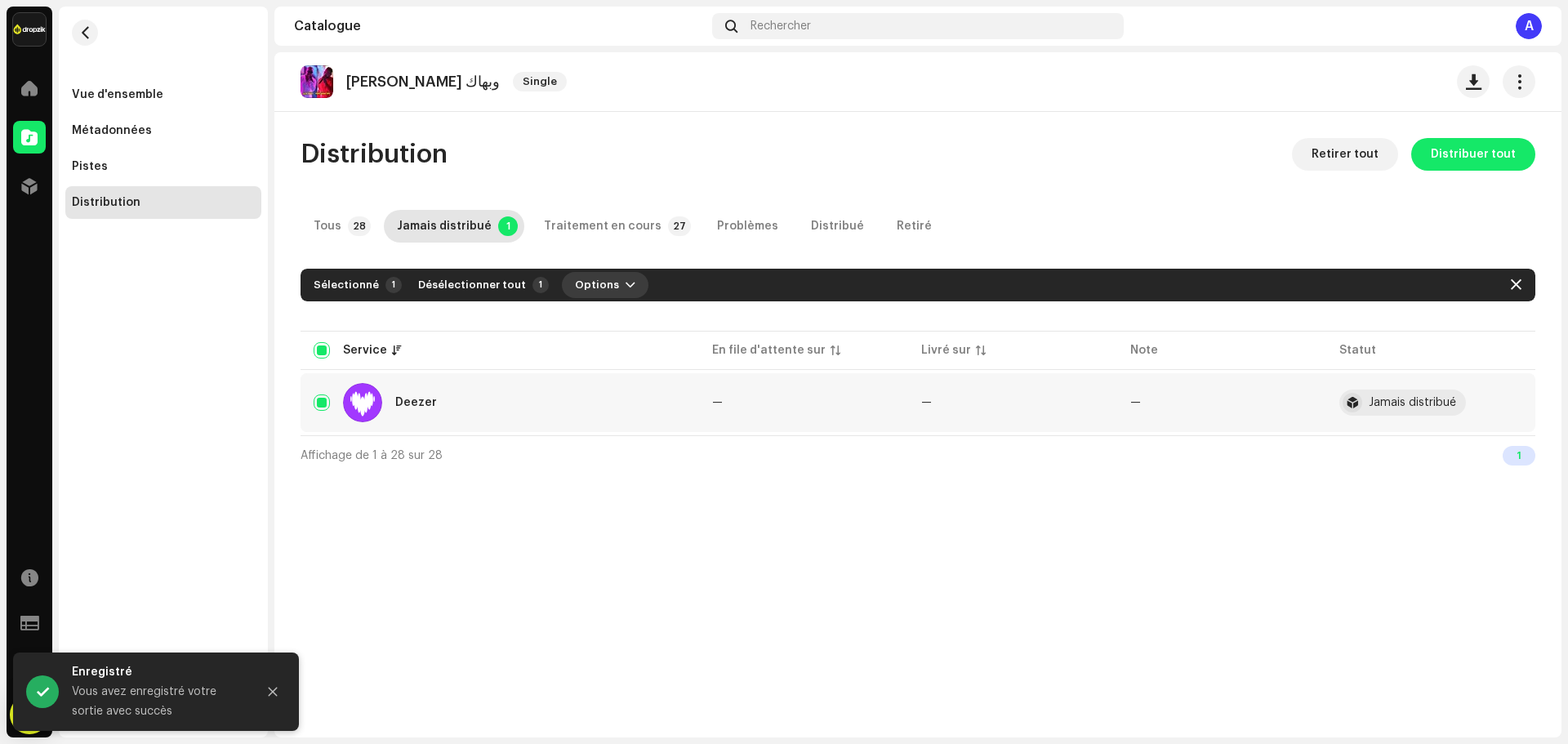
click at [605, 287] on button "Options" at bounding box center [605, 284] width 87 height 26
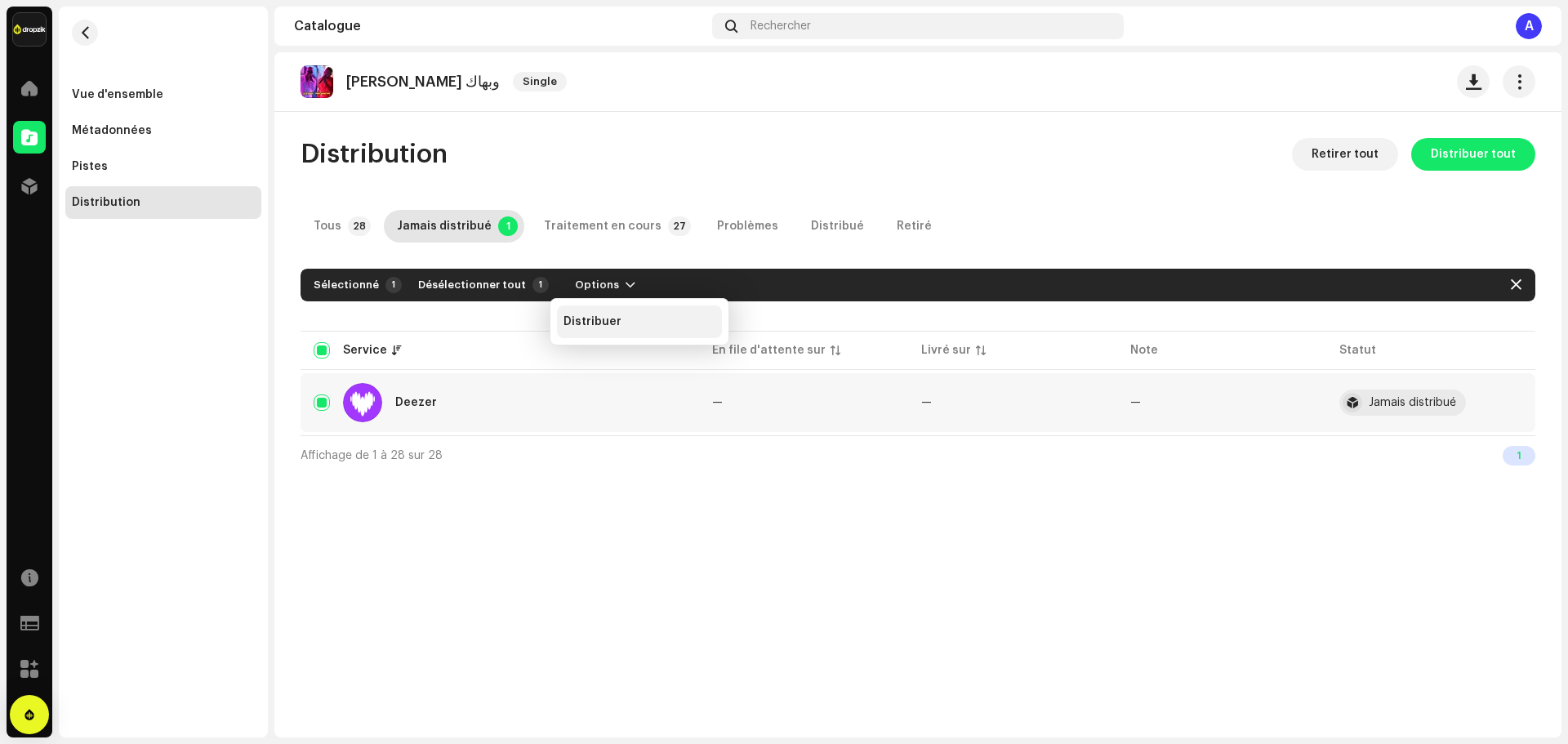
click at [620, 327] on div "Distribuer" at bounding box center [639, 322] width 152 height 13
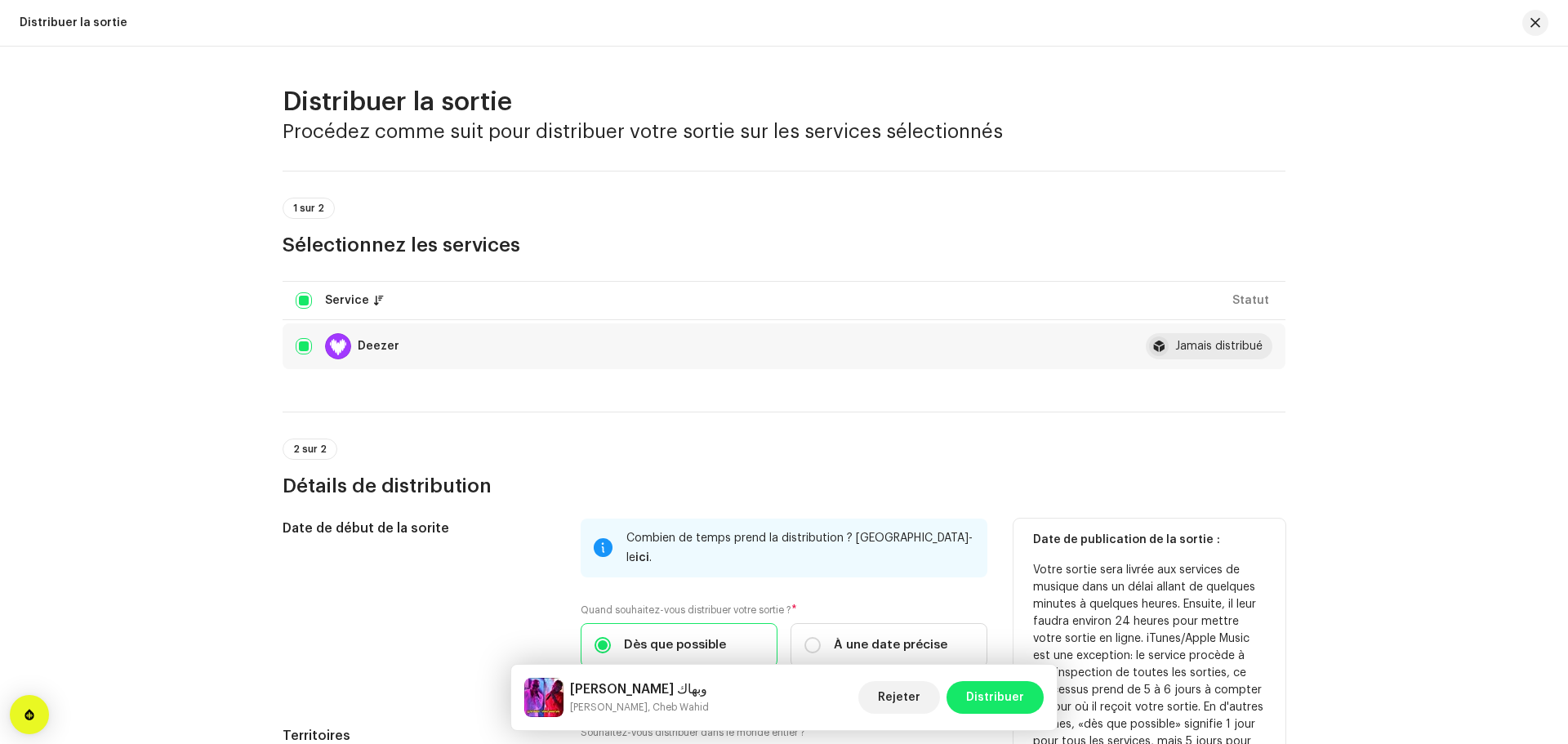
scroll to position [202, 0]
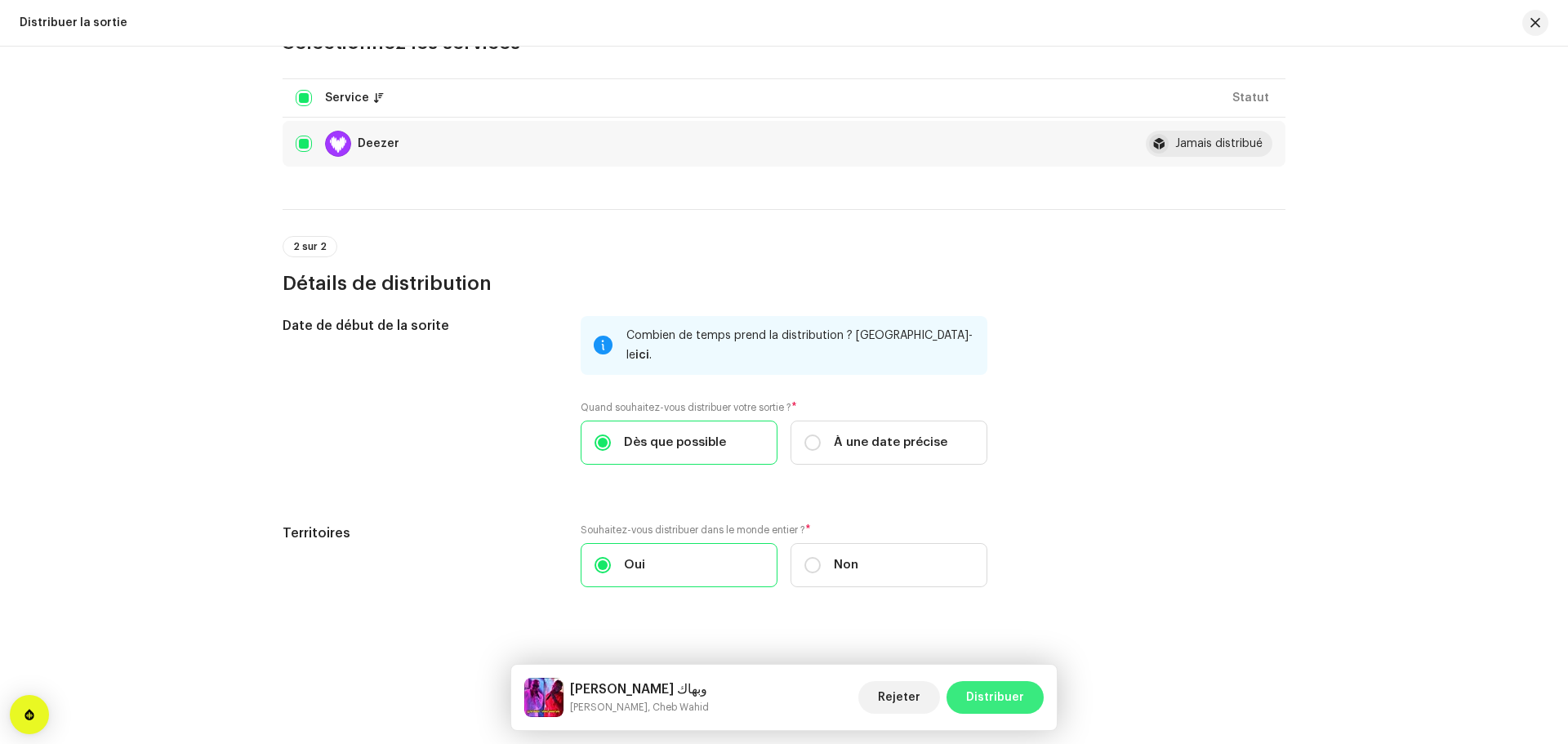
click at [988, 693] on span "Distribuer" at bounding box center [995, 697] width 58 height 32
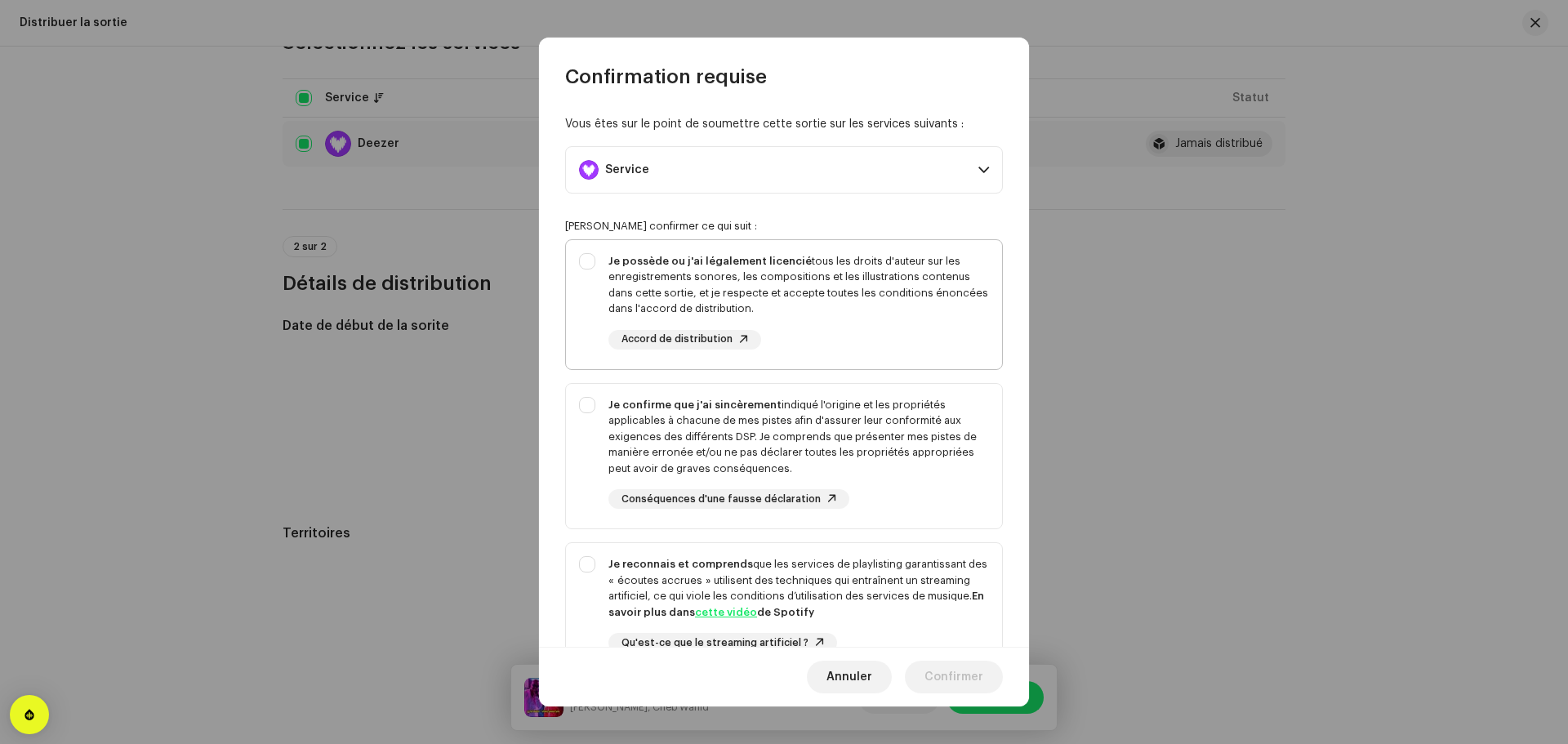
click at [836, 307] on div "Je possède ou j'ai légalement licencié tous les droits d'auteur sur les enregis…" at bounding box center [798, 285] width 381 height 63
checkbox input "true"
click at [840, 462] on div "Je confirme que j'ai sincèrement indiqué l'origine et les propriétés applicable…" at bounding box center [798, 437] width 381 height 80
checkbox input "true"
click at [847, 567] on div "Je reconnais et comprends que les services de playlisting garantissant des « éc…" at bounding box center [798, 587] width 381 height 63
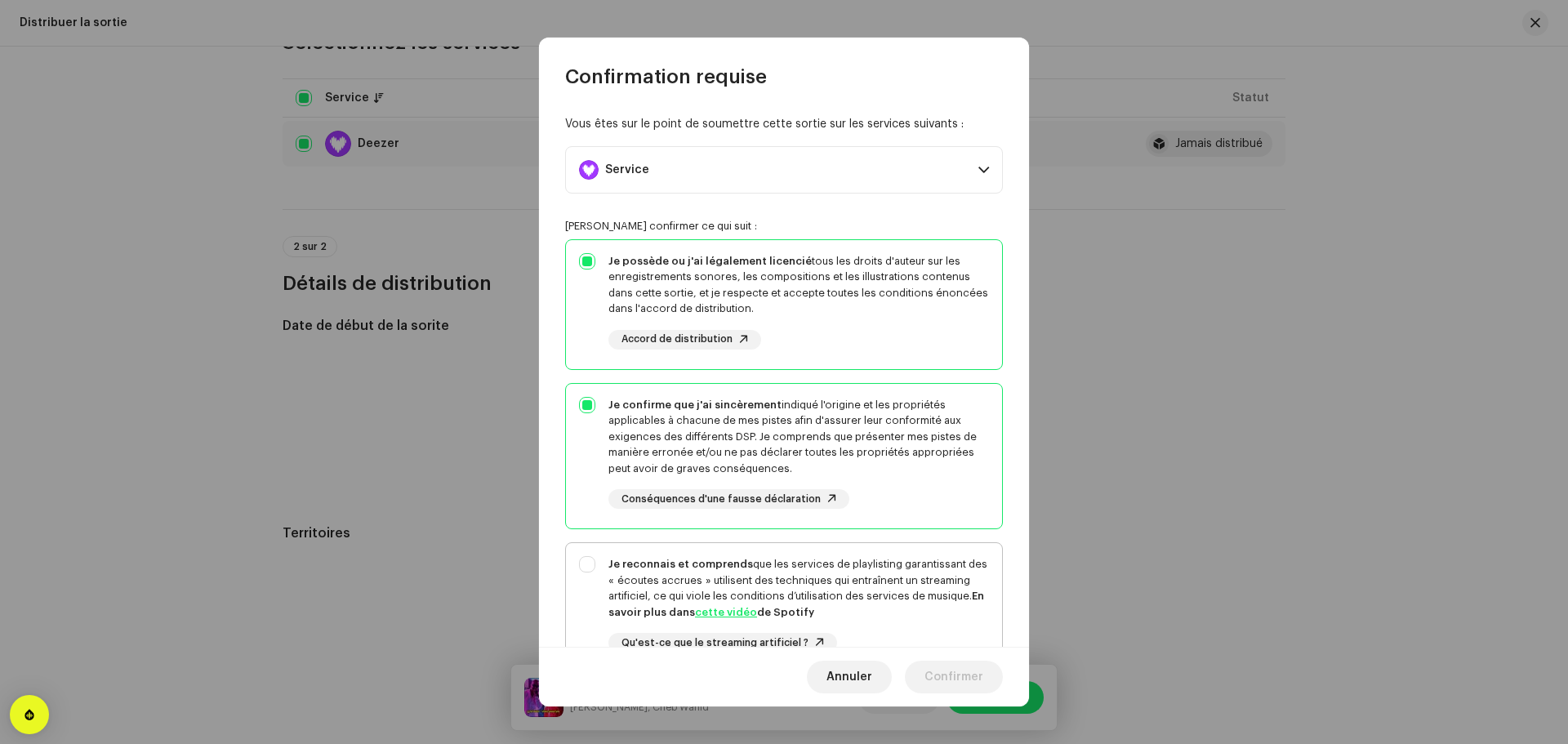
checkbox input "true"
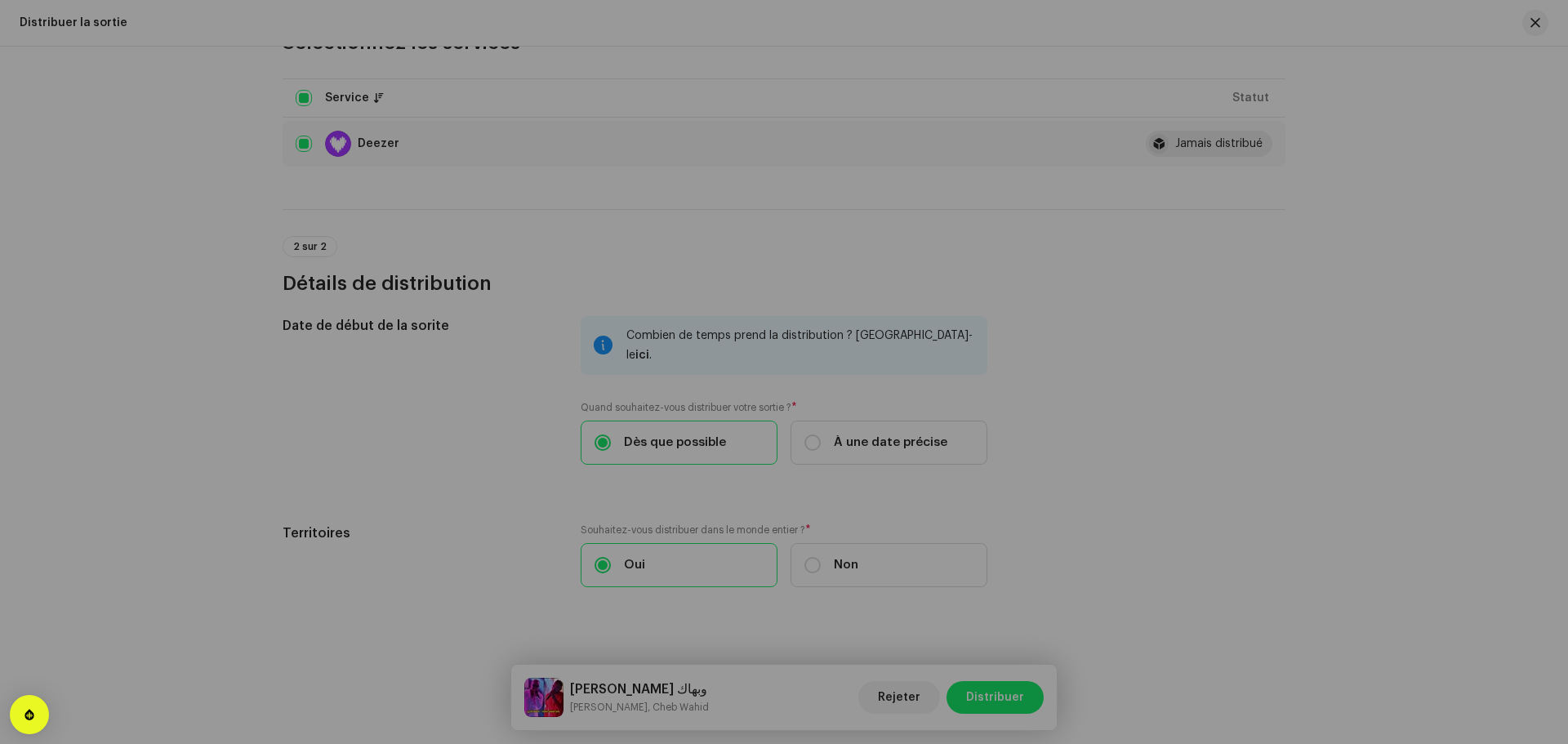
click at [527, 397] on div "Confirmation requise Vous êtes sur le point de soumettre cette sortie sur les s…" at bounding box center [784, 372] width 1568 height 744
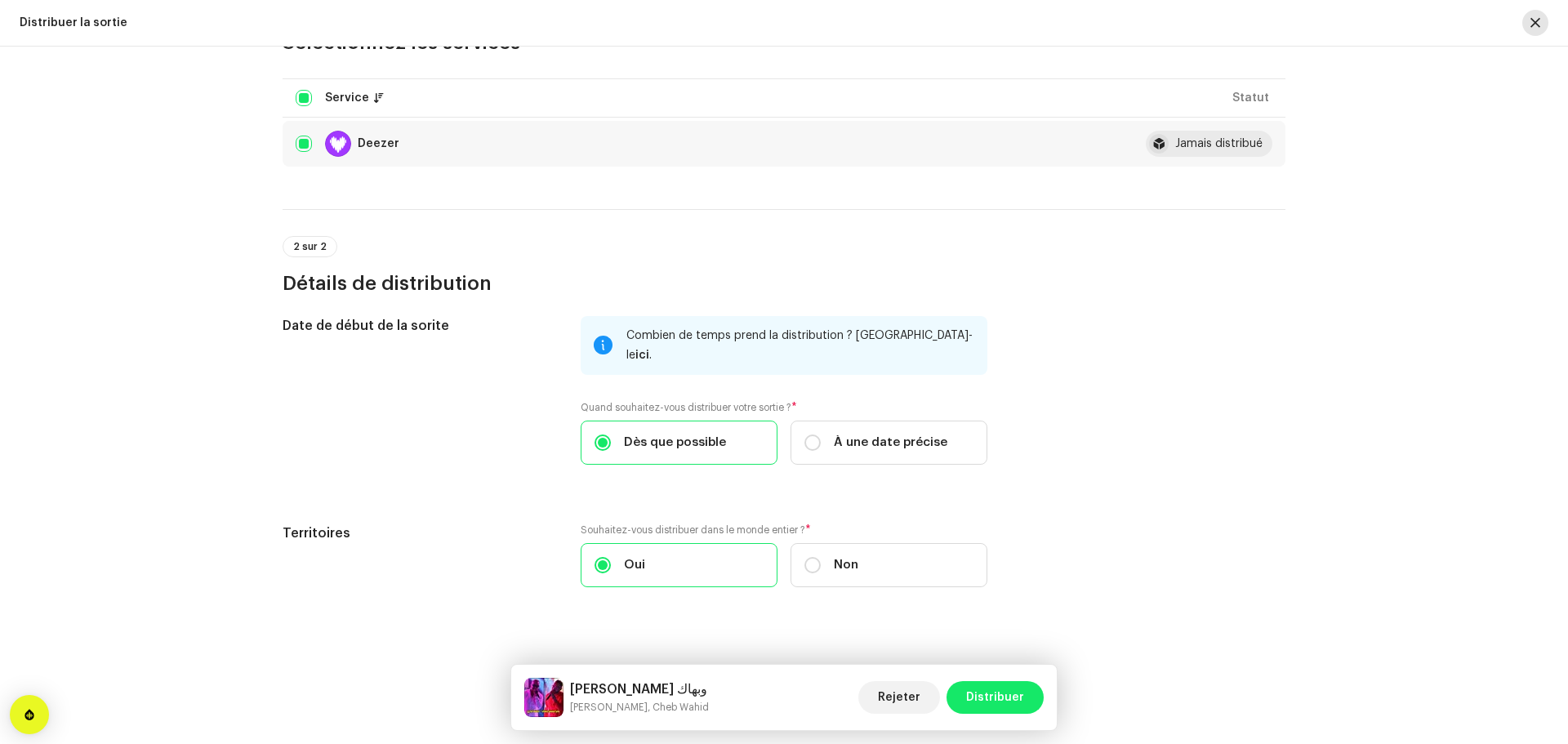
click at [1541, 22] on button "button" at bounding box center [1535, 22] width 26 height 26
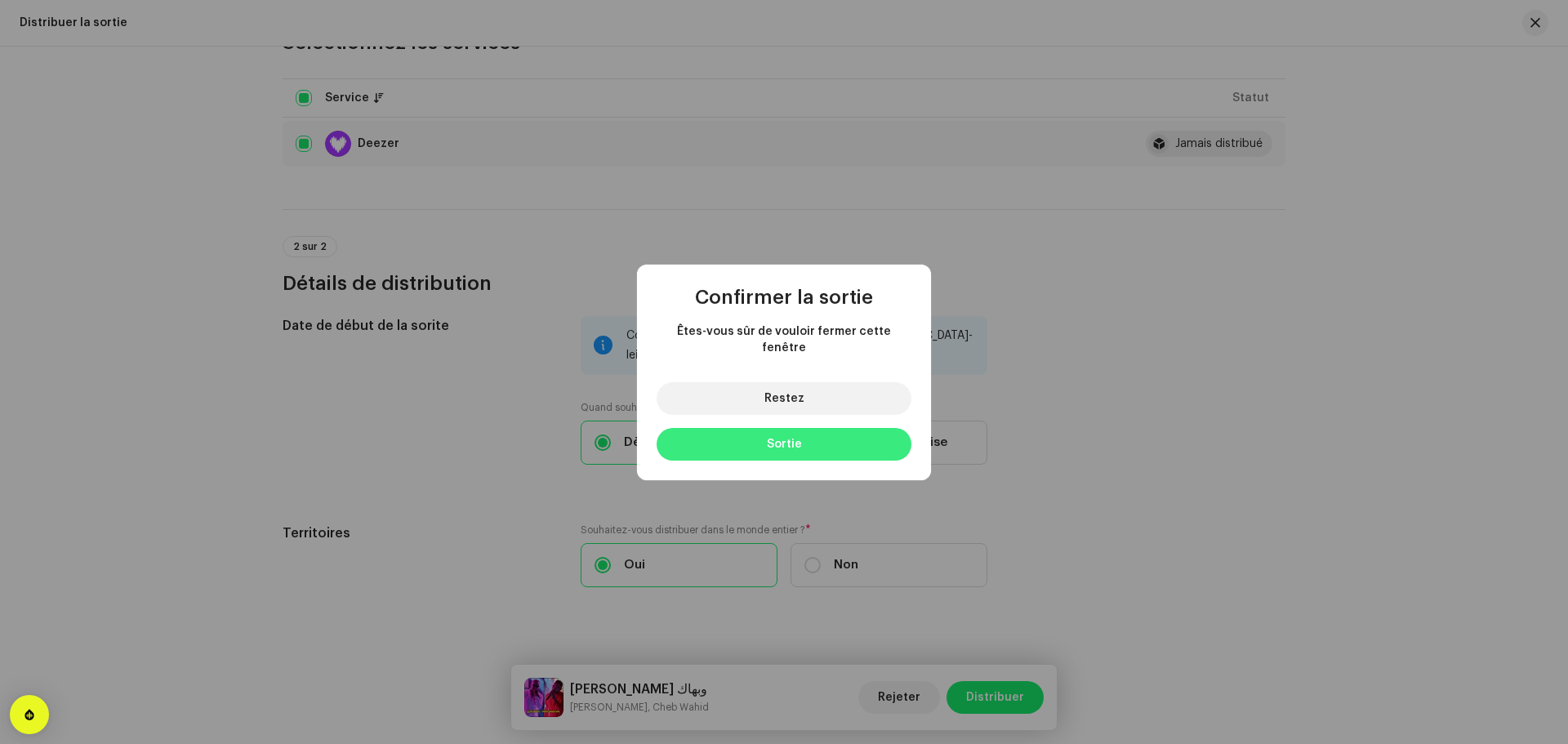
click at [790, 438] on span "Sortie" at bounding box center [784, 444] width 35 height 12
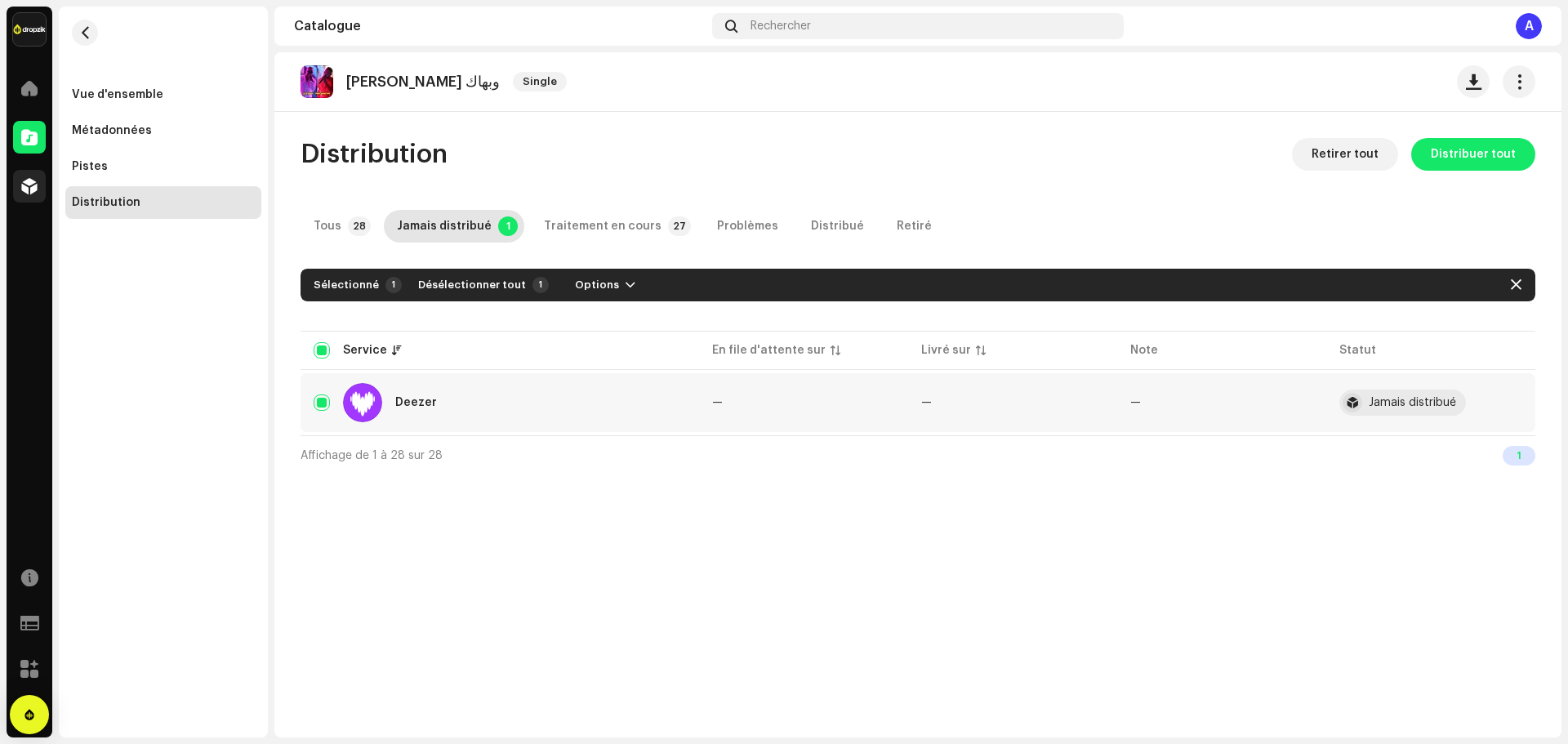
click at [16, 182] on div at bounding box center [29, 186] width 32 height 32
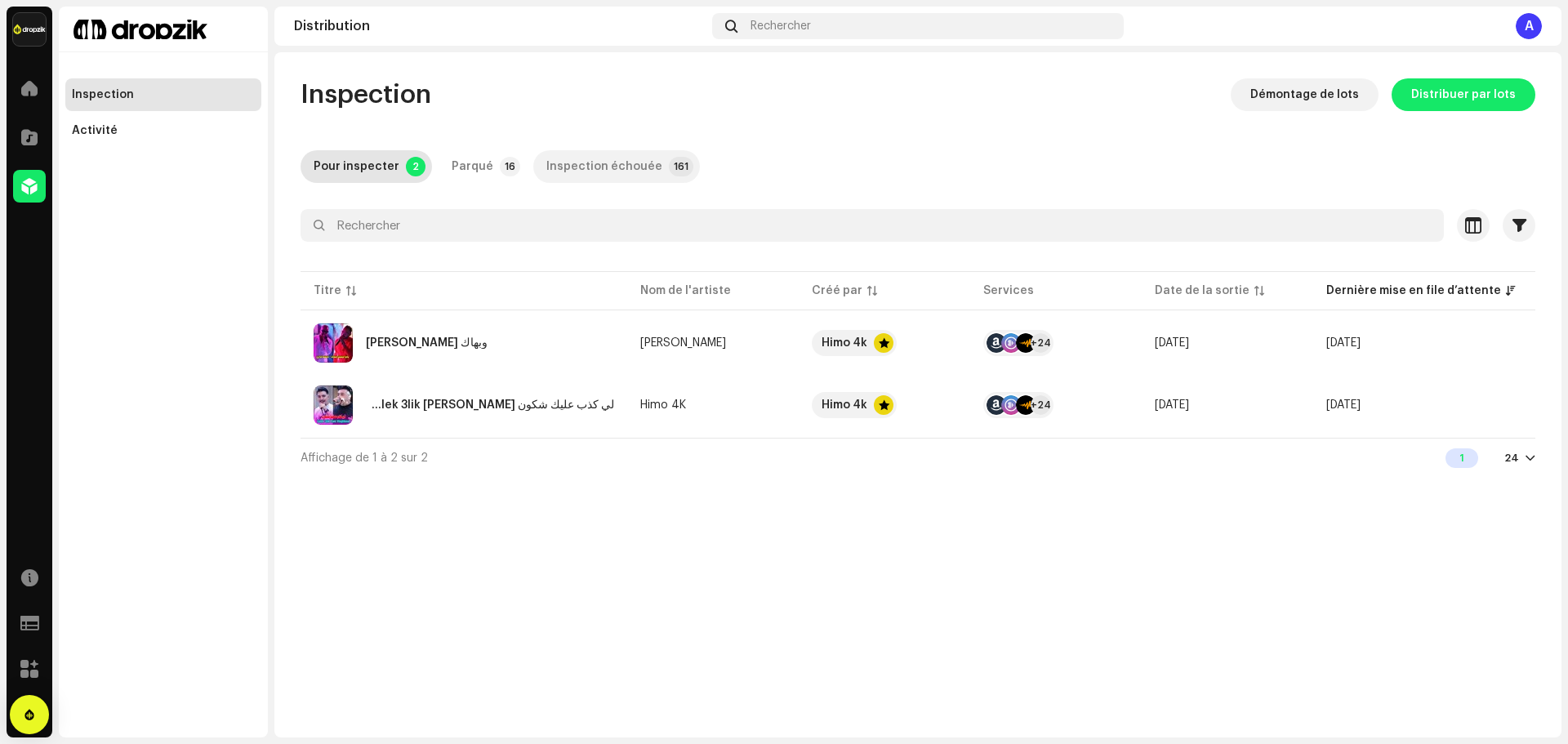
click at [588, 167] on div "Inspection échouée" at bounding box center [604, 166] width 116 height 32
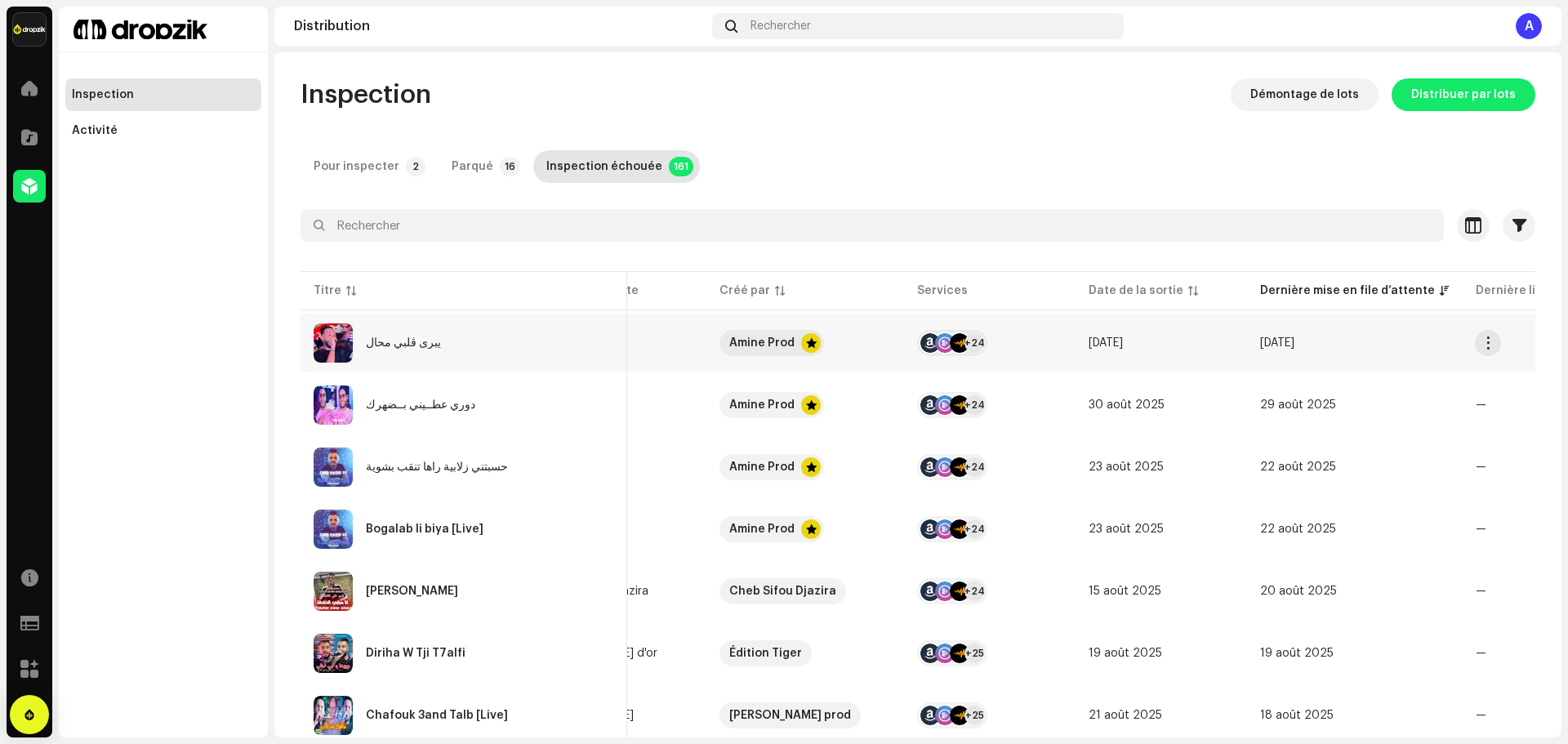
scroll to position [0, 351]
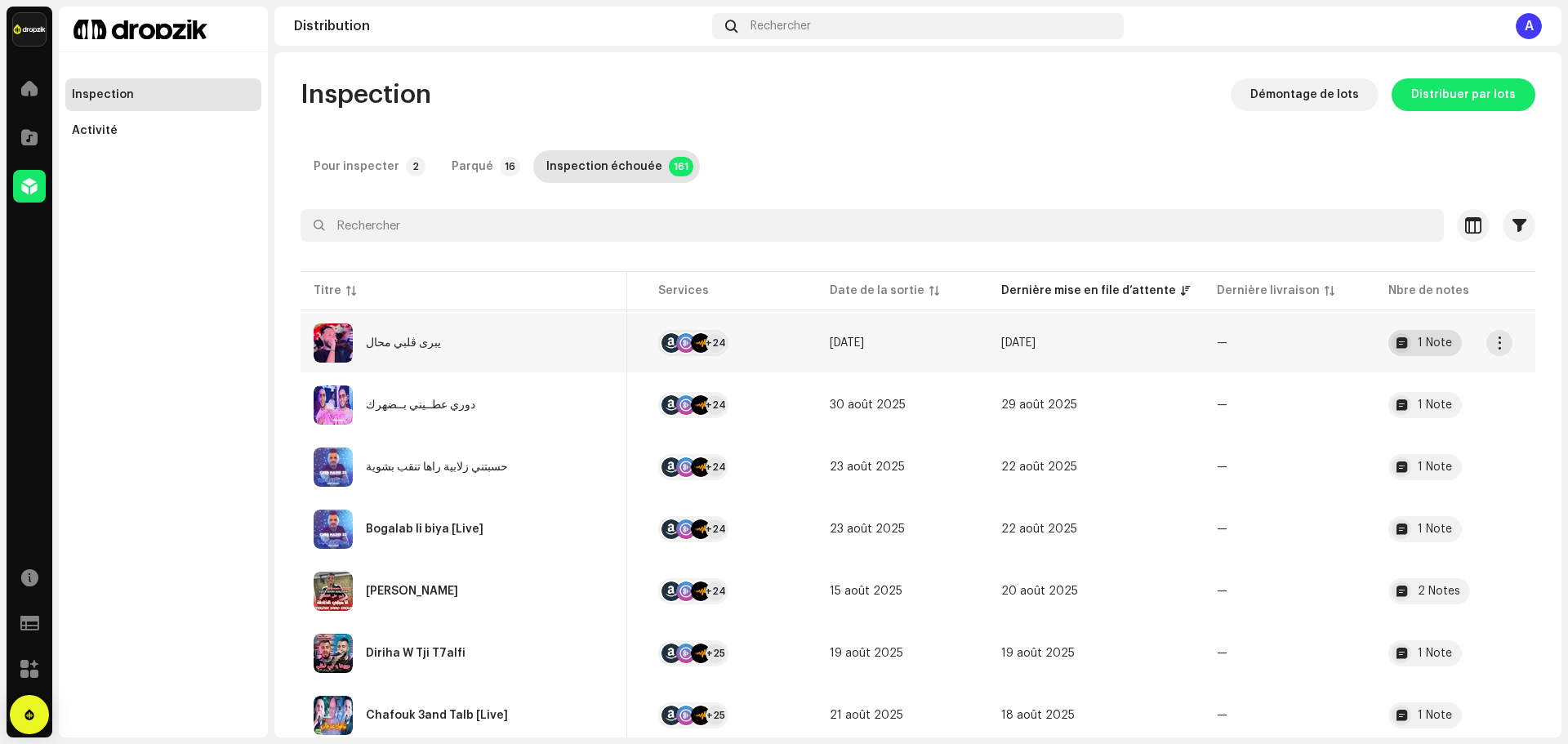
click at [1391, 349] on div at bounding box center [1401, 343] width 20 height 20
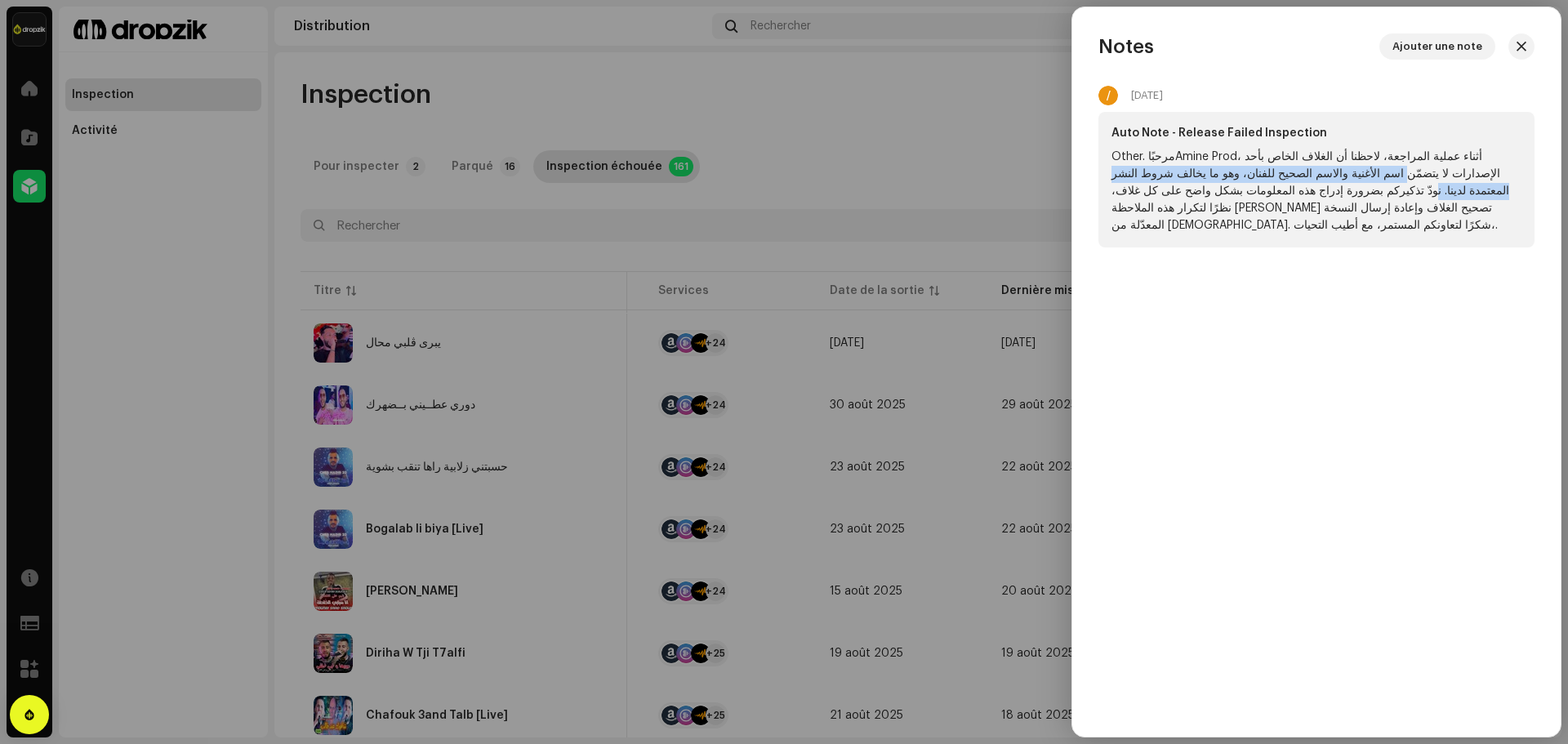
drag, startPoint x: 1533, startPoint y: 152, endPoint x: 1222, endPoint y: 178, distance: 312.1
click at [1222, 178] on div "Auto Note - Release Failed Inspection Other. مرحبًاAmine Prod، أثناء عملية المر…" at bounding box center [1316, 179] width 436 height 136
drag, startPoint x: 1106, startPoint y: 153, endPoint x: 1227, endPoint y: 164, distance: 121.5
click at [1227, 164] on div "Auto Note - Release Failed Inspection Other. مرحبًاAmine Prod، أثناء عملية المر…" at bounding box center [1316, 179] width 436 height 136
click at [606, 211] on div at bounding box center [784, 372] width 1568 height 744
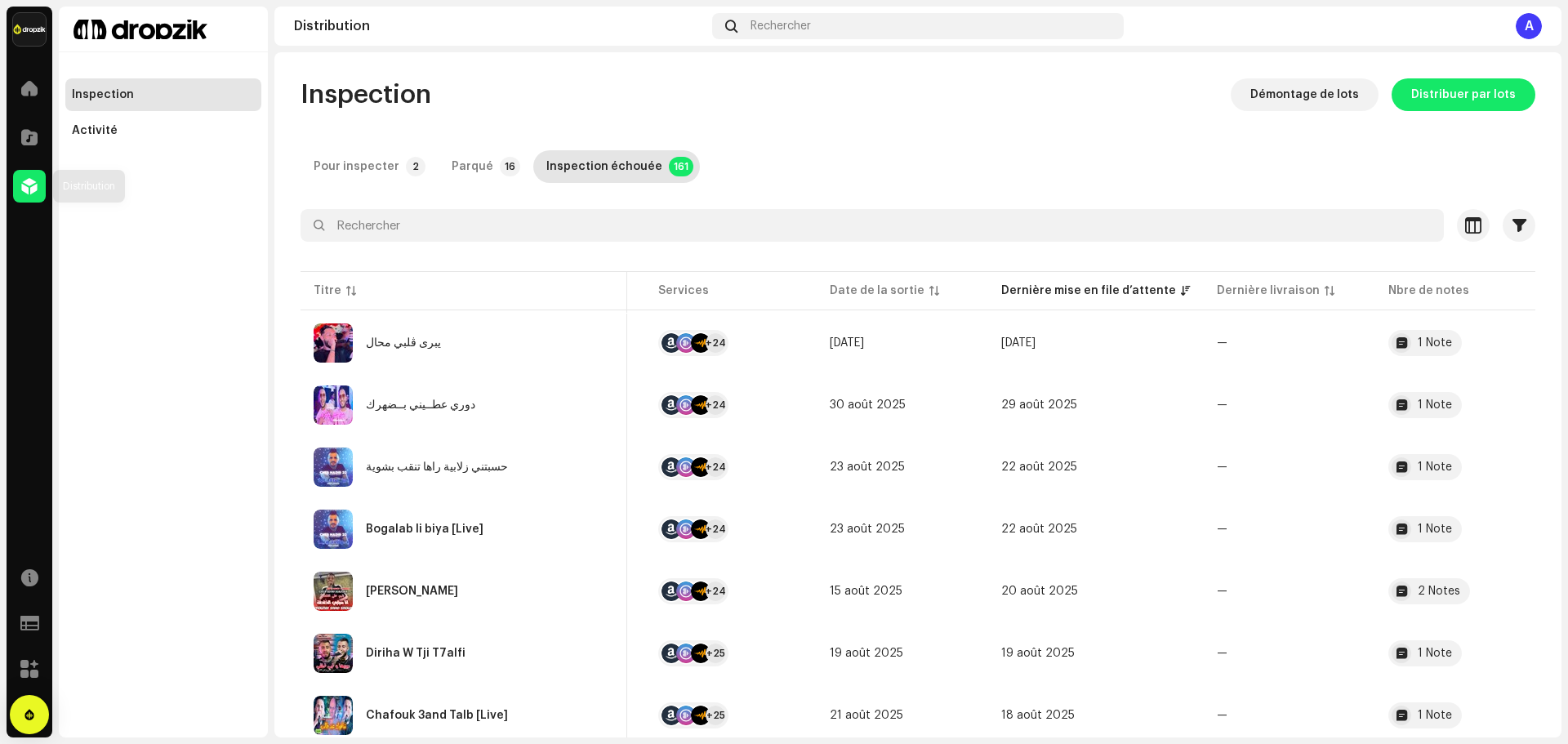
click at [43, 187] on div at bounding box center [29, 186] width 32 height 32
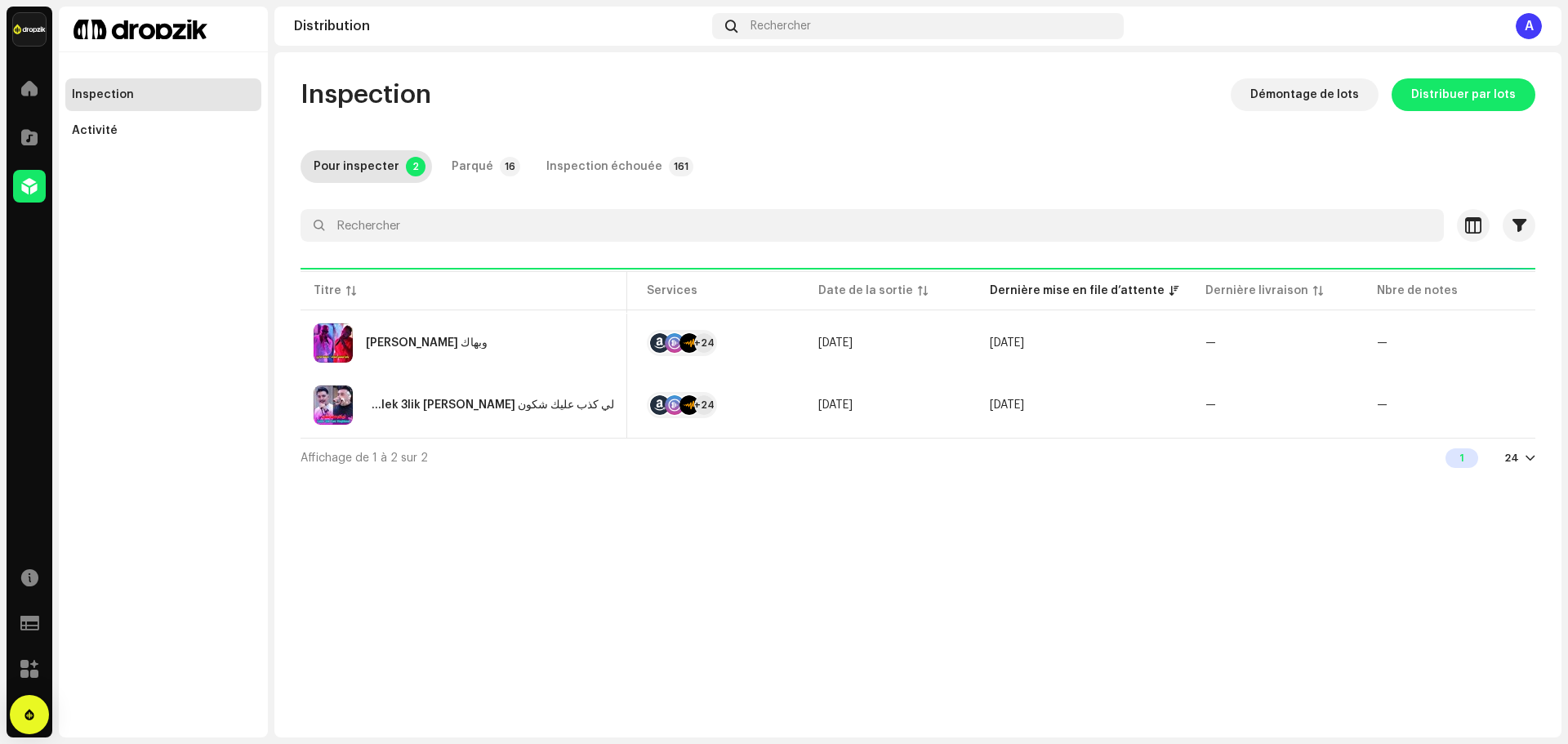
scroll to position [0, 324]
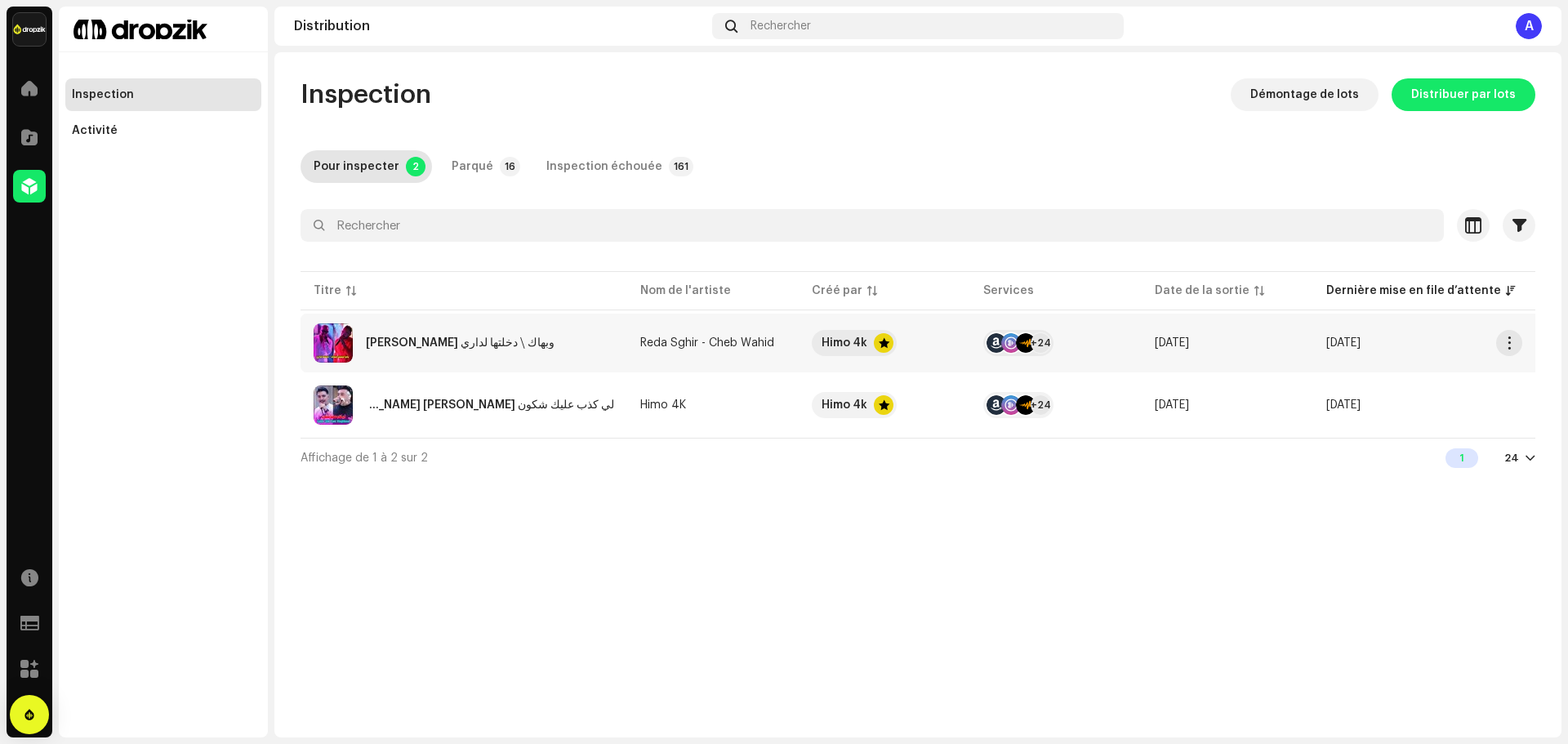
click at [583, 339] on div "[PERSON_NAME] وبهاك ⧸ دخلتها لداري" at bounding box center [463, 342] width 301 height 39
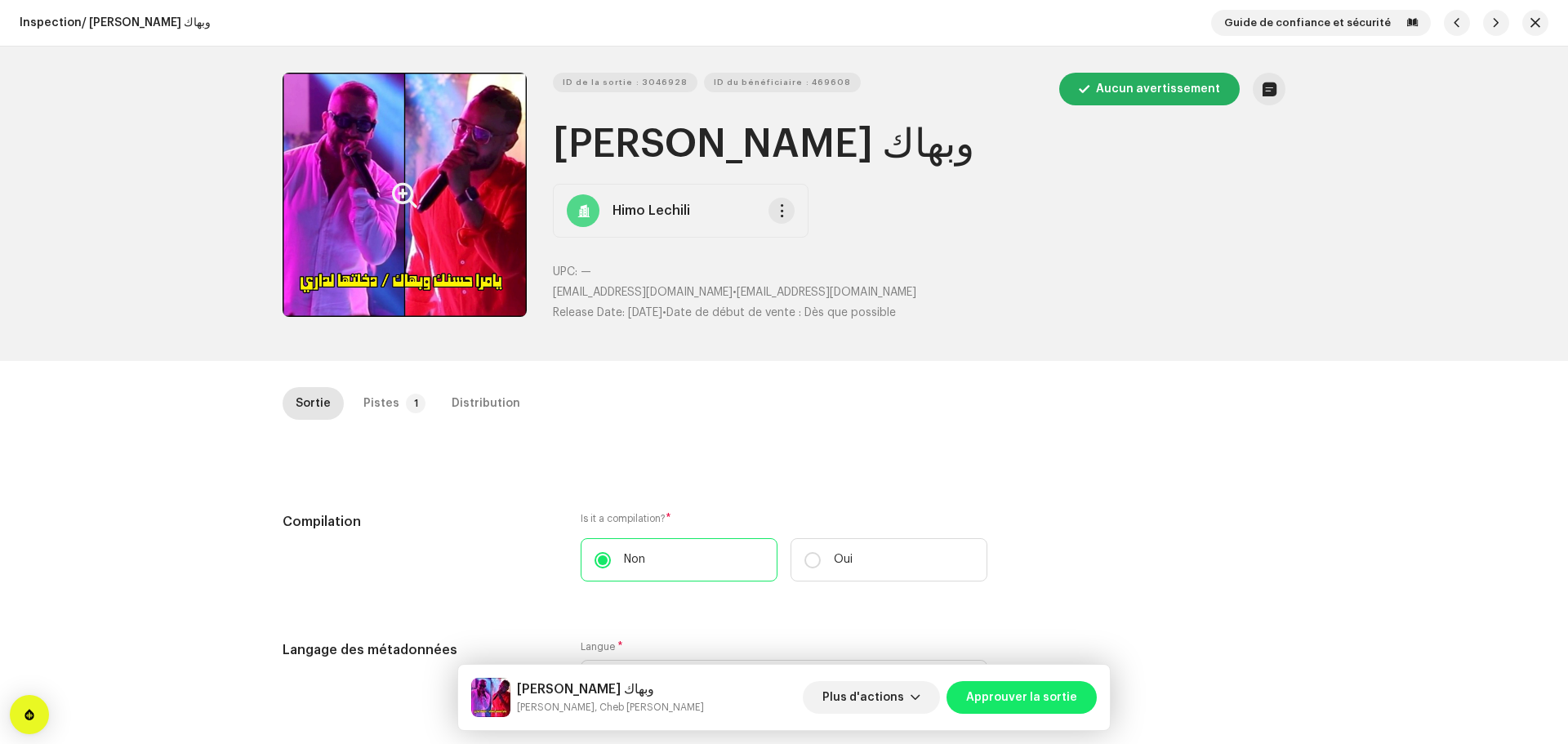
click at [460, 203] on button "Zoom Image" at bounding box center [404, 194] width 244 height 244
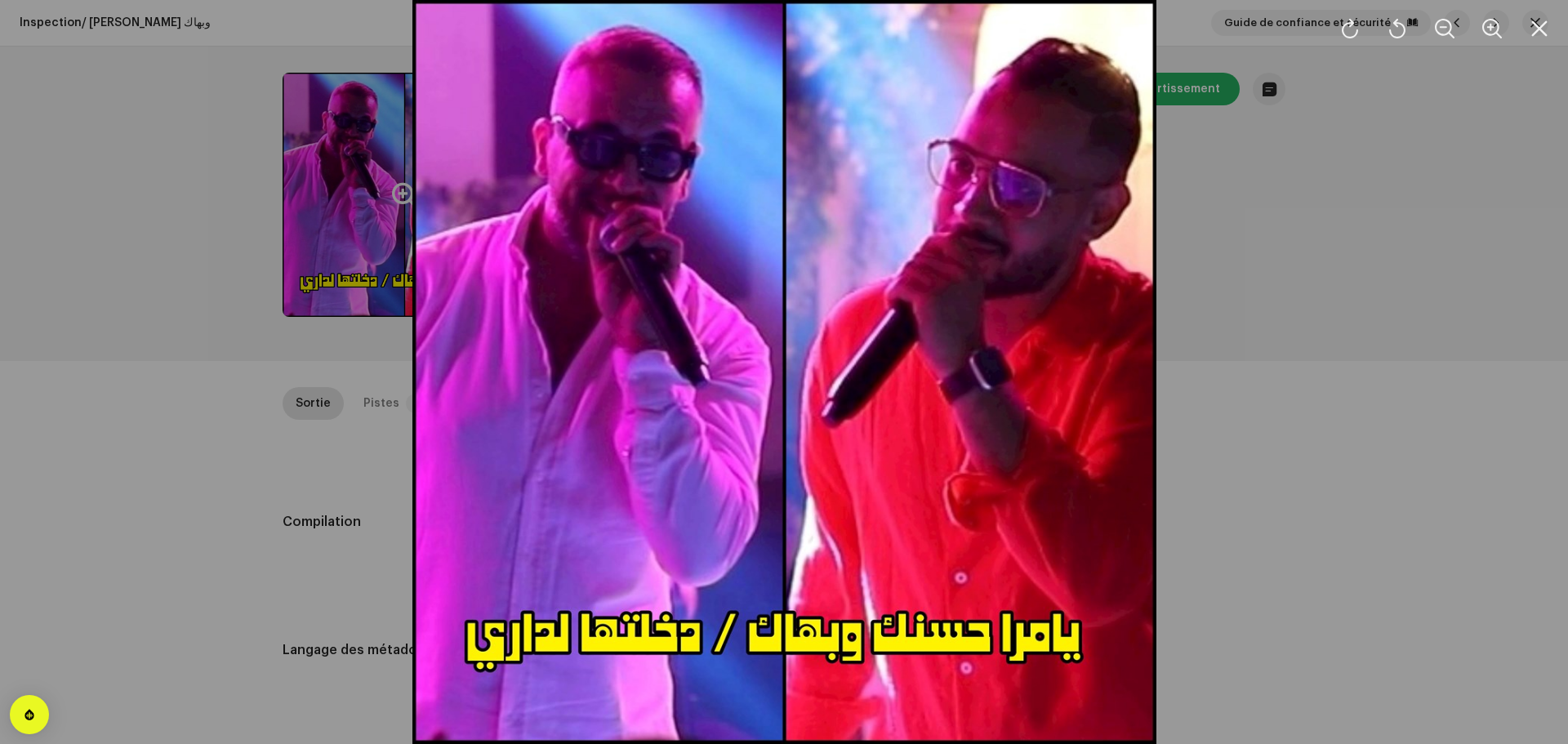
click at [374, 231] on div at bounding box center [784, 372] width 1568 height 744
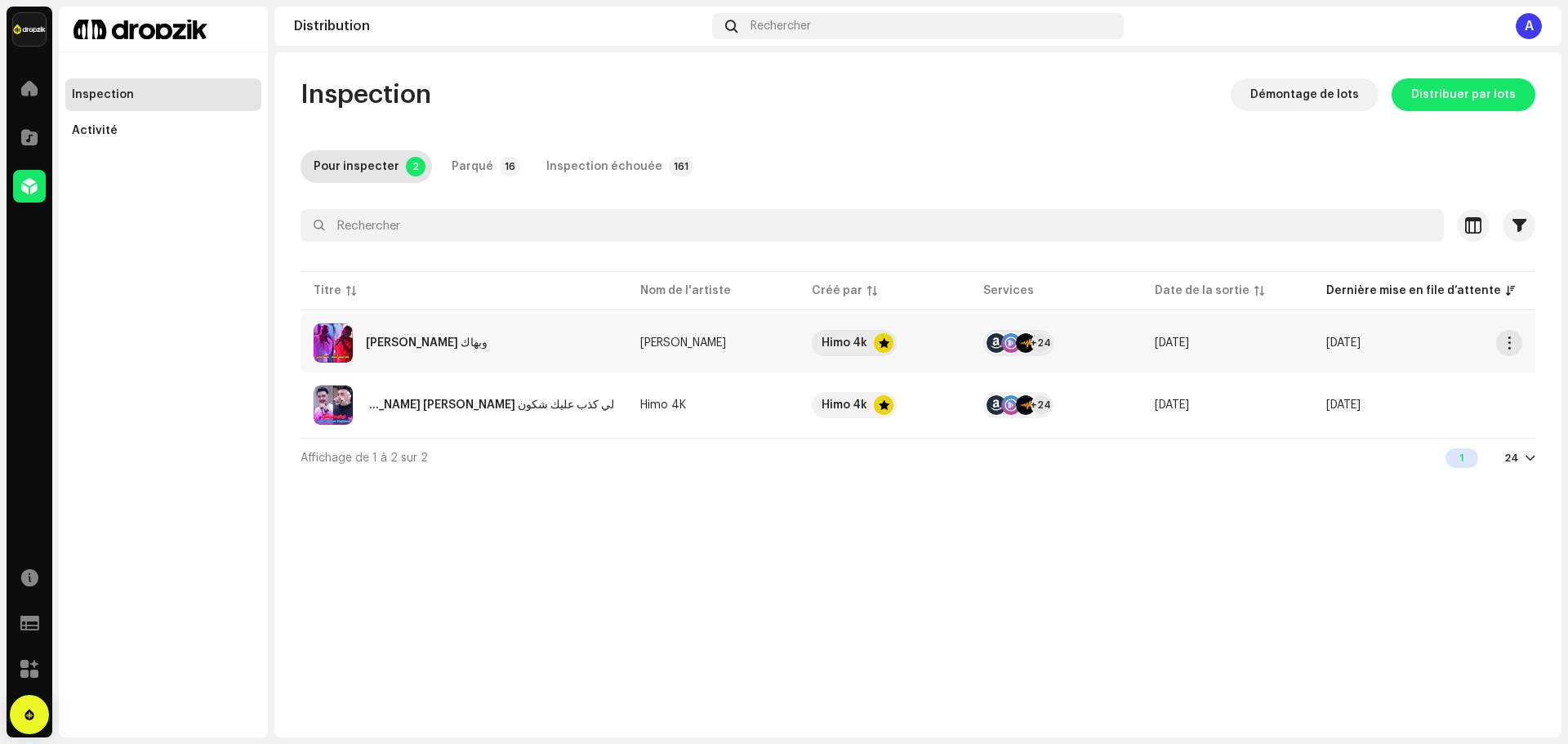
click at [617, 348] on td "[PERSON_NAME] وبهاك" at bounding box center [464, 342] width 327 height 59
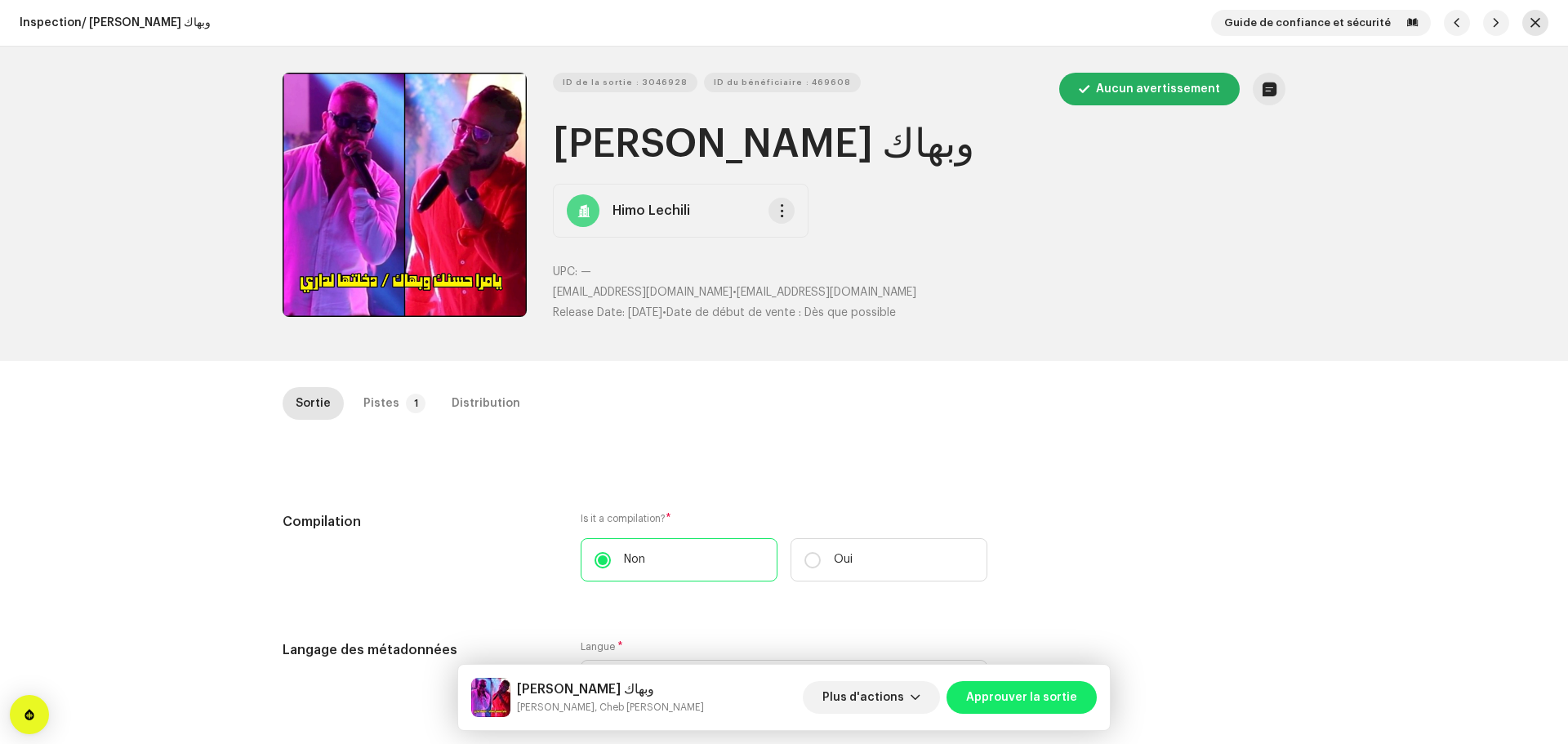
click at [1517, 29] on div "Guide de confiance et sécurité" at bounding box center [1379, 22] width 337 height 26
click at [1534, 14] on button "button" at bounding box center [1535, 22] width 26 height 26
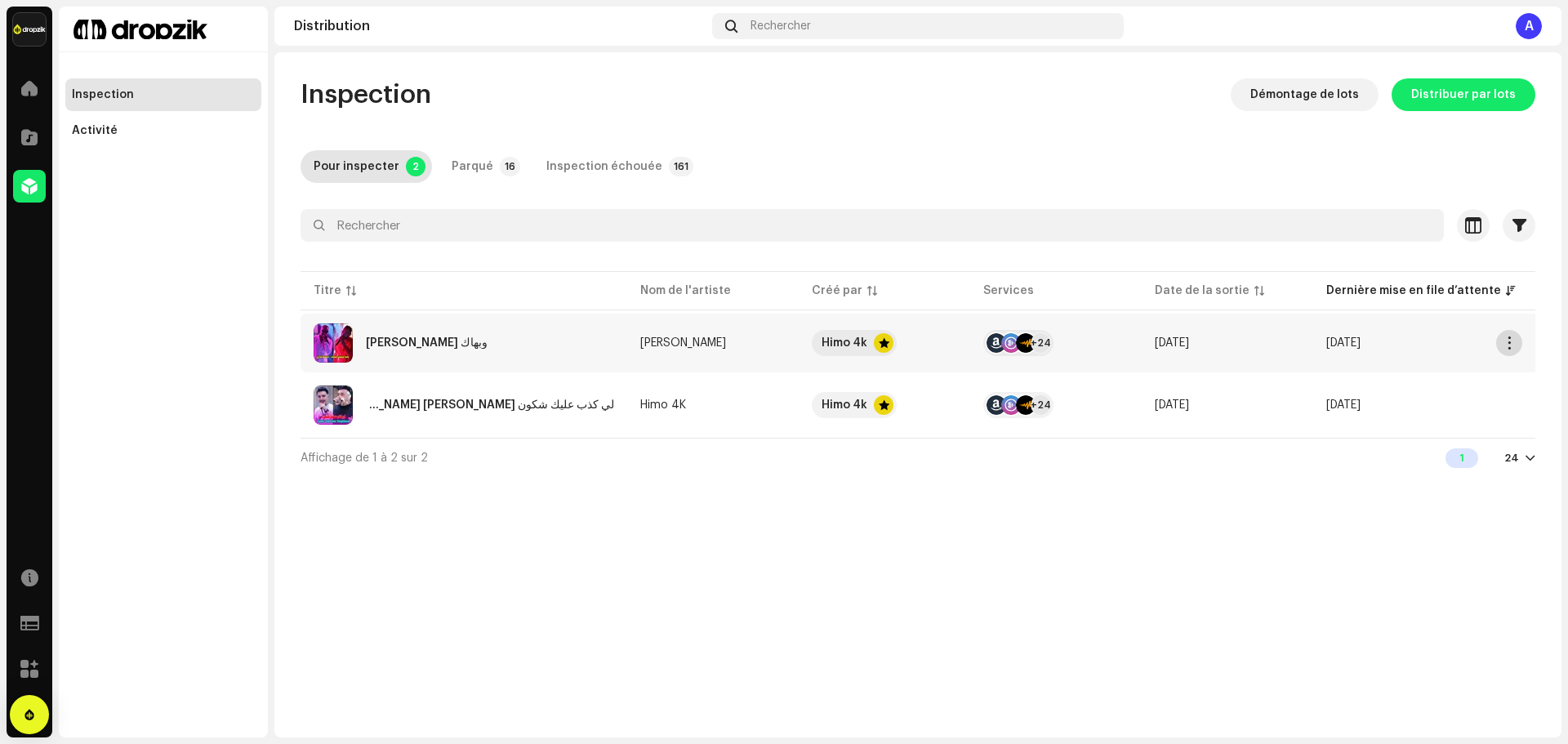
click at [1506, 337] on span "button" at bounding box center [1509, 343] width 12 height 13
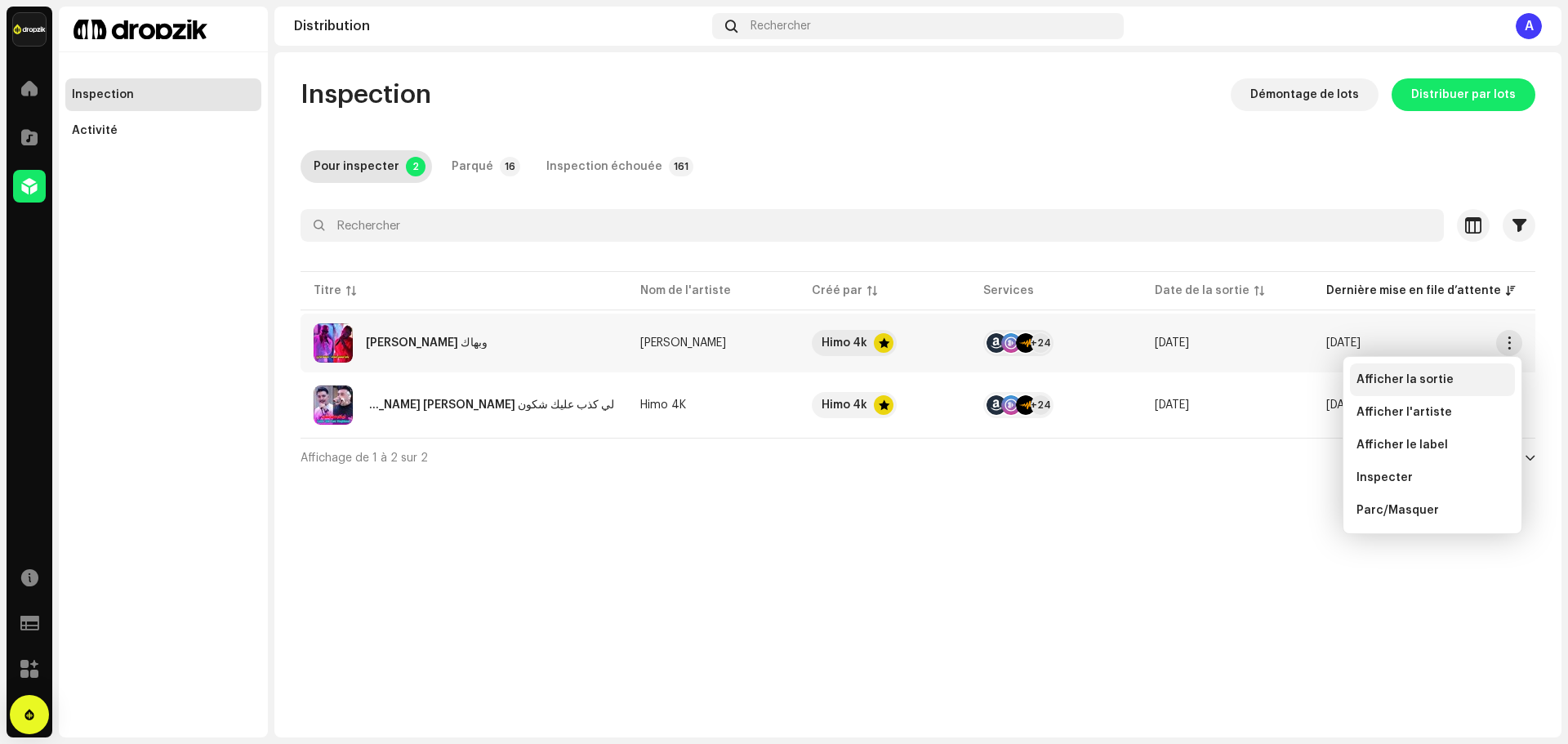
click at [1419, 382] on span "Afficher la sortie" at bounding box center [1405, 380] width 97 height 13
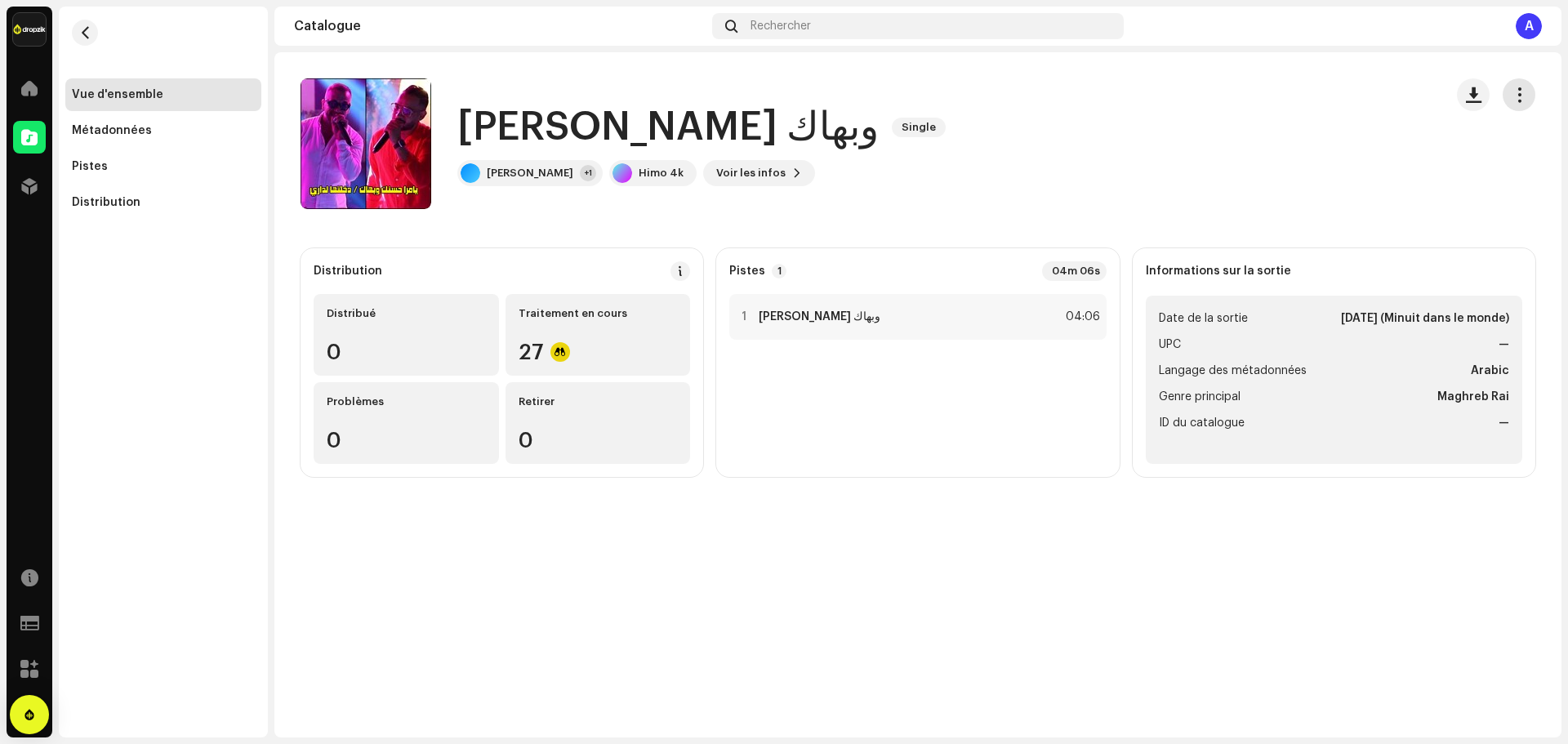
click at [1516, 97] on span "button" at bounding box center [1519, 95] width 16 height 13
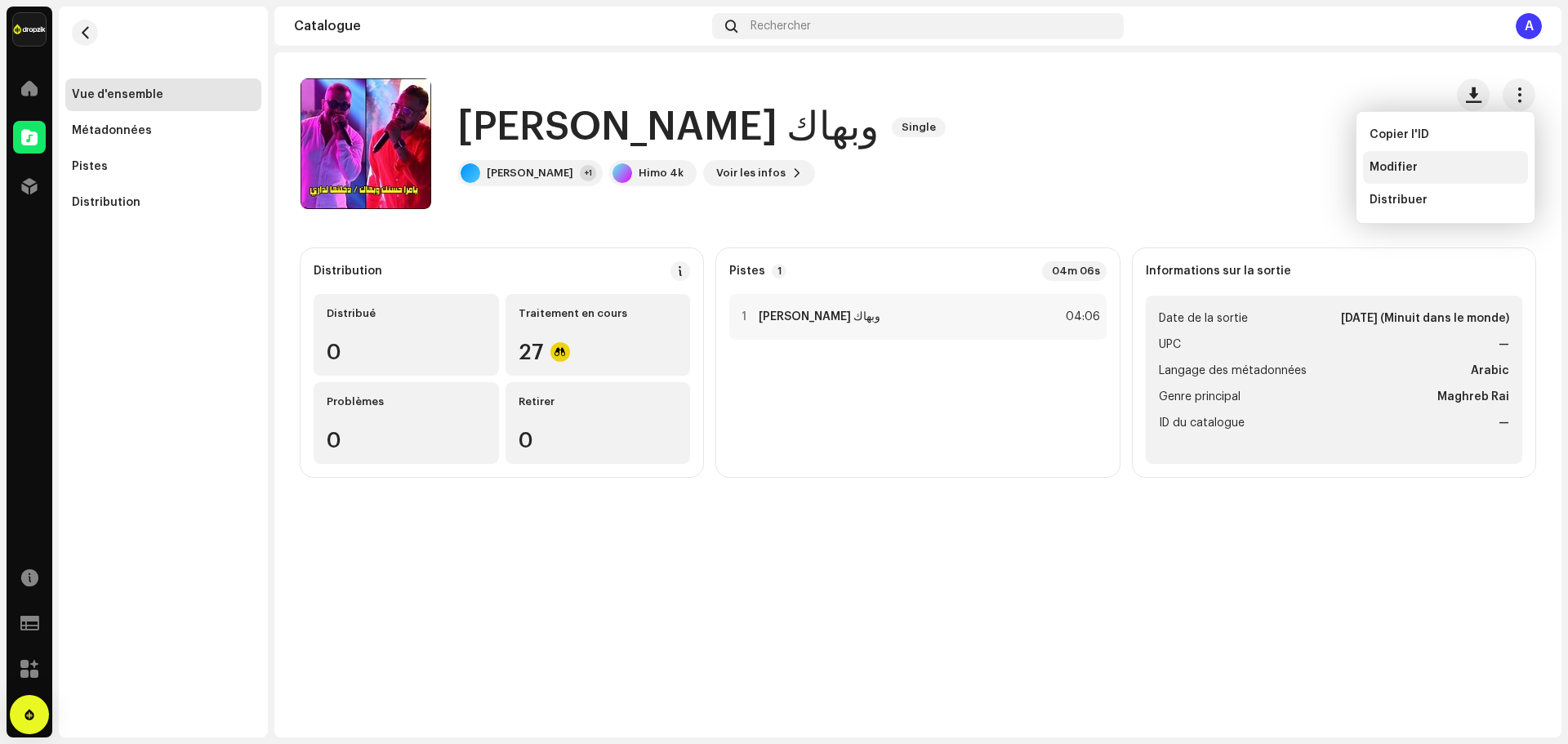
click at [1401, 173] on span "Modifier" at bounding box center [1394, 167] width 48 height 13
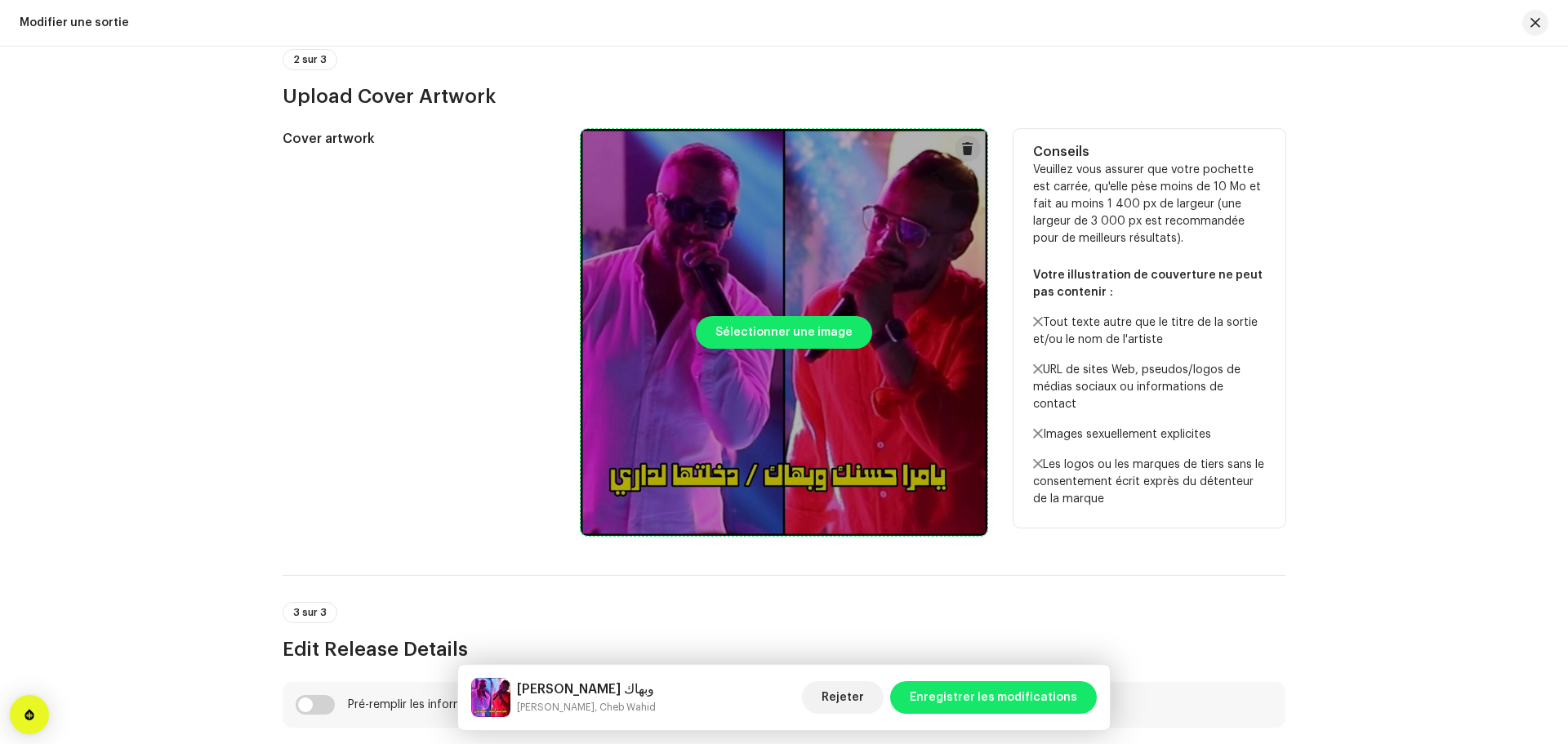
scroll to position [572, 0]
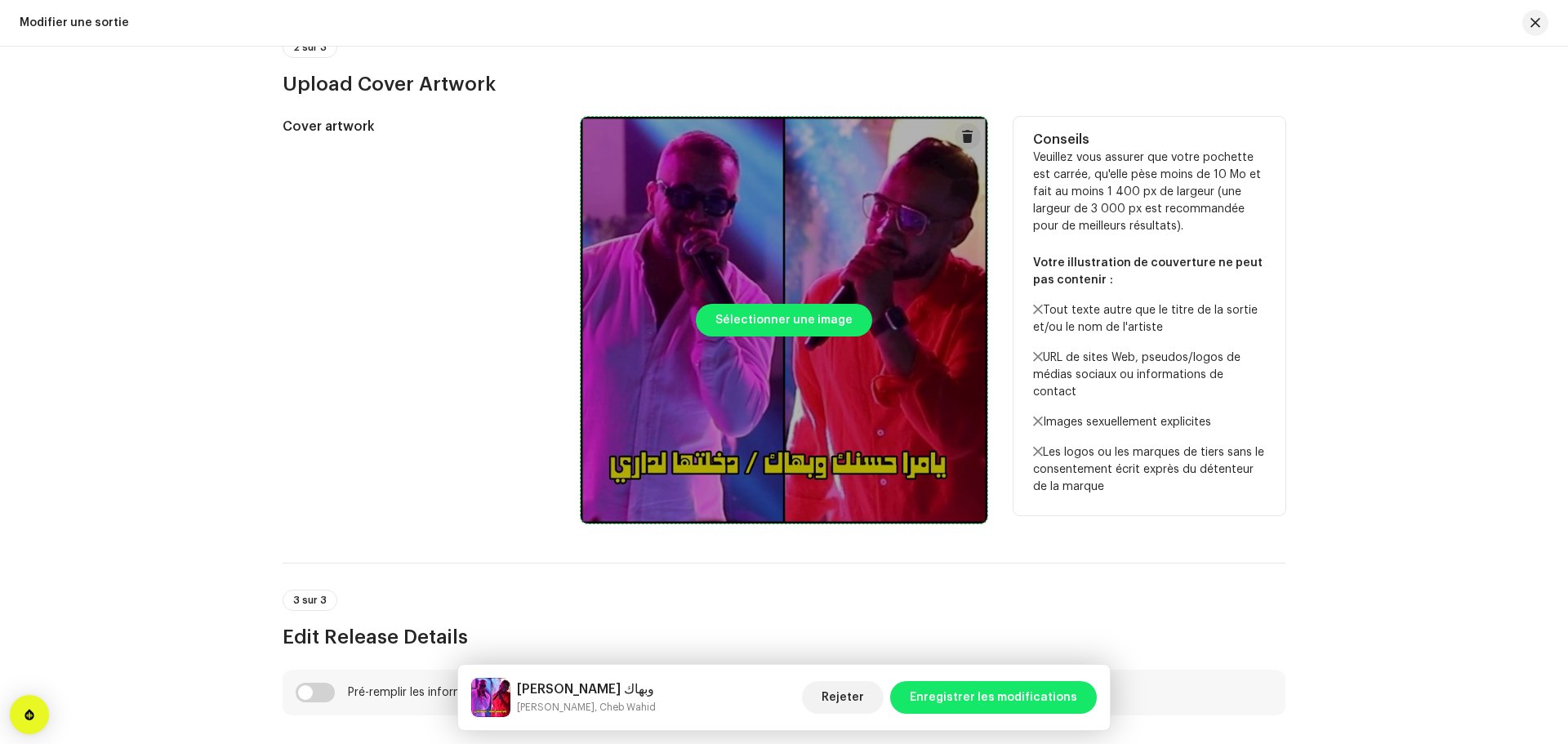
click at [856, 351] on div at bounding box center [784, 320] width 407 height 407
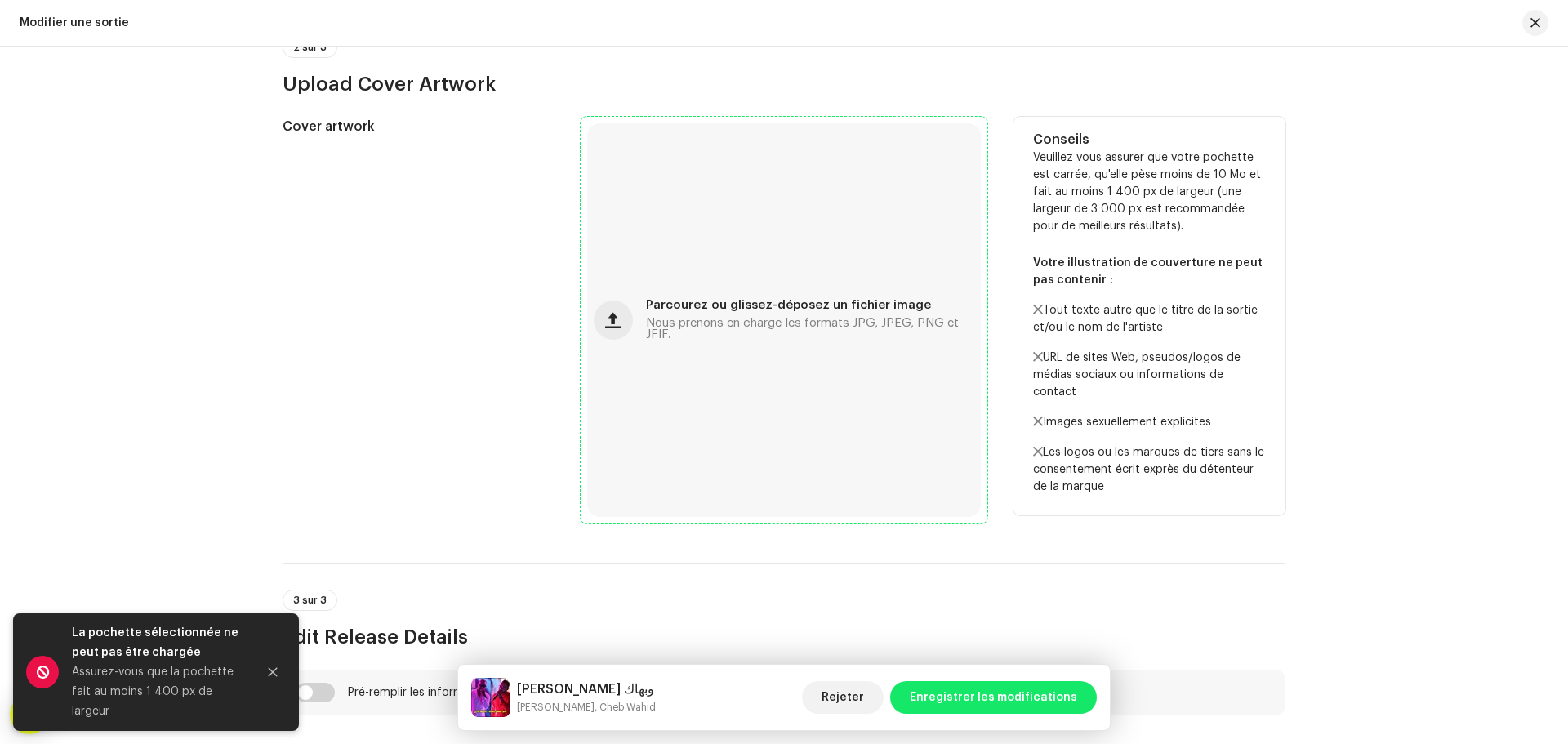
click at [756, 374] on div "Parcourez ou glissez-déposez un fichier image Nous prenons en charge les format…" at bounding box center [784, 320] width 393 height 393
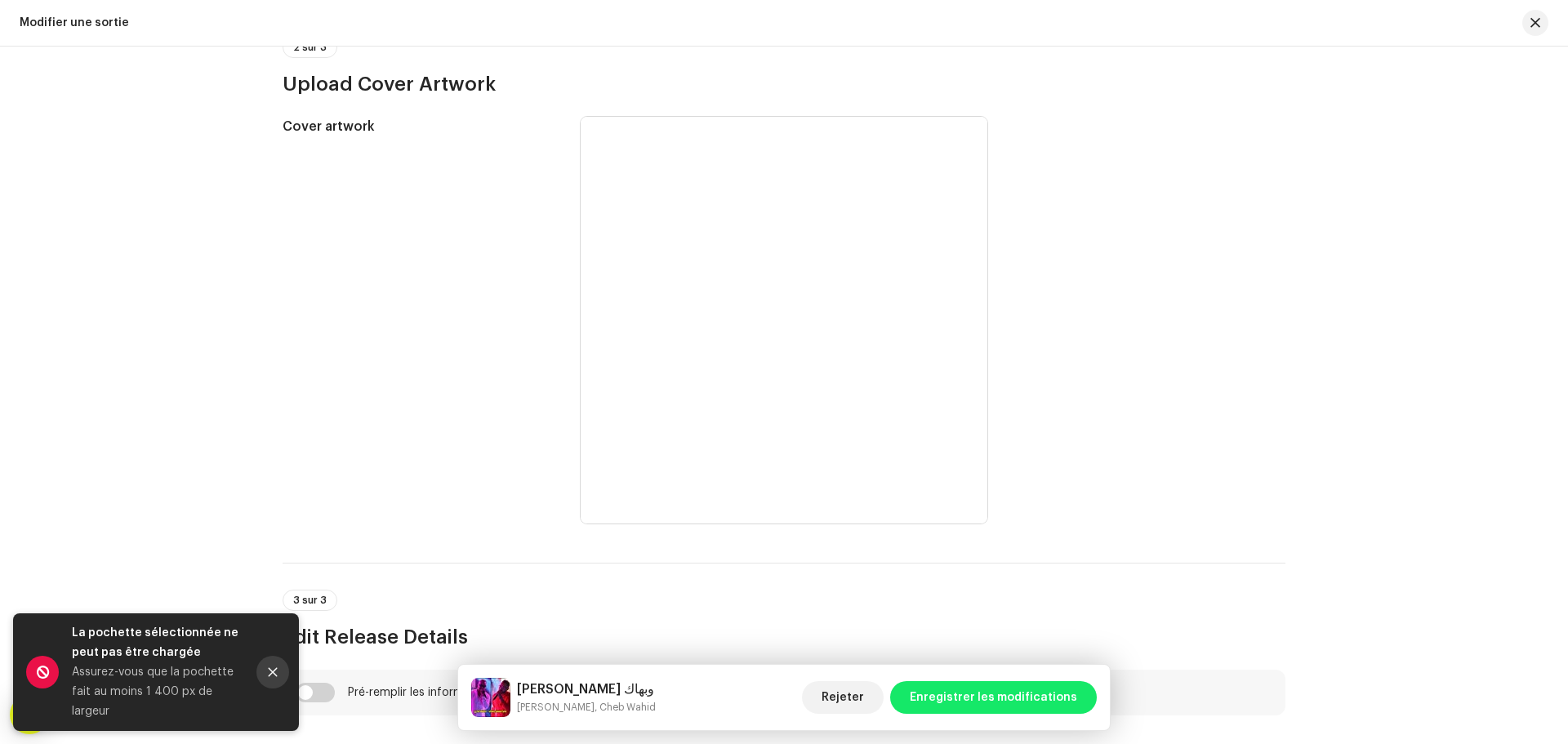
click at [272, 677] on icon "Close" at bounding box center [272, 672] width 12 height 12
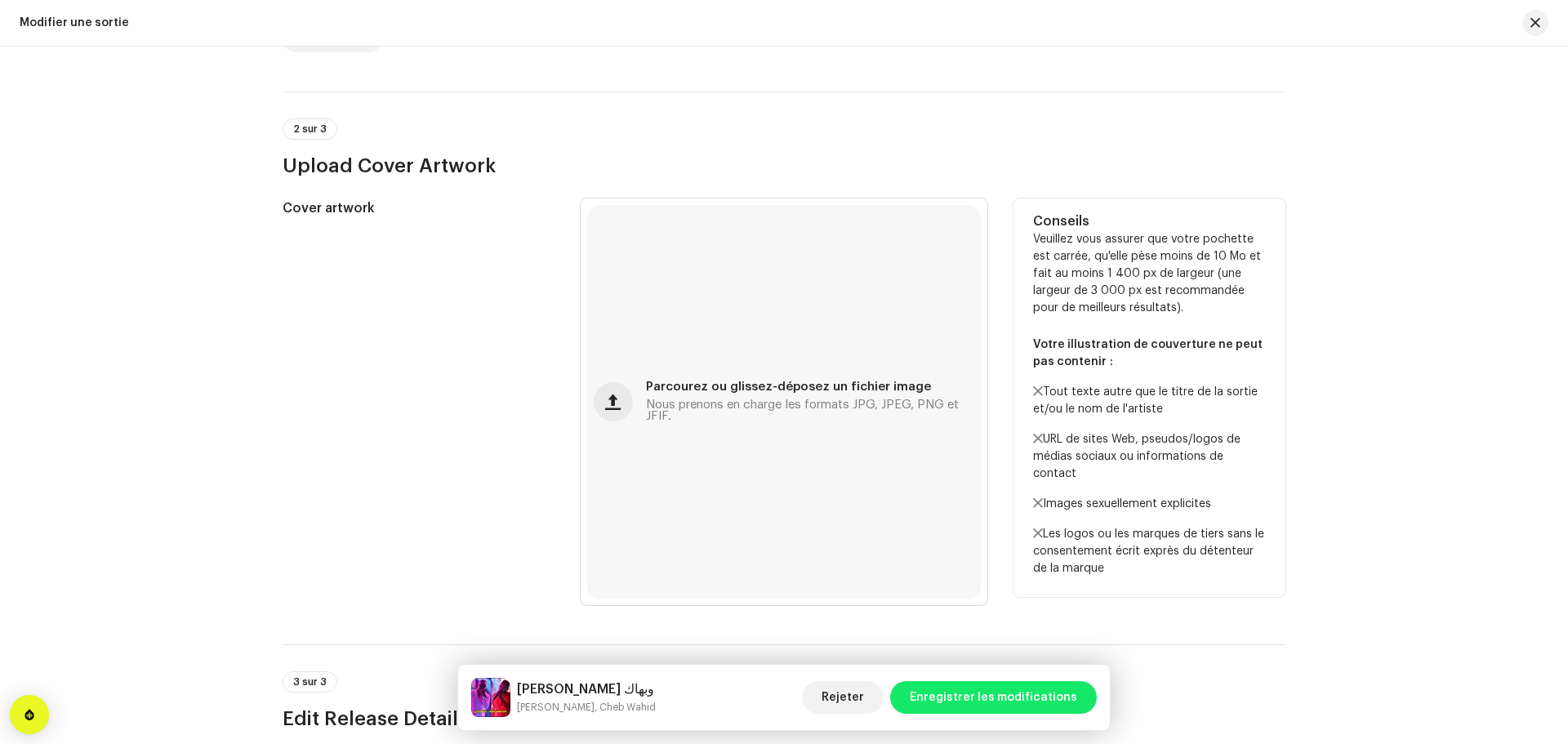
scroll to position [0, 0]
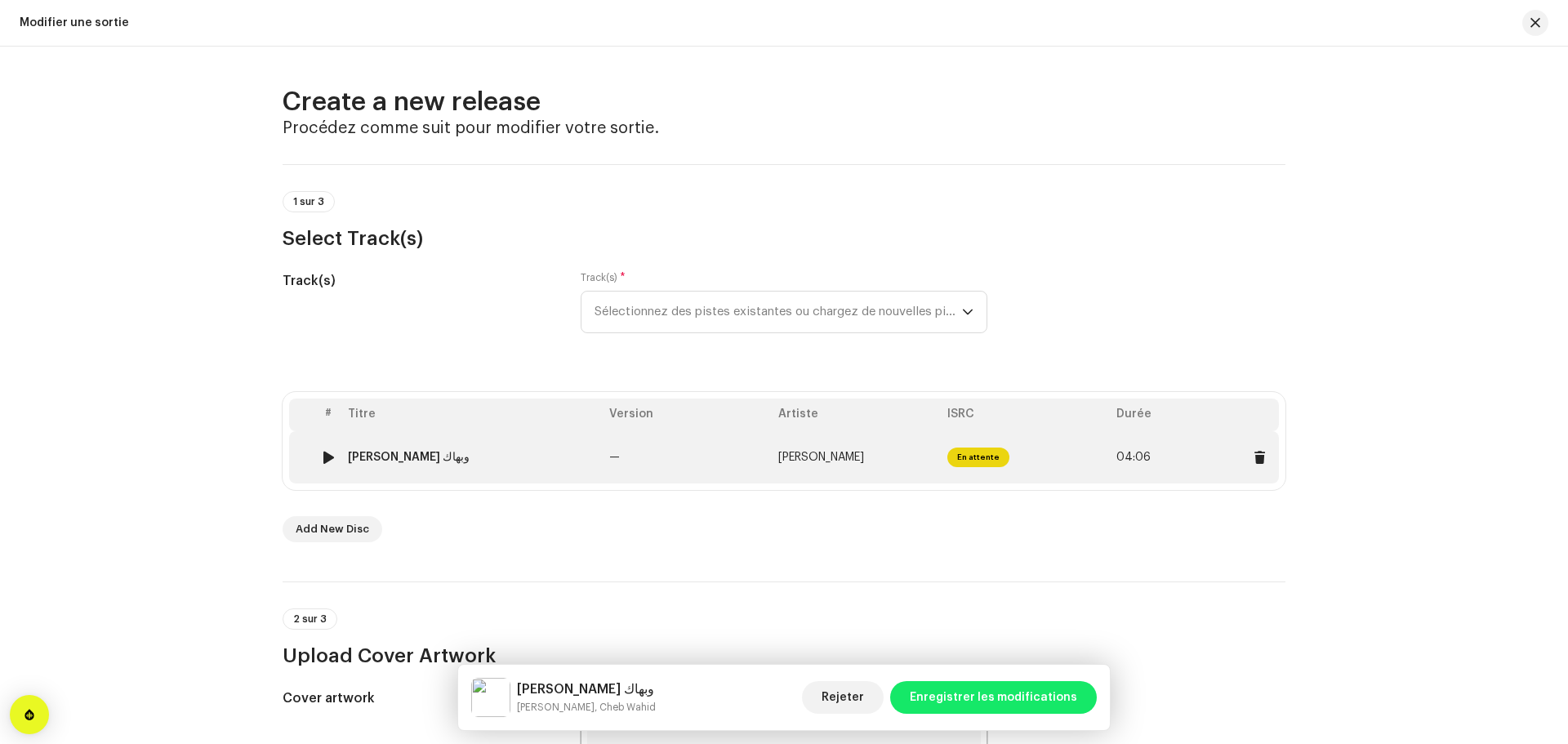
click at [524, 457] on div "يامرا حسنك وبهاك" at bounding box center [472, 457] width 248 height 13
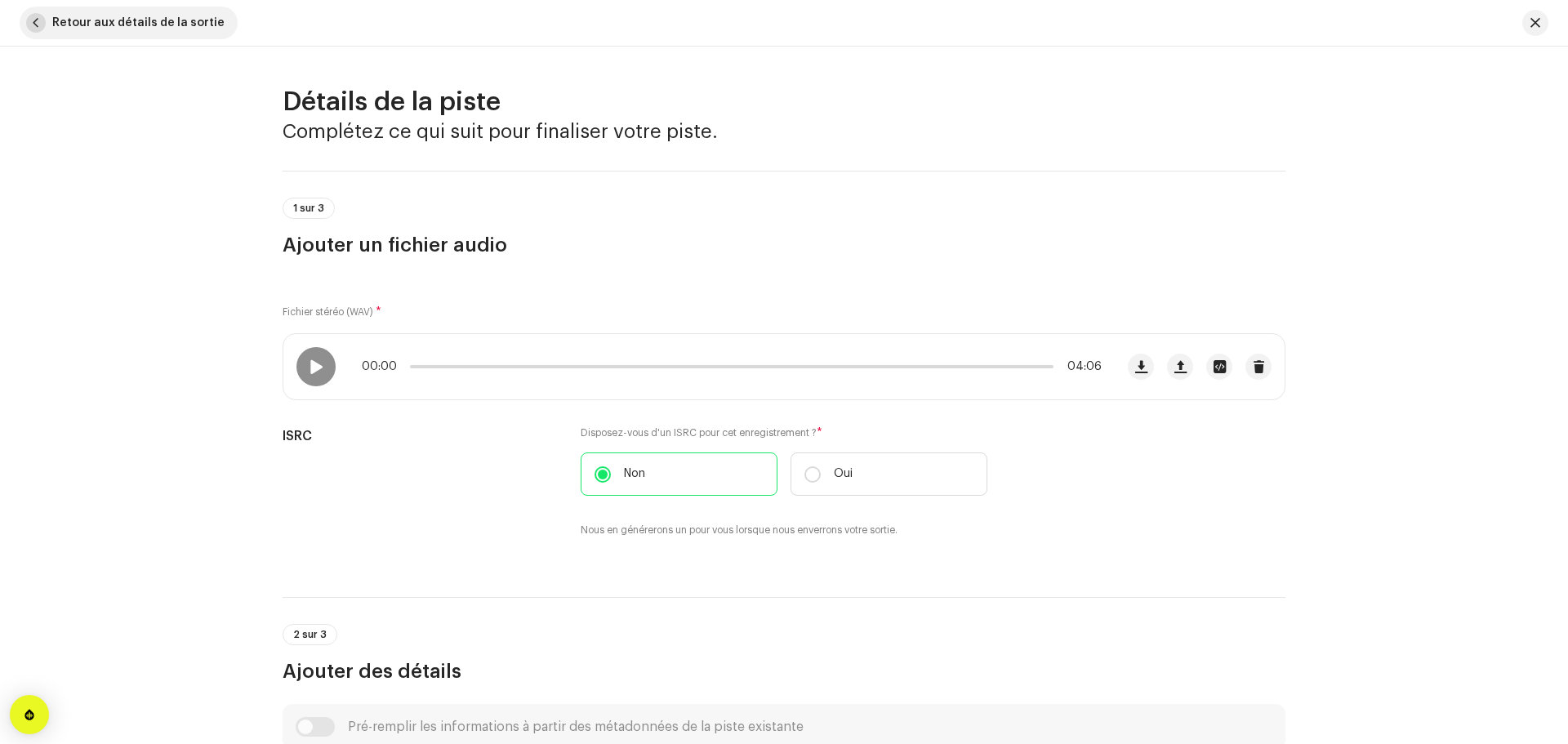
click at [141, 11] on span "Retour aux détails de la sortie" at bounding box center [138, 22] width 172 height 32
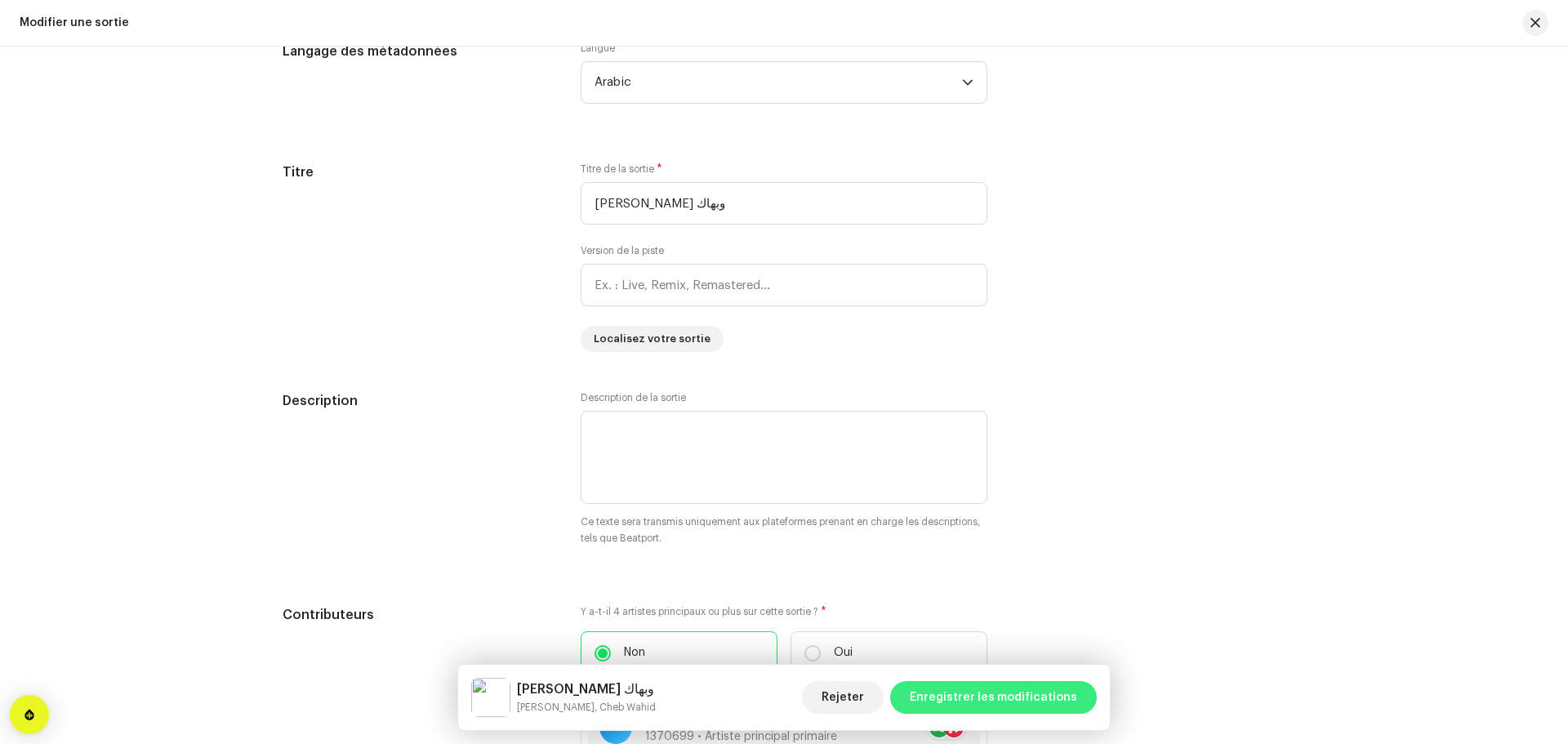
scroll to position [1633, 0]
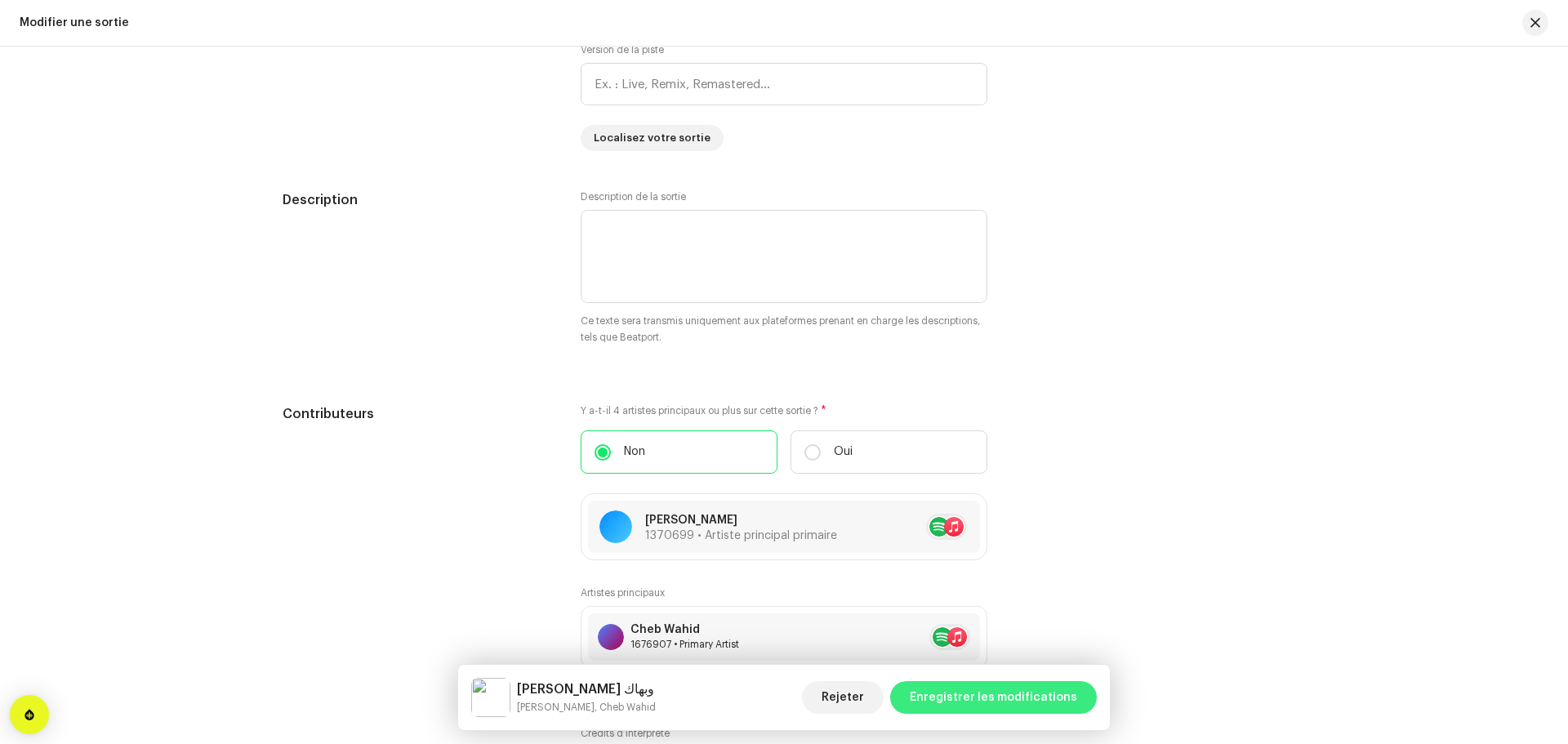
click at [969, 694] on span "Enregistrer les modifications" at bounding box center [993, 697] width 167 height 32
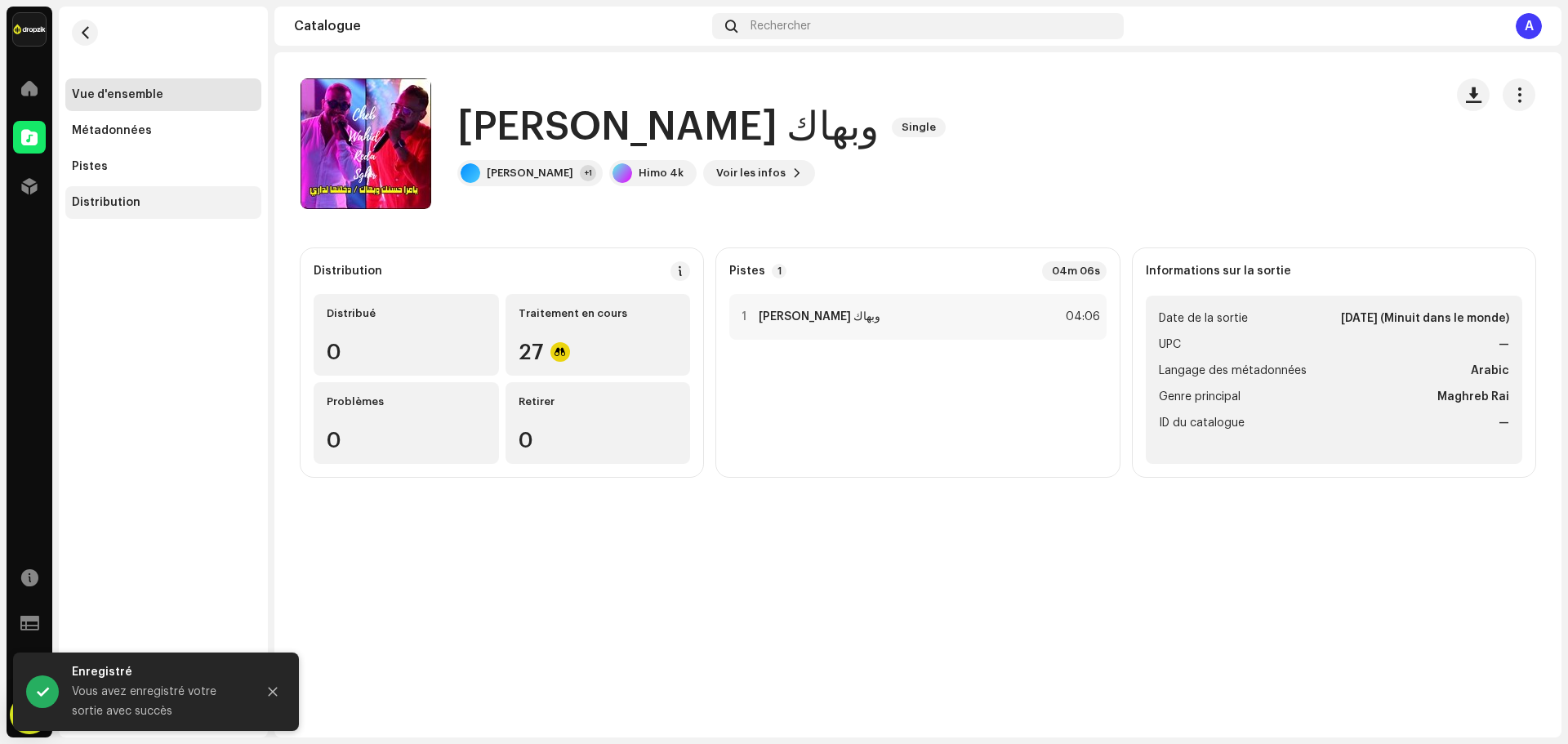
click at [112, 200] on div "Distribution" at bounding box center [106, 202] width 68 height 13
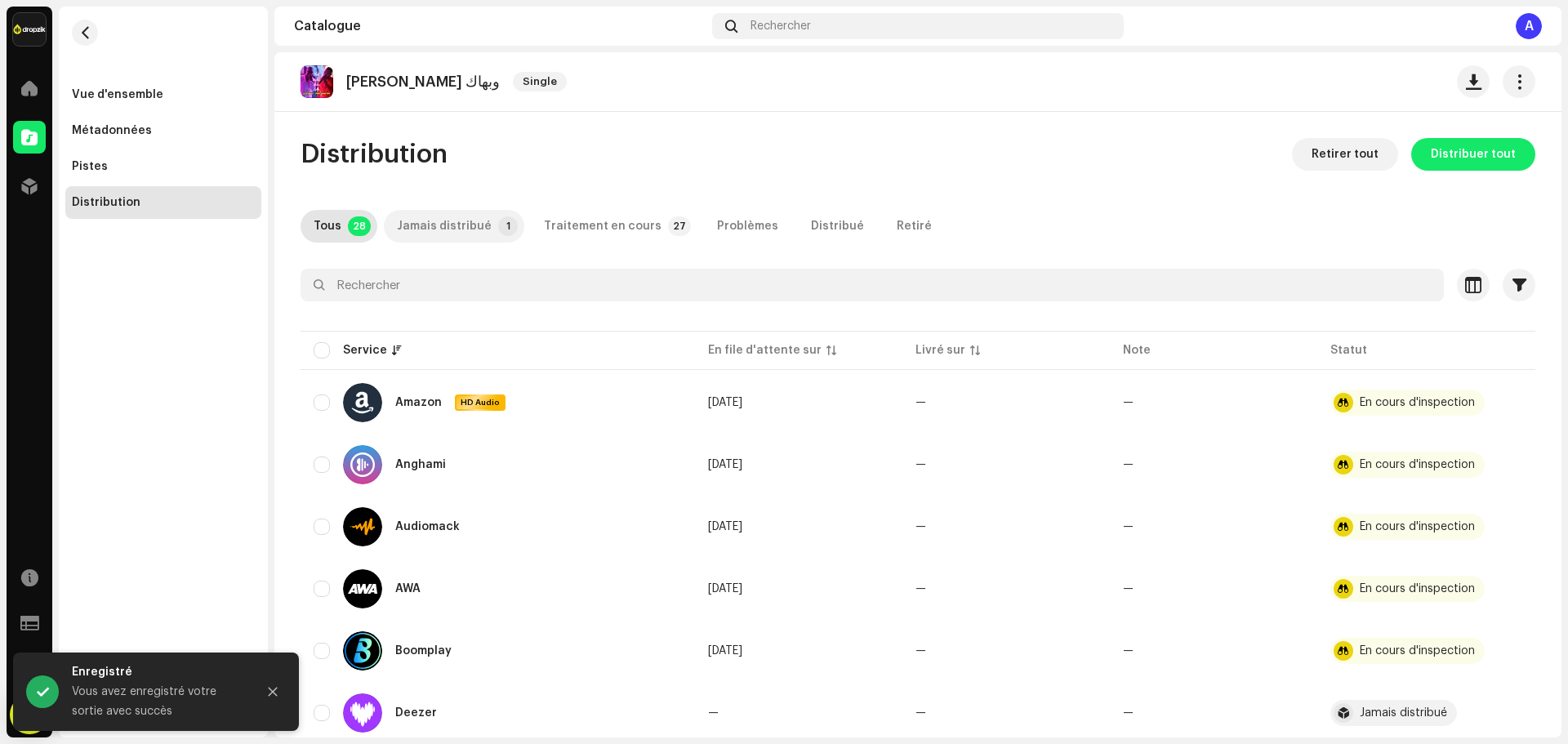
click at [403, 224] on div "Jamais distribué" at bounding box center [444, 226] width 95 height 32
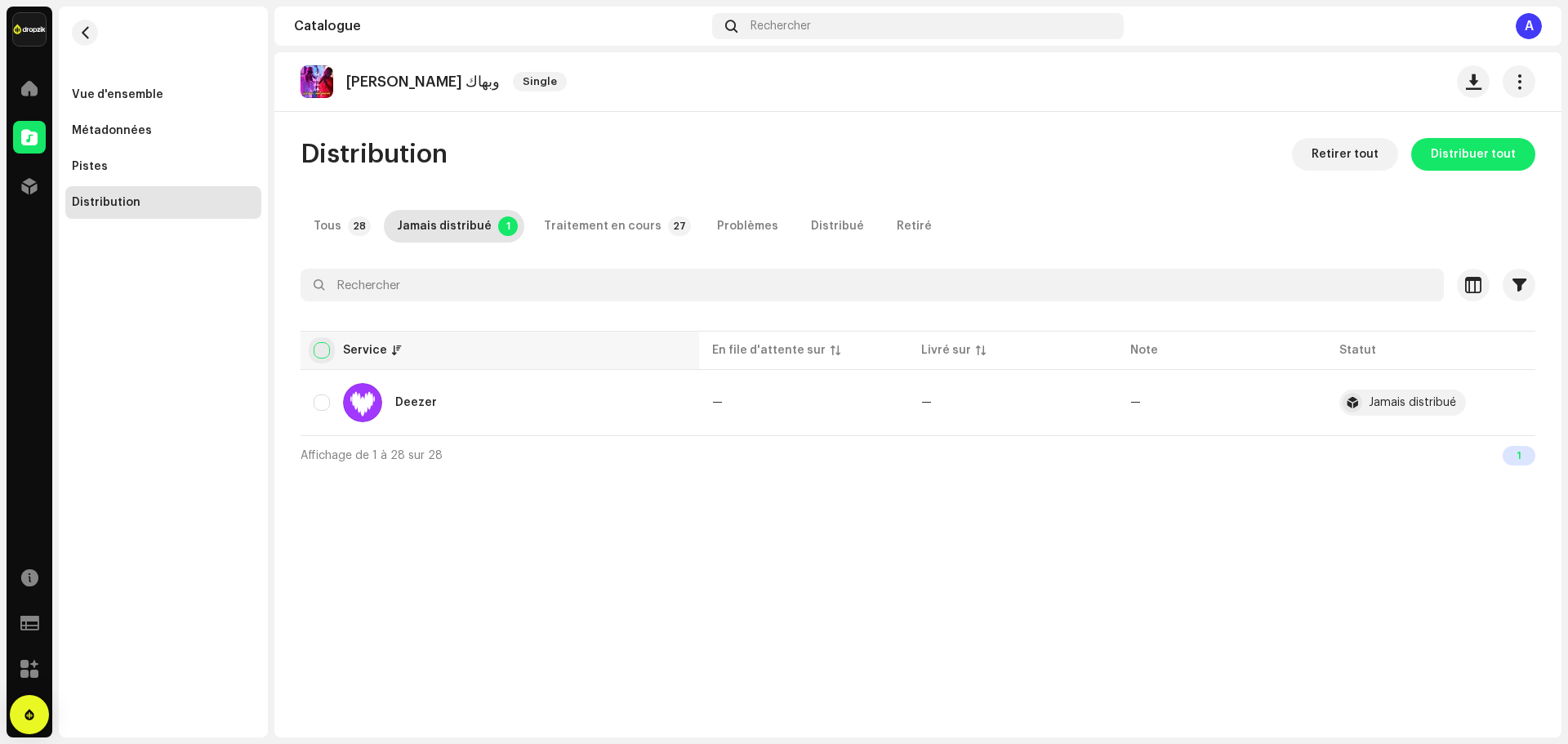
click at [320, 350] on input "checkbox" at bounding box center [322, 351] width 17 height 17
checkbox input "true"
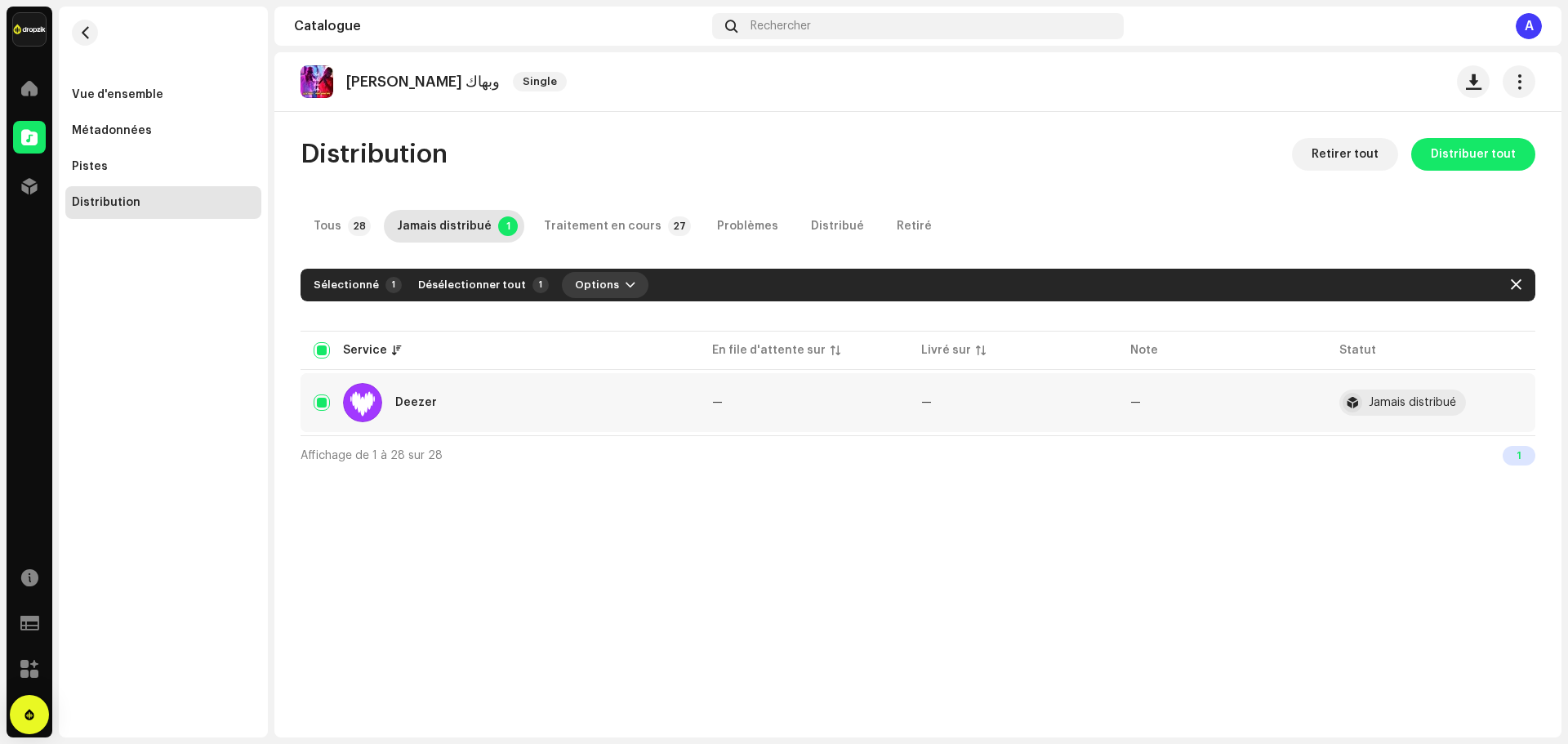
click at [604, 295] on button "Options" at bounding box center [605, 284] width 87 height 26
click at [629, 327] on div "Distribuer" at bounding box center [639, 322] width 152 height 13
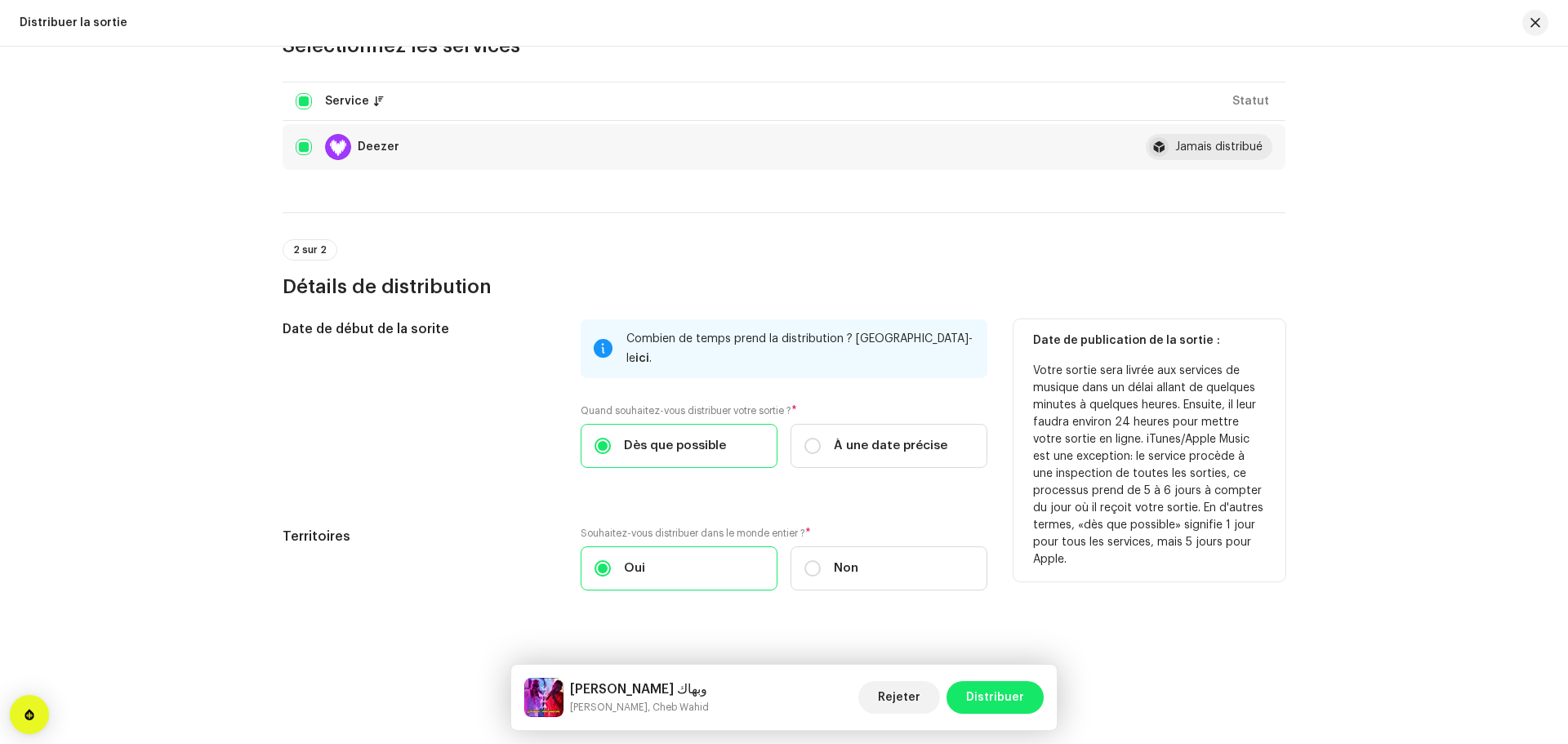
scroll to position [202, 0]
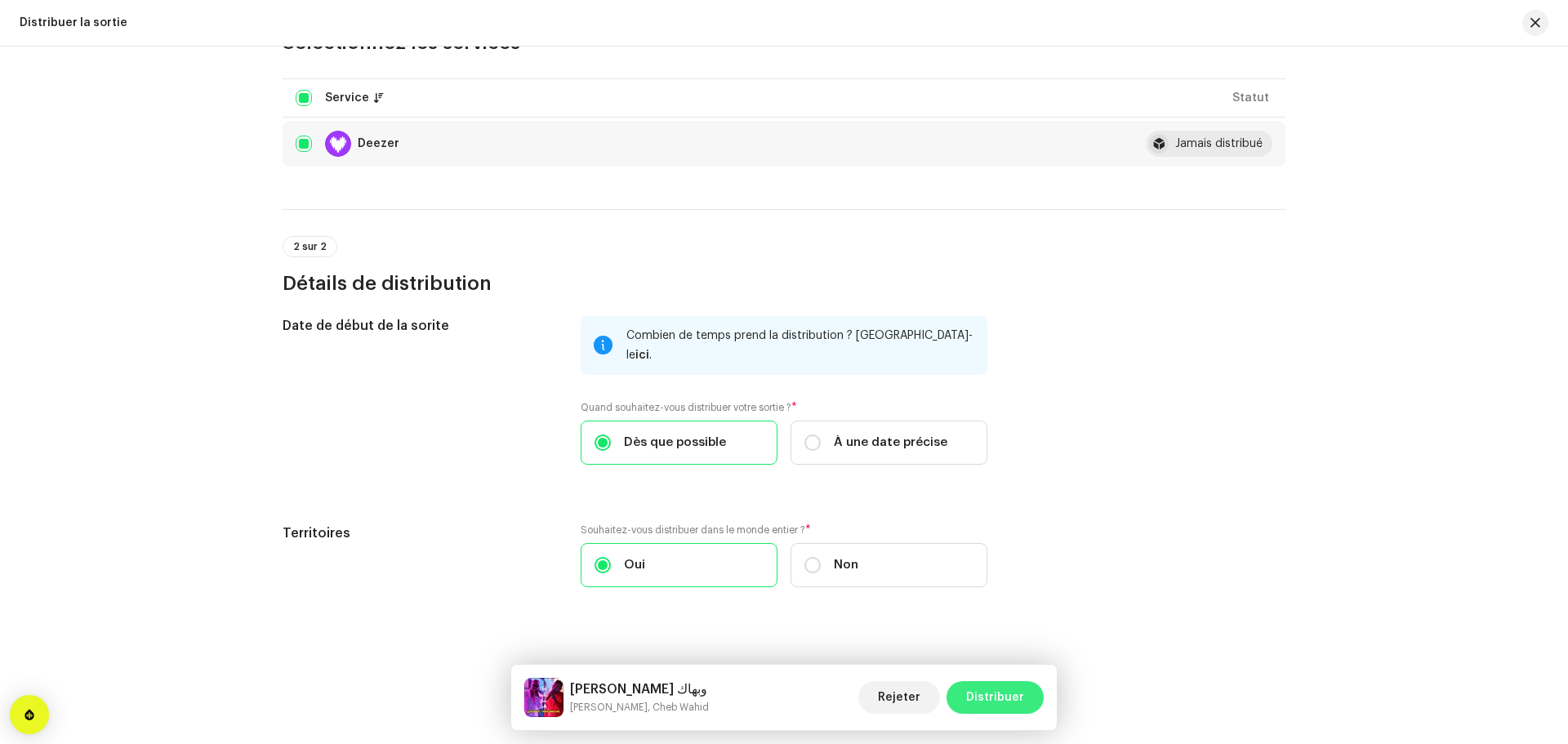
click at [991, 693] on span "Distribuer" at bounding box center [995, 697] width 58 height 32
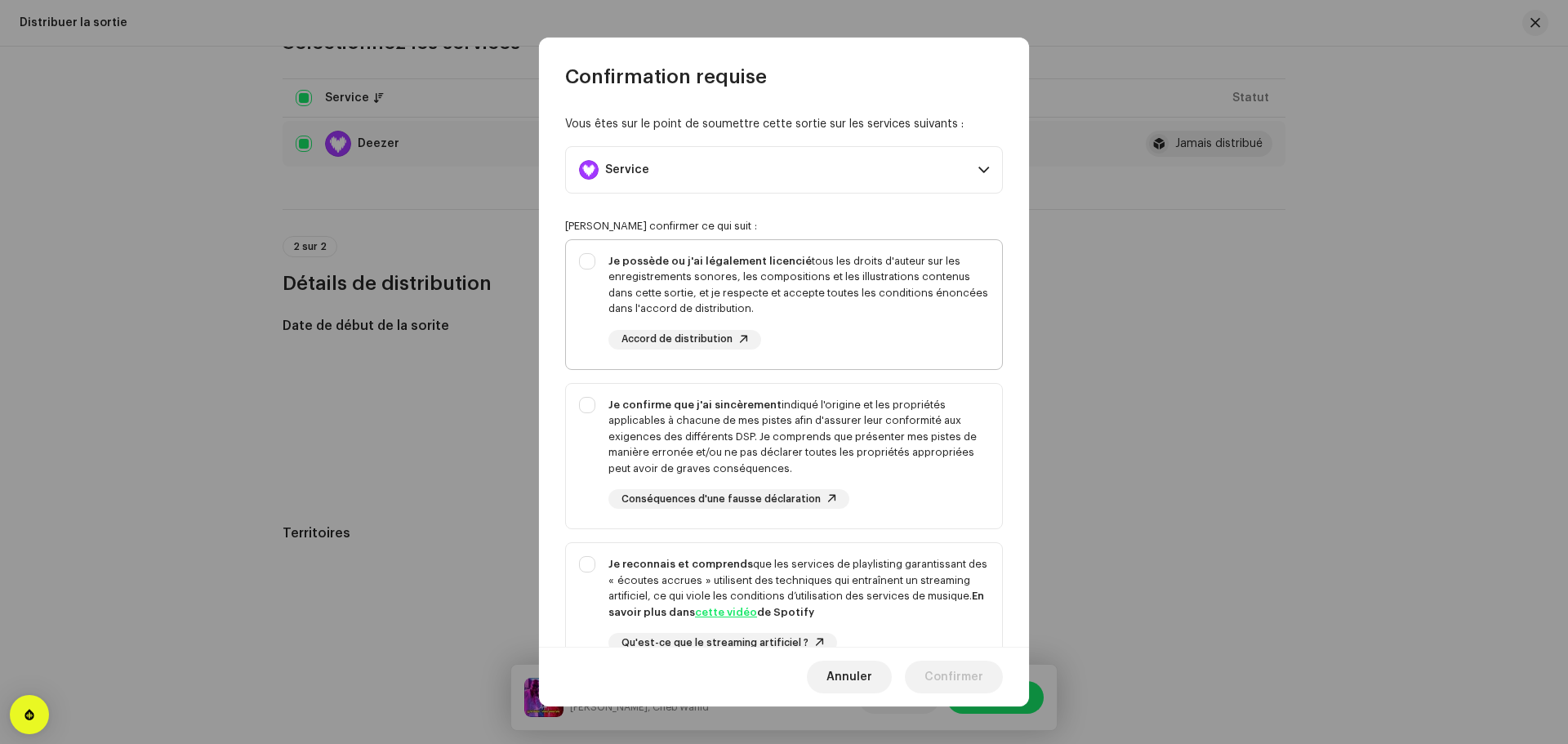
click at [779, 337] on div "Je possède ou j'ai légalement licencié tous les droits d'auteur sur les enregis…" at bounding box center [798, 302] width 381 height 97
checkbox input "true"
click at [777, 447] on div "Je confirme que j'ai sincèrement indiqué l'origine et les propriétés applicable…" at bounding box center [798, 437] width 381 height 80
checkbox input "true"
click at [792, 555] on div "Je reconnais et comprends que les services de playlisting garantissant des « éc…" at bounding box center [783, 617] width 436 height 148
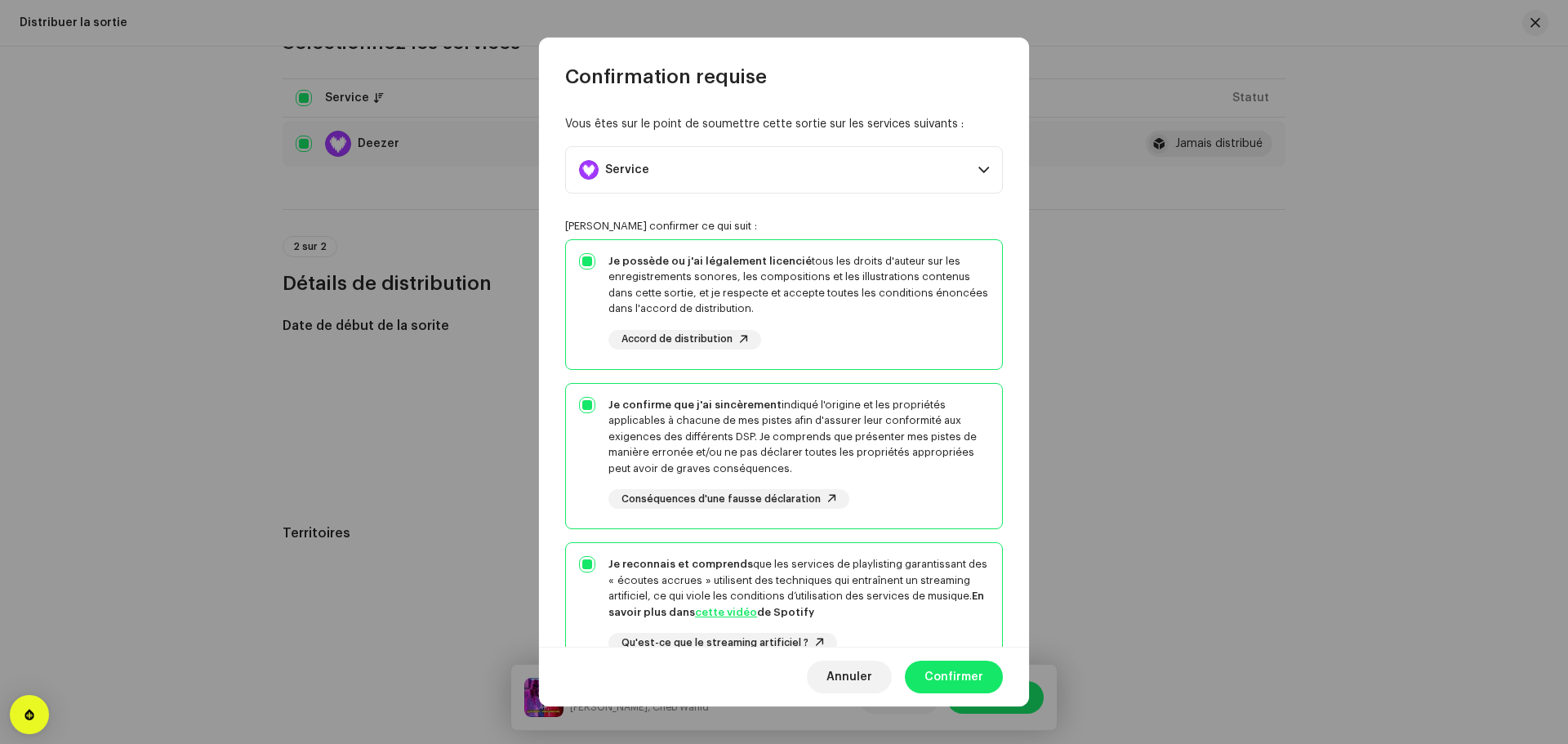
checkbox input "true"
click at [942, 670] on span "Confirmer" at bounding box center [953, 677] width 59 height 32
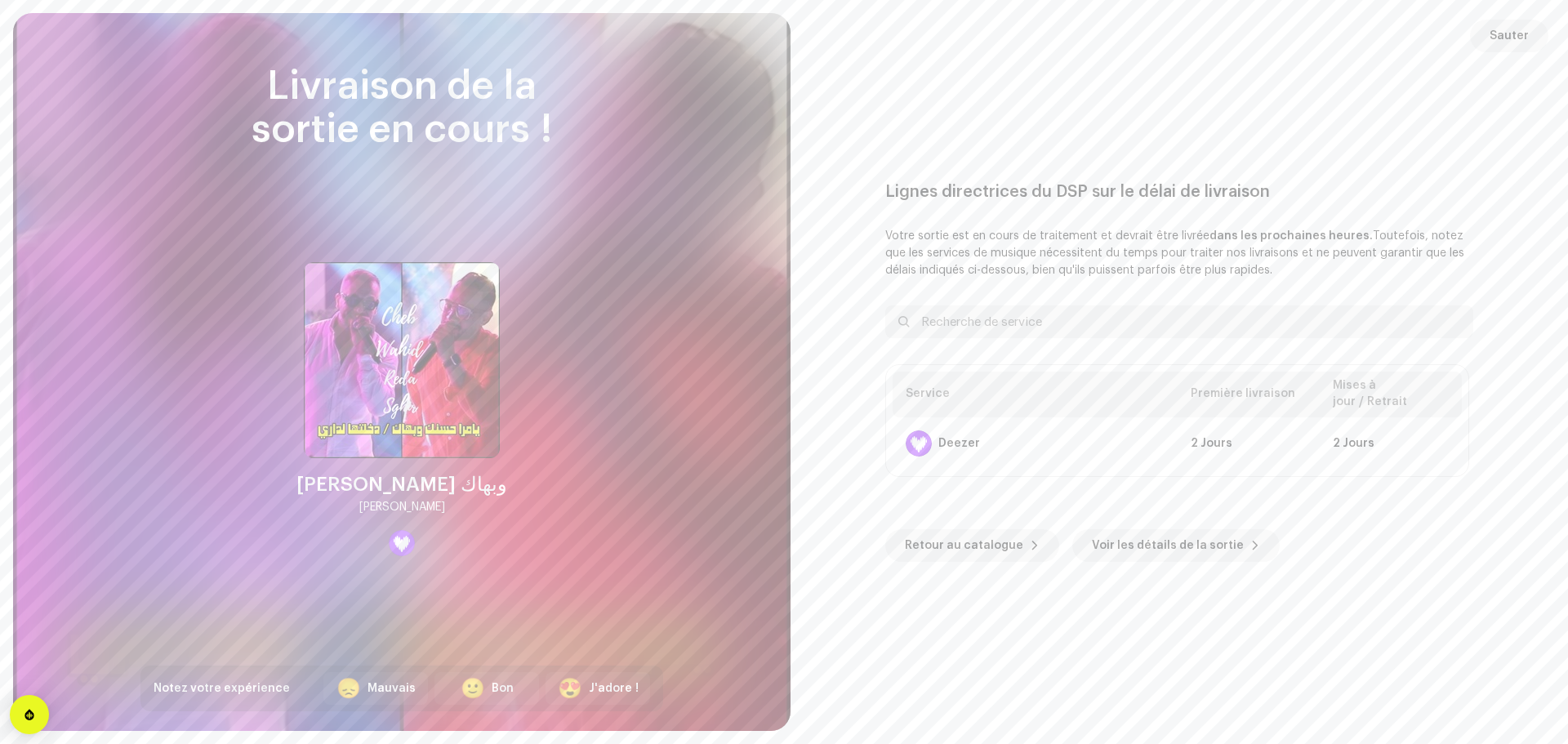
click at [1500, 41] on span "Sauter" at bounding box center [1509, 36] width 39 height 32
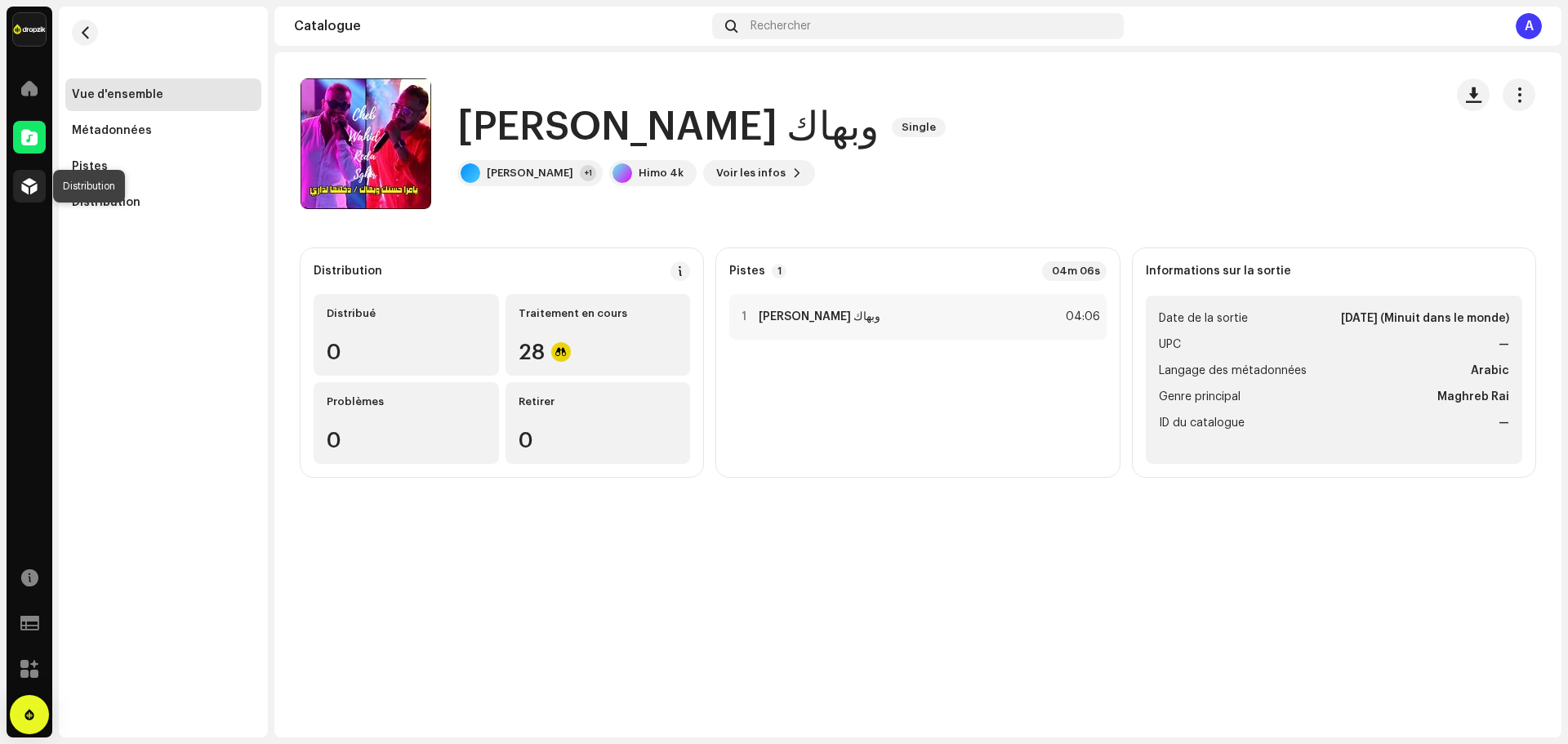
click at [34, 183] on span at bounding box center [29, 187] width 17 height 13
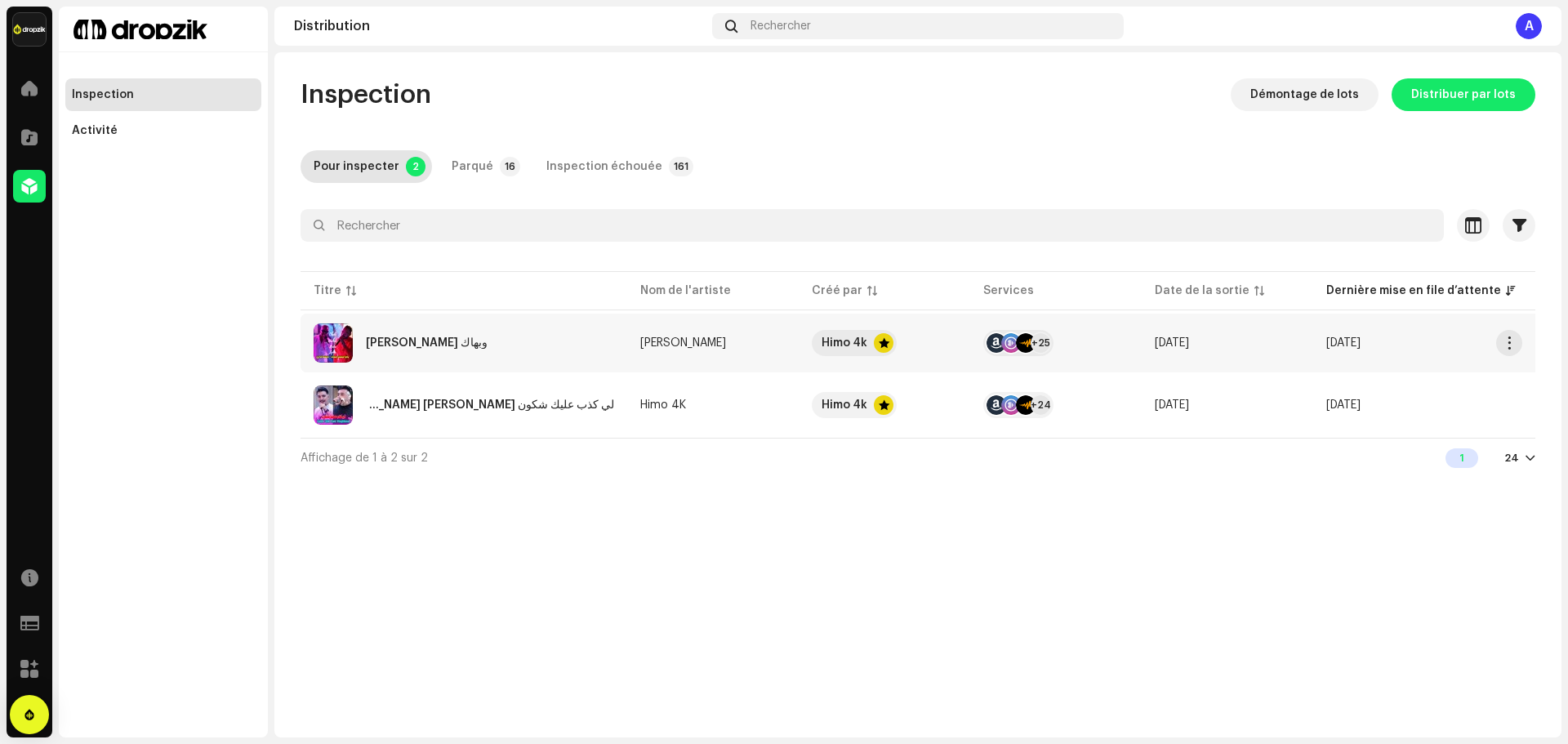
click at [610, 337] on div "[PERSON_NAME] وبهاك" at bounding box center [463, 342] width 301 height 39
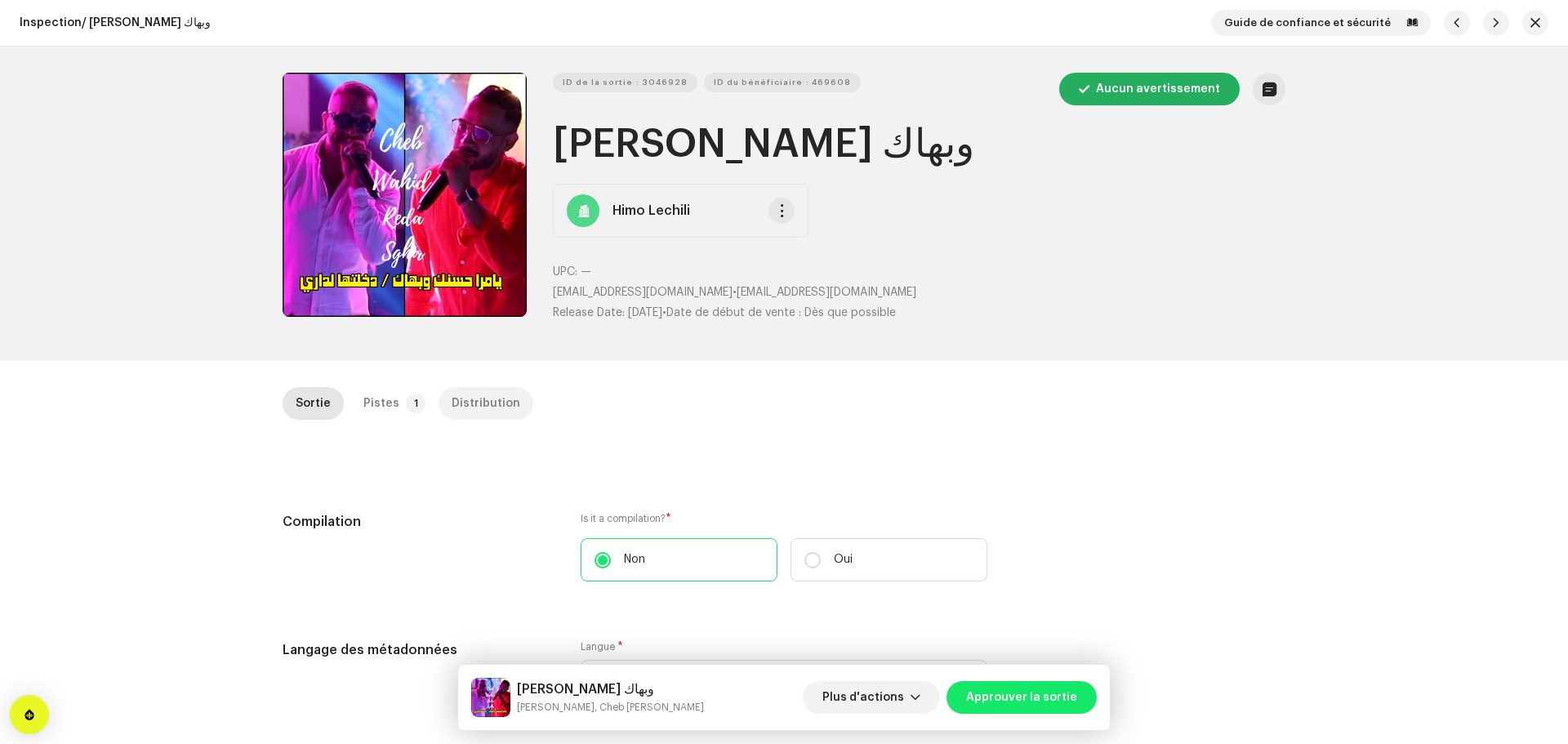
click at [452, 406] on div "Distribution" at bounding box center [486, 403] width 68 height 32
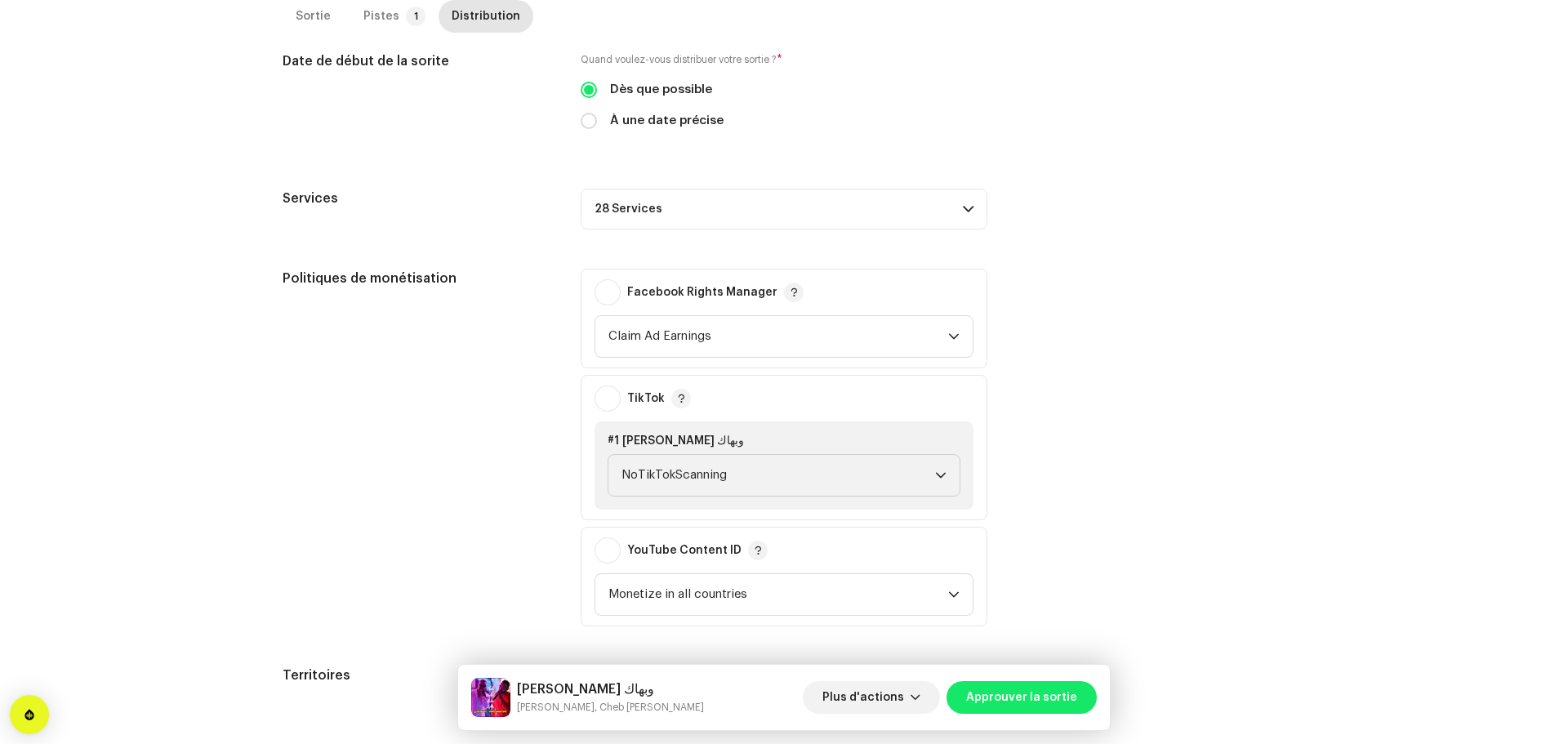
scroll to position [490, 0]
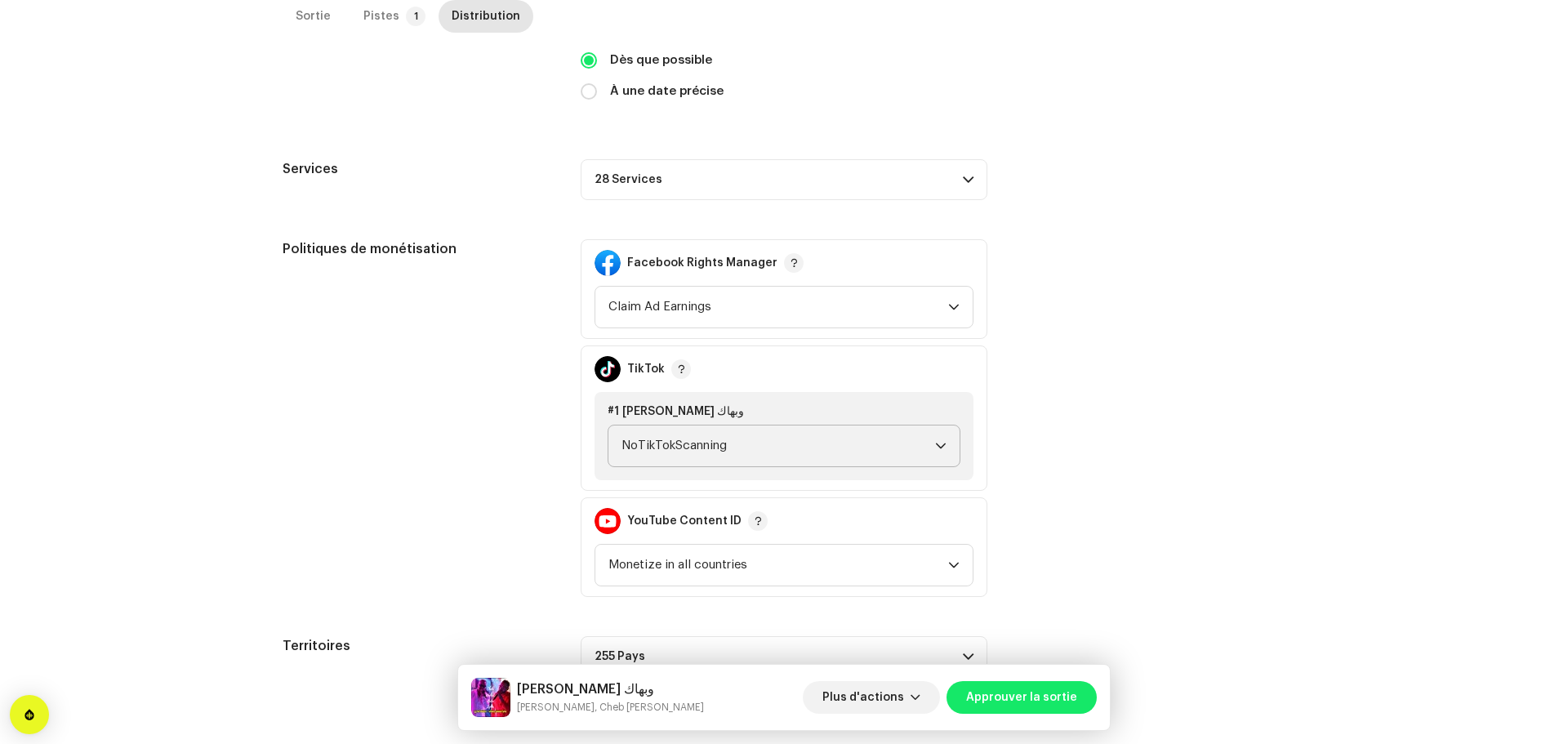
click at [850, 441] on span "NoTikTokScanning" at bounding box center [778, 446] width 313 height 41
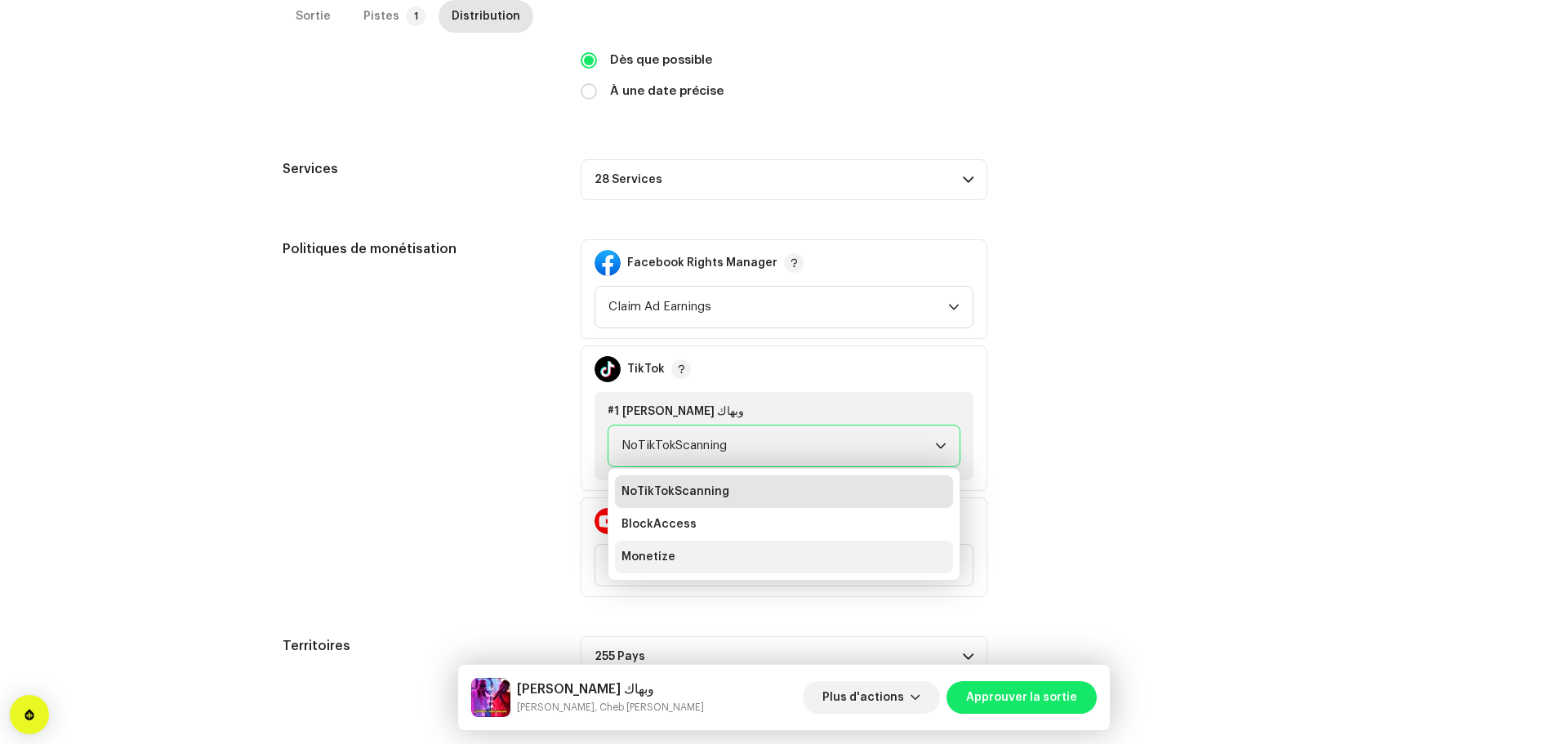
click at [708, 547] on li "Monetize" at bounding box center [784, 557] width 338 height 32
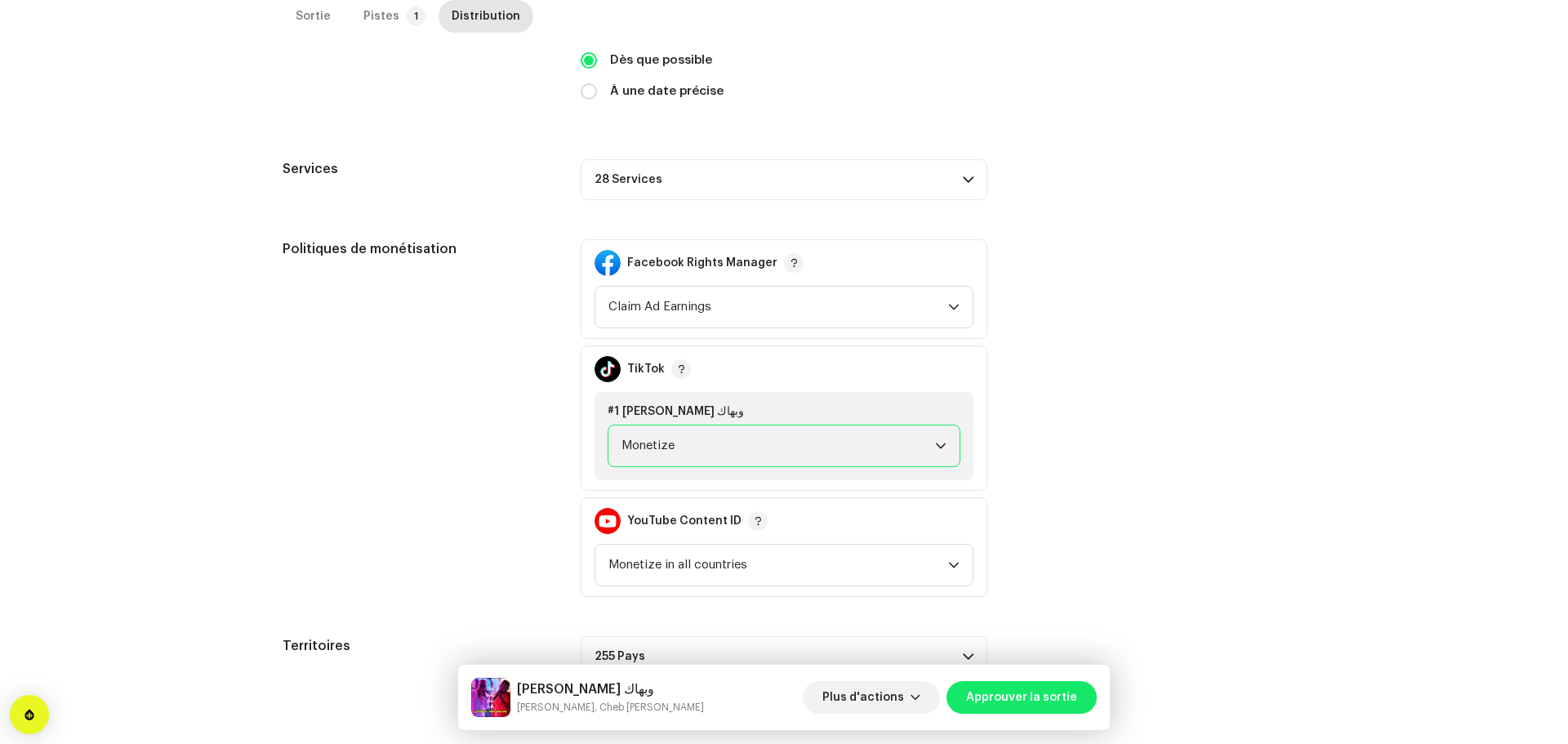
click at [1152, 399] on div "Politiques de monétisation Facebook Rights Manager Claim Ad Earnings TikTok #1 …" at bounding box center [784, 417] width 1003 height 357
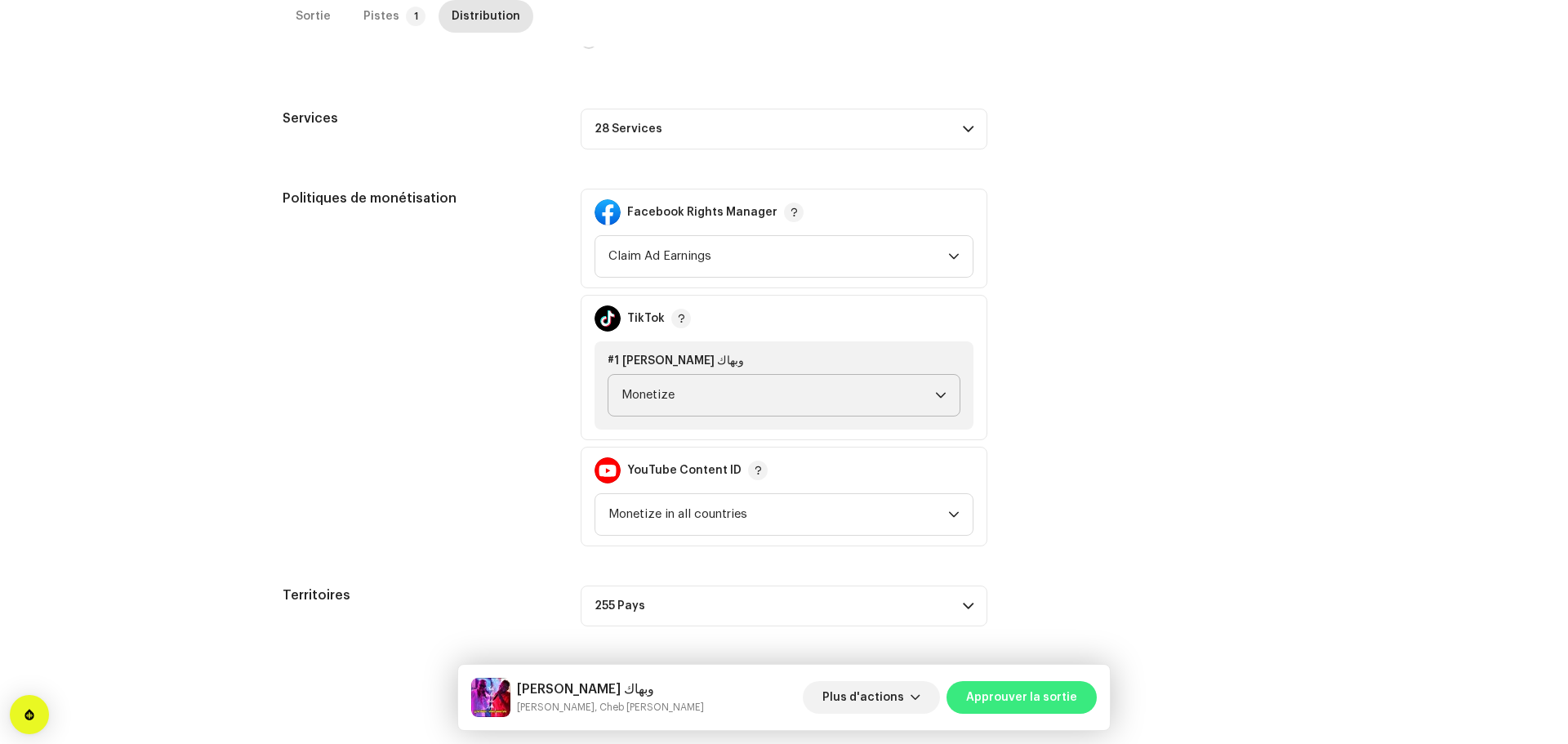
click at [1017, 701] on span "Approuver la sortie" at bounding box center [1021, 697] width 111 height 32
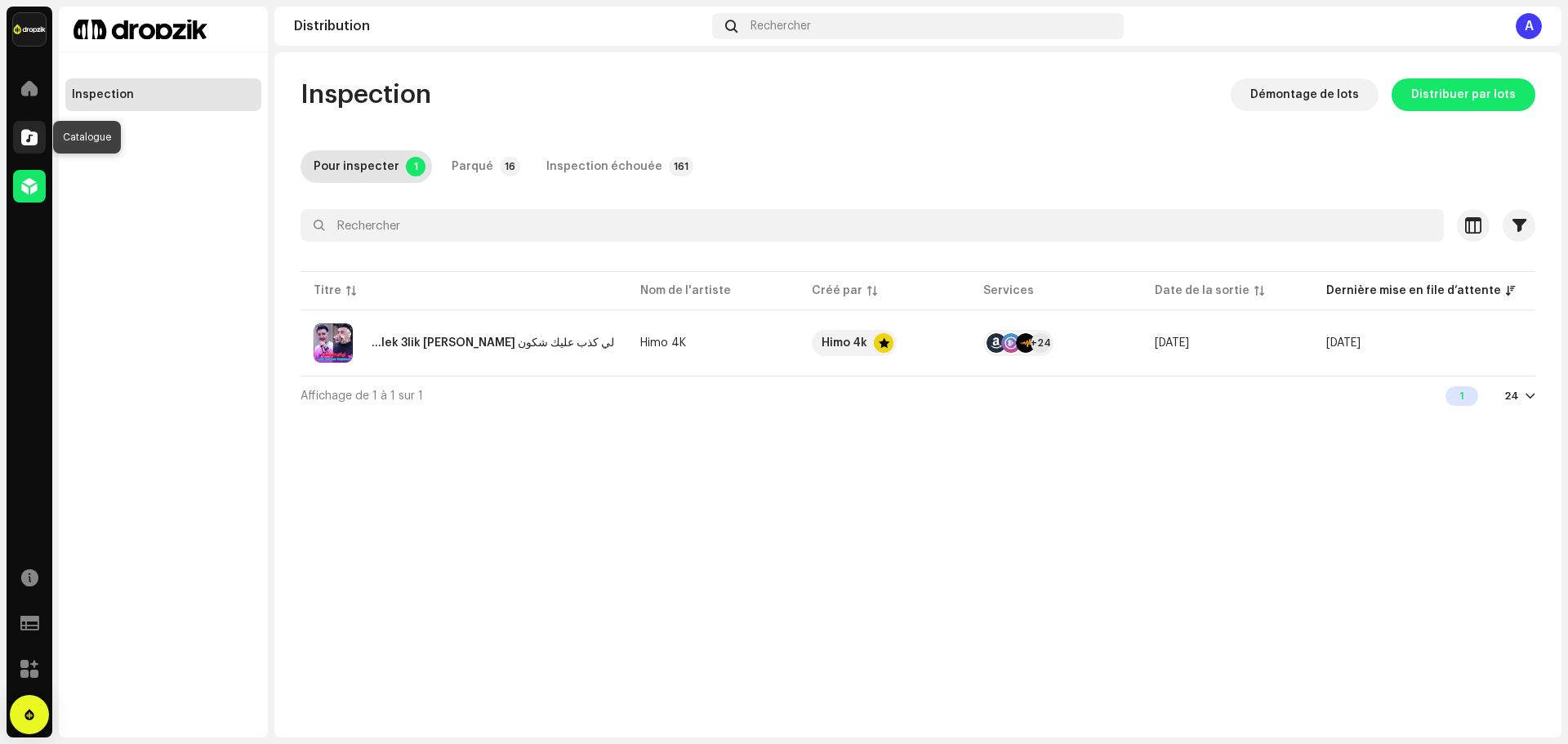
click at [24, 140] on span at bounding box center [29, 137] width 17 height 13
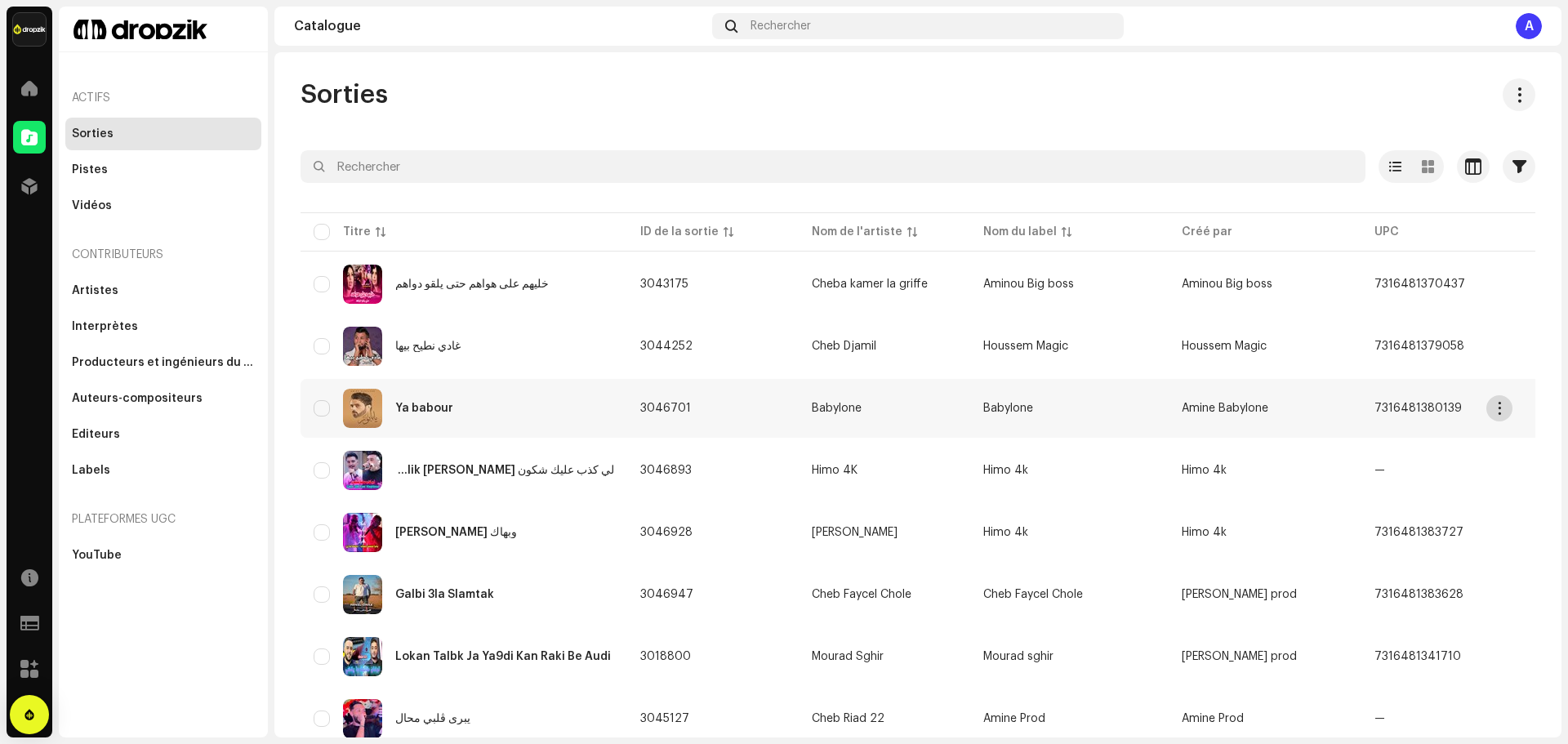
click at [1499, 417] on button "button" at bounding box center [1499, 407] width 26 height 26
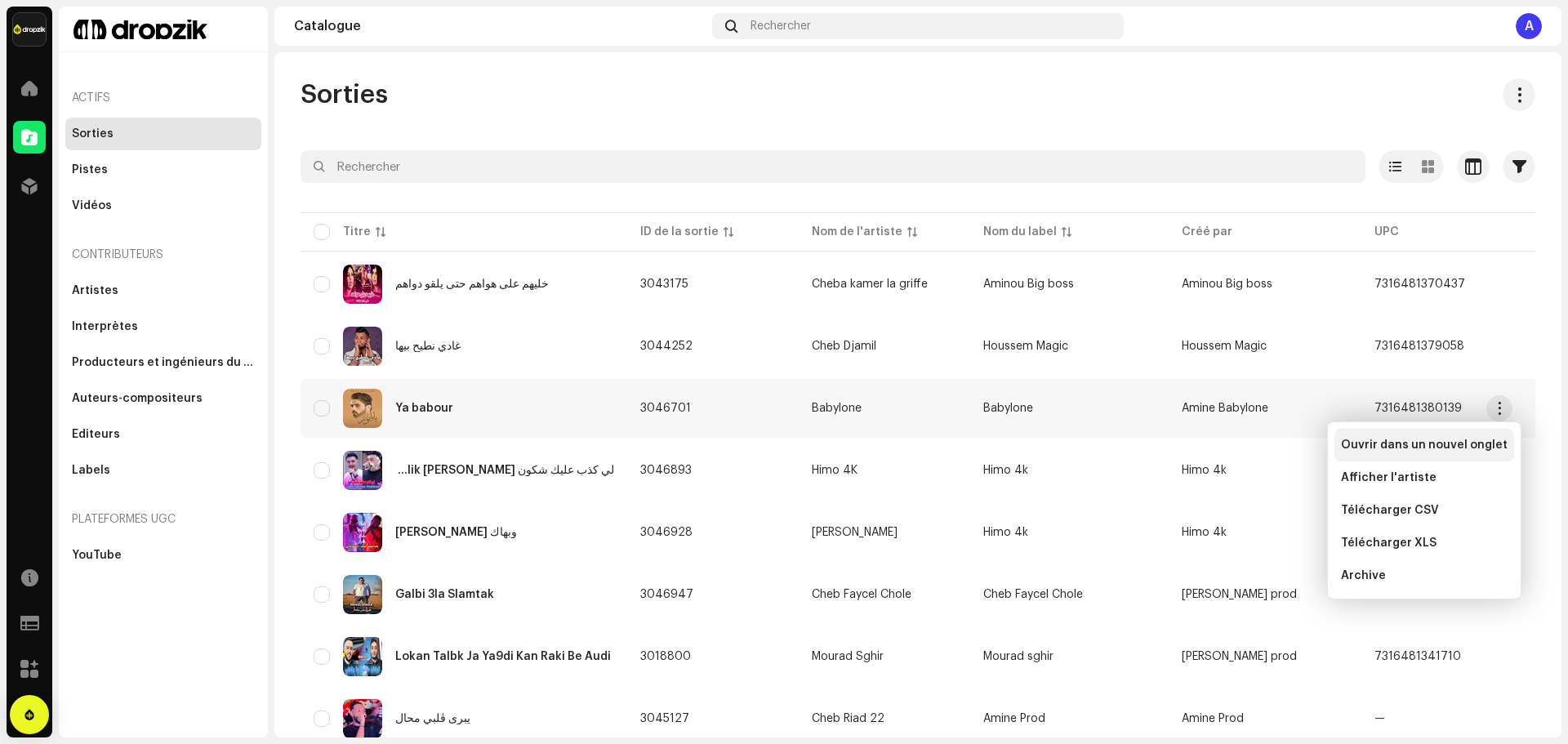
click at [1409, 447] on span "Ouvrir dans un nouvel onglet" at bounding box center [1424, 445] width 167 height 13
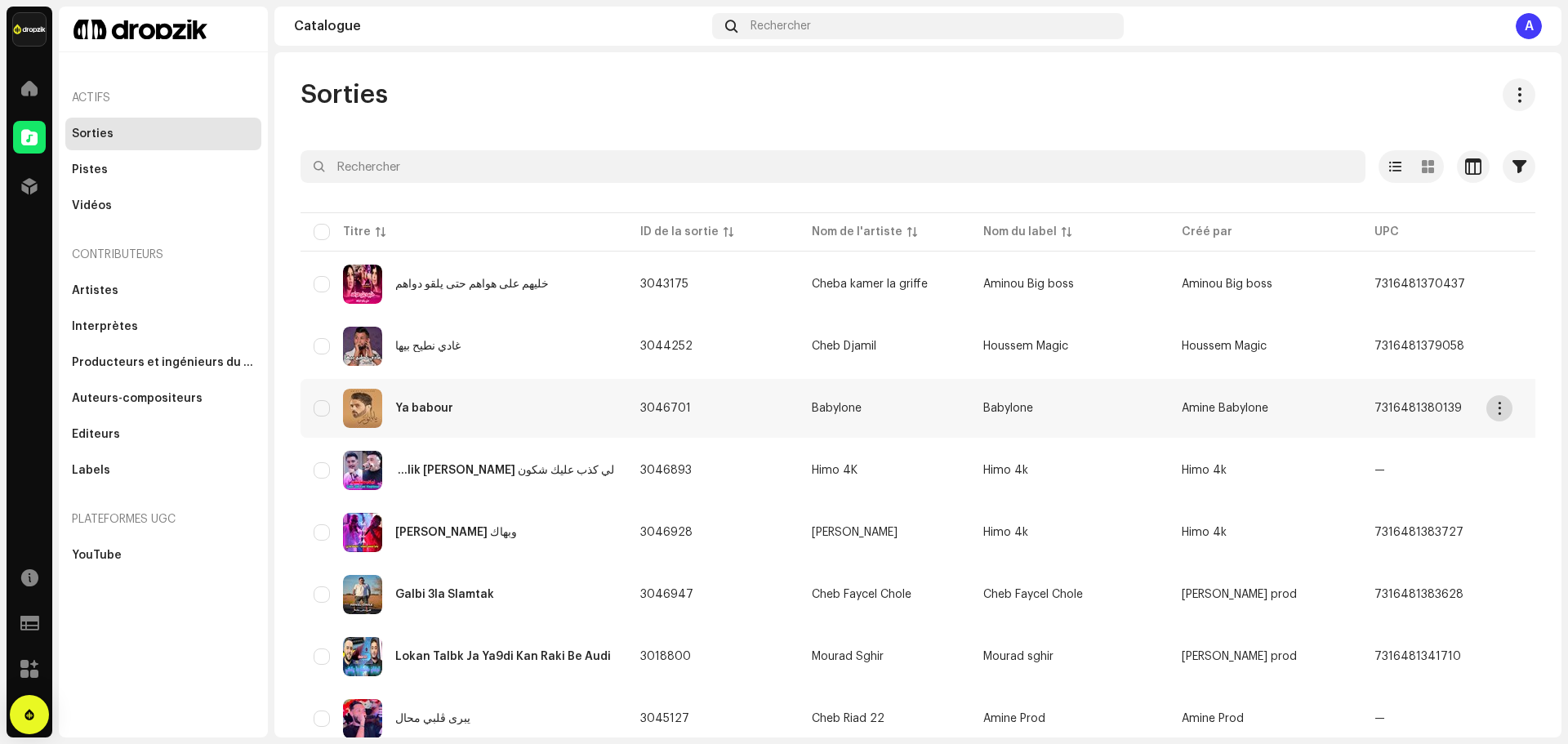
click at [1501, 412] on span "button" at bounding box center [1500, 408] width 12 height 13
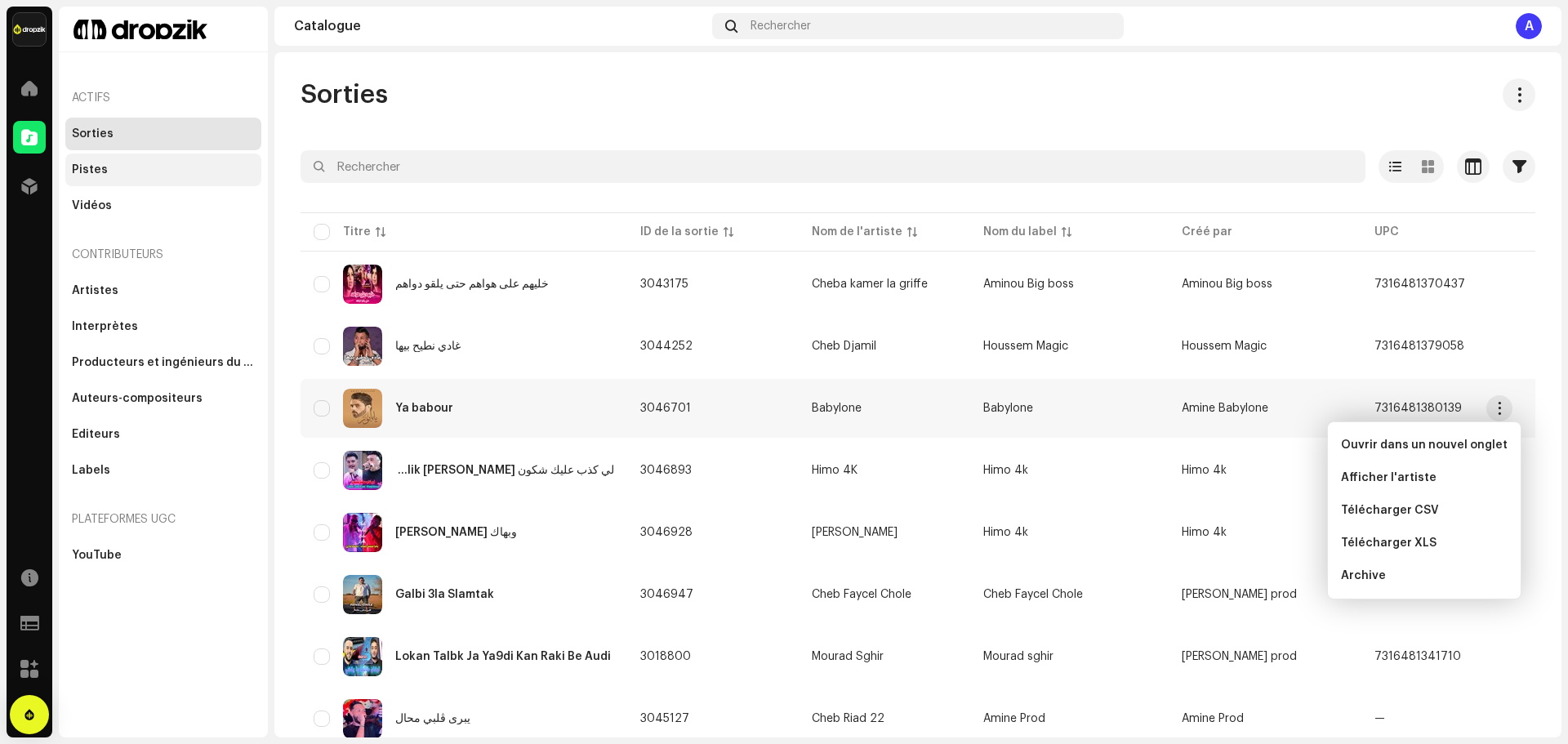
click at [110, 172] on div "Pistes" at bounding box center [163, 170] width 183 height 13
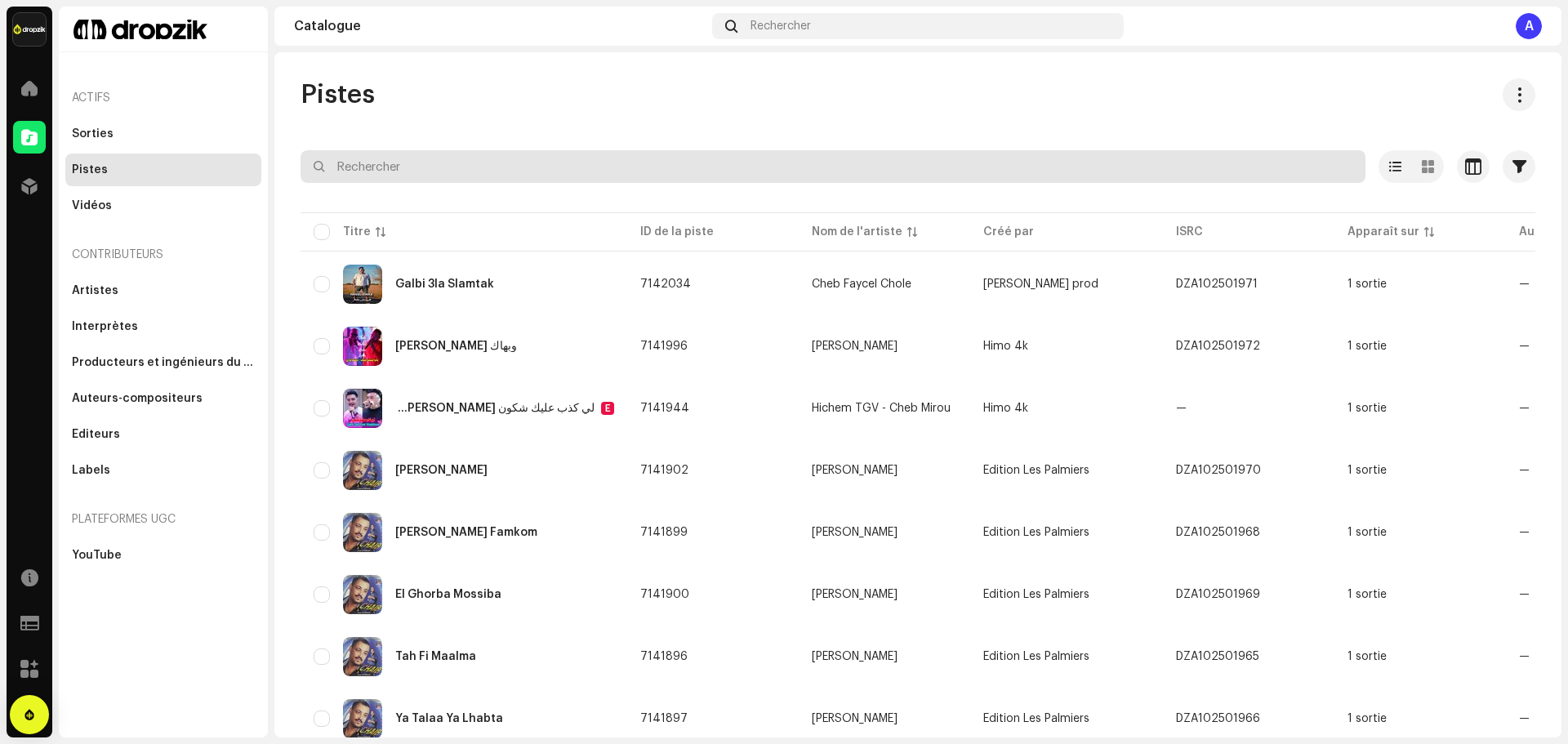
click at [490, 178] on input "text" at bounding box center [833, 166] width 1065 height 32
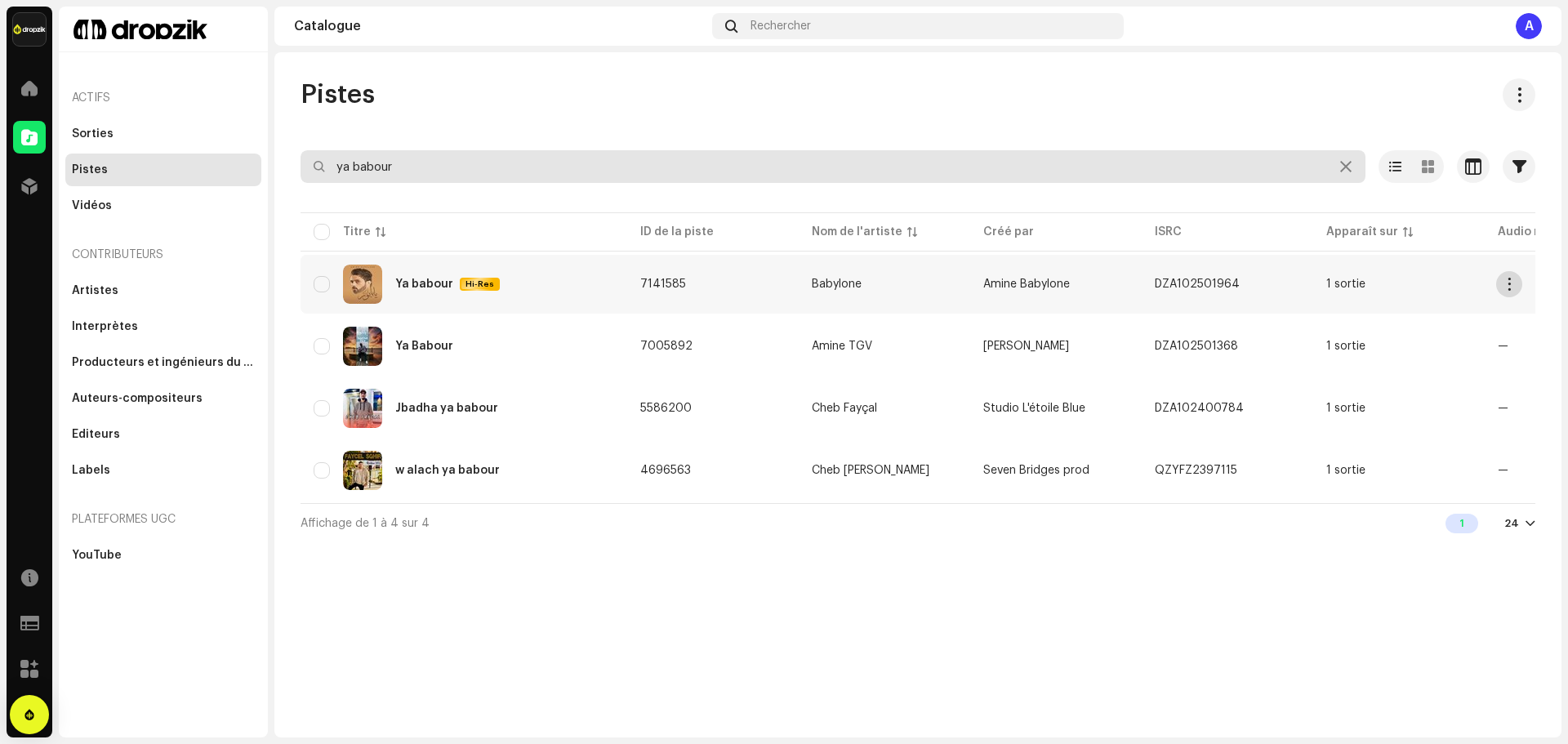
type input "ya babour"
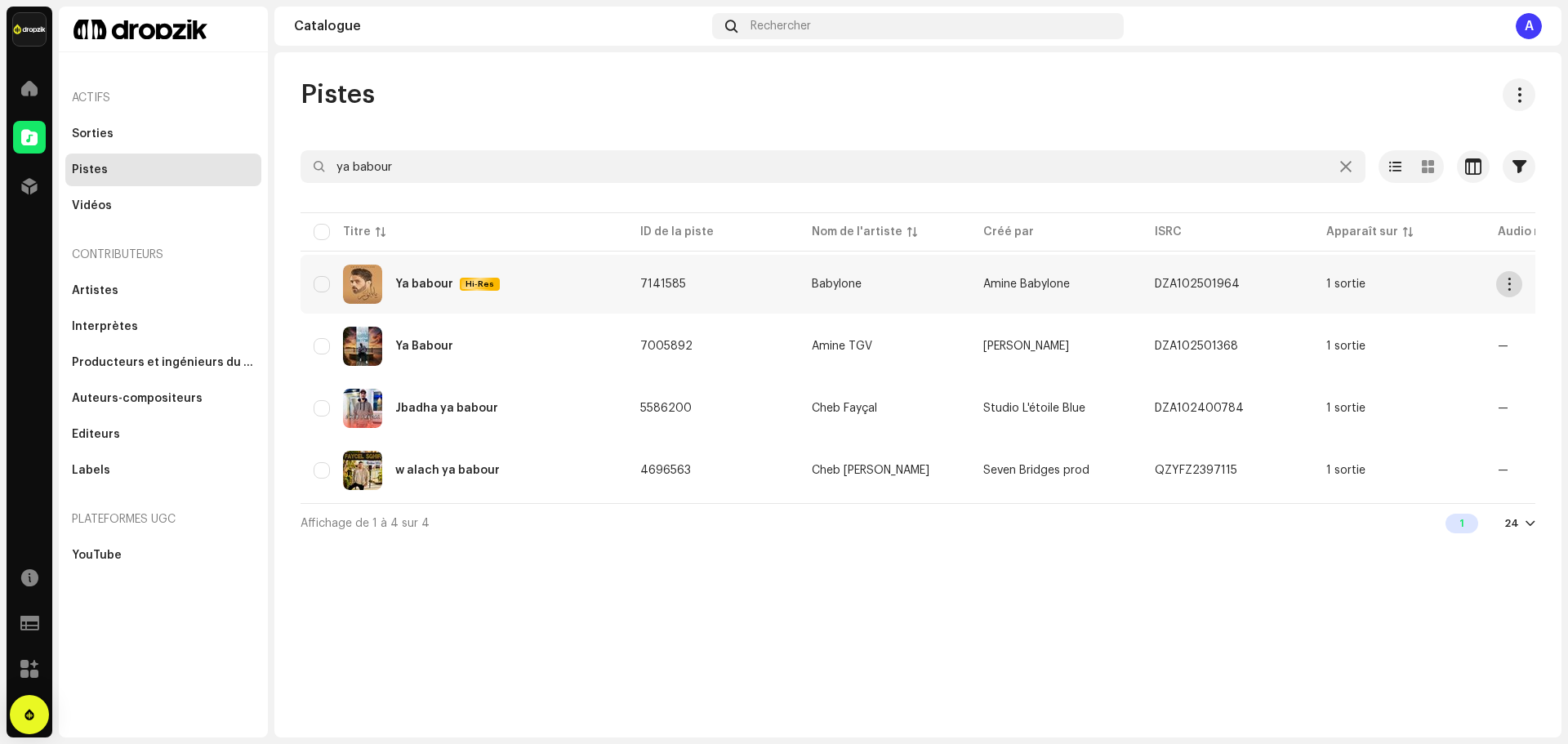
click at [1510, 291] on button "button" at bounding box center [1509, 283] width 26 height 26
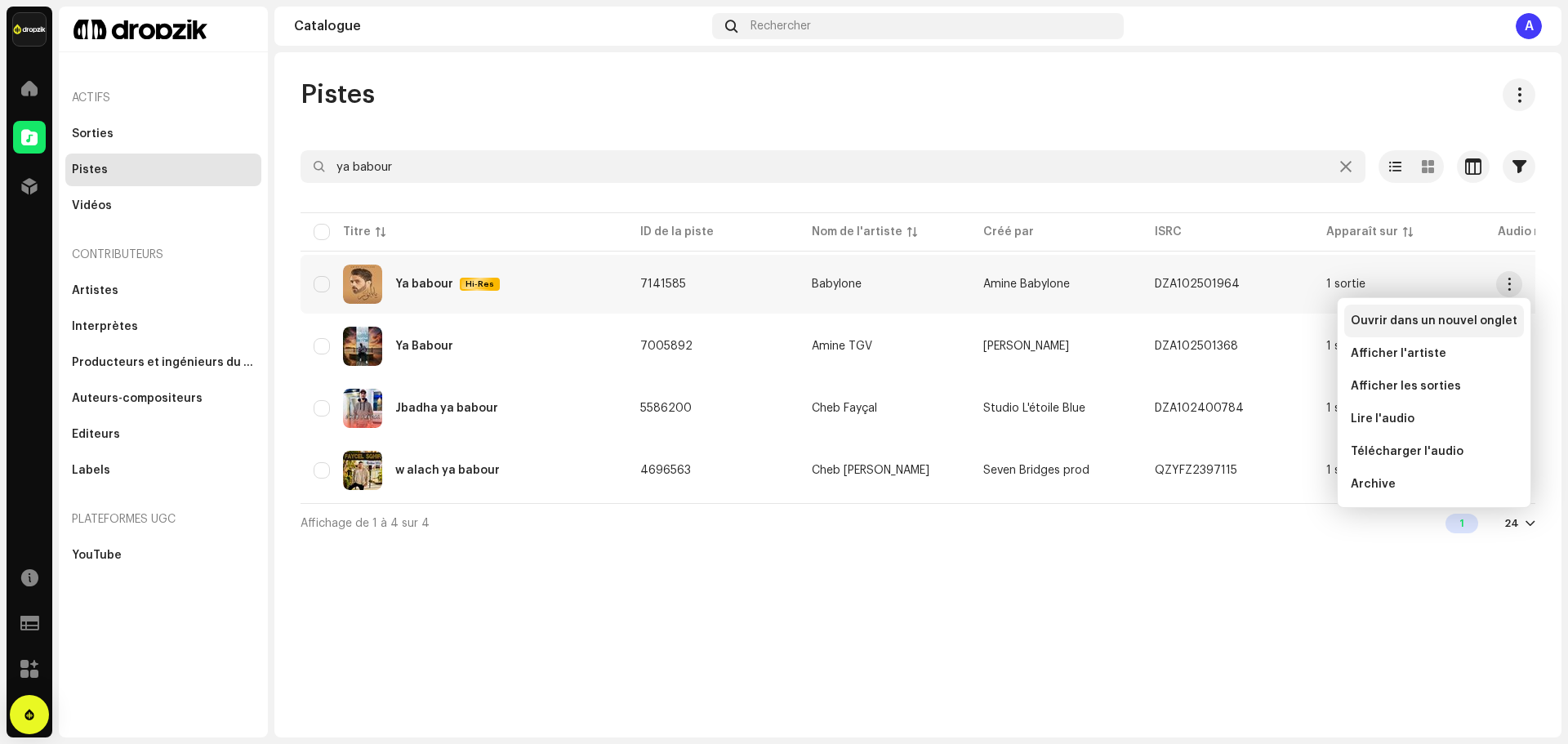
click at [1406, 322] on span "Ouvrir dans un nouvel onglet" at bounding box center [1434, 321] width 167 height 13
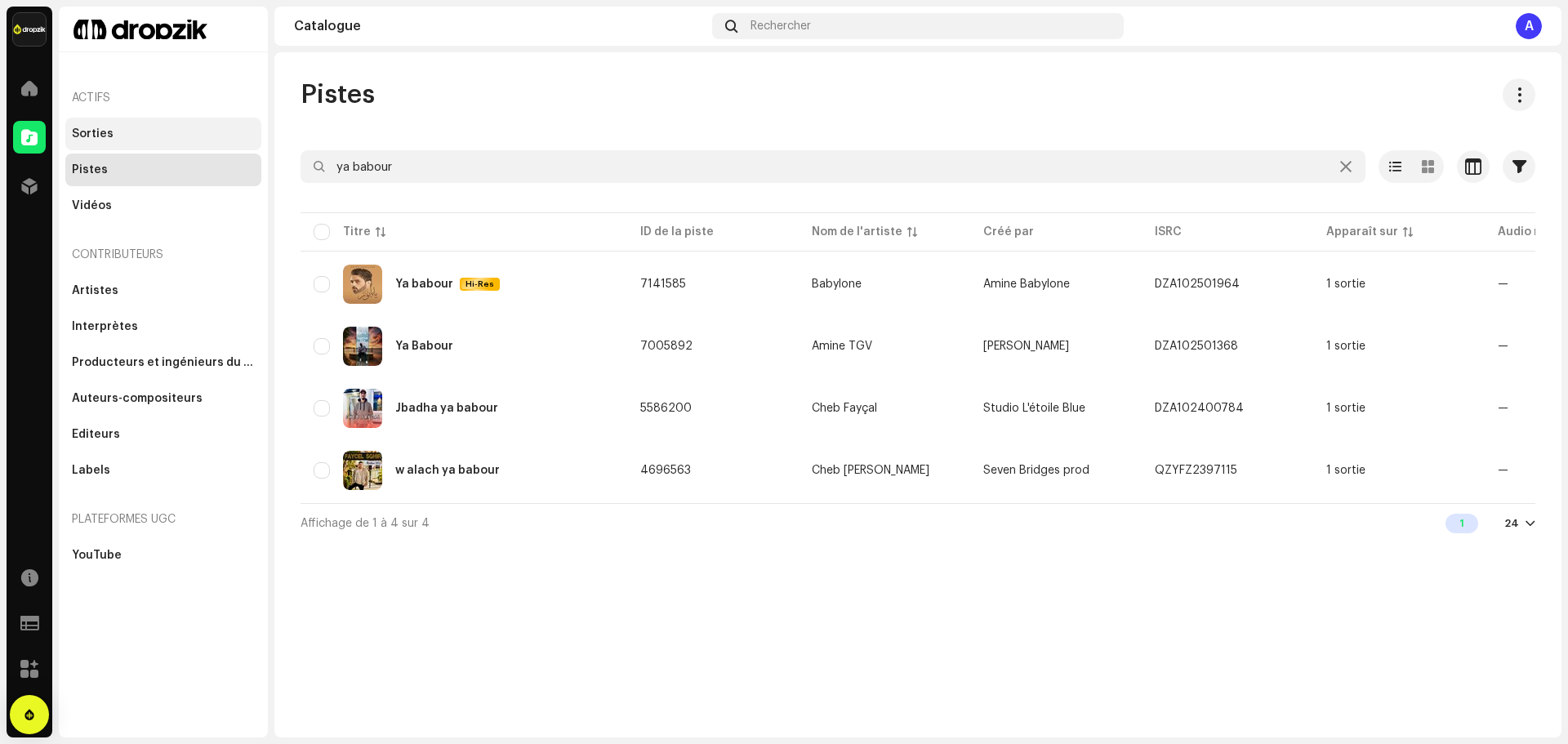
click at [129, 132] on div "Sorties" at bounding box center [163, 134] width 183 height 13
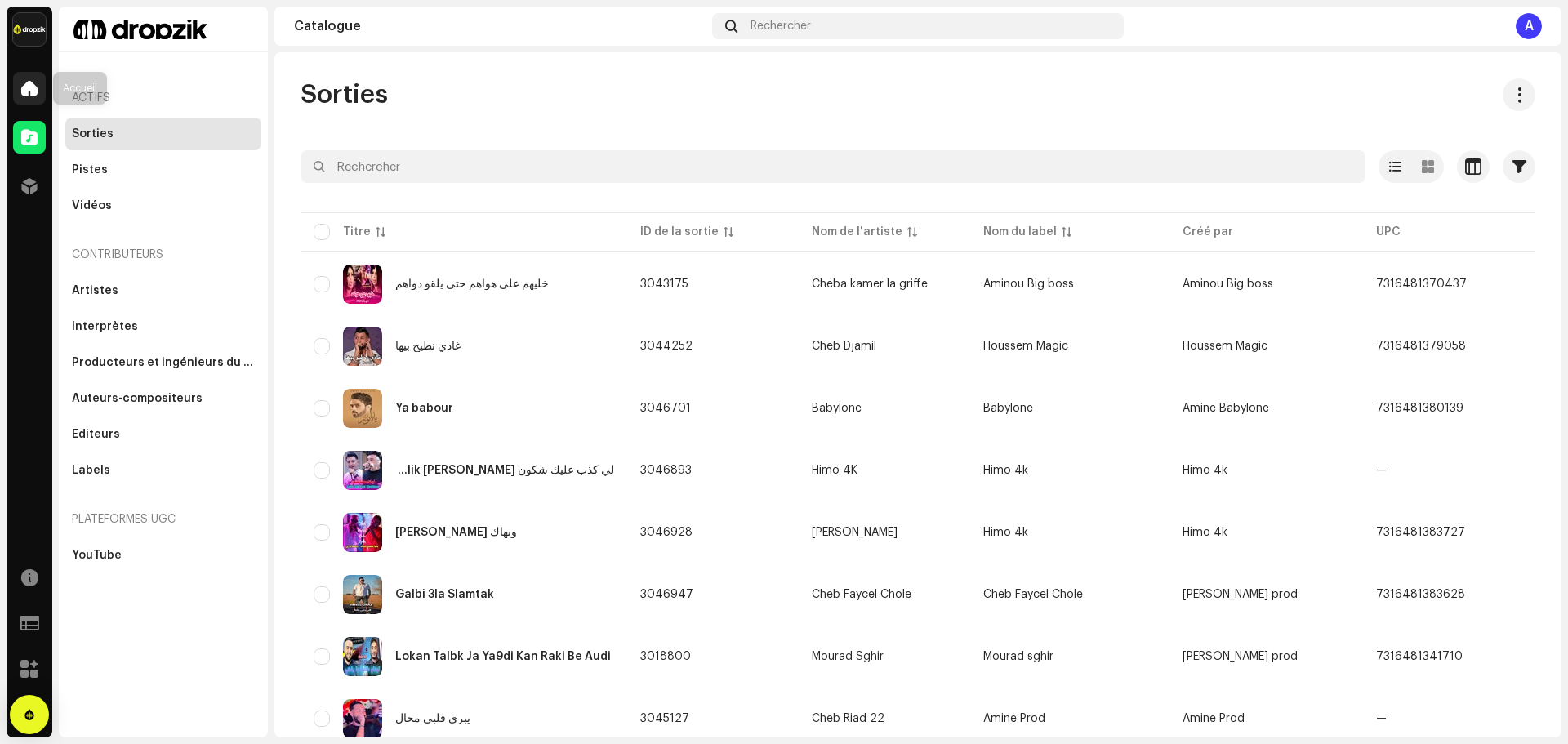
click at [31, 82] on span at bounding box center [29, 88] width 17 height 13
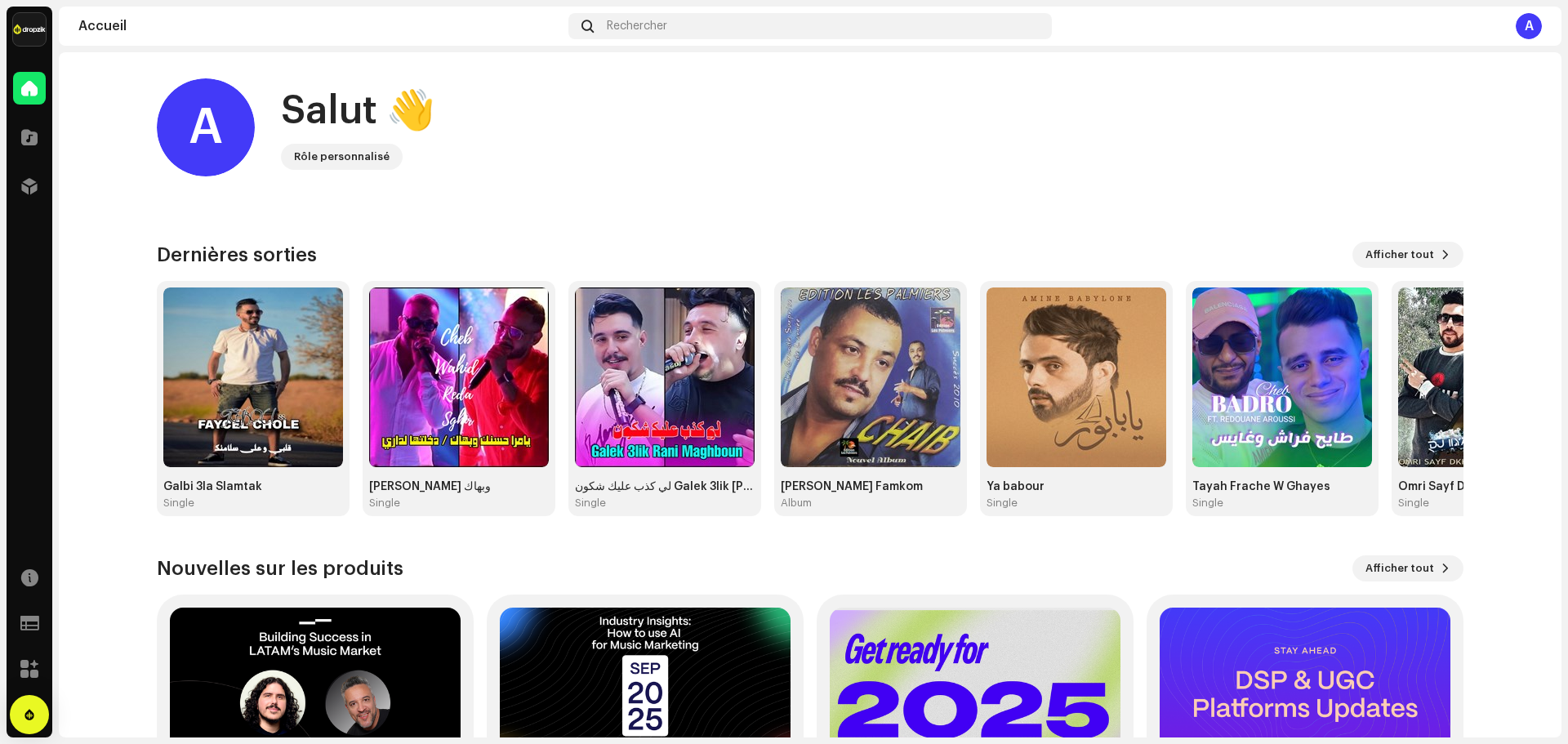
click at [746, 226] on div "A Salut 👋 Rôle personnalisé Consultez les dernières mises à jour produit pour C…" at bounding box center [810, 478] width 1306 height 852
click at [1381, 255] on span "Afficher tout" at bounding box center [1400, 254] width 68 height 32
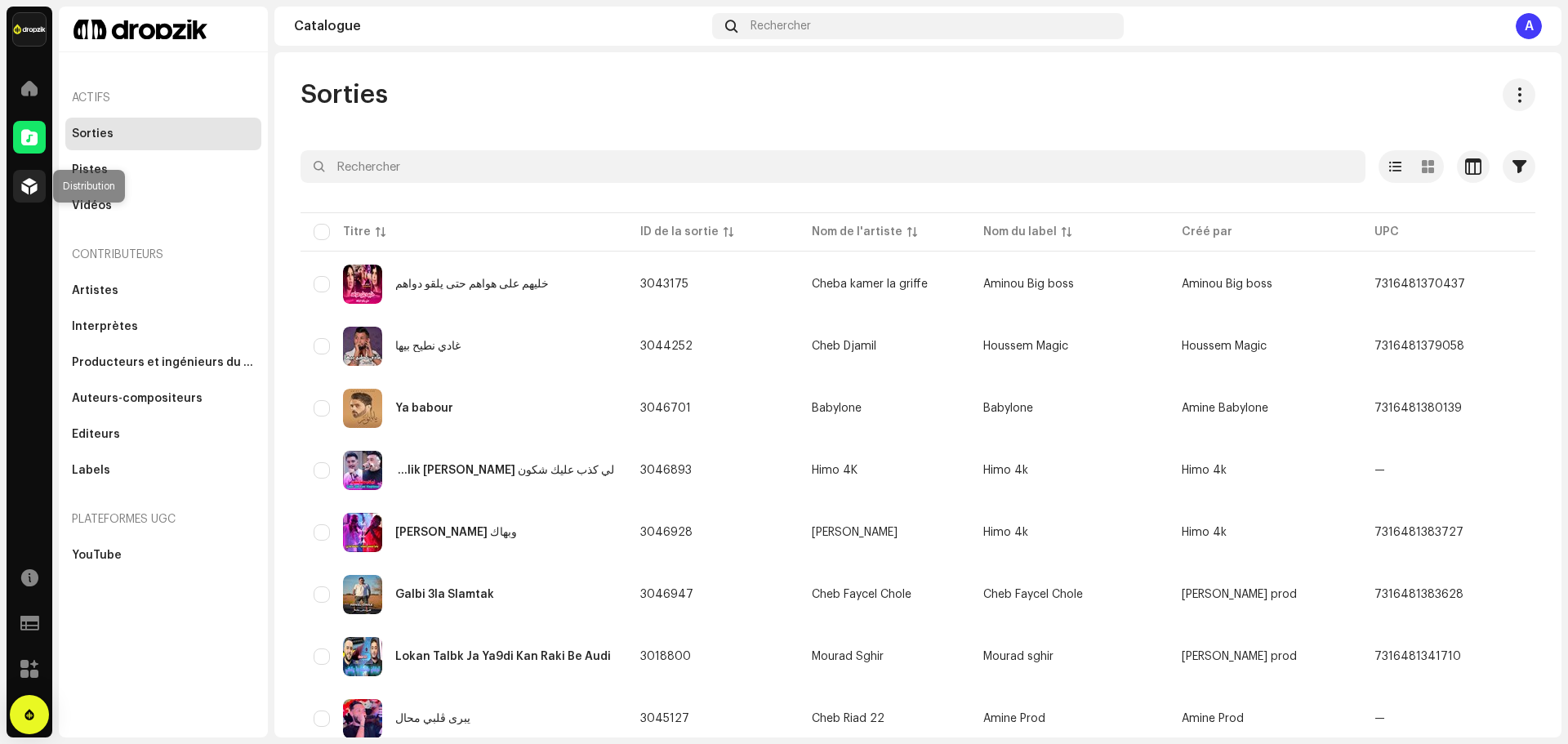
click at [34, 183] on span at bounding box center [29, 187] width 17 height 13
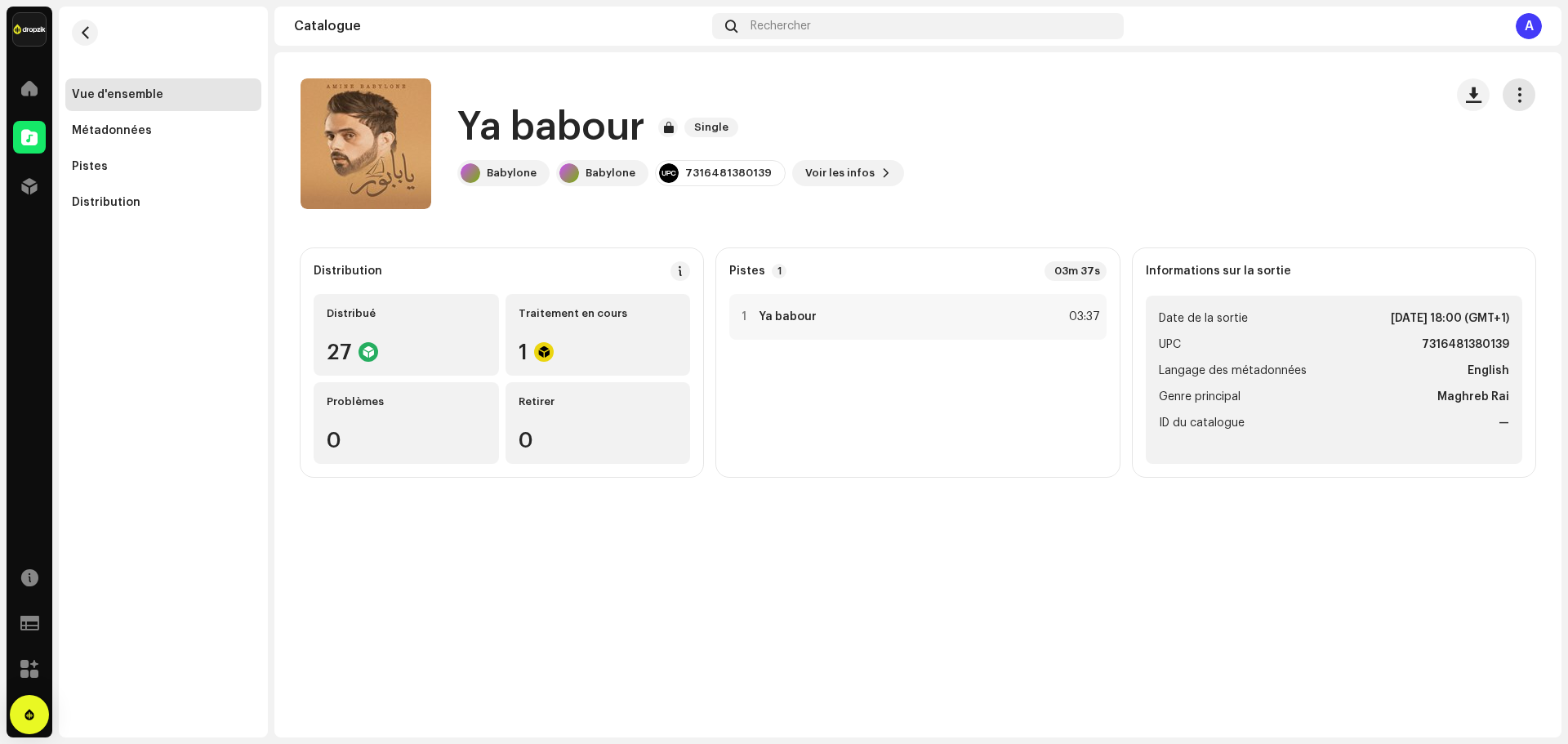
click at [1517, 99] on span "button" at bounding box center [1519, 95] width 16 height 13
click at [1174, 187] on div "Ya babour Single Babylone Babylone 7316481380139 Voir les infos" at bounding box center [866, 143] width 1130 height 131
click at [1516, 102] on button "button" at bounding box center [1518, 94] width 32 height 32
click at [1197, 182] on div "Ya babour Single Babylone Babylone 7316481380139 Voir les infos" at bounding box center [866, 143] width 1130 height 131
click at [112, 202] on div "Distribution" at bounding box center [106, 202] width 68 height 13
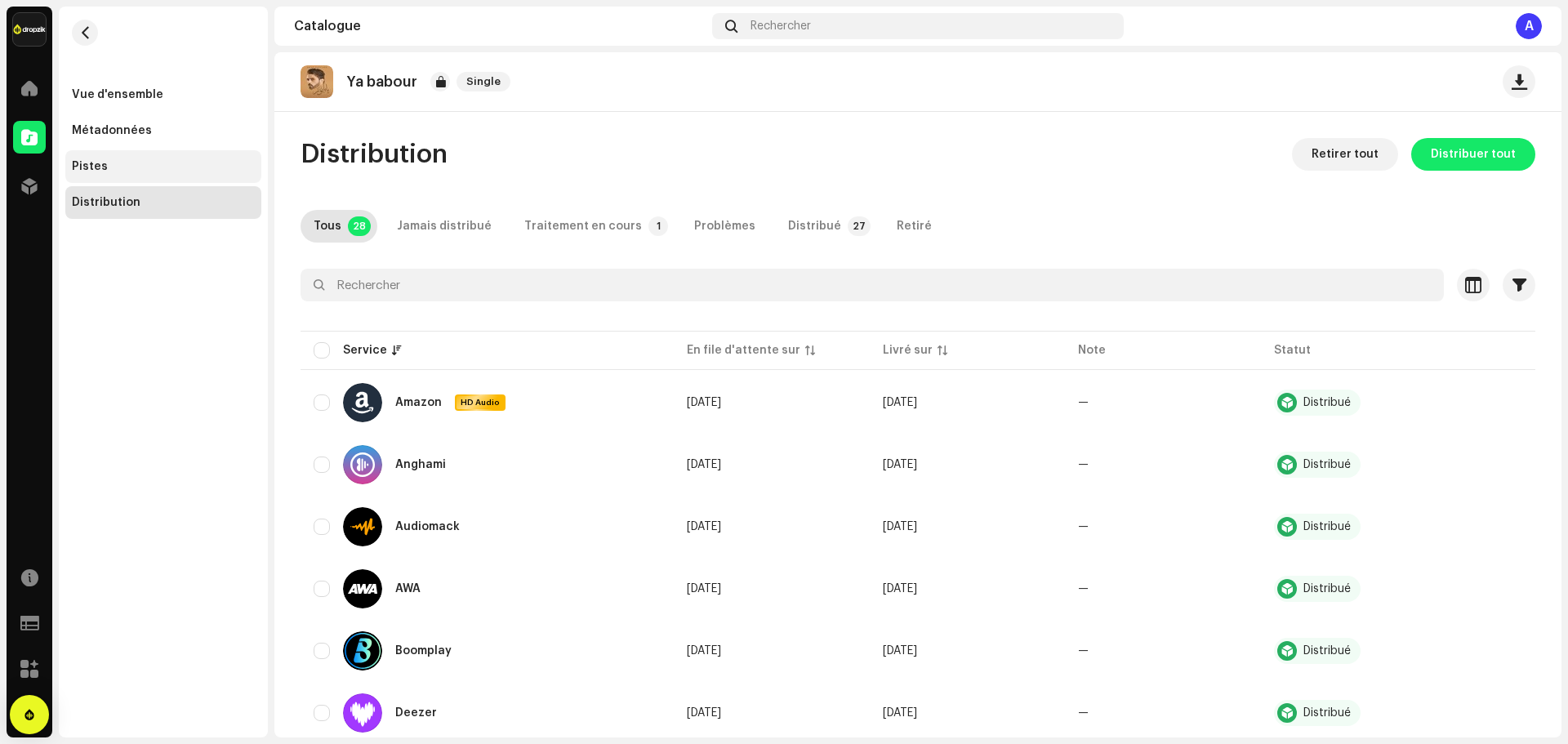
click at [143, 160] on div "Pistes" at bounding box center [163, 167] width 183 height 13
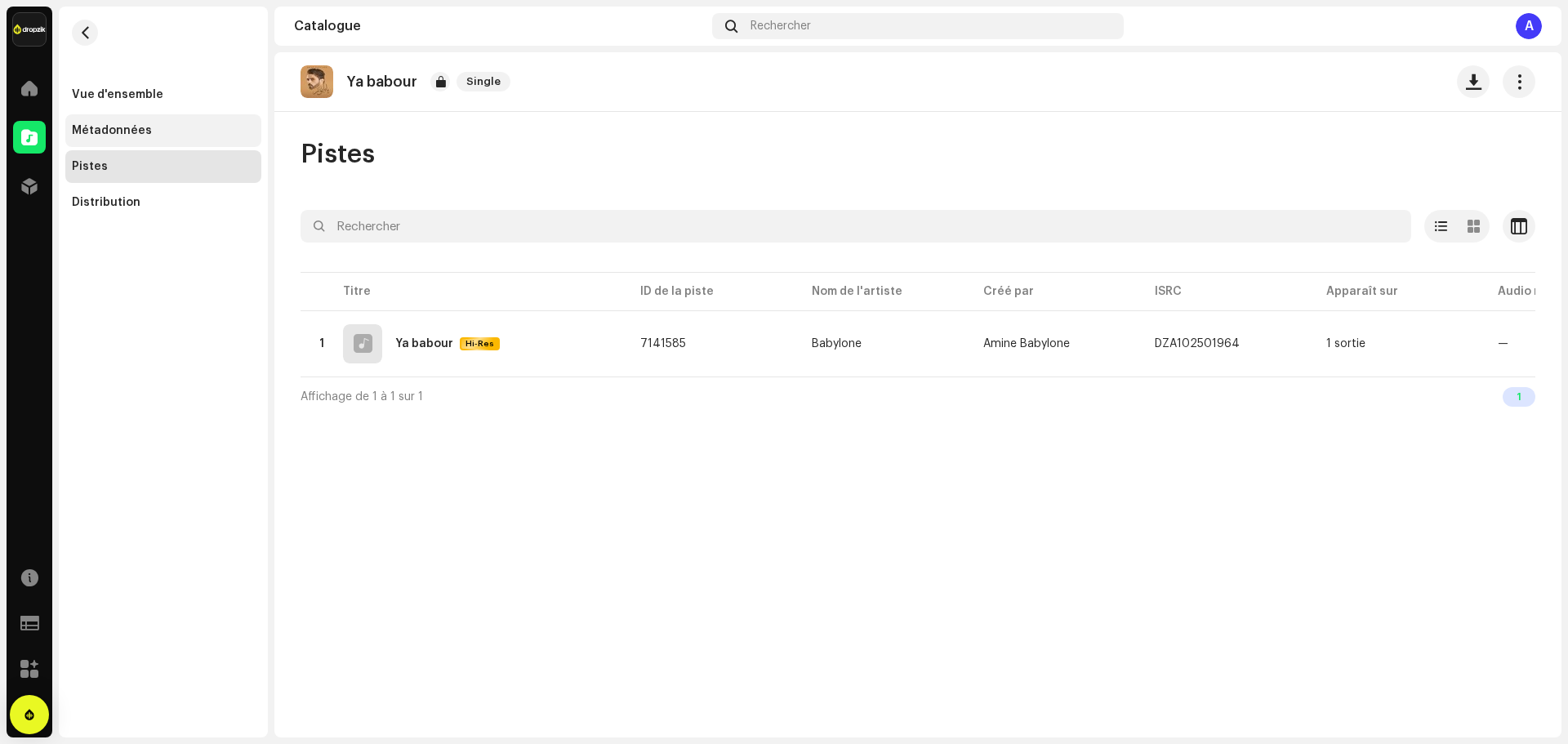
click at [142, 143] on div "Métadonnées" at bounding box center [162, 130] width 196 height 32
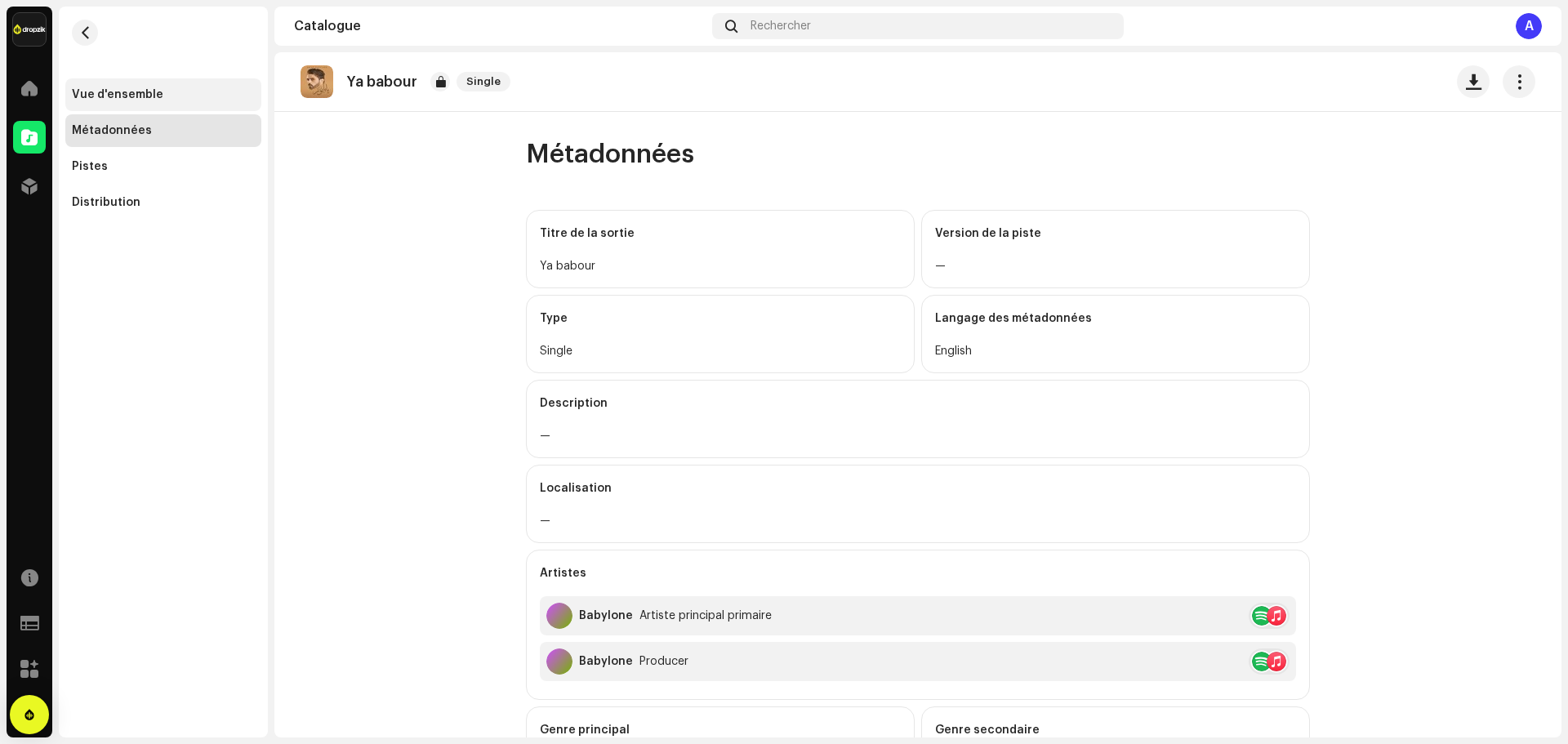
click at [142, 96] on div "Vue d'ensemble" at bounding box center [117, 95] width 92 height 13
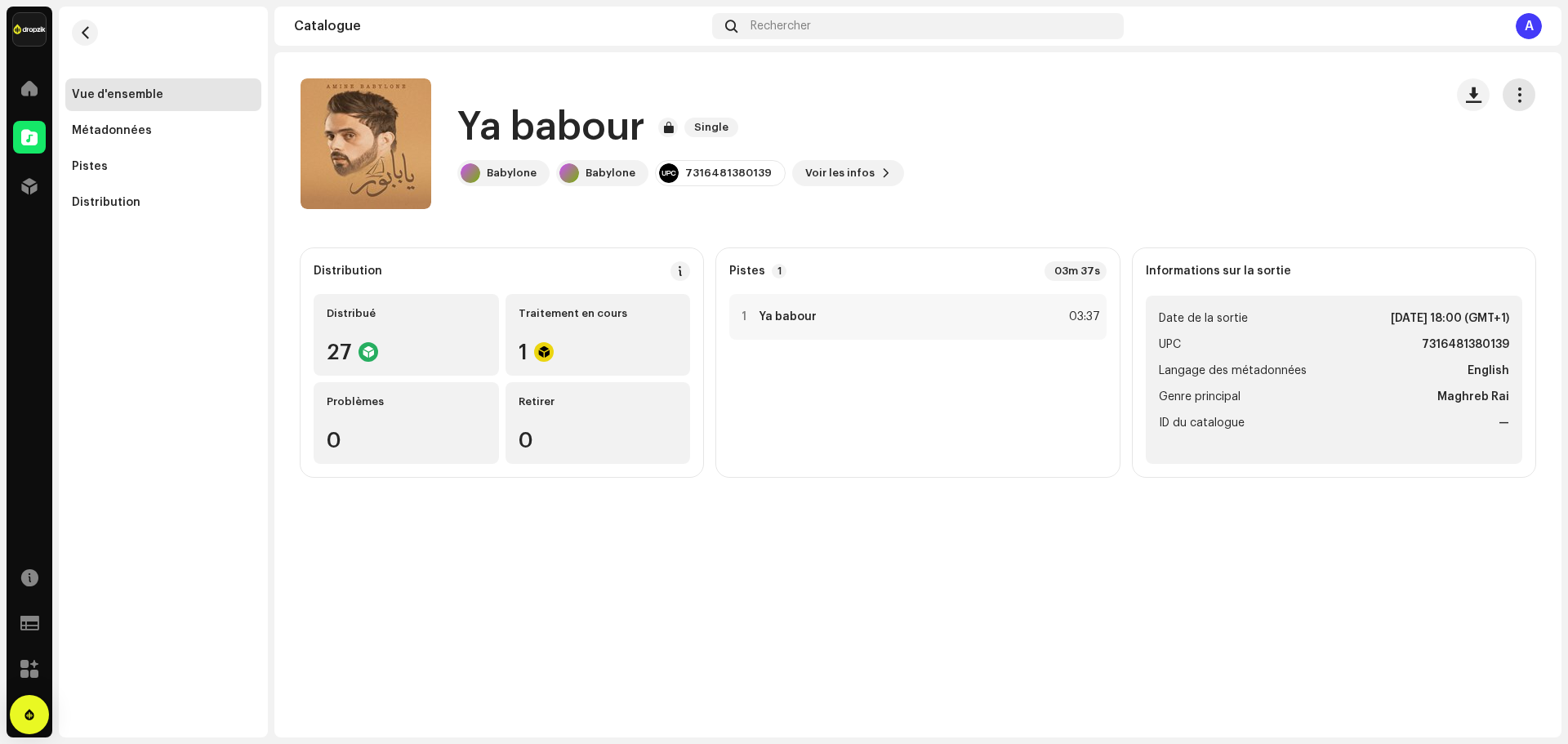
click at [1516, 98] on span "button" at bounding box center [1519, 95] width 16 height 13
click at [1199, 166] on div "Ya babour Single Babylone Babylone 7316481380139 Voir les infos" at bounding box center [866, 143] width 1130 height 131
click at [132, 141] on div "Métadonnées" at bounding box center [162, 130] width 196 height 32
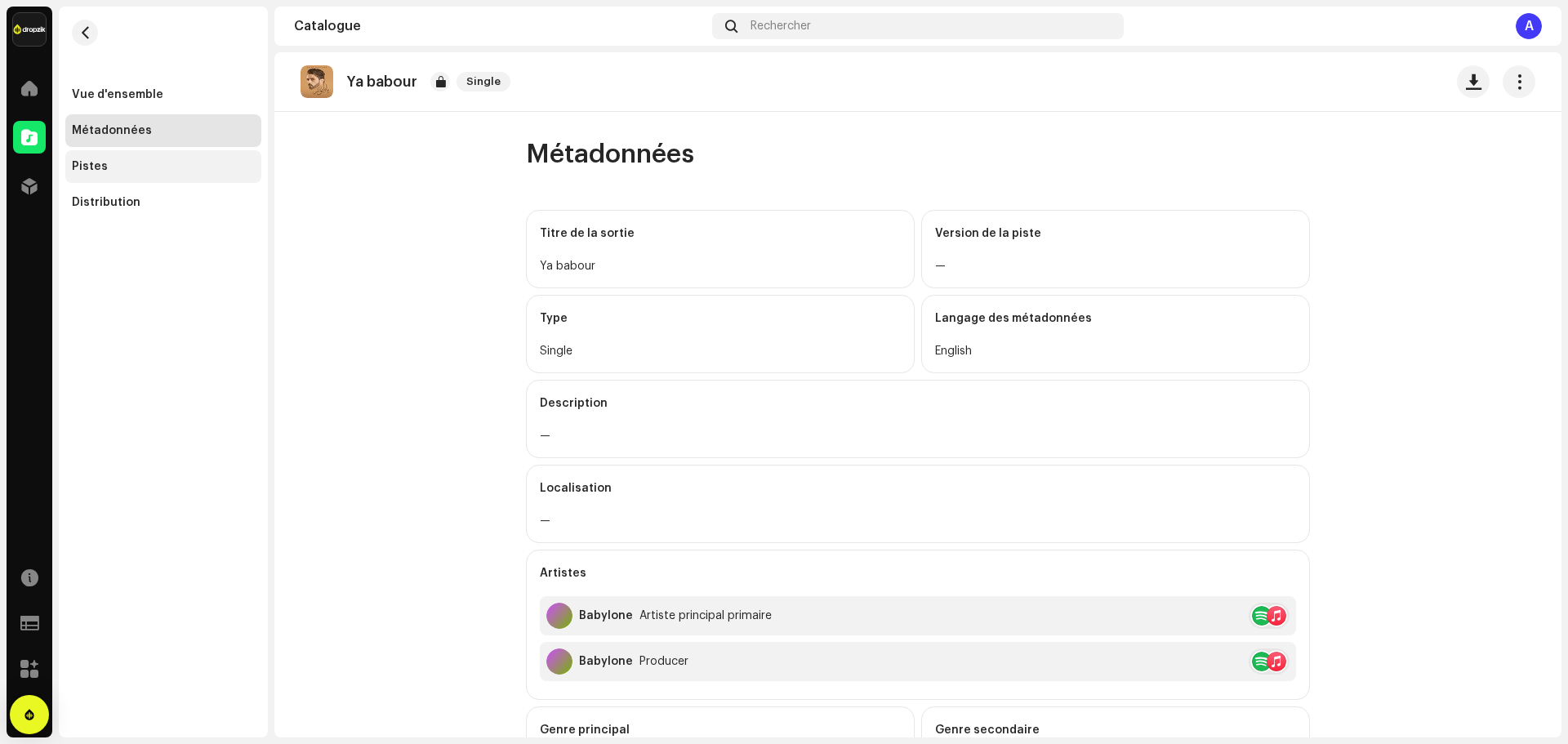
click at [133, 169] on div "Pistes" at bounding box center [163, 167] width 183 height 13
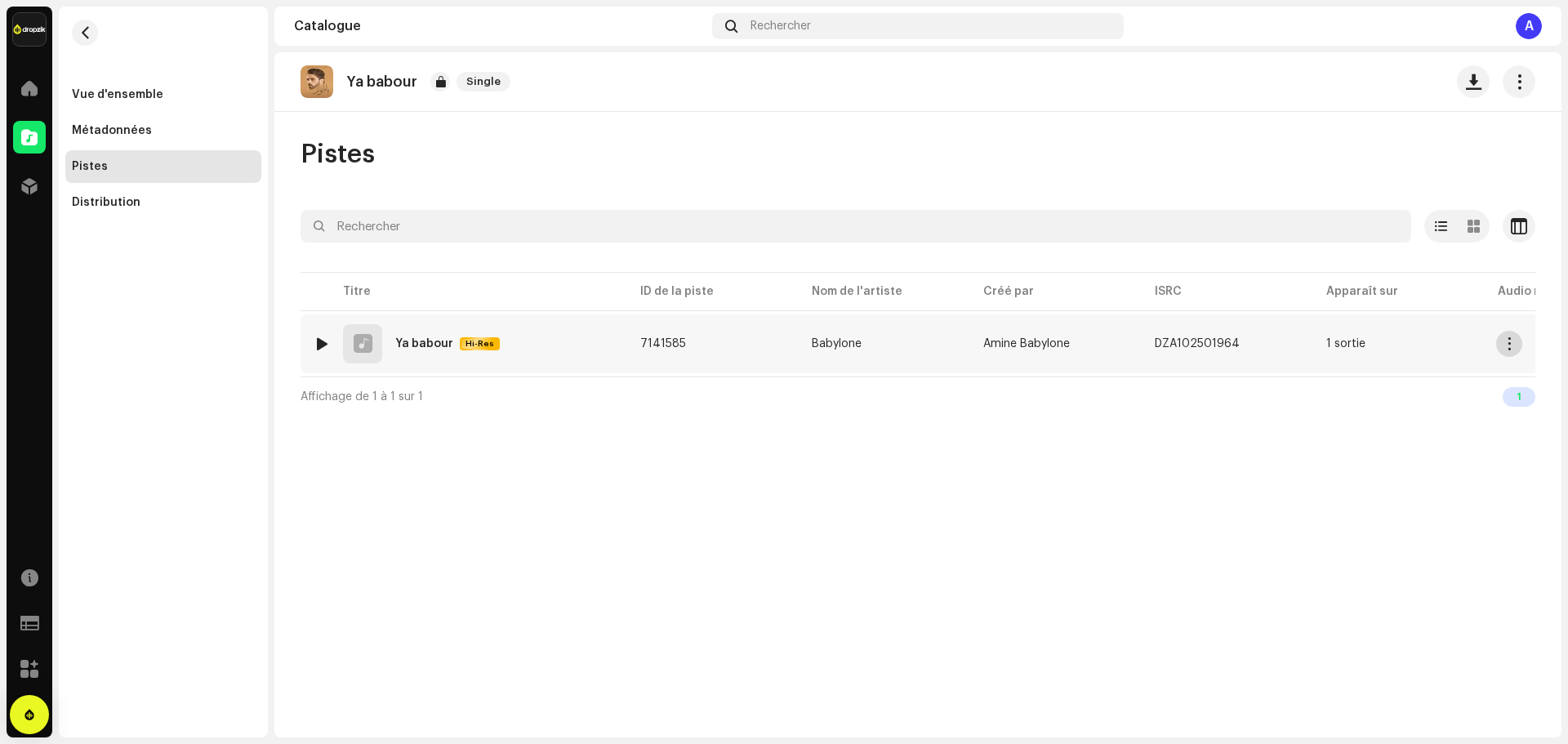
click at [1512, 342] on span "button" at bounding box center [1509, 344] width 12 height 13
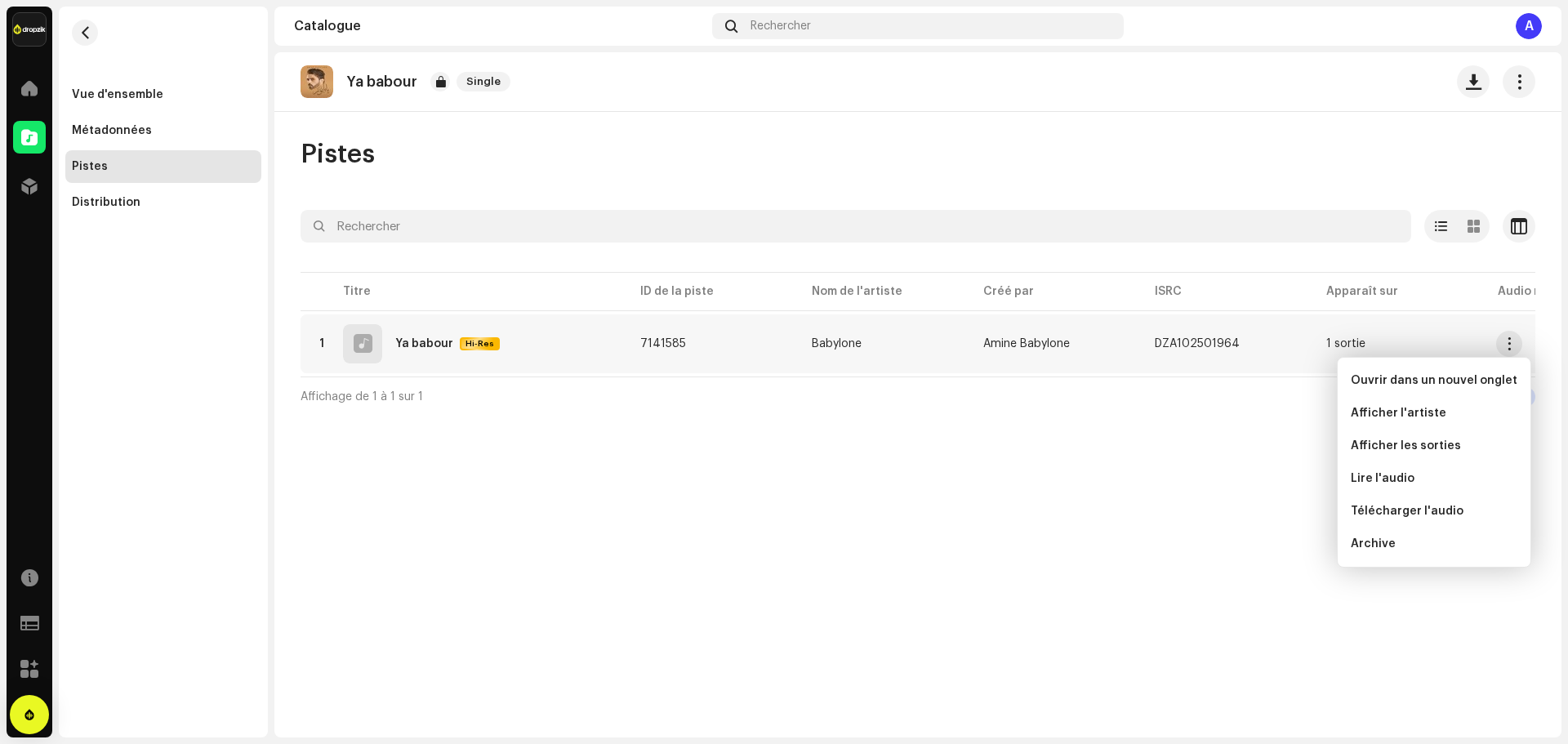
click at [1209, 470] on div "Ya babour Single Pistes Sélectionné 0 Sélectionner tout 1 Options Filtres Statu…" at bounding box center [917, 395] width 1287 height 685
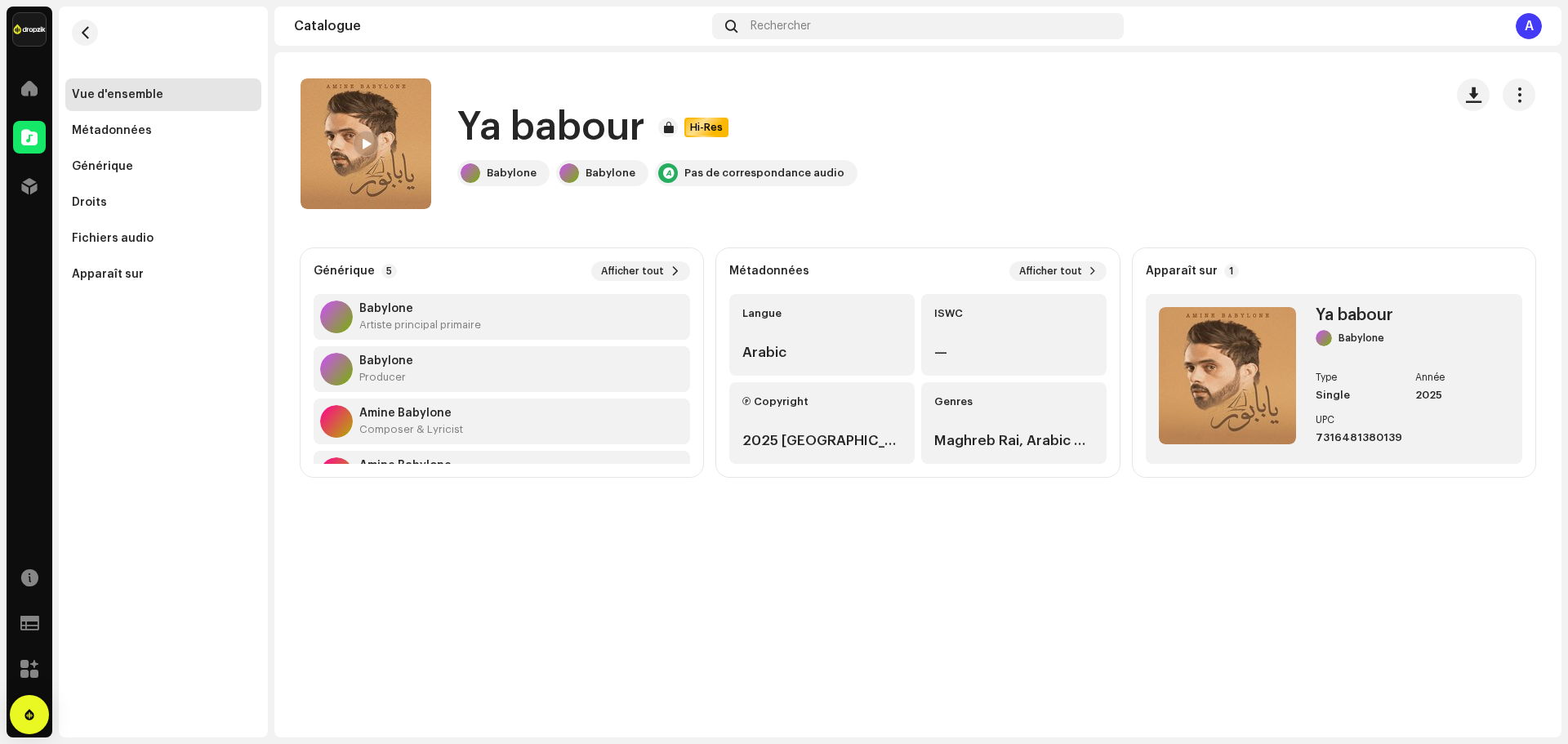
click at [366, 143] on span at bounding box center [366, 145] width 10 height 13
drag, startPoint x: 517, startPoint y: 705, endPoint x: 564, endPoint y: 707, distance: 47.0
click at [560, 707] on div "00:02 03:37" at bounding box center [959, 704] width 995 height 13
click at [423, 707] on span at bounding box center [425, 705] width 10 height 13
click at [1530, 708] on span "button" at bounding box center [1535, 704] width 11 height 13
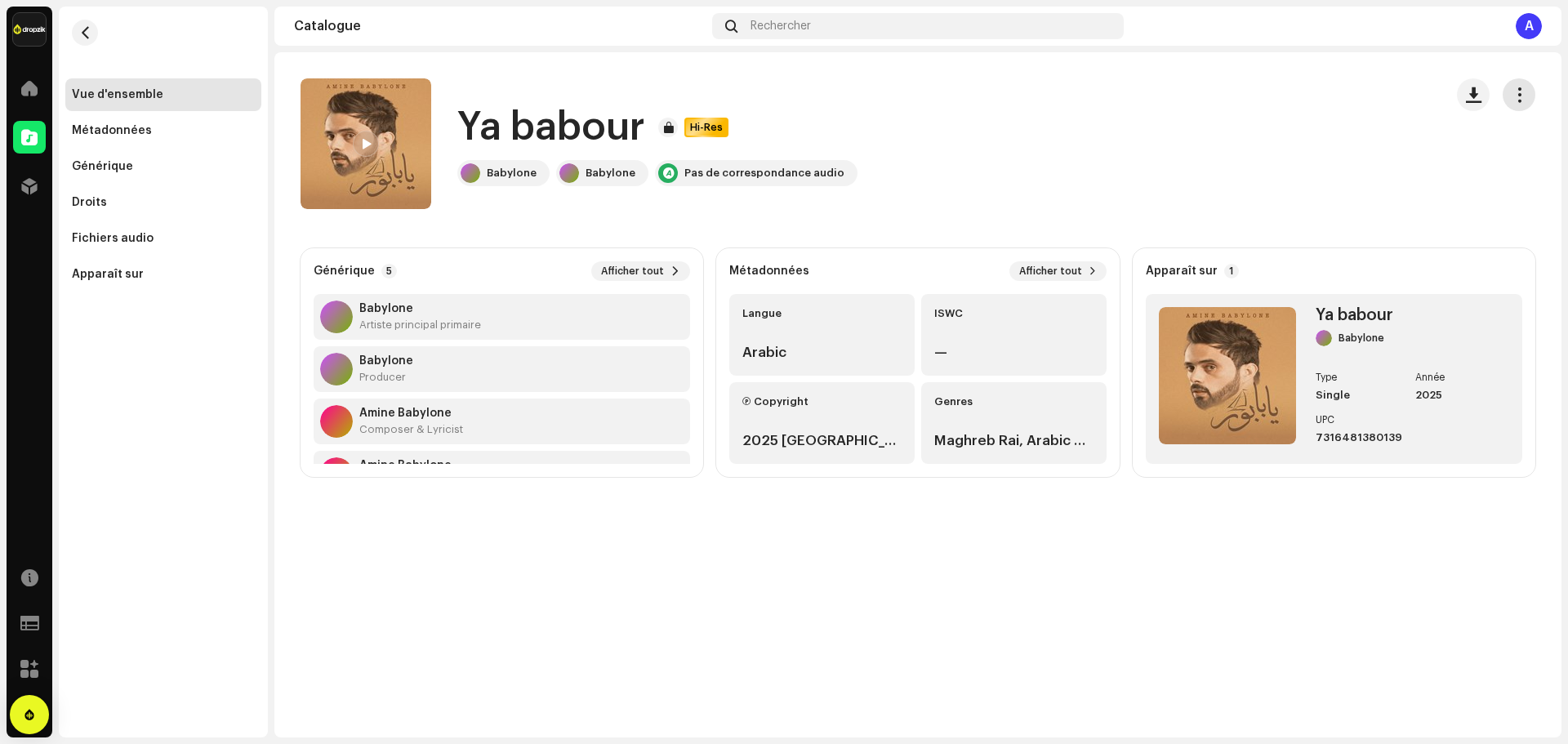
click at [1520, 101] on span "button" at bounding box center [1519, 95] width 16 height 13
click at [1171, 174] on div "Ya babour Hi-Res Babylone Babylone Pas de correspondance audio" at bounding box center [866, 143] width 1130 height 131
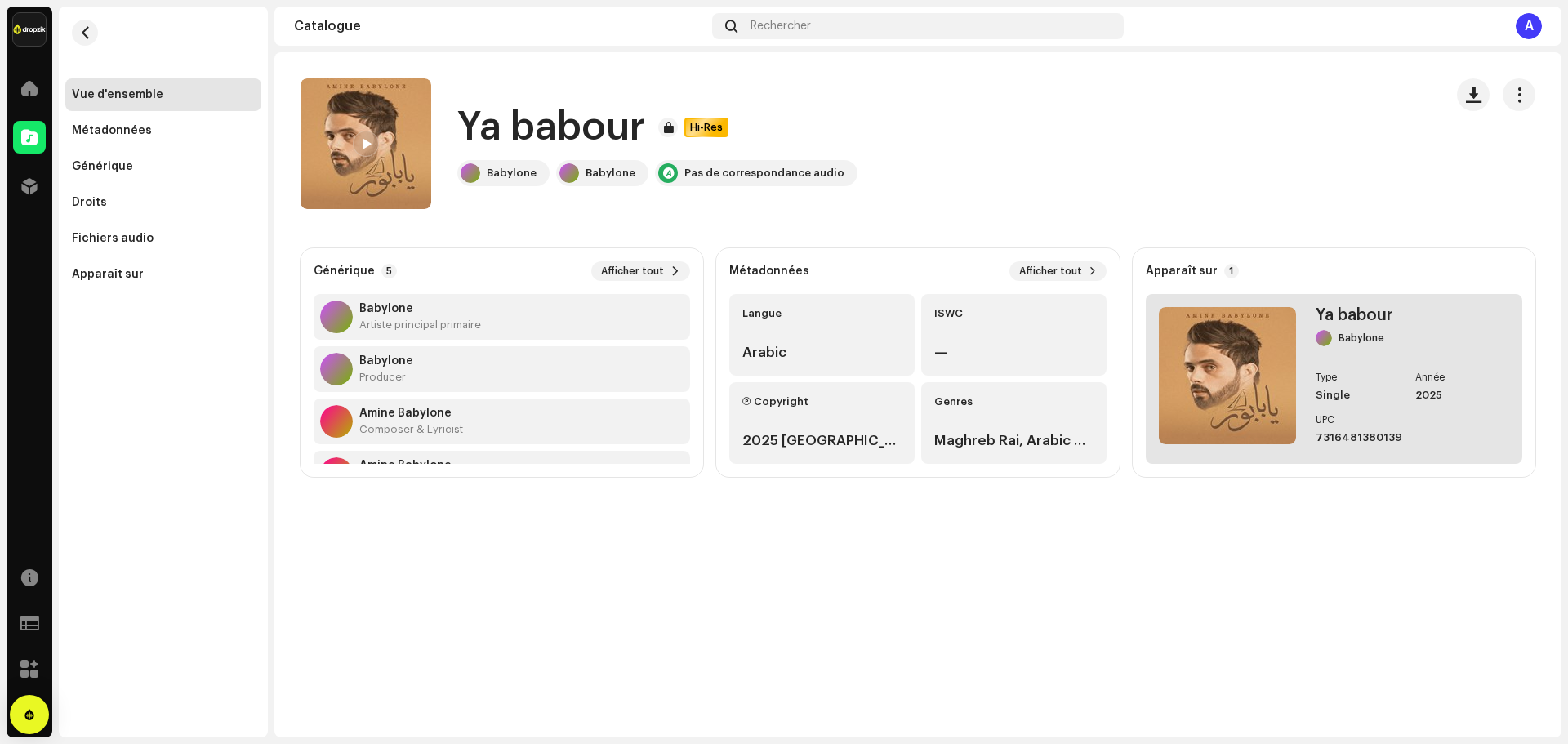
click at [1320, 352] on div "Ya babour Babylone Type Single Année 2025 UPC 7316481380139" at bounding box center [1408, 379] width 186 height 143
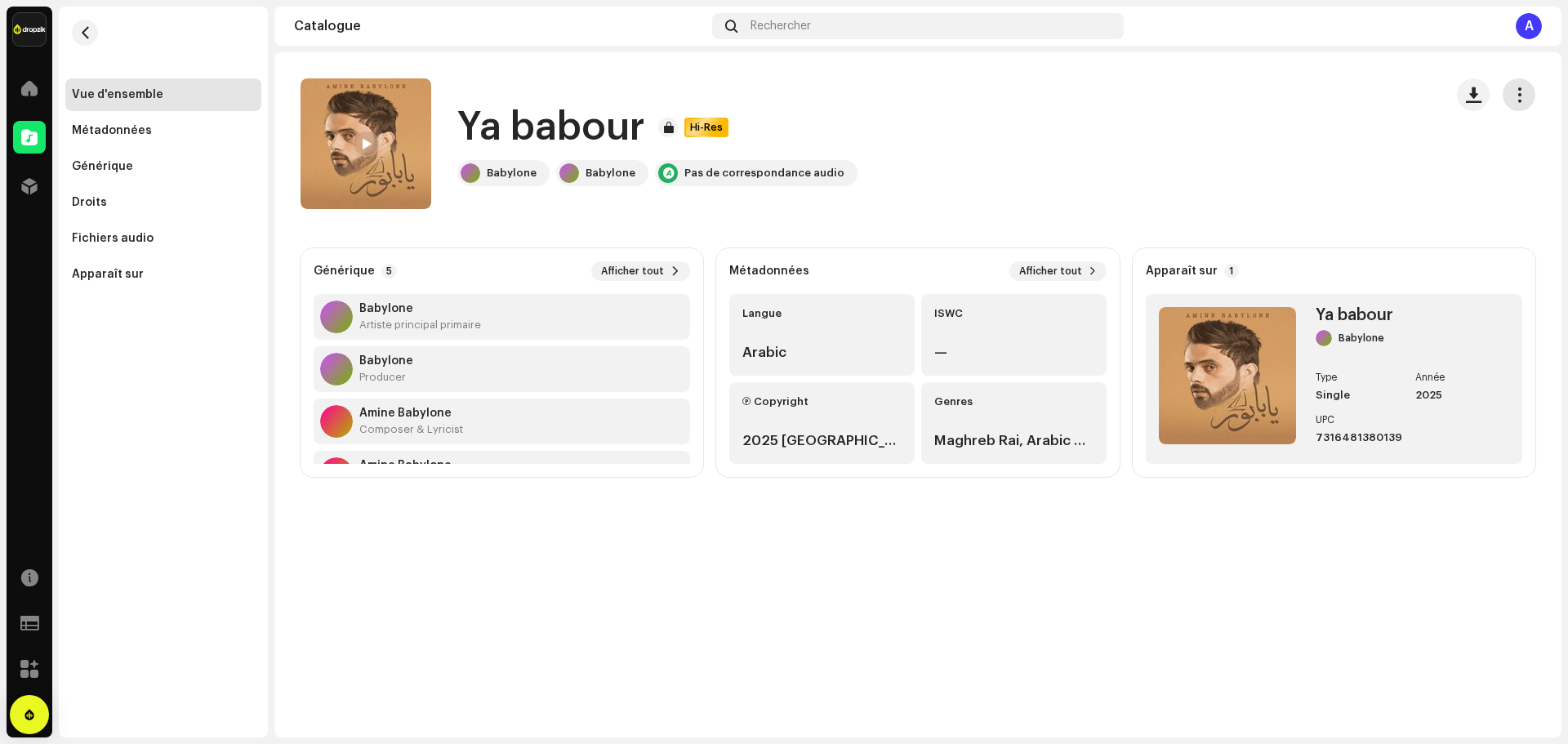
click at [1516, 91] on span "button" at bounding box center [1519, 95] width 16 height 13
click at [1131, 194] on div "Ya babour Hi-Res Babylone Babylone Pas de correspondance audio" at bounding box center [866, 143] width 1130 height 131
click at [129, 137] on div "Métadonnées" at bounding box center [112, 131] width 80 height 13
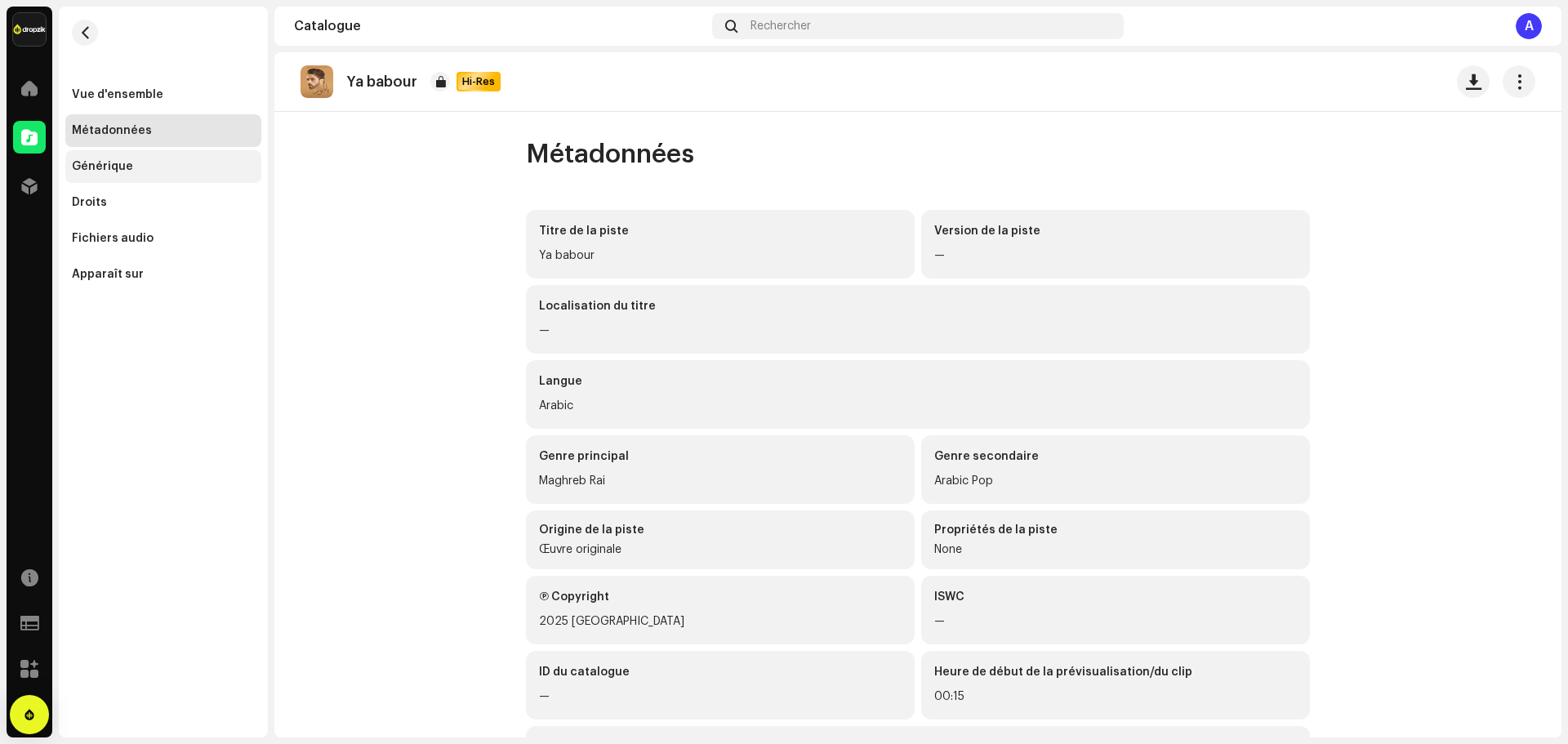
click at [127, 175] on div "Générique" at bounding box center [162, 166] width 196 height 32
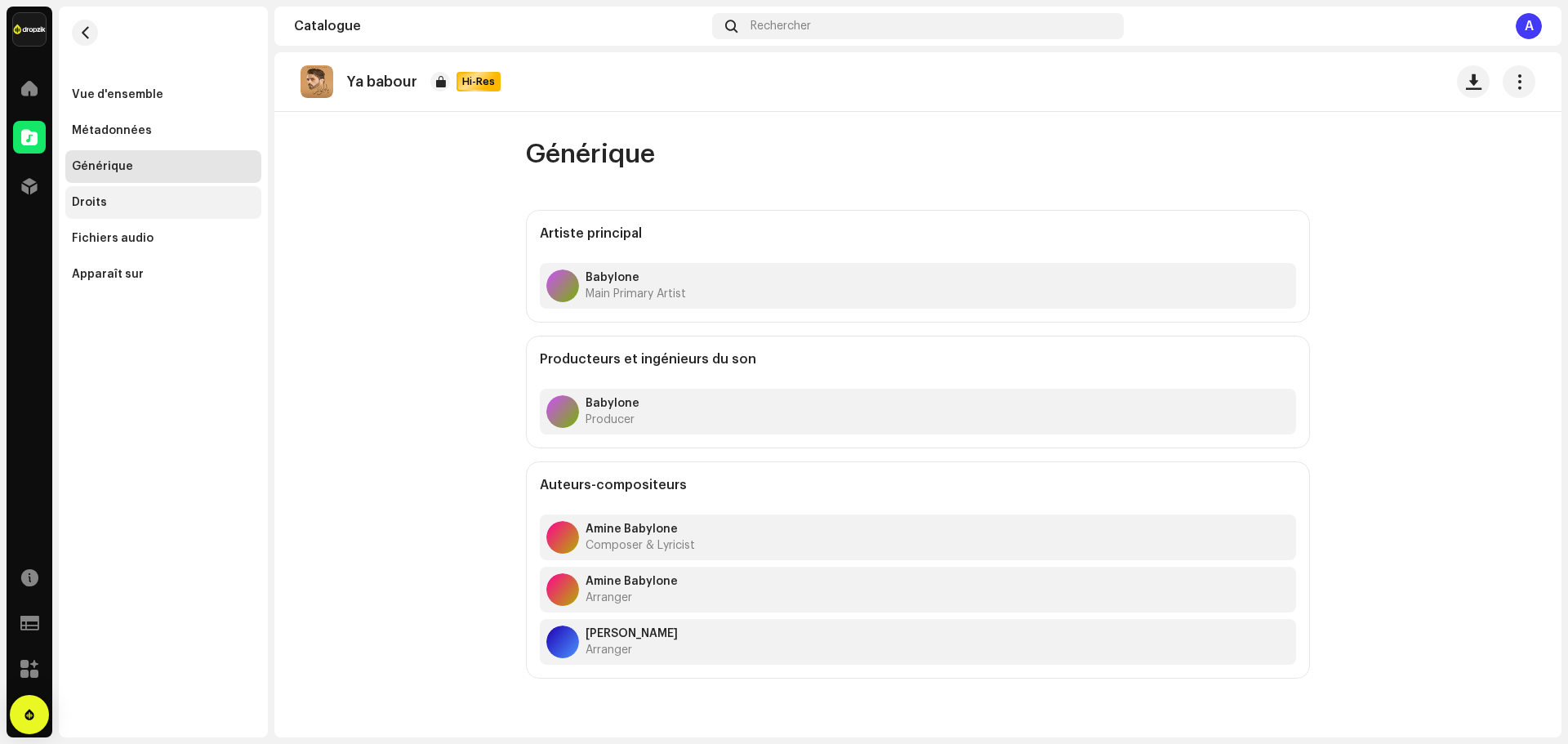
click at [92, 188] on div "Droits" at bounding box center [162, 202] width 196 height 32
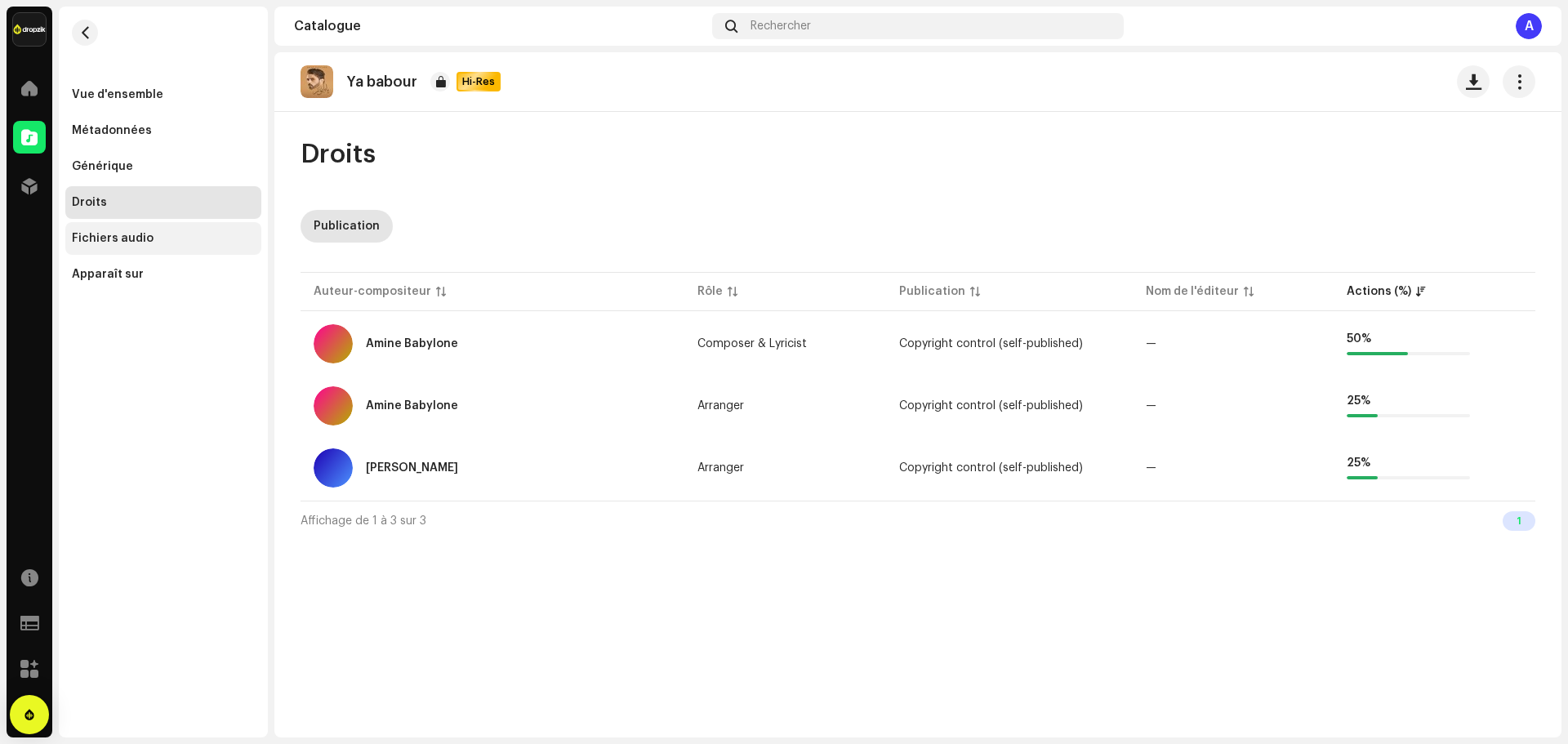
click at [163, 232] on div "Fichiers audio" at bounding box center [163, 238] width 183 height 13
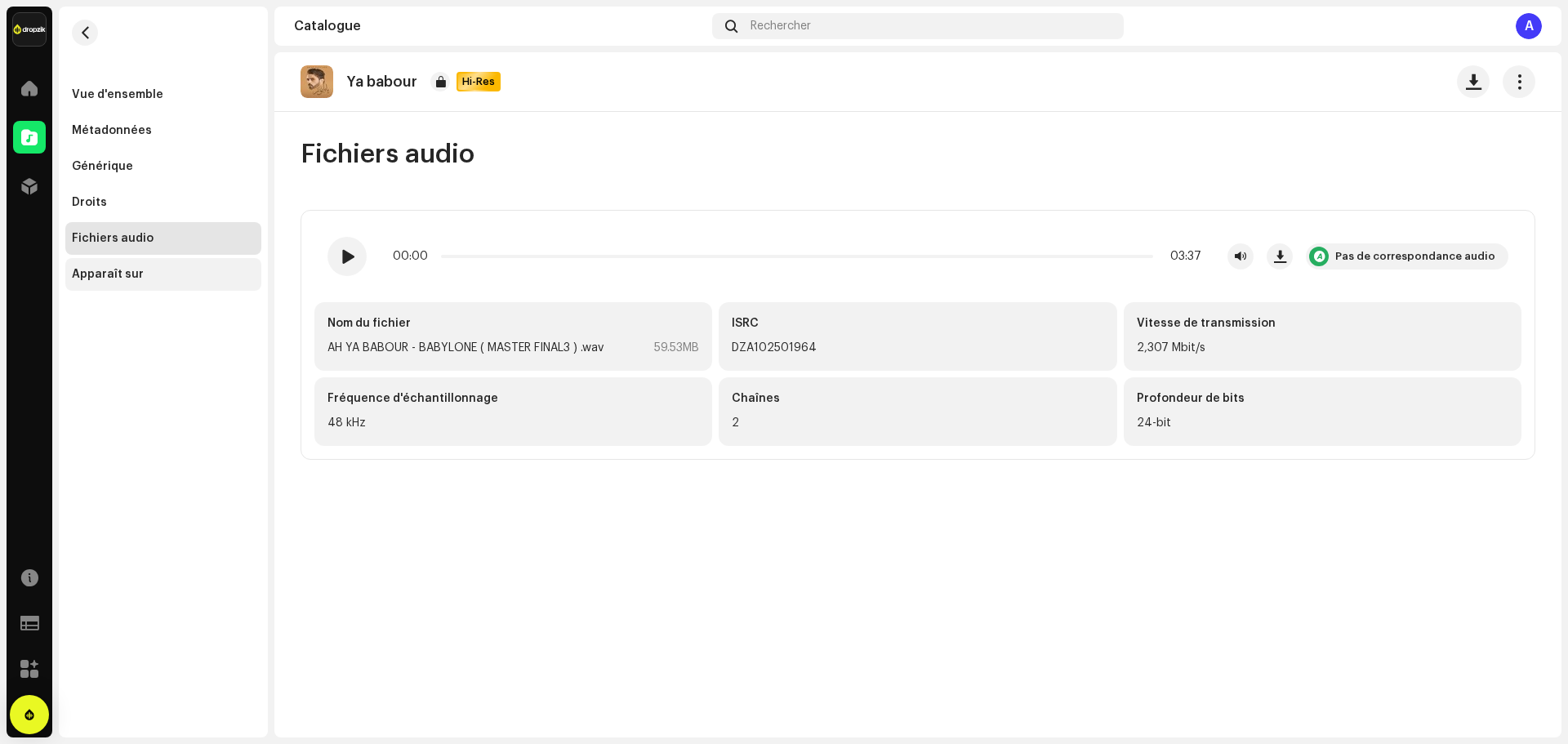
click at [153, 277] on div "Apparaît sur" at bounding box center [163, 274] width 183 height 13
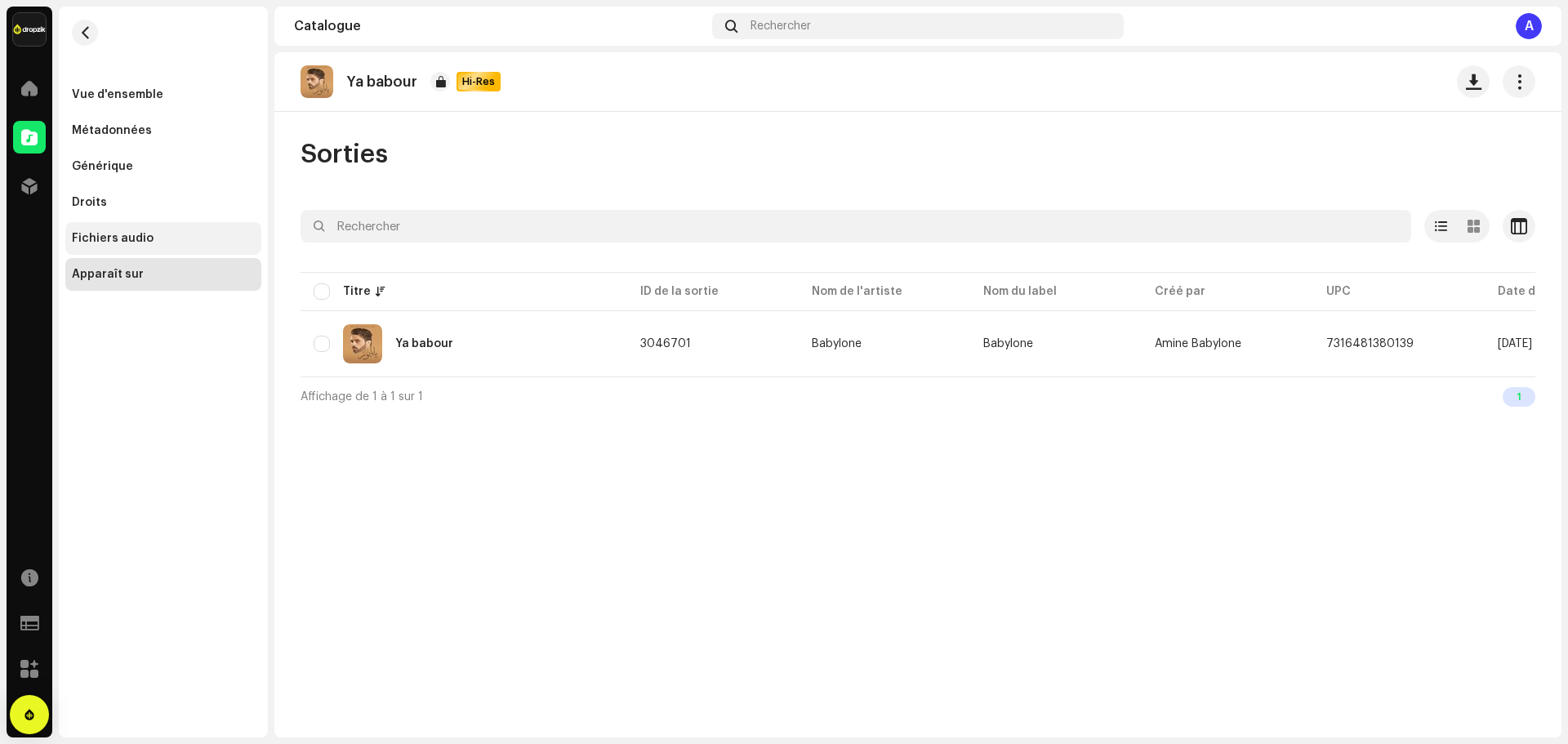
click at [161, 244] on div "Fichiers audio" at bounding box center [162, 238] width 196 height 32
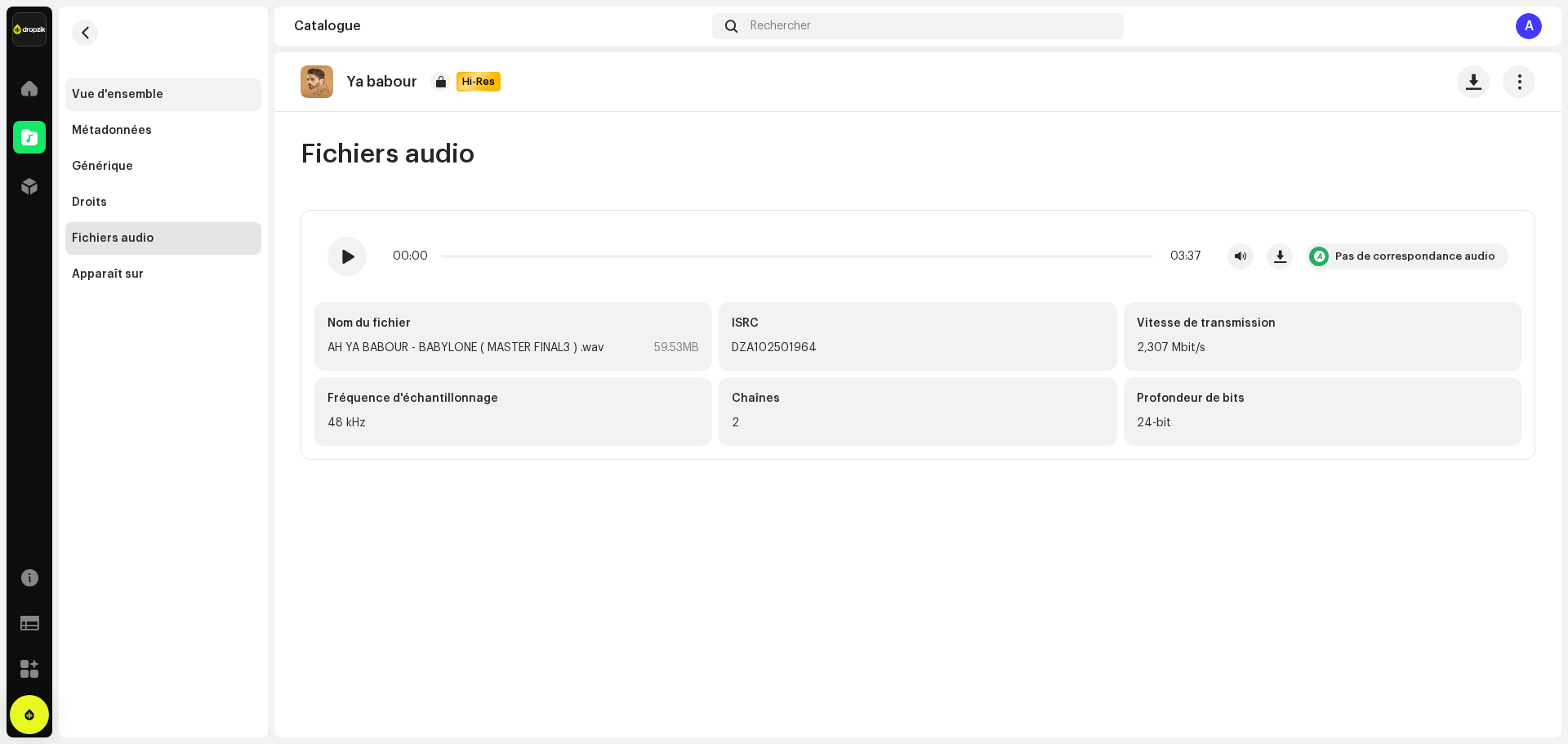
click at [144, 94] on div "Vue d'ensemble" at bounding box center [117, 95] width 92 height 13
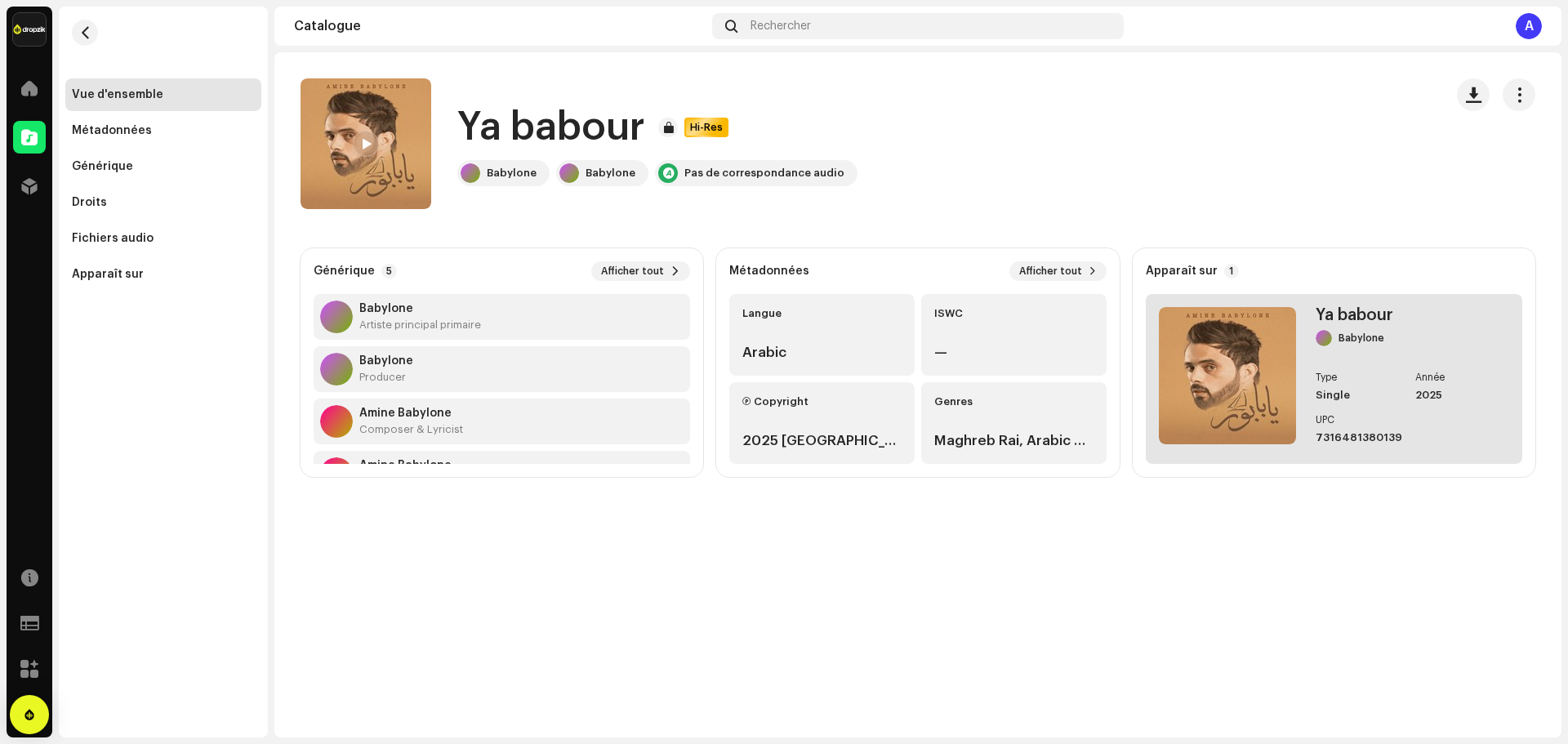
click at [1210, 366] on img at bounding box center [1227, 376] width 137 height 137
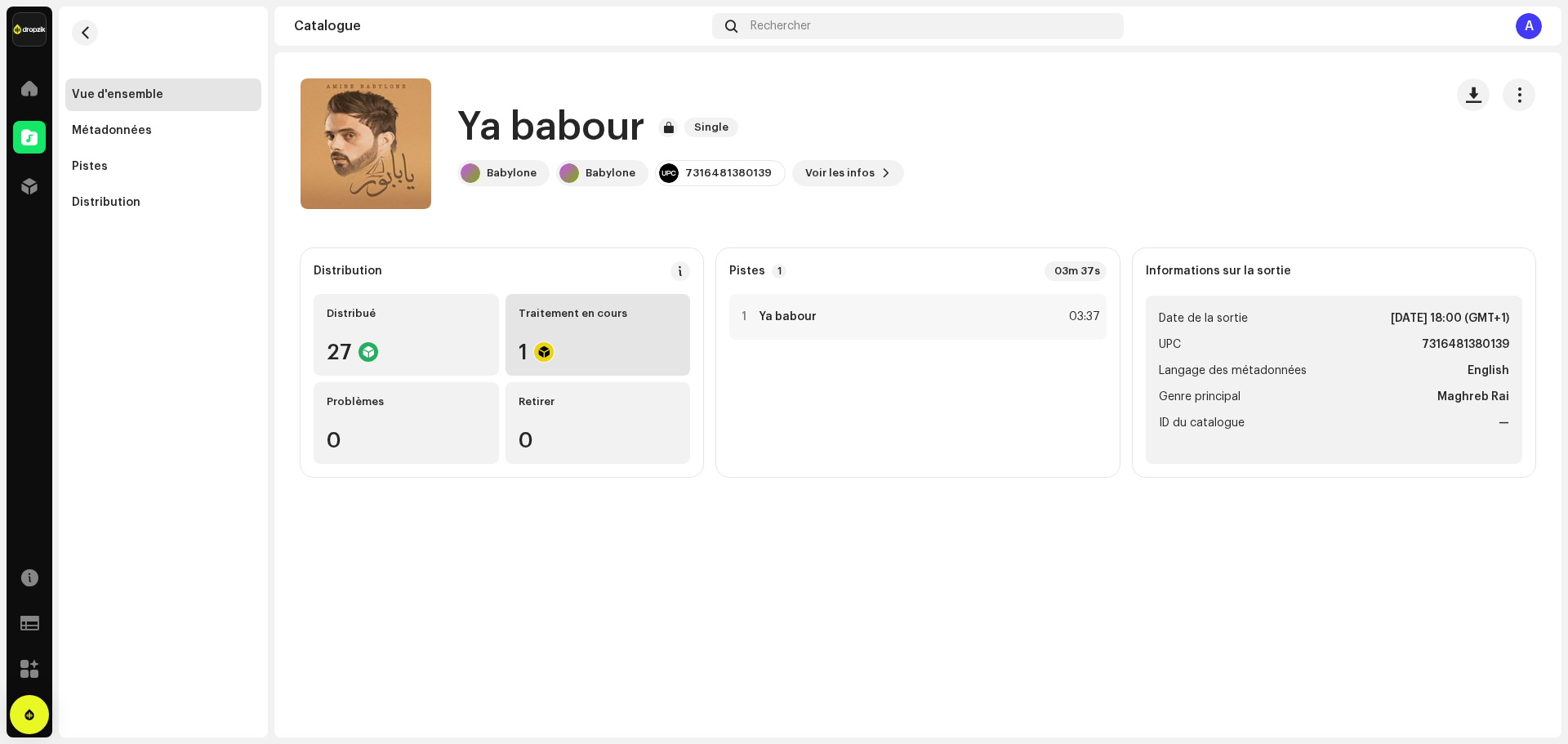
click at [581, 337] on div "Traitement en cours 1" at bounding box center [598, 335] width 185 height 82
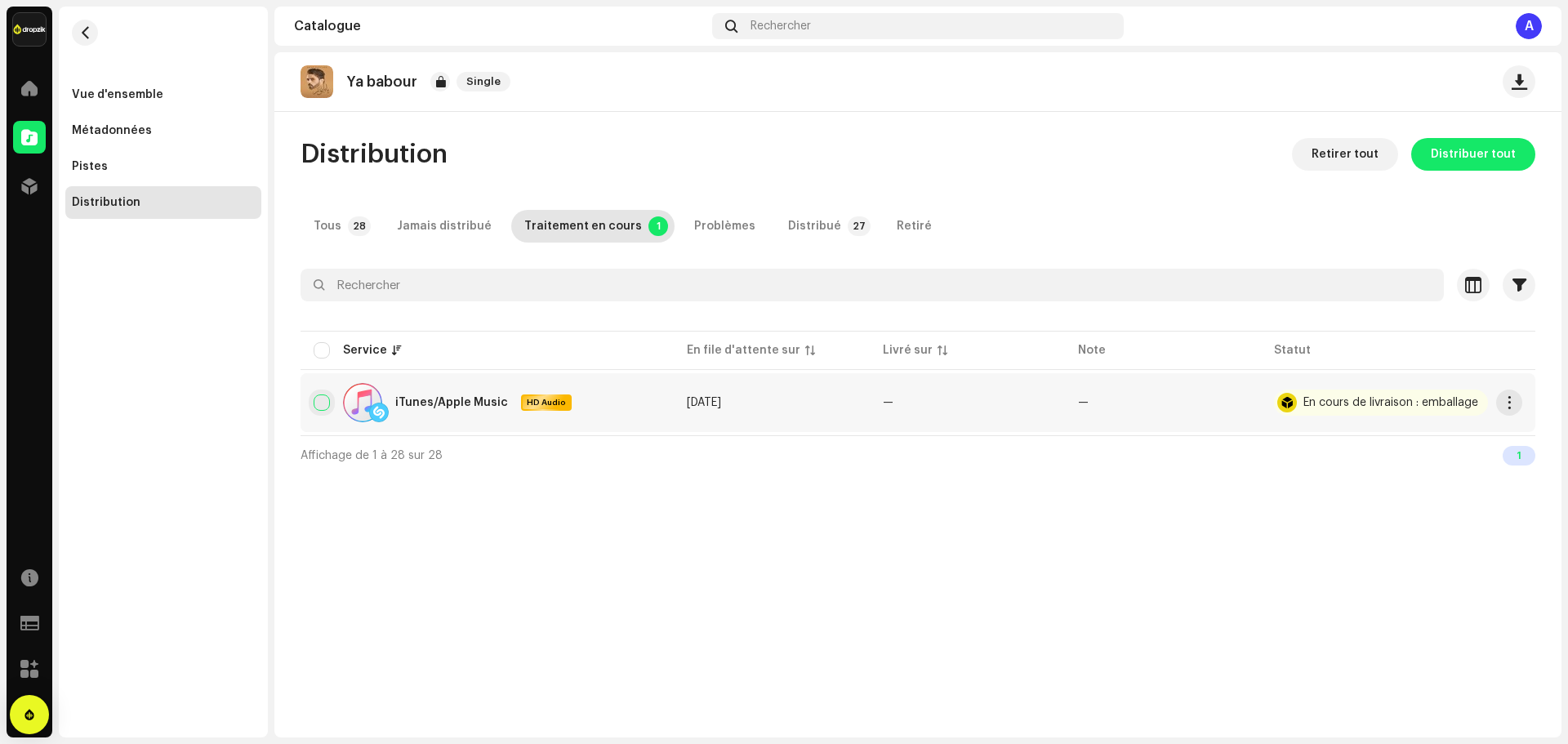
click at [325, 404] on input "checkbox" at bounding box center [322, 402] width 17 height 17
checkbox input "true"
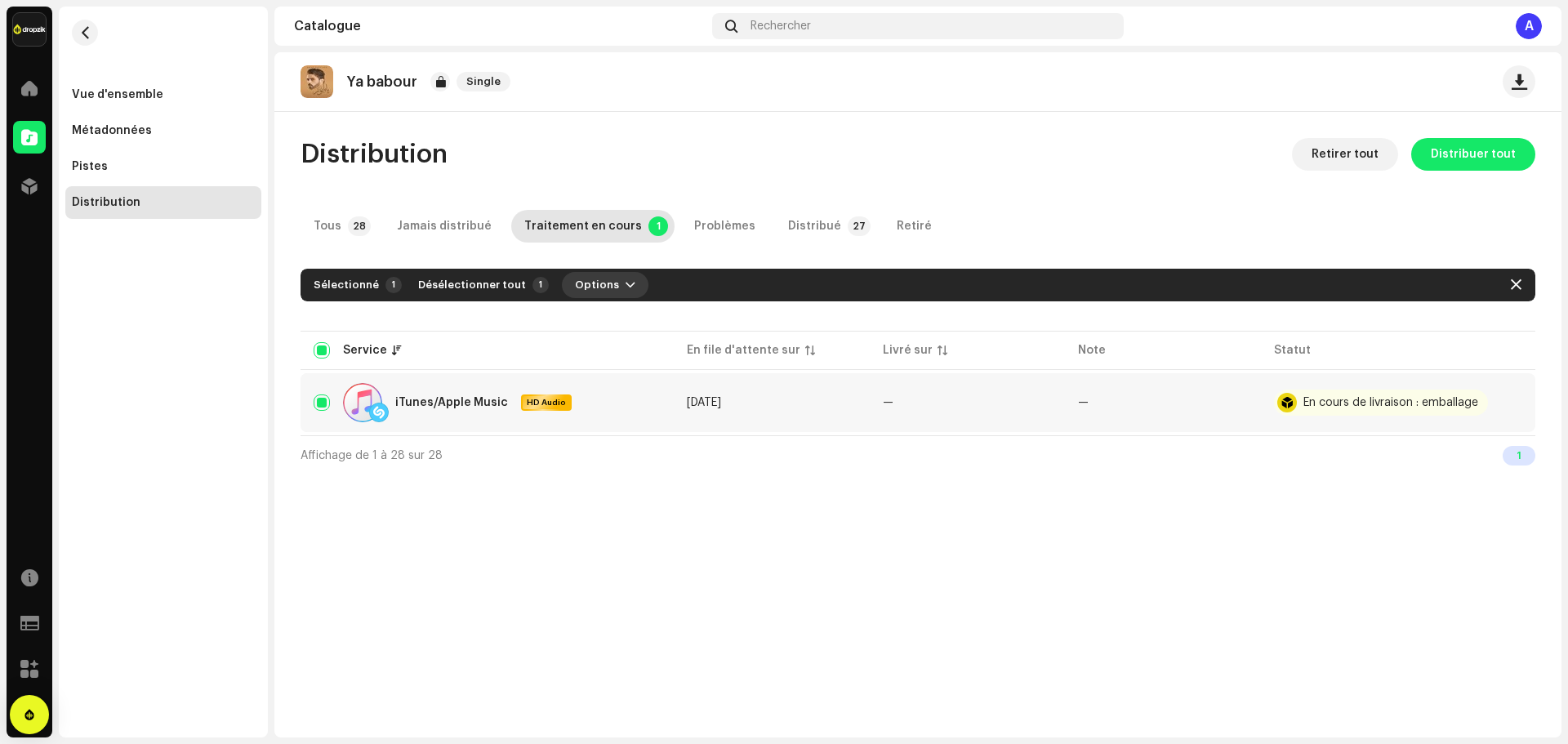
click at [626, 286] on span "button" at bounding box center [631, 285] width 10 height 13
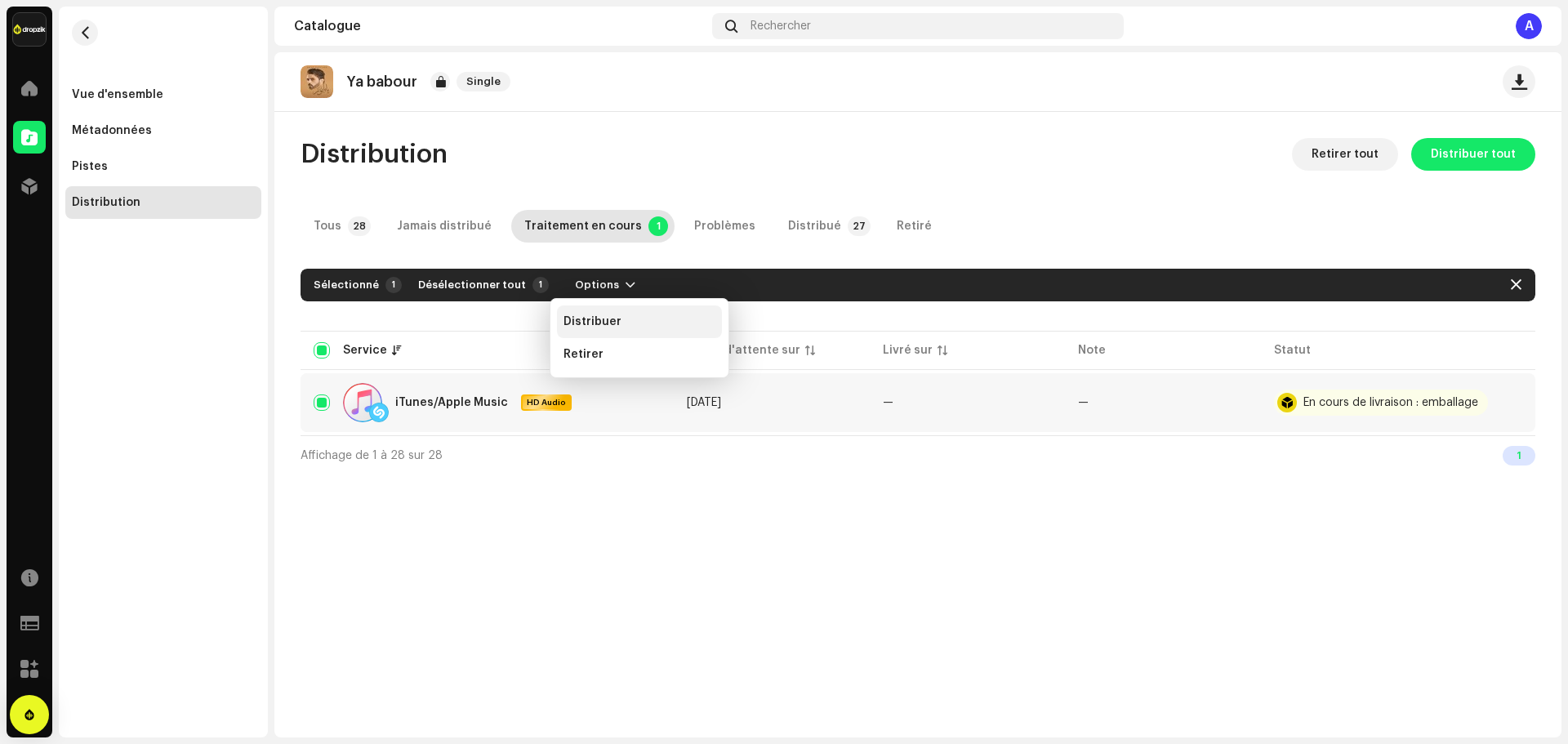
click at [591, 327] on span "Distribuer" at bounding box center [592, 322] width 58 height 13
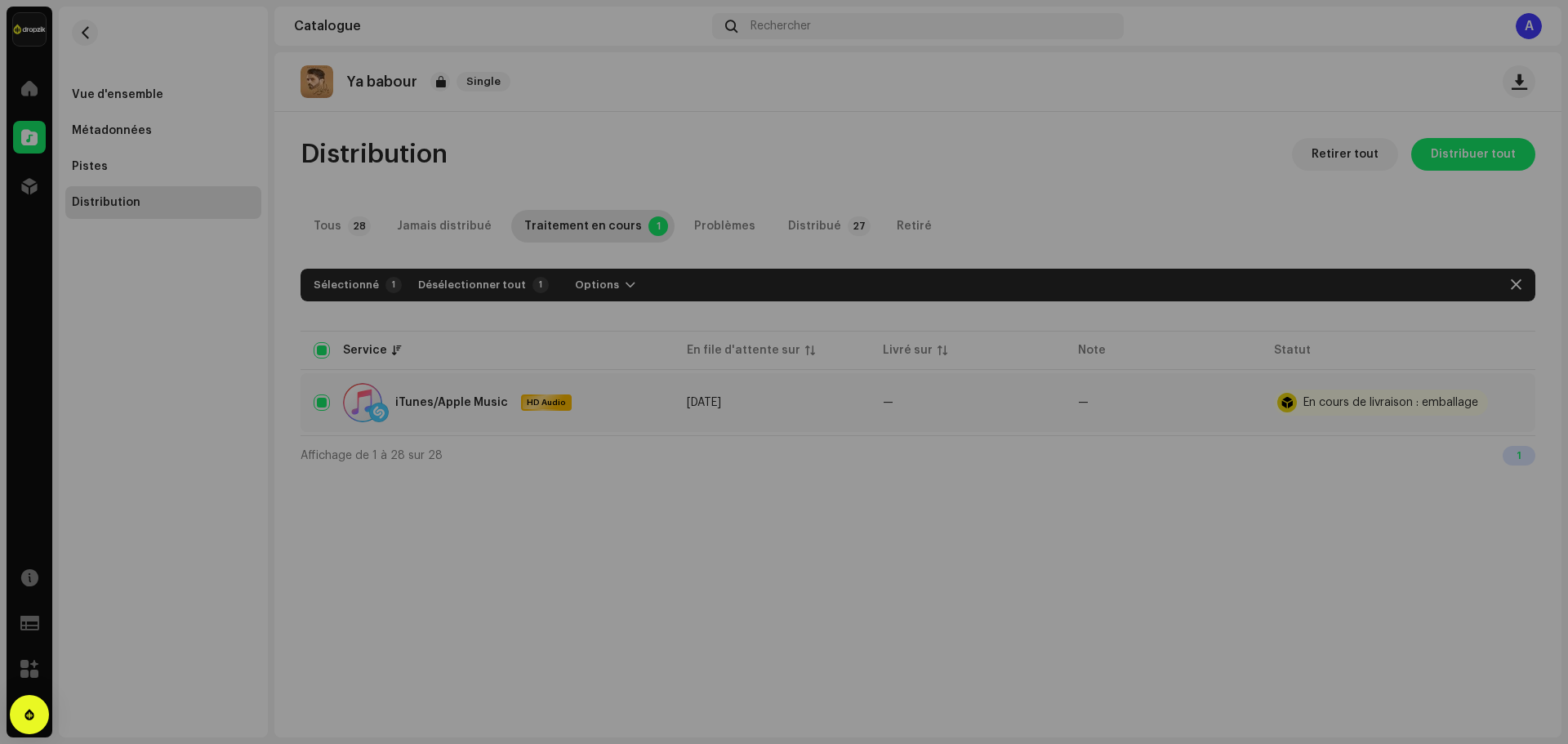
click at [742, 512] on div "Non admissible pour la distribution Une sortie ayant le statut En cours de livr…" at bounding box center [784, 372] width 1568 height 744
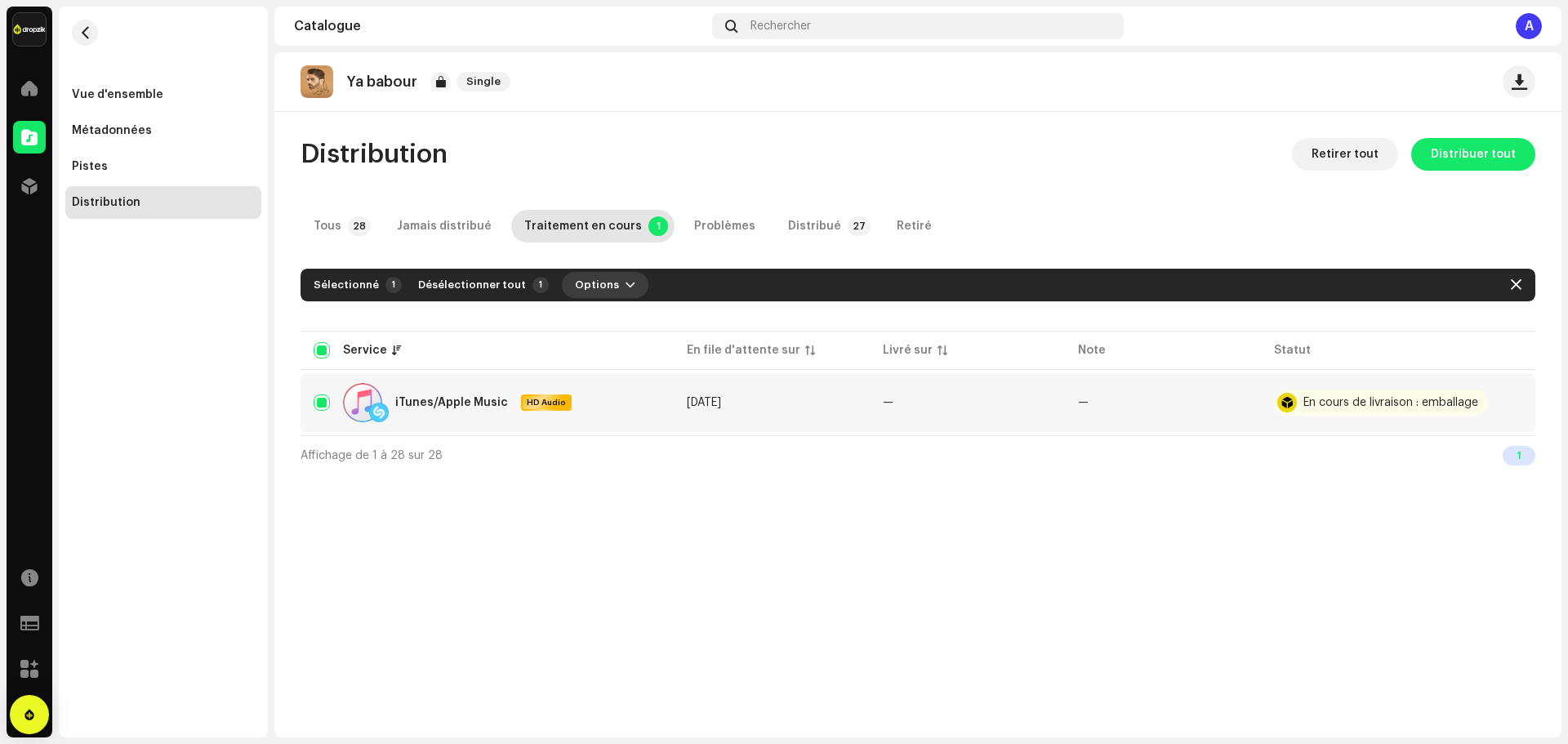
click at [592, 282] on span "Options" at bounding box center [597, 284] width 44 height 32
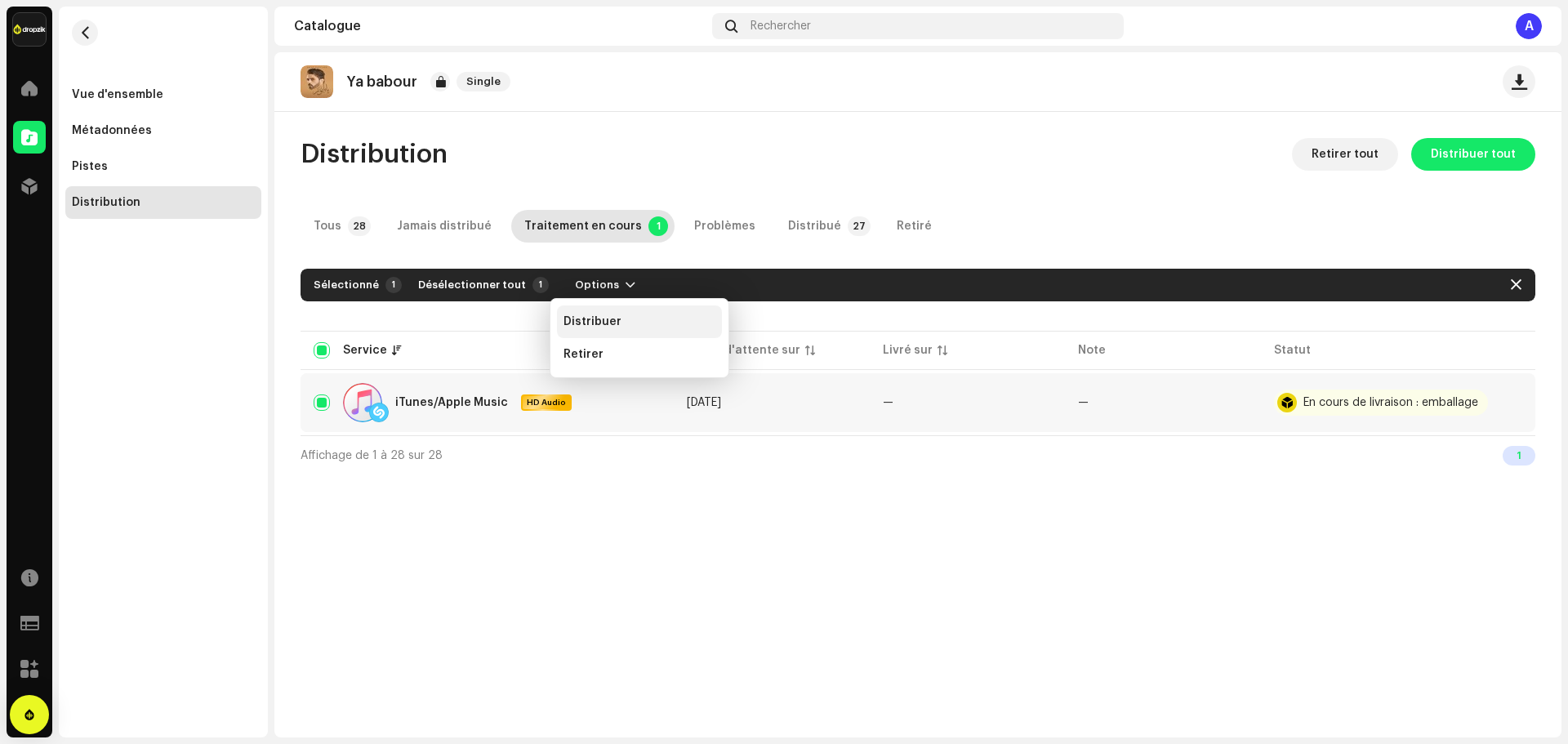
click at [606, 312] on div "Distribuer" at bounding box center [639, 322] width 165 height 32
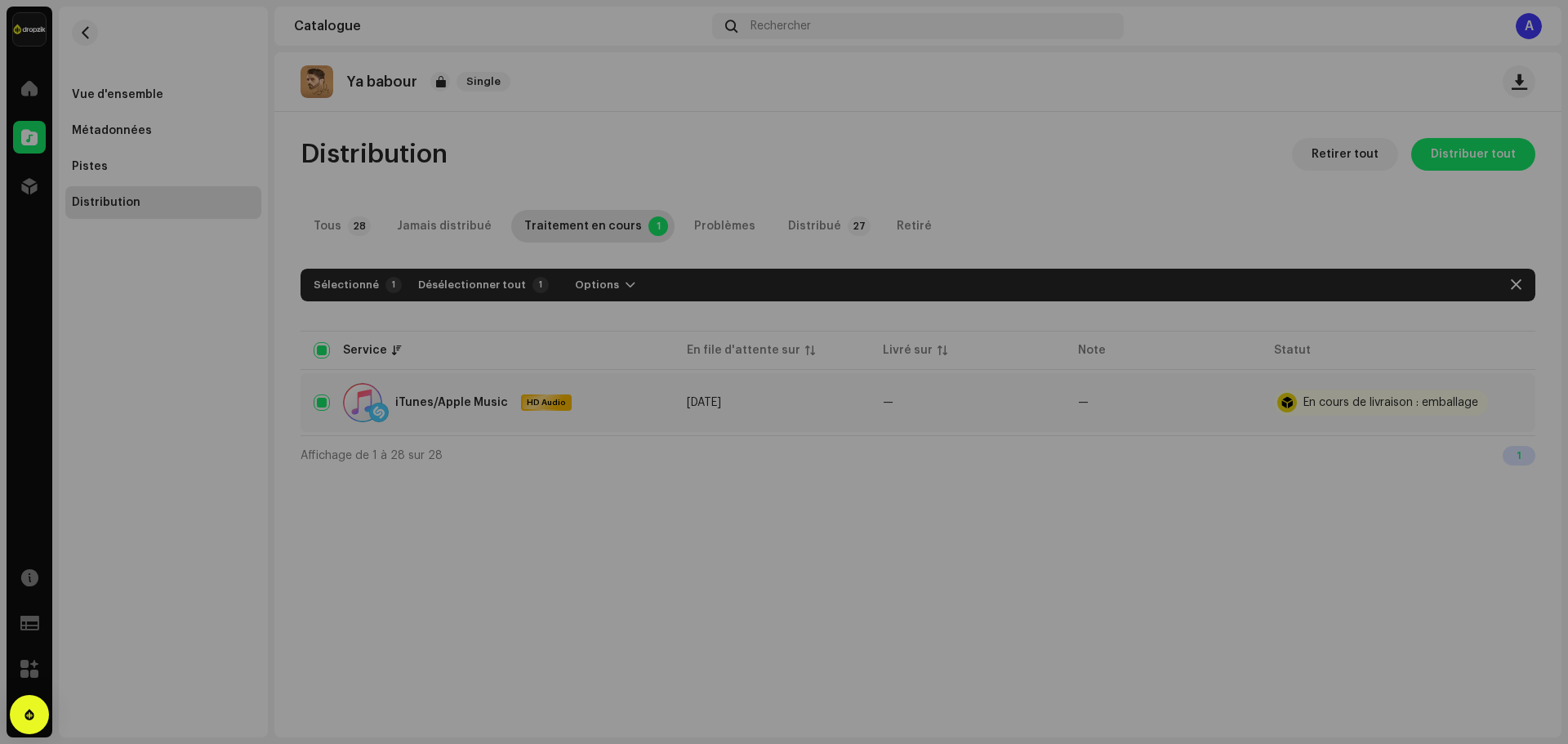
click at [686, 532] on div "Non admissible pour la distribution Une sortie ayant le statut En cours de livr…" at bounding box center [784, 372] width 1568 height 744
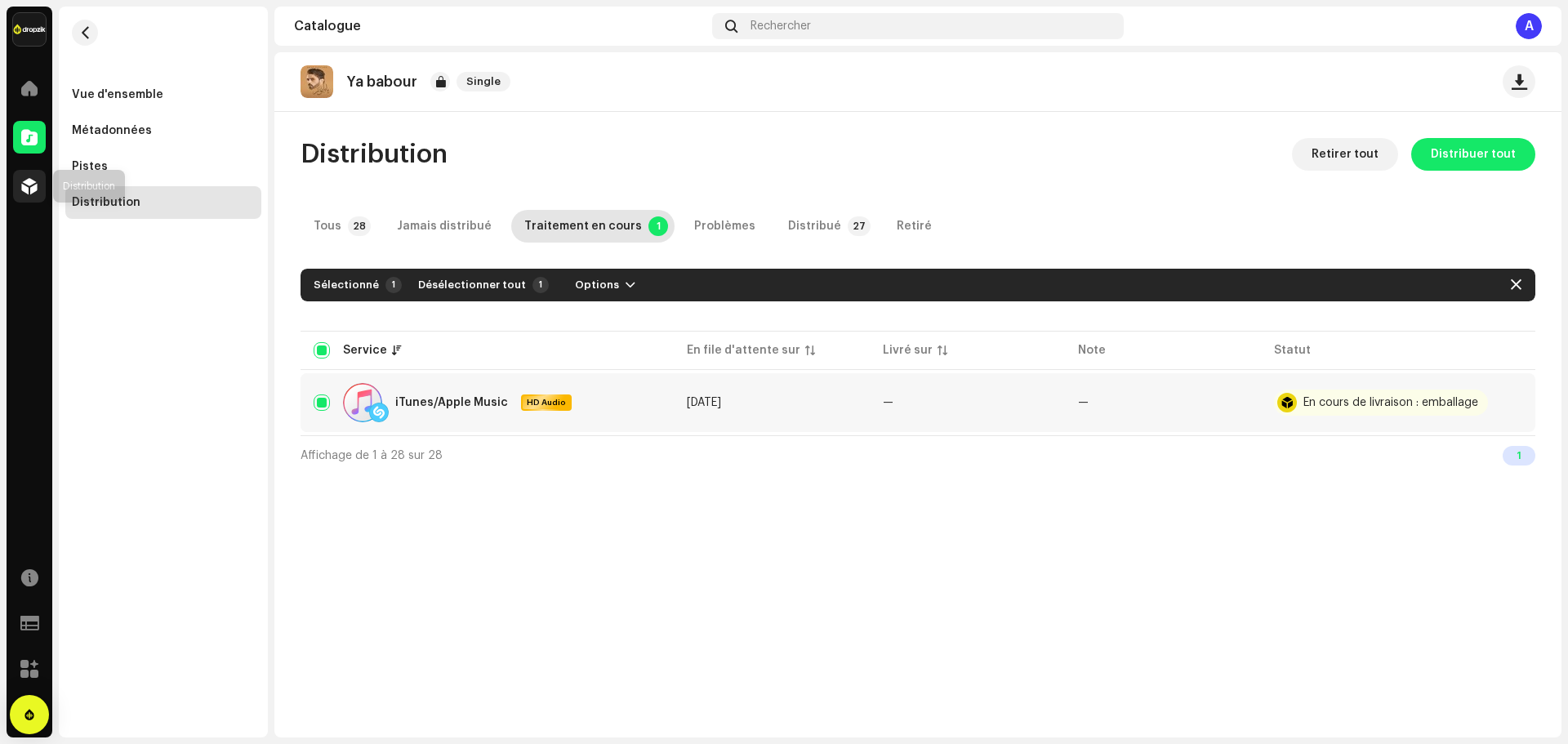
click at [36, 192] on span at bounding box center [29, 187] width 17 height 13
